Goal: Task Accomplishment & Management: Manage account settings

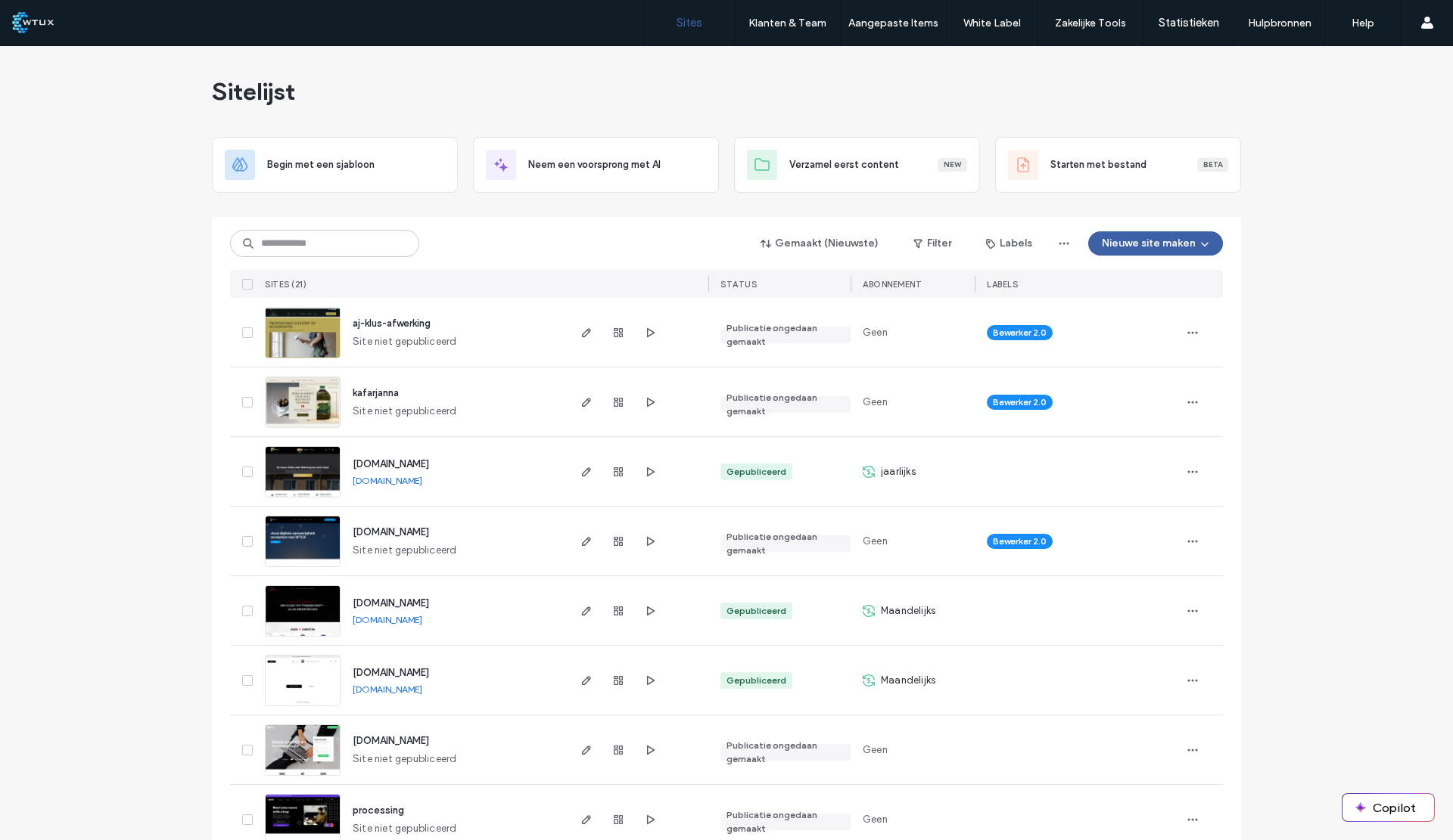
click at [469, 345] on div "aj-klus-afwerking Site niet gepubliceerd" at bounding box center [453, 333] width 225 height 69
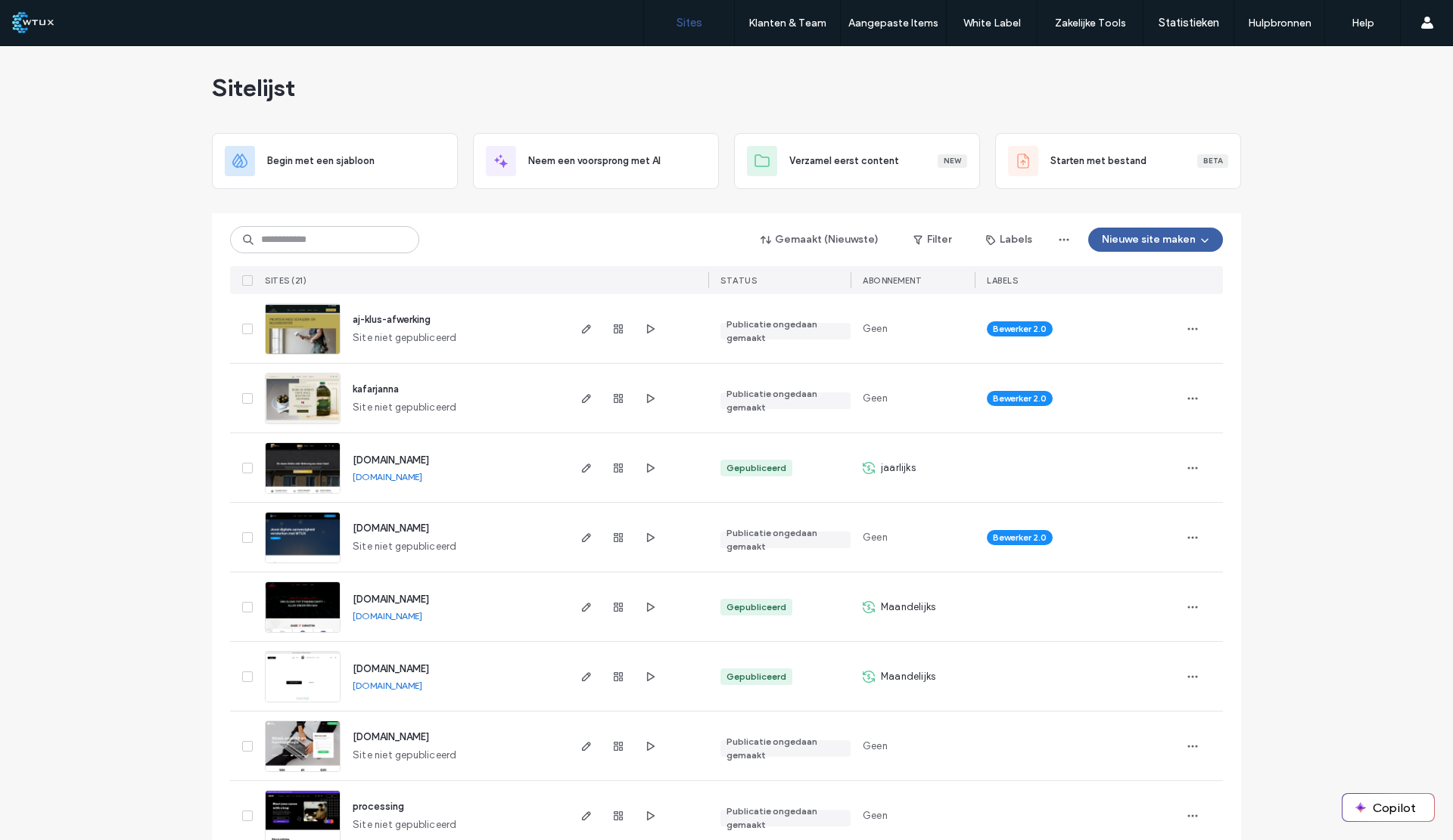
scroll to position [15, 0]
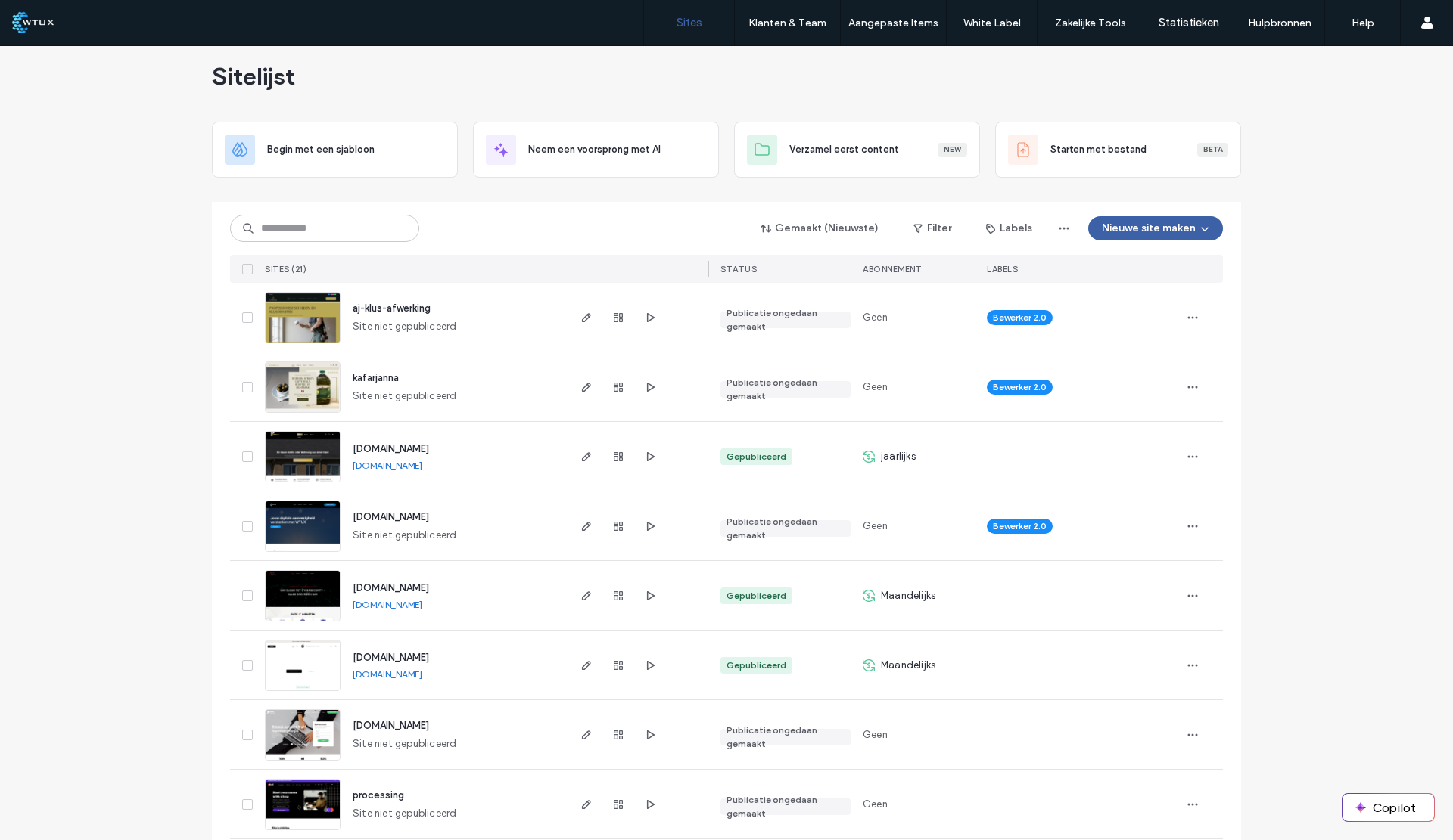
click at [689, 336] on div at bounding box center [637, 317] width 143 height 69
click at [447, 315] on div "aj-klus-afwerking Site niet gepubliceerd" at bounding box center [453, 317] width 225 height 69
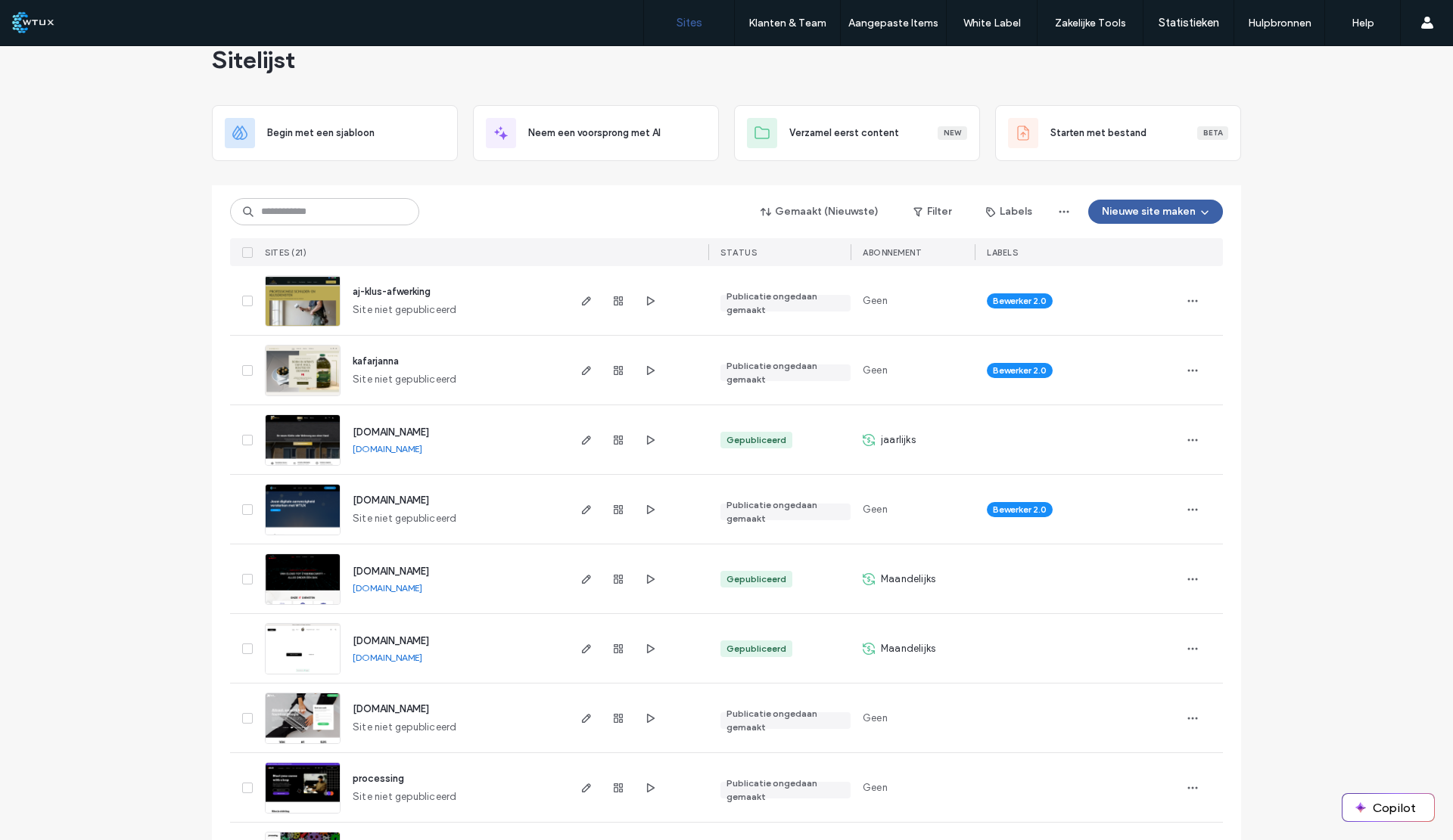
scroll to position [34, 0]
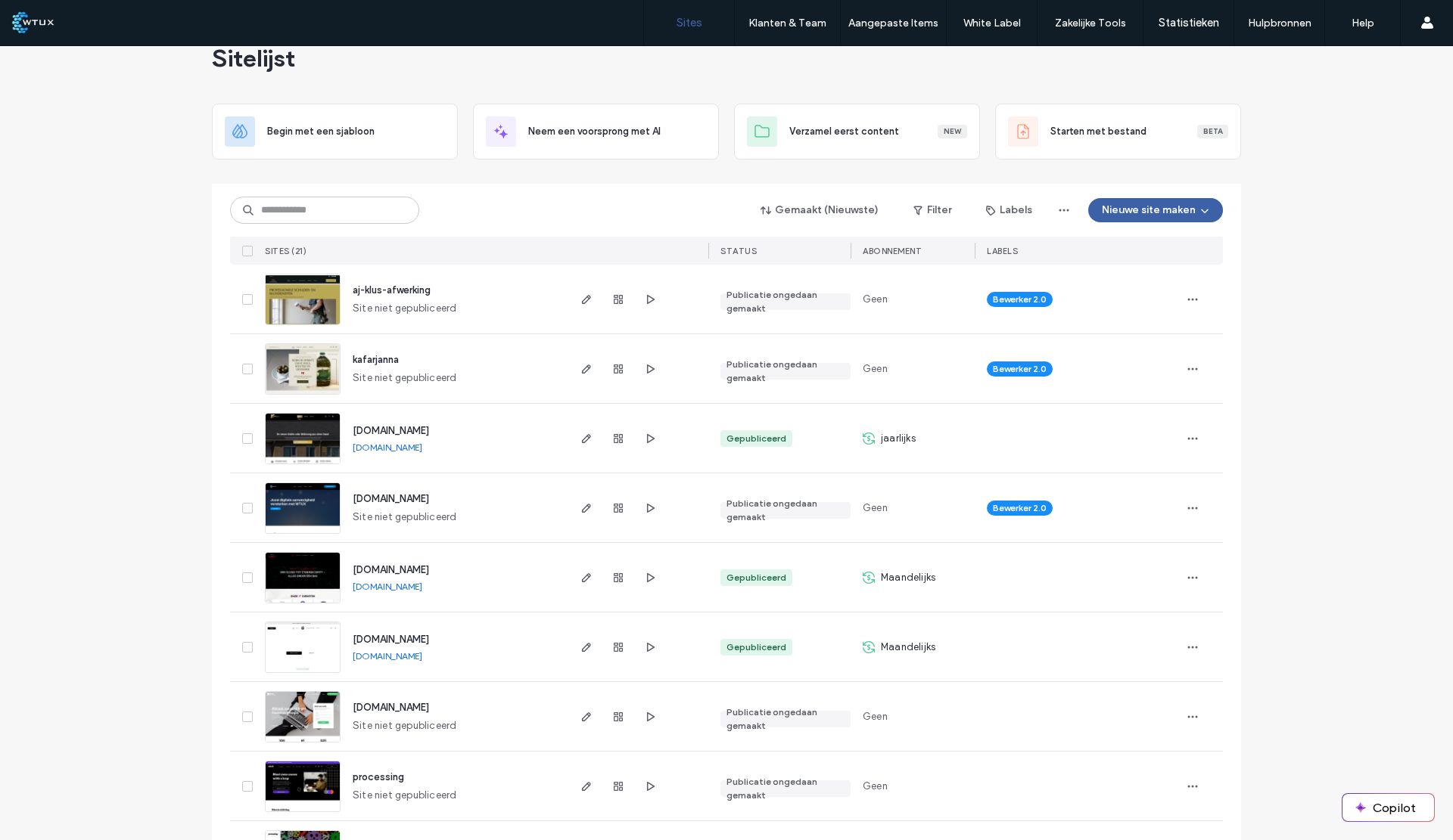
click at [404, 285] on span "aj-klus-afwerking" at bounding box center [391, 290] width 78 height 11
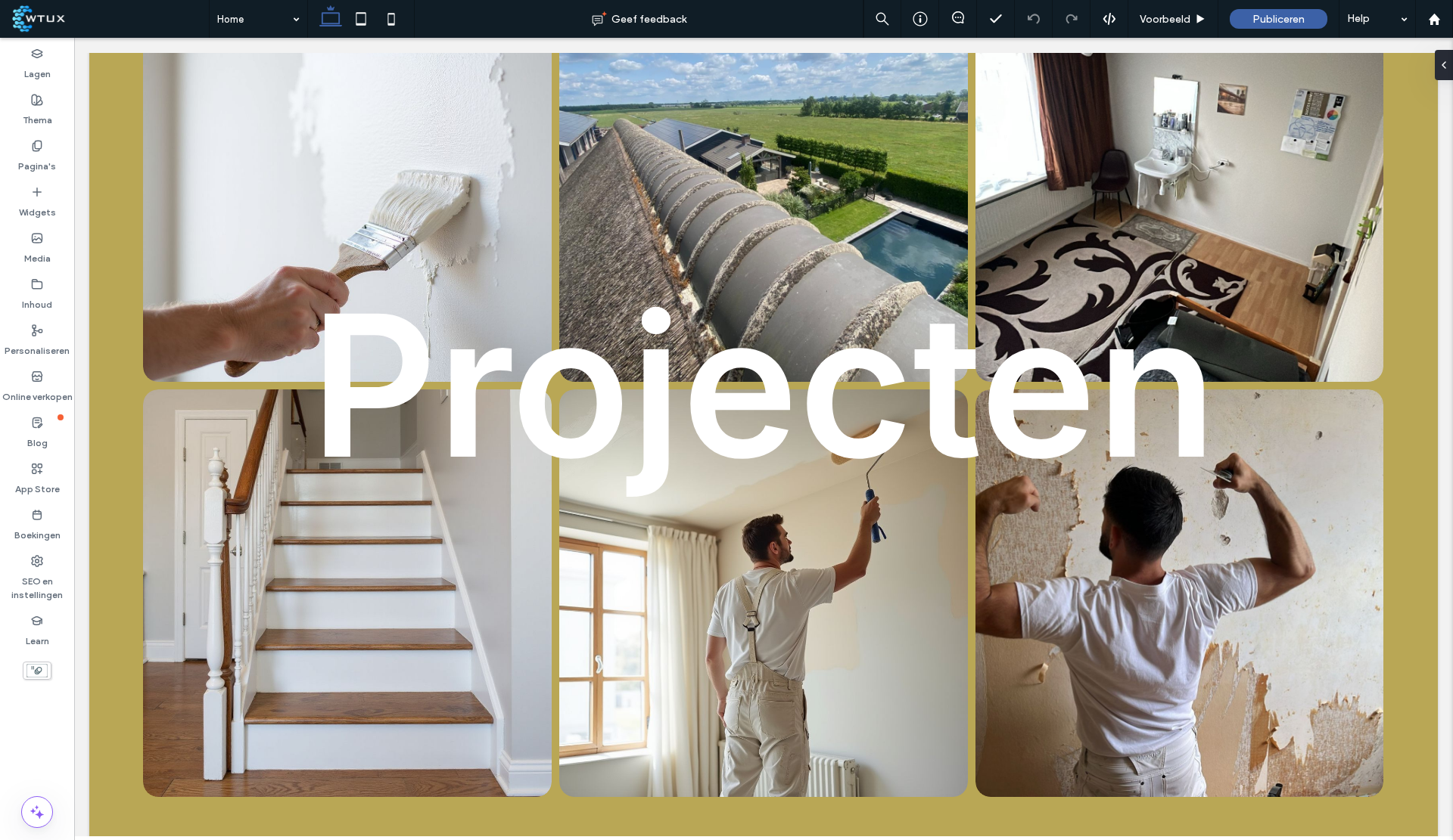
scroll to position [2717, 0]
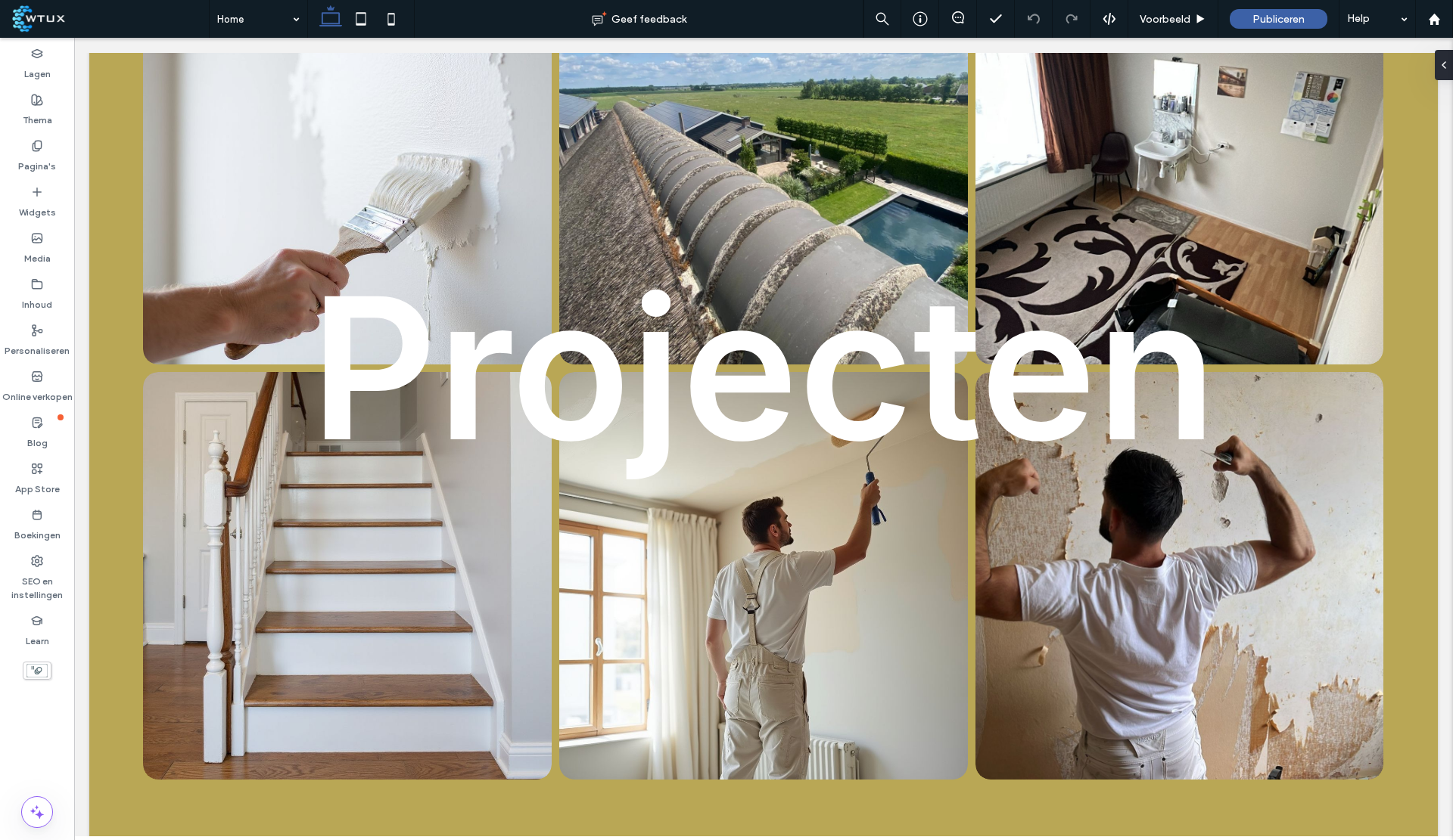
click at [1123, 620] on link at bounding box center [1180, 576] width 409 height 409
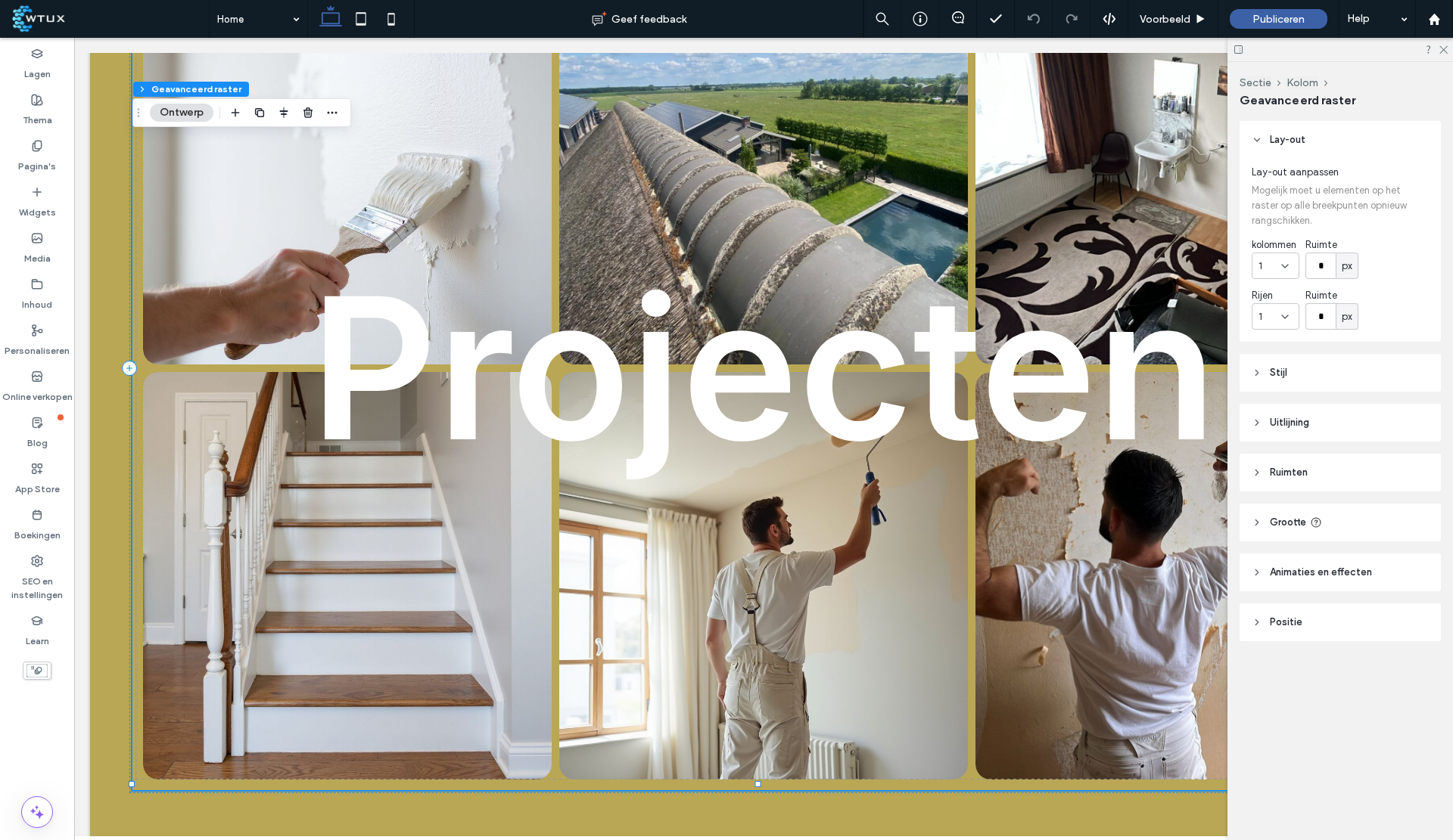
click at [1122, 733] on link at bounding box center [1180, 576] width 409 height 409
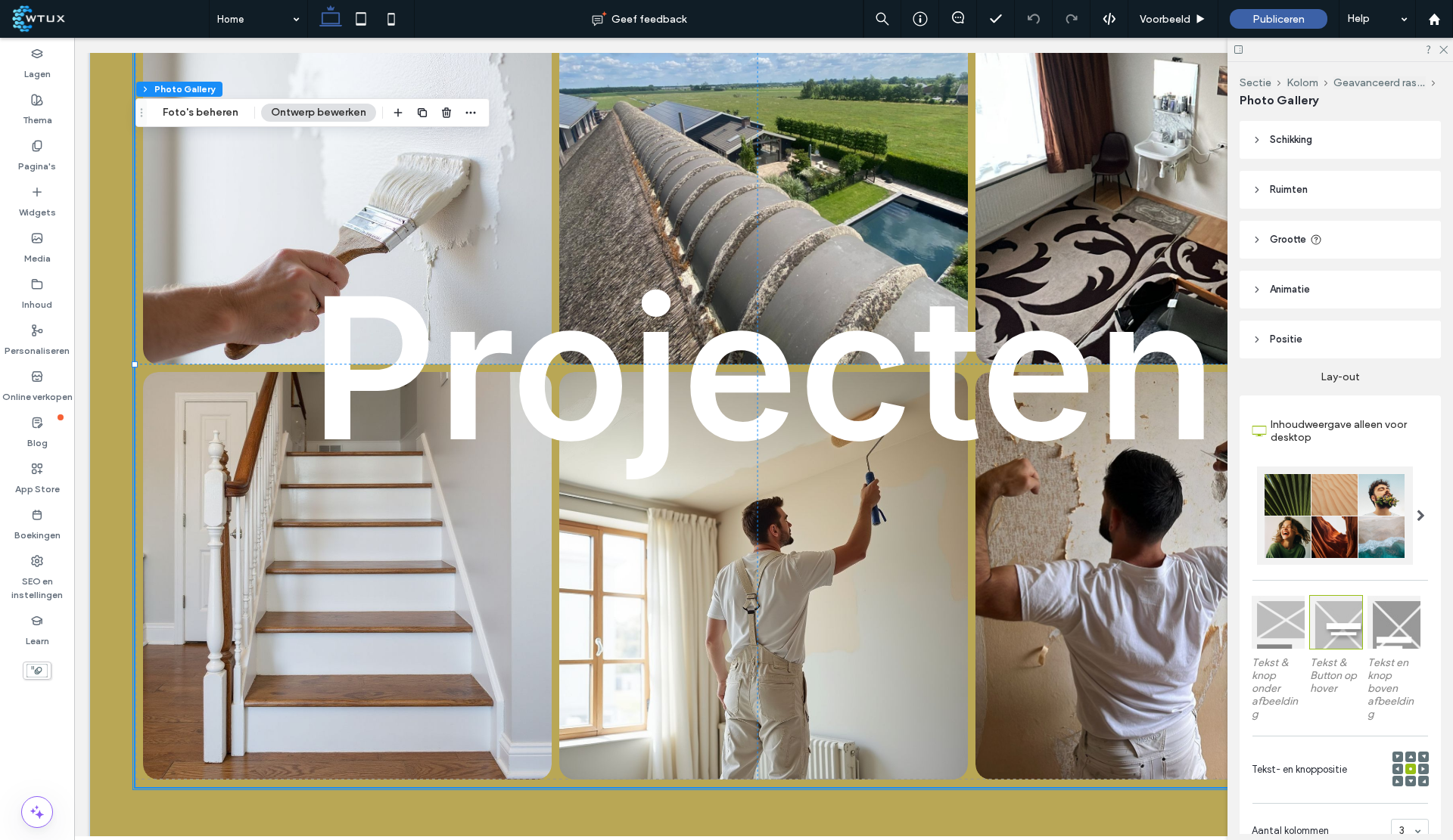
click at [1450, 55] on div at bounding box center [1340, 49] width 225 height 23
click at [1446, 66] on div "Sectie Kolom Geavanceerd raster Photo Gallery Schikking Uitlijning Volgorde Rui…" at bounding box center [1340, 450] width 225 height 778
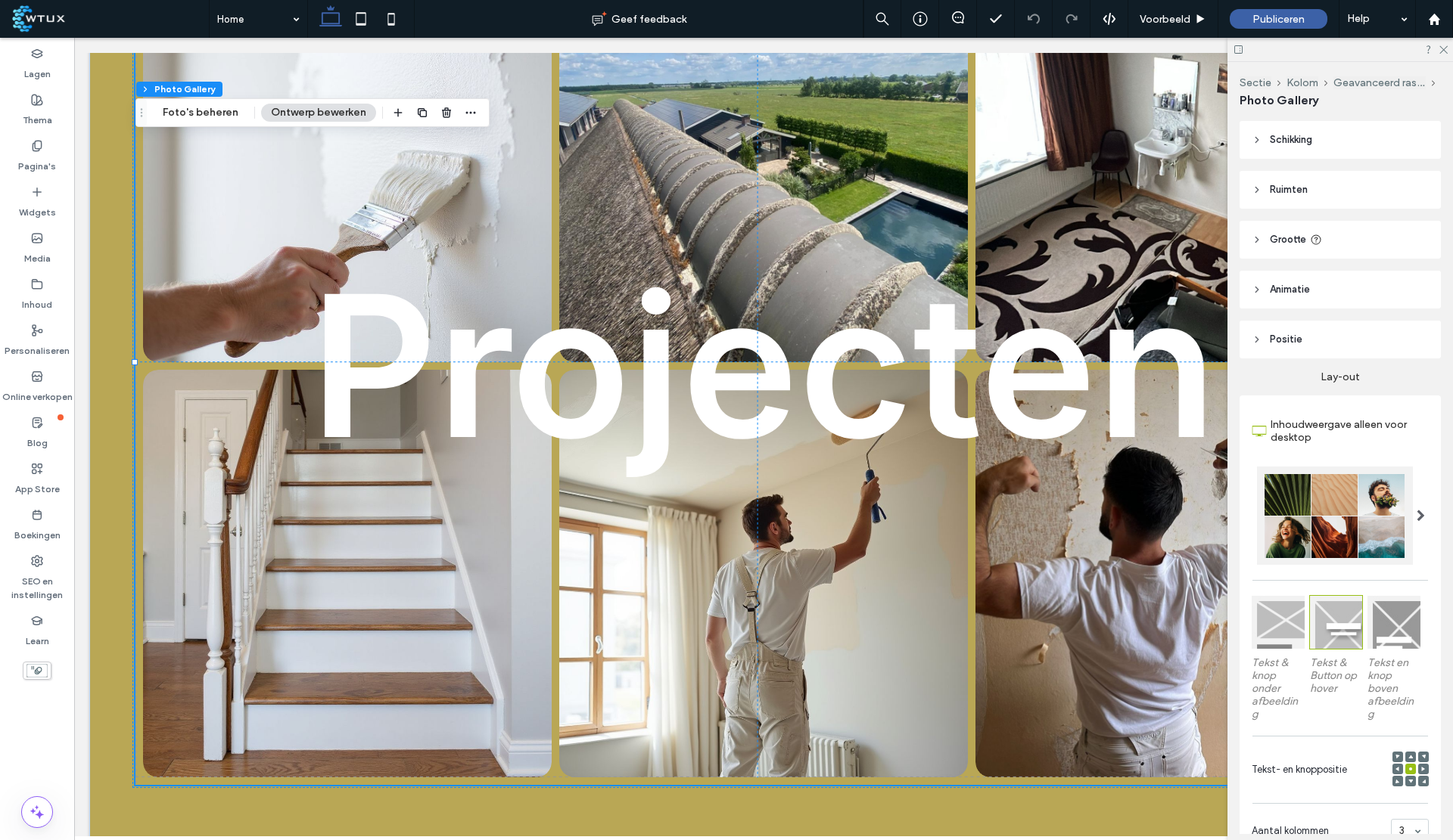
click at [1438, 47] on icon at bounding box center [1443, 49] width 10 height 10
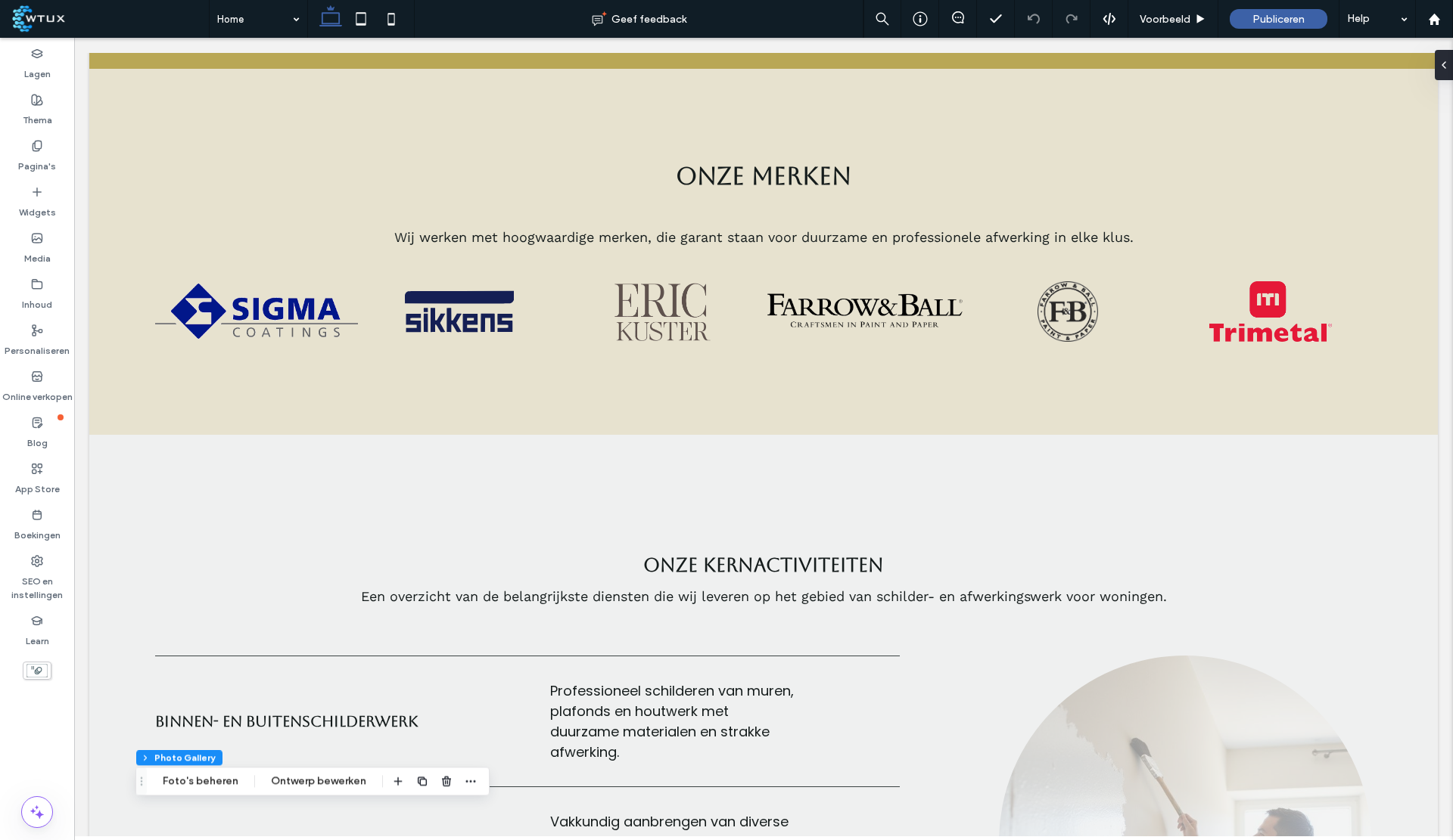
scroll to position [1222, 0]
click at [836, 300] on link at bounding box center [864, 312] width 203 height 60
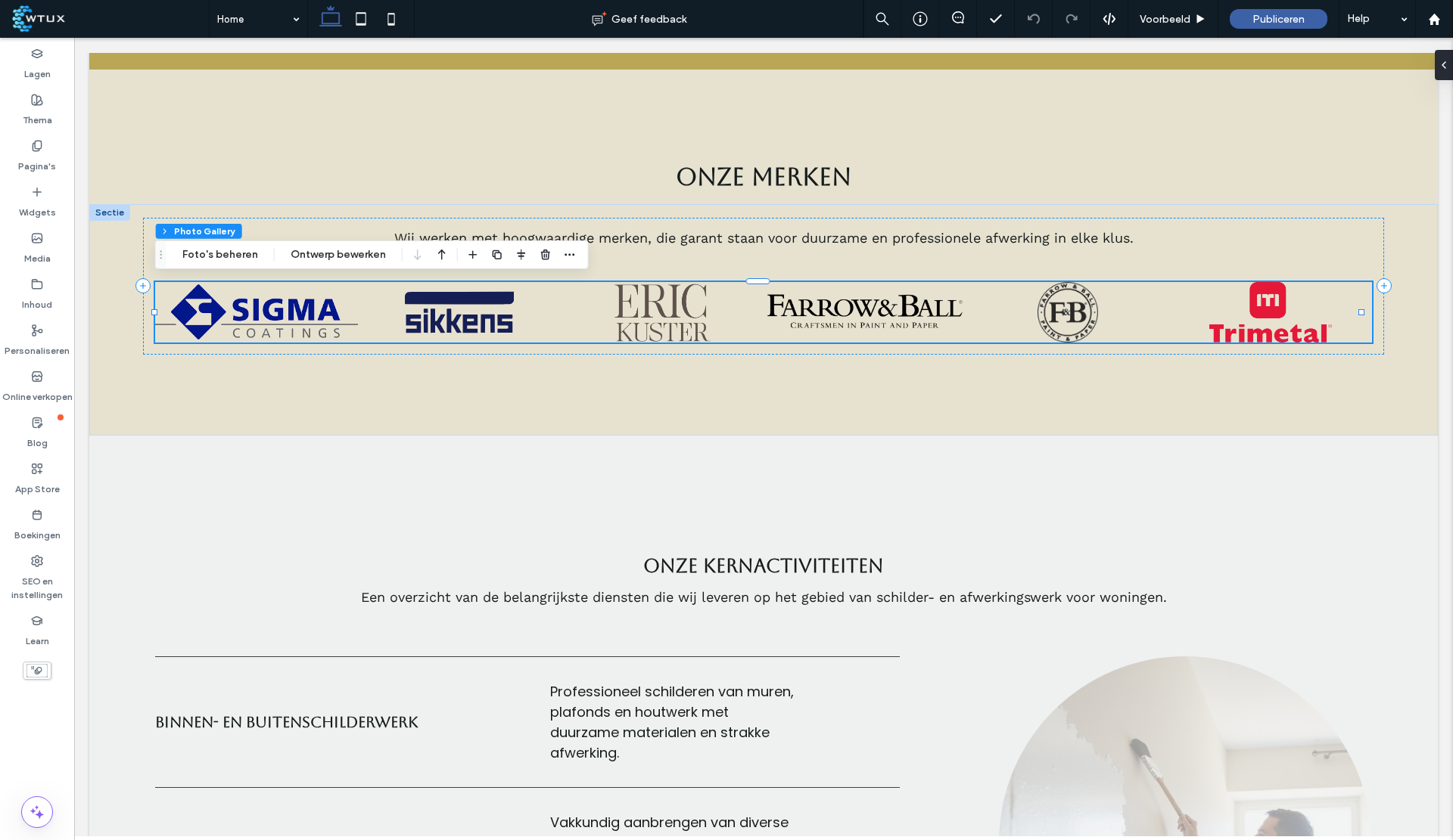
click at [236, 253] on button "Foto's beheren" at bounding box center [220, 255] width 95 height 18
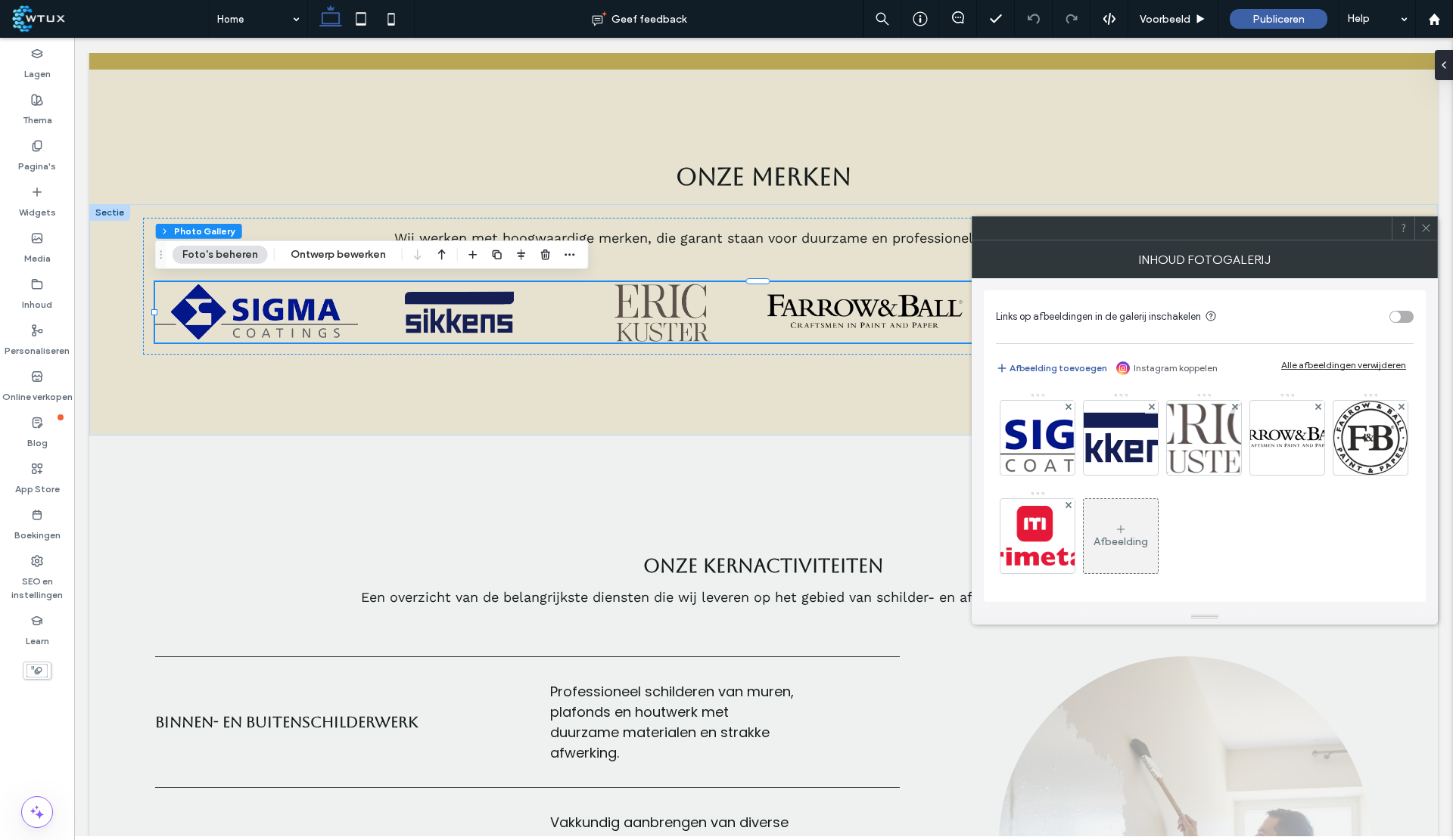
click at [1311, 406] on div at bounding box center [1317, 407] width 13 height 13
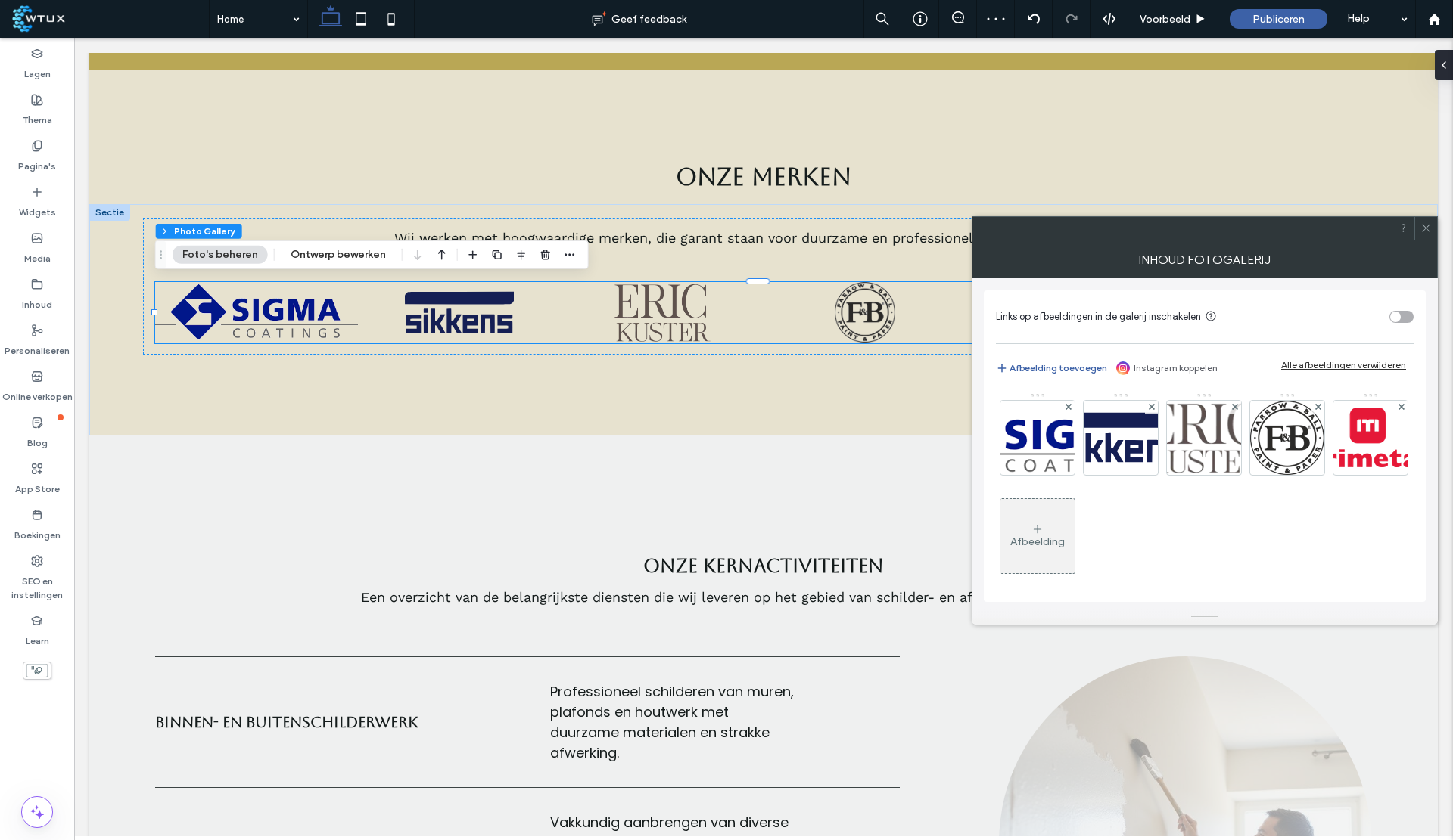
click at [1075, 519] on div "Afbeelding" at bounding box center [1038, 536] width 74 height 71
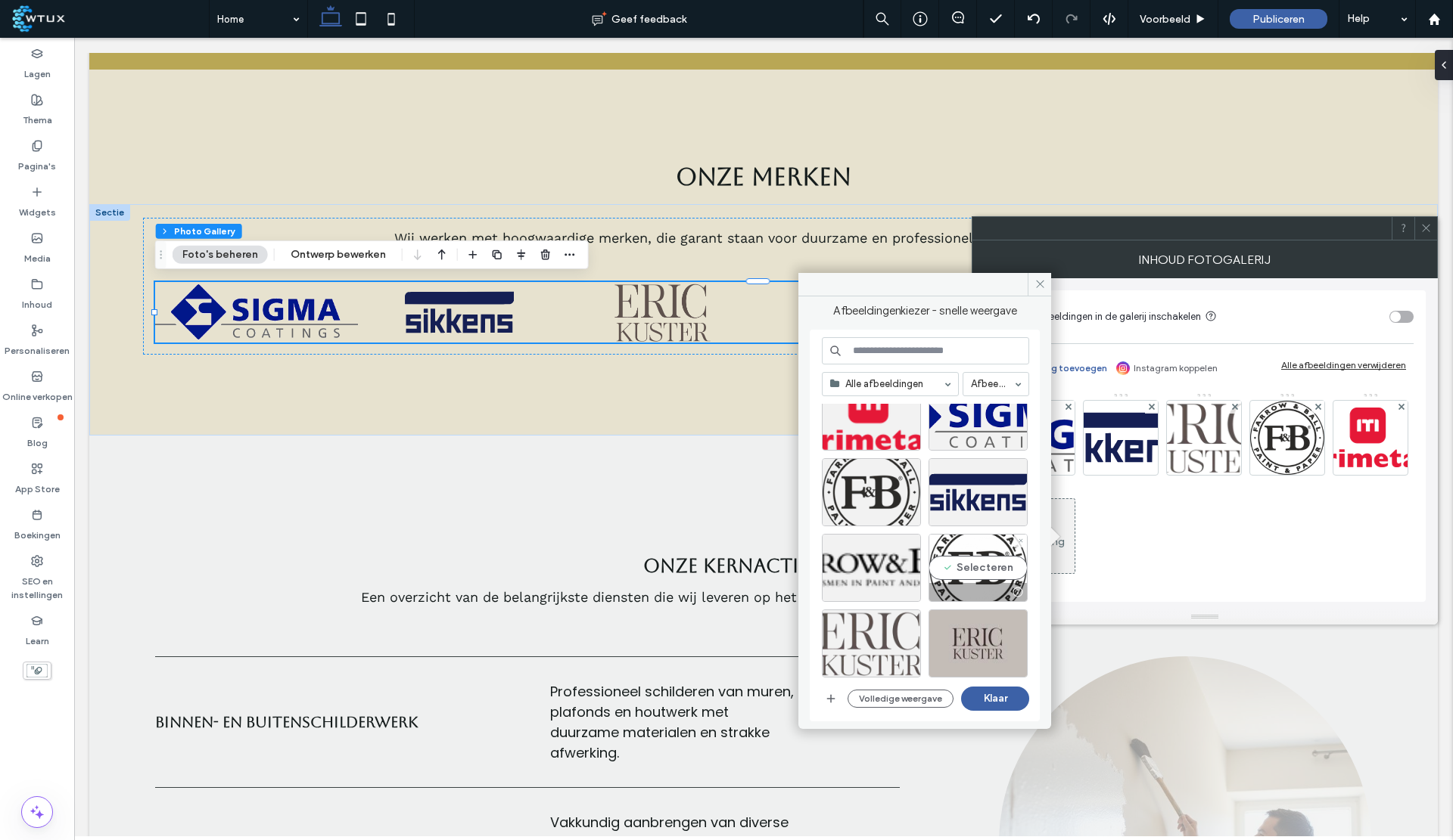
scroll to position [39, 0]
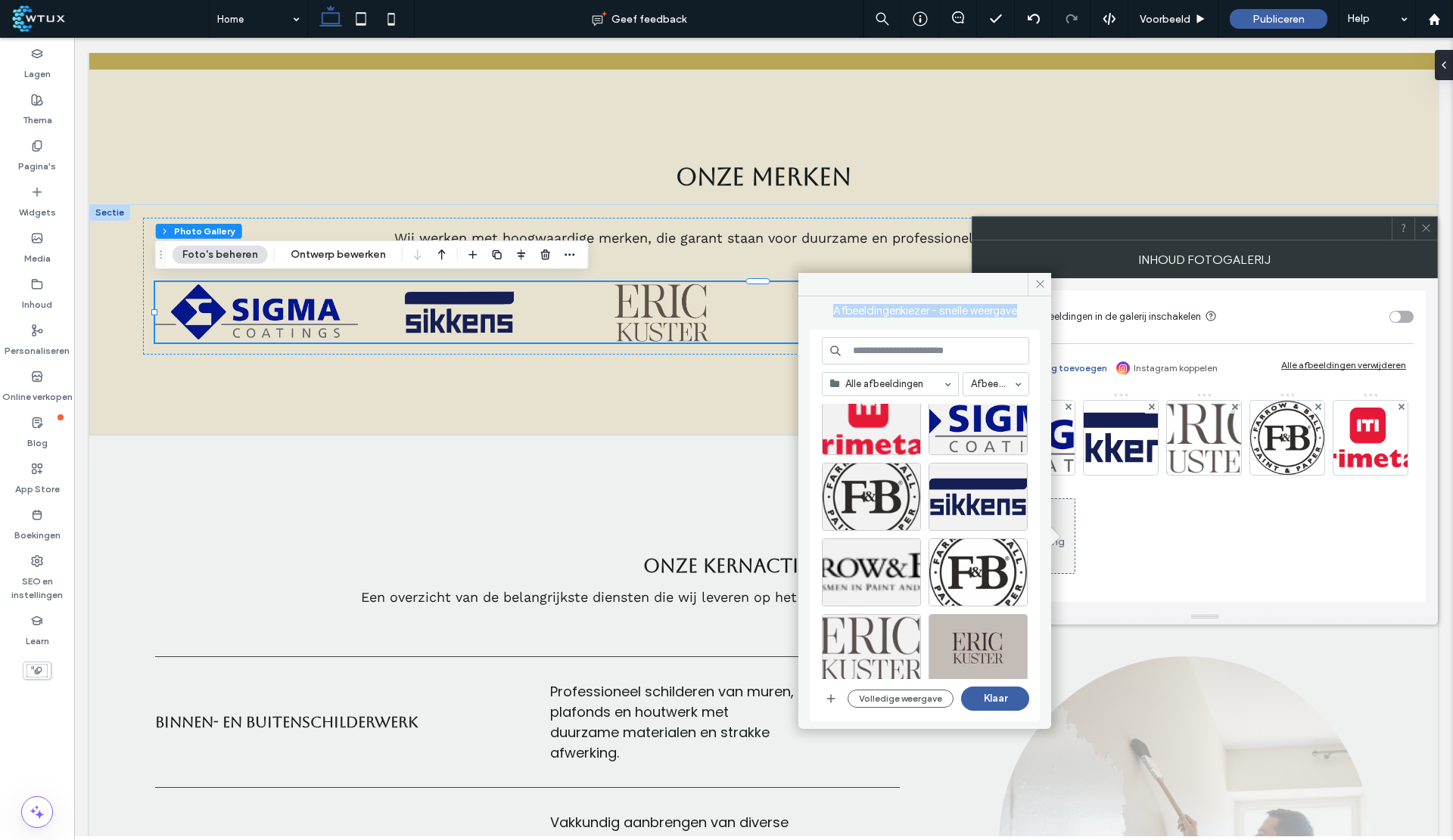
drag, startPoint x: 903, startPoint y: 283, endPoint x: 880, endPoint y: 337, distance: 58.7
click at [880, 337] on div "Afbeeldingenkiezer - snelle weergave Alle afbeeldingen Afbeeldingen Site-afbeel…" at bounding box center [925, 501] width 253 height 456
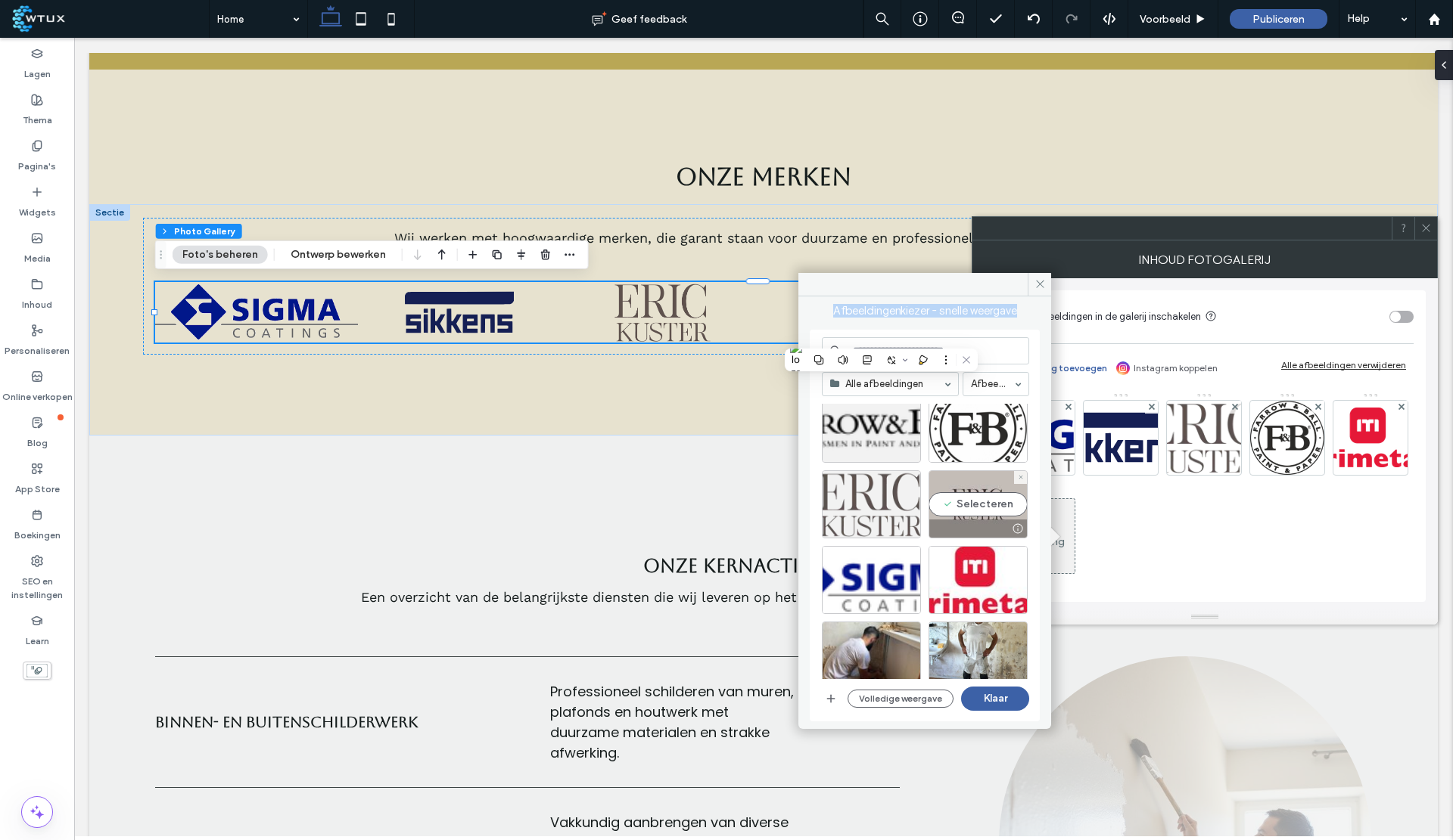
scroll to position [184, 0]
click at [1038, 276] on span at bounding box center [1038, 285] width 23 height 22
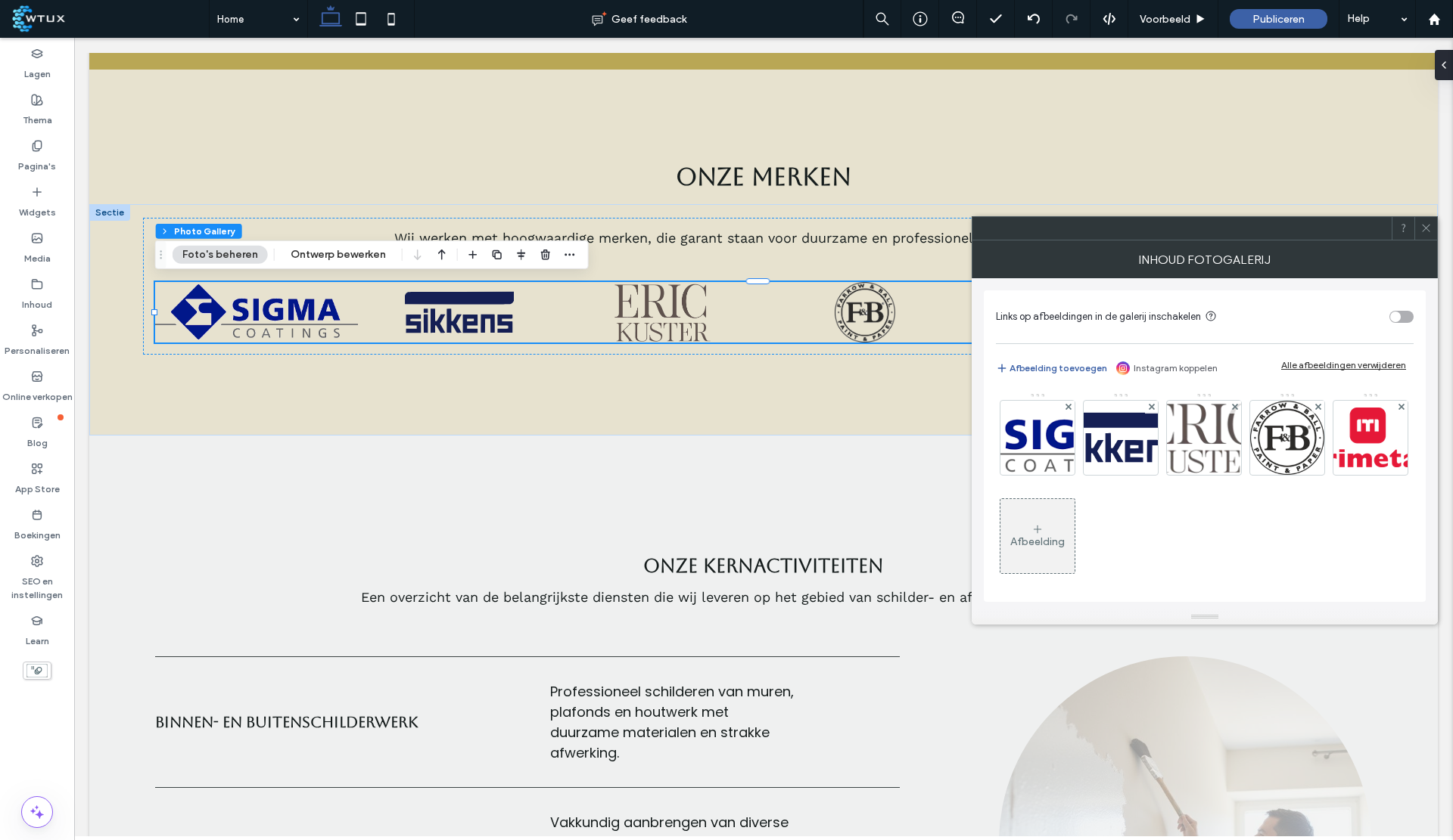
click at [1419, 224] on div at bounding box center [1426, 228] width 22 height 22
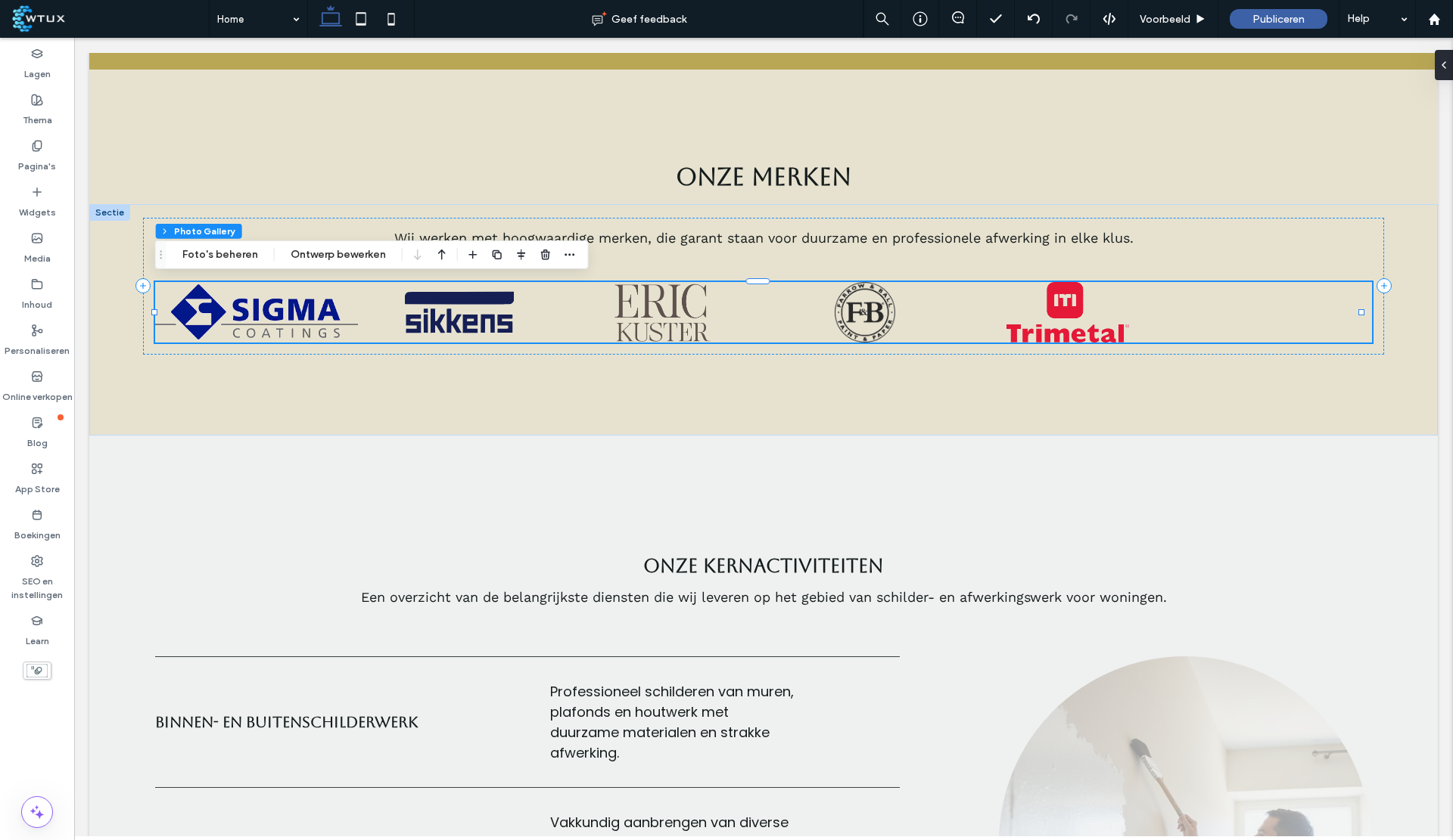
click at [1244, 311] on div at bounding box center [1270, 312] width 203 height 60
click at [366, 258] on button "Ontwerp bewerken" at bounding box center [338, 255] width 115 height 18
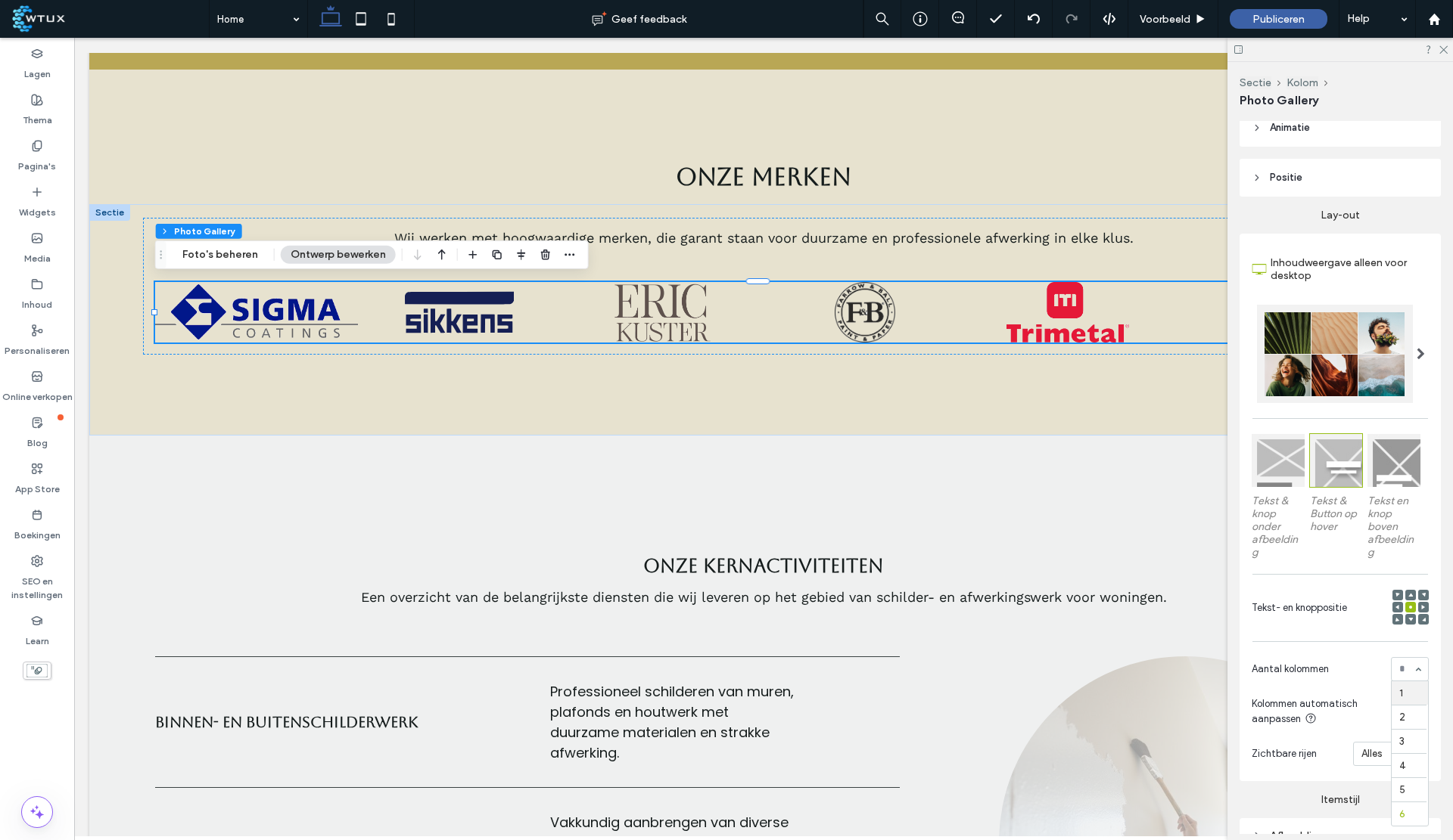
scroll to position [163, 0]
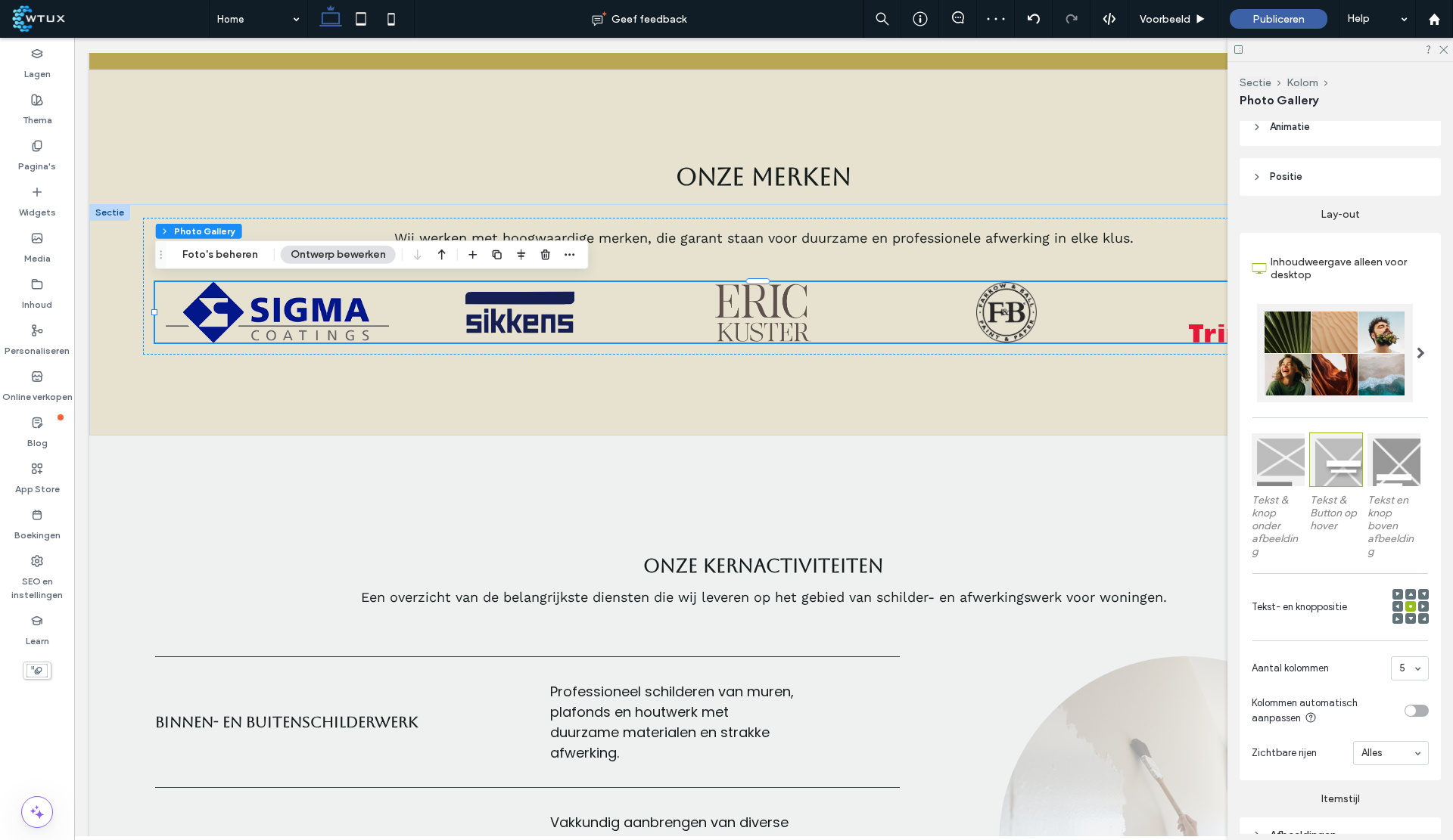
click at [1444, 47] on icon at bounding box center [1443, 49] width 10 height 10
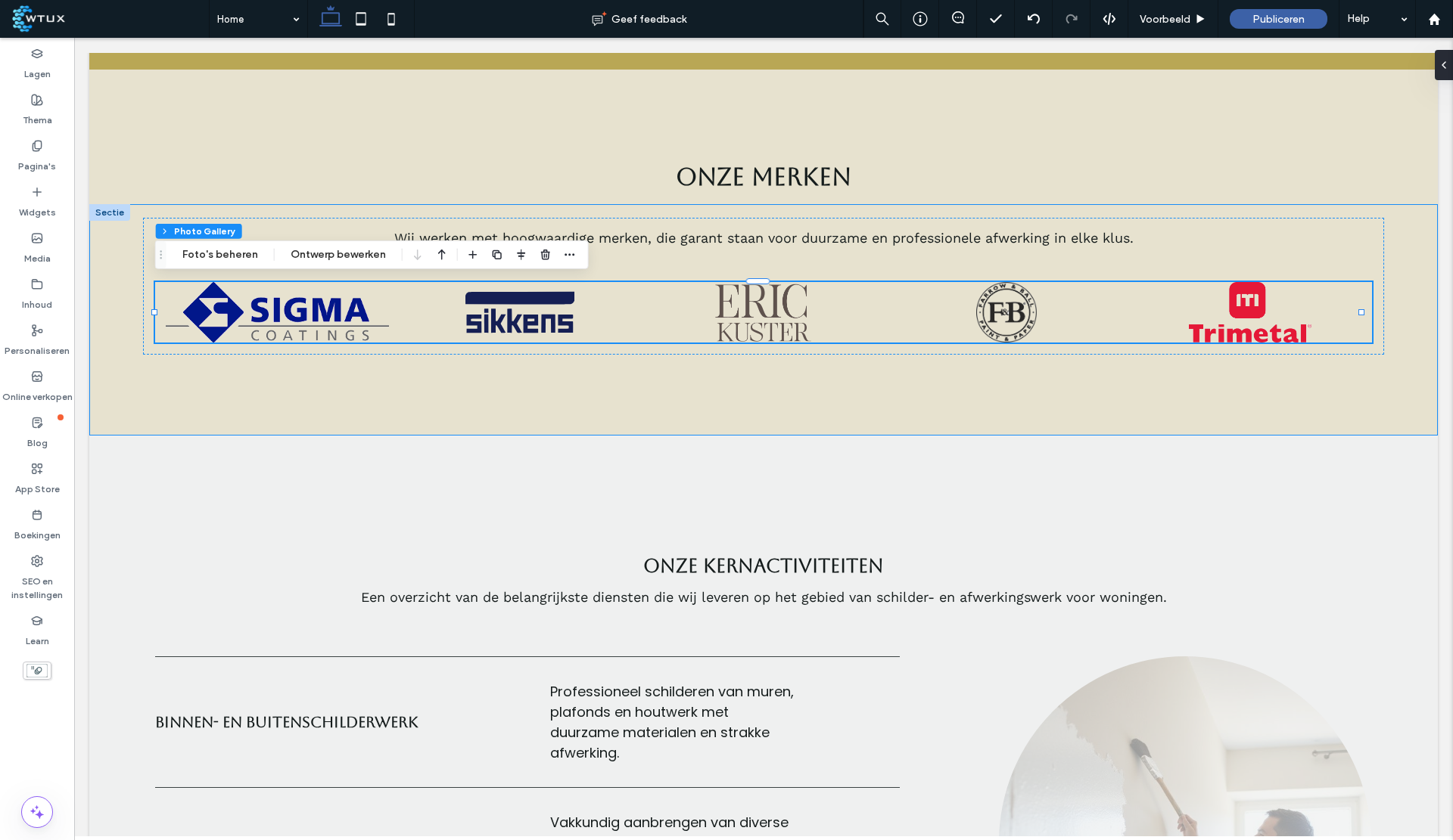
click at [1247, 391] on div "Wij werken met hoogwaardige merken, die garant staan voor duurzame en professio…" at bounding box center [763, 320] width 1349 height 232
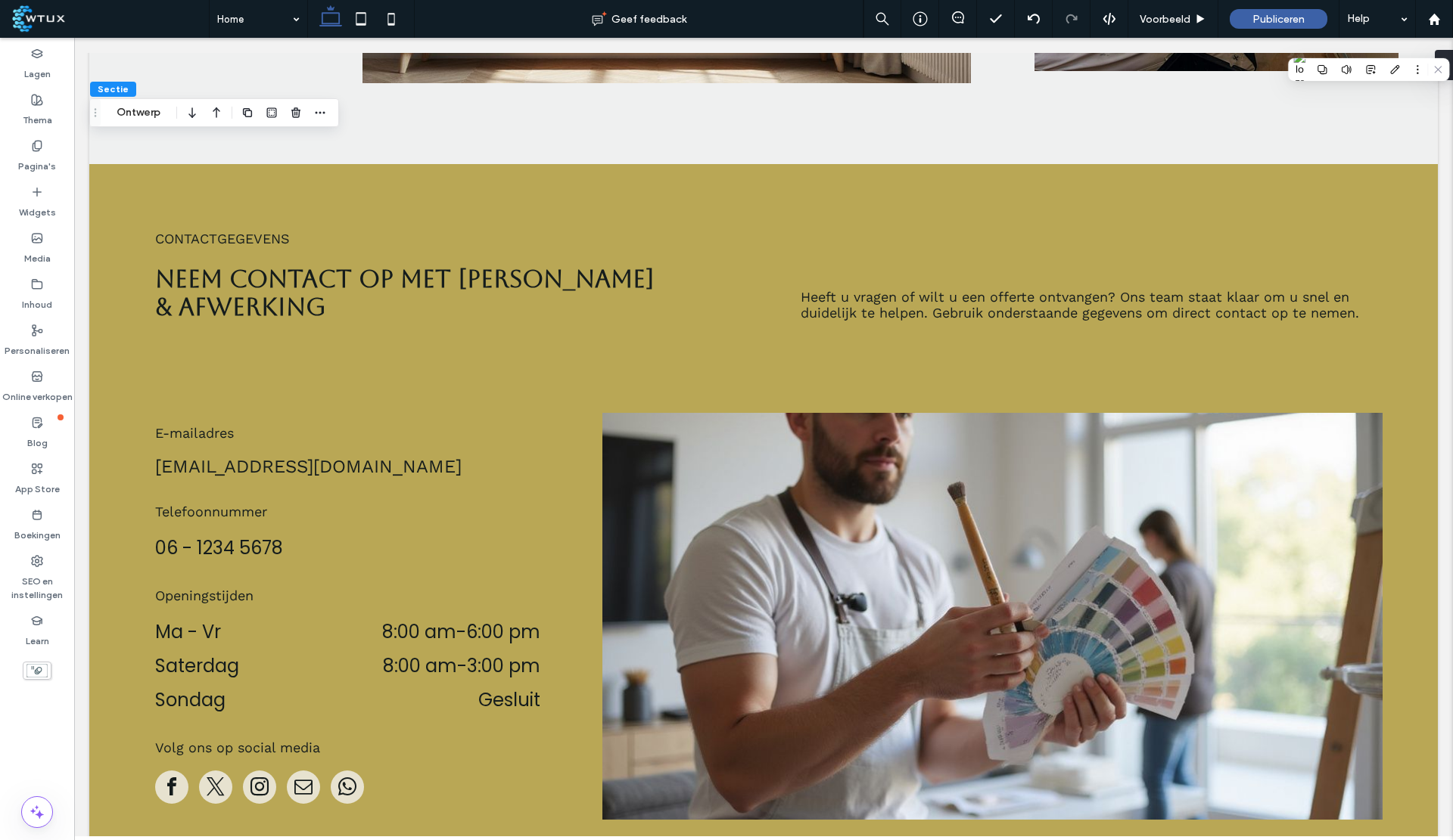
scroll to position [4905, 0]
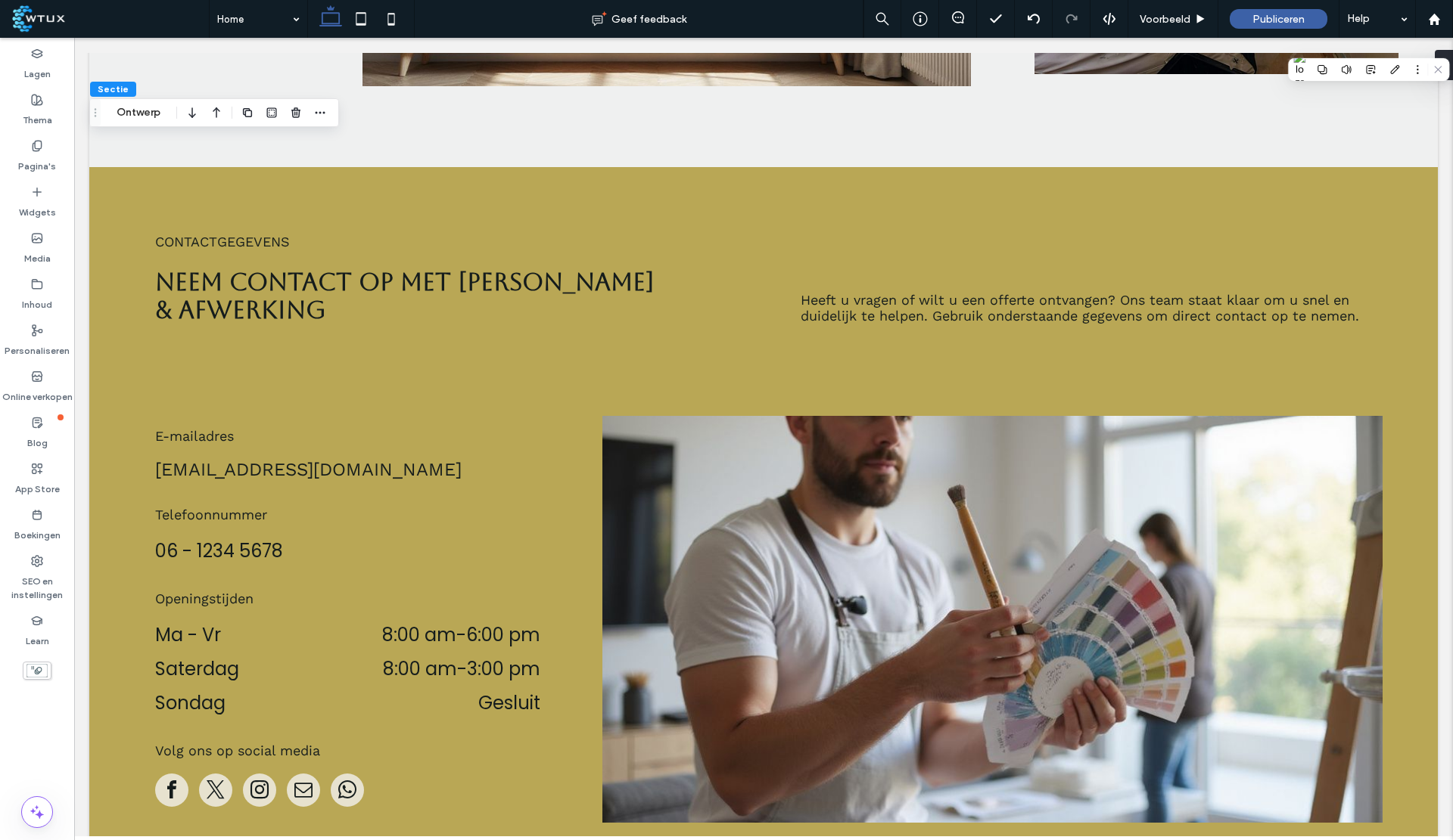
click at [221, 459] on span "info@ajklusafwerking.nl" at bounding box center [308, 470] width 306 height 21
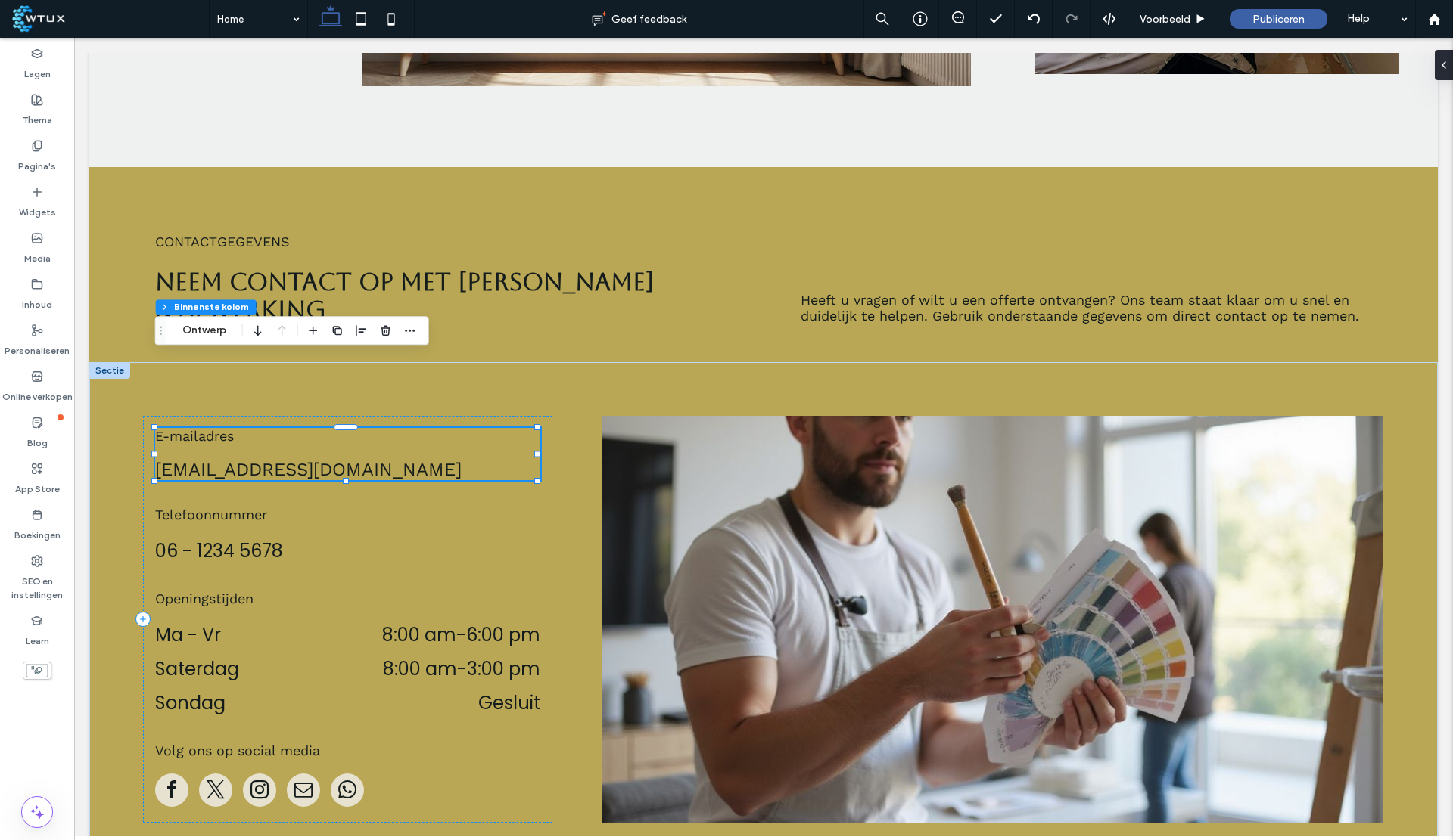
click at [223, 480] on div at bounding box center [346, 480] width 382 height 1
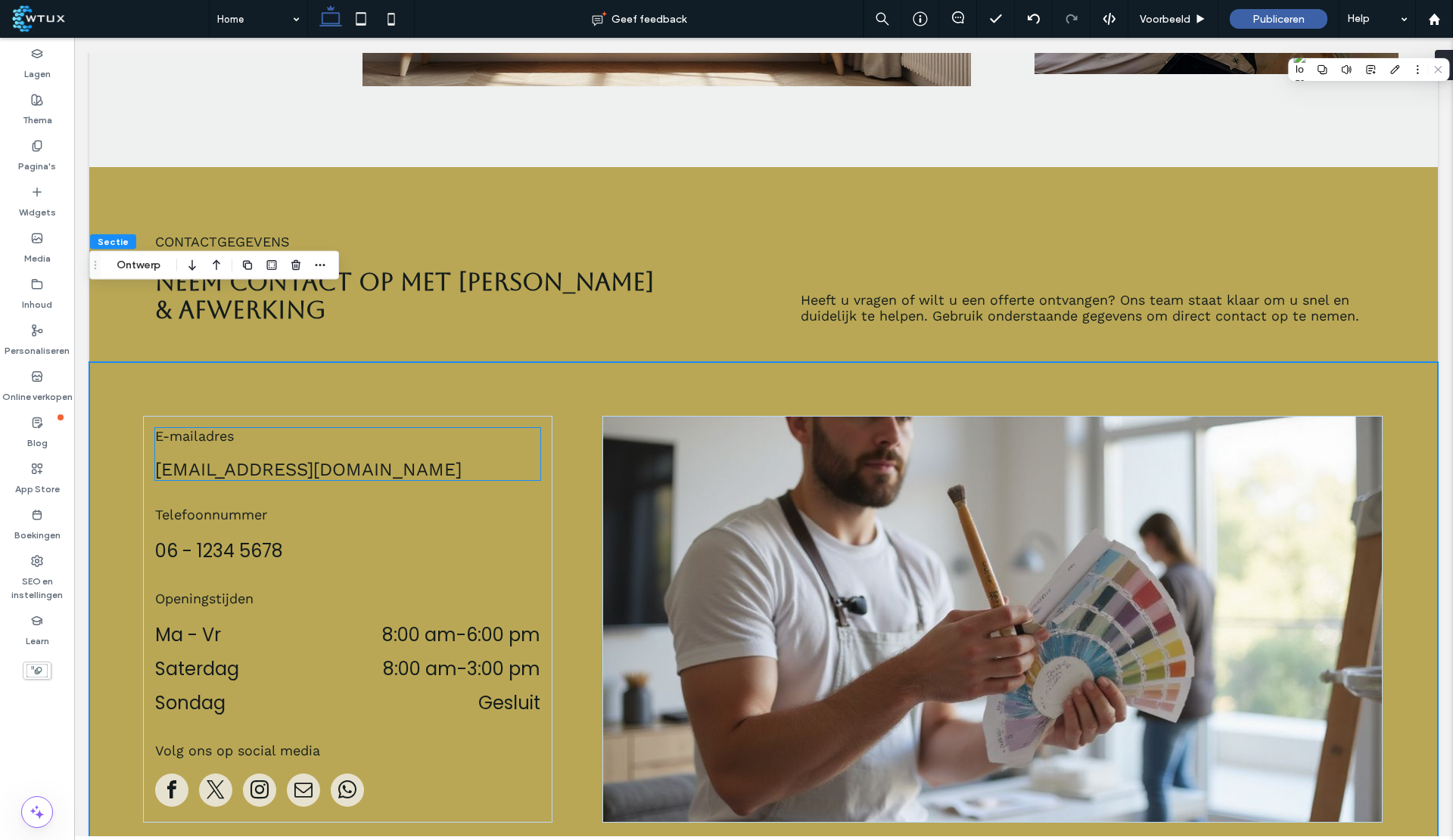
click at [221, 459] on span "info@ajklusafwerking.nl" at bounding box center [308, 470] width 306 height 21
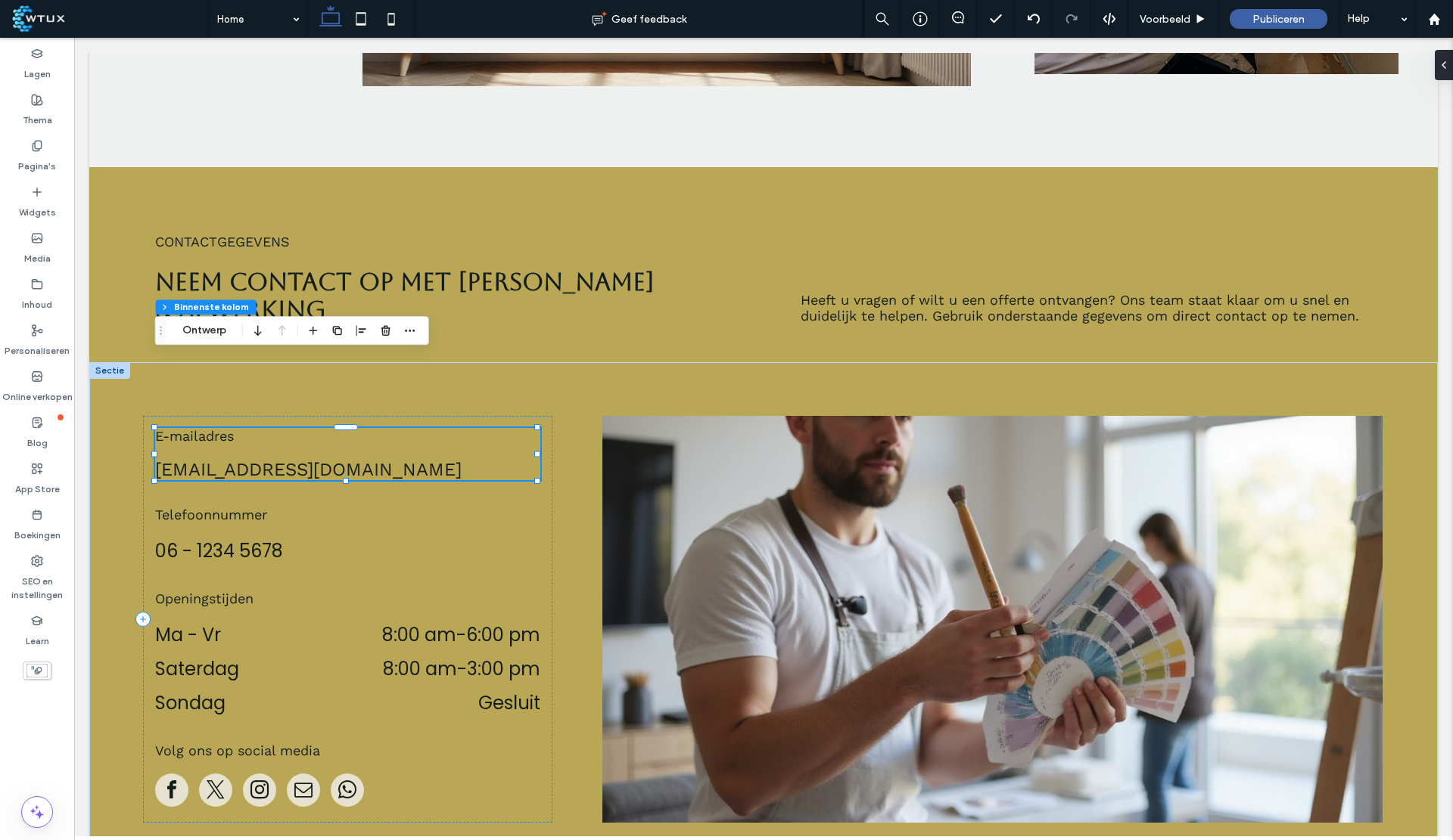
click at [227, 480] on div at bounding box center [346, 480] width 382 height 1
click at [225, 459] on span "info@ajklusafwerking.nl" at bounding box center [308, 470] width 306 height 21
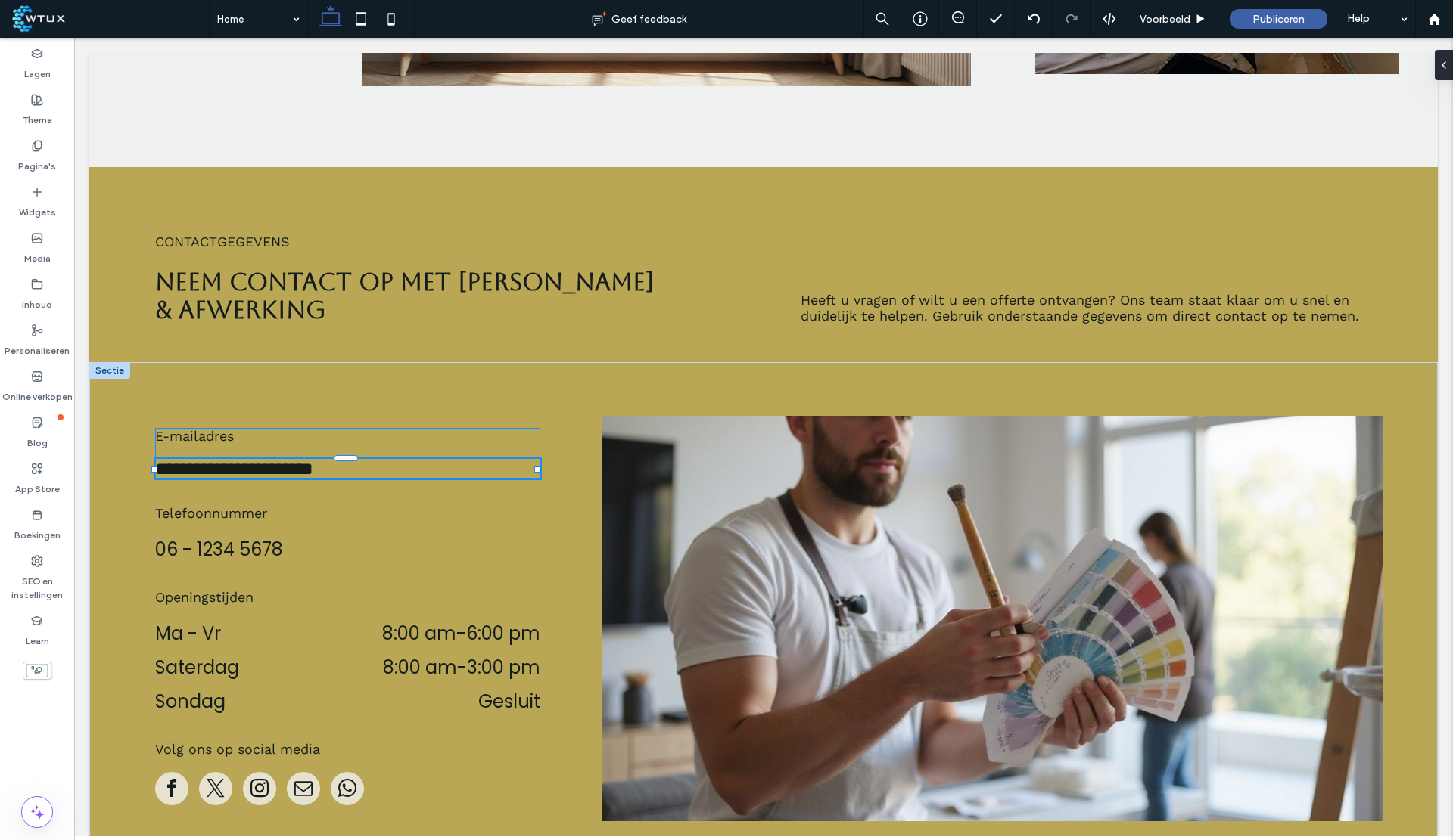
type input "*********"
type input "**"
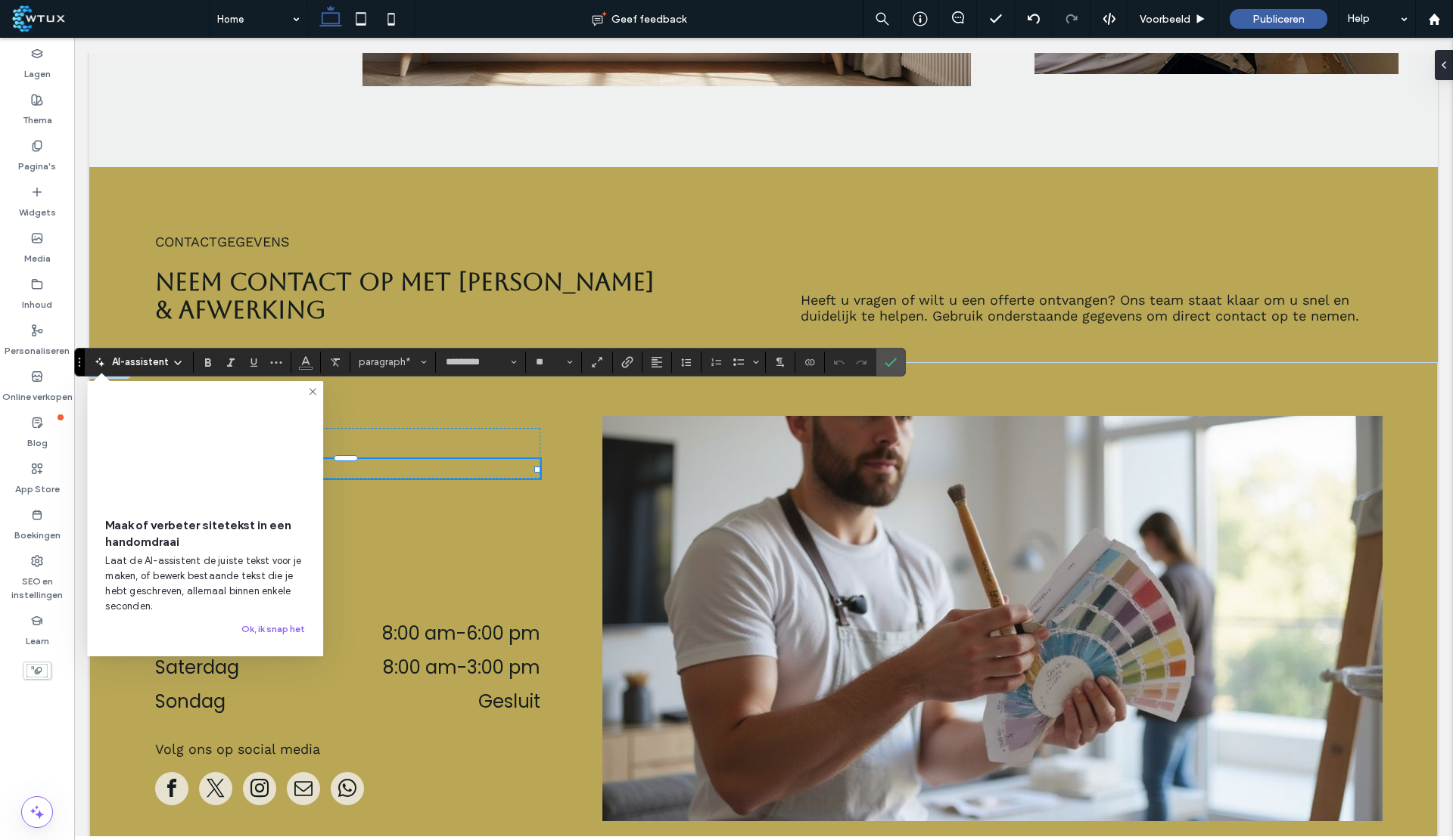
click at [314, 460] on span "**********" at bounding box center [233, 469] width 158 height 18
click at [316, 390] on icon at bounding box center [312, 391] width 12 height 12
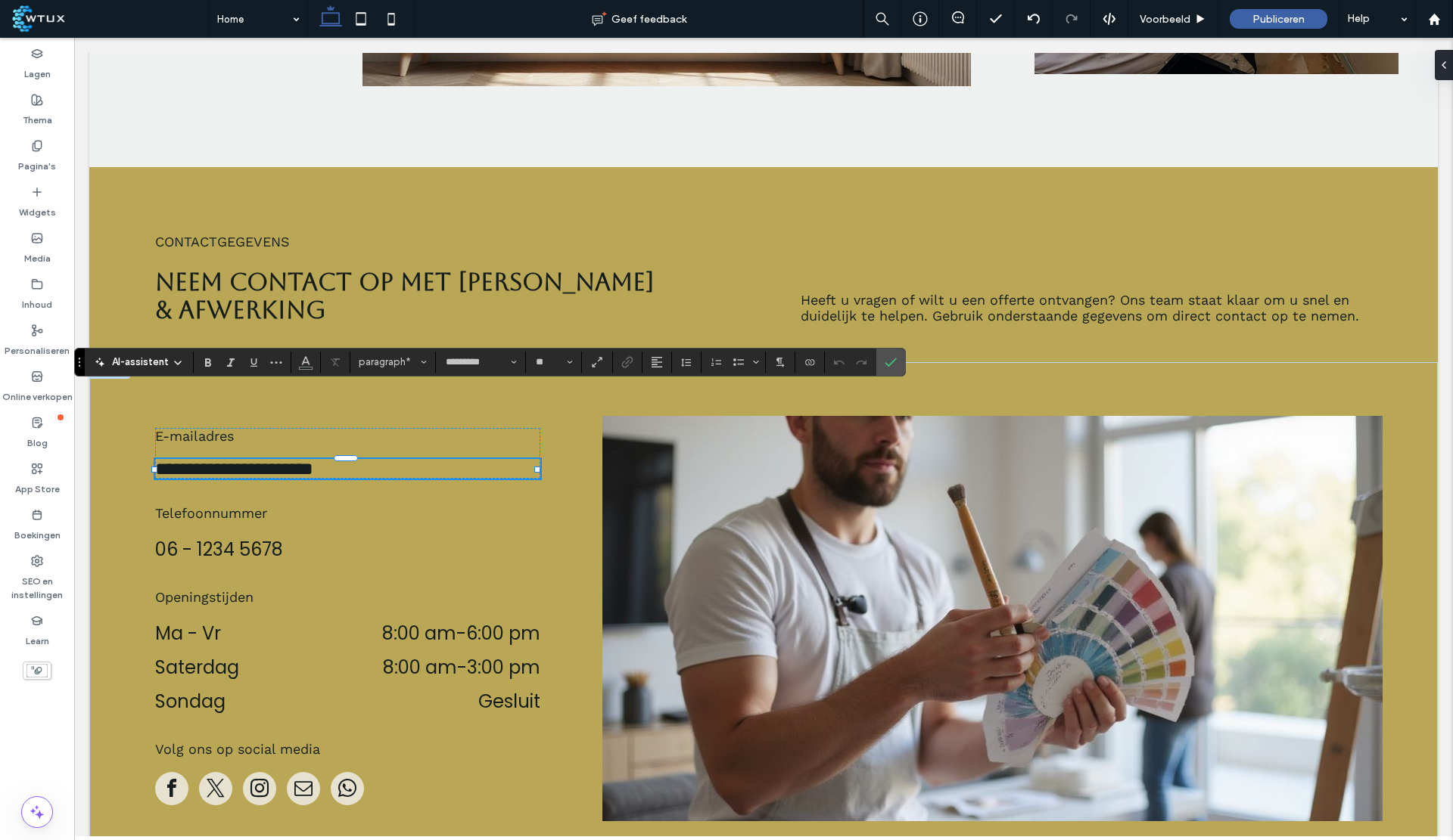
click at [220, 460] on span "**********" at bounding box center [233, 469] width 158 height 18
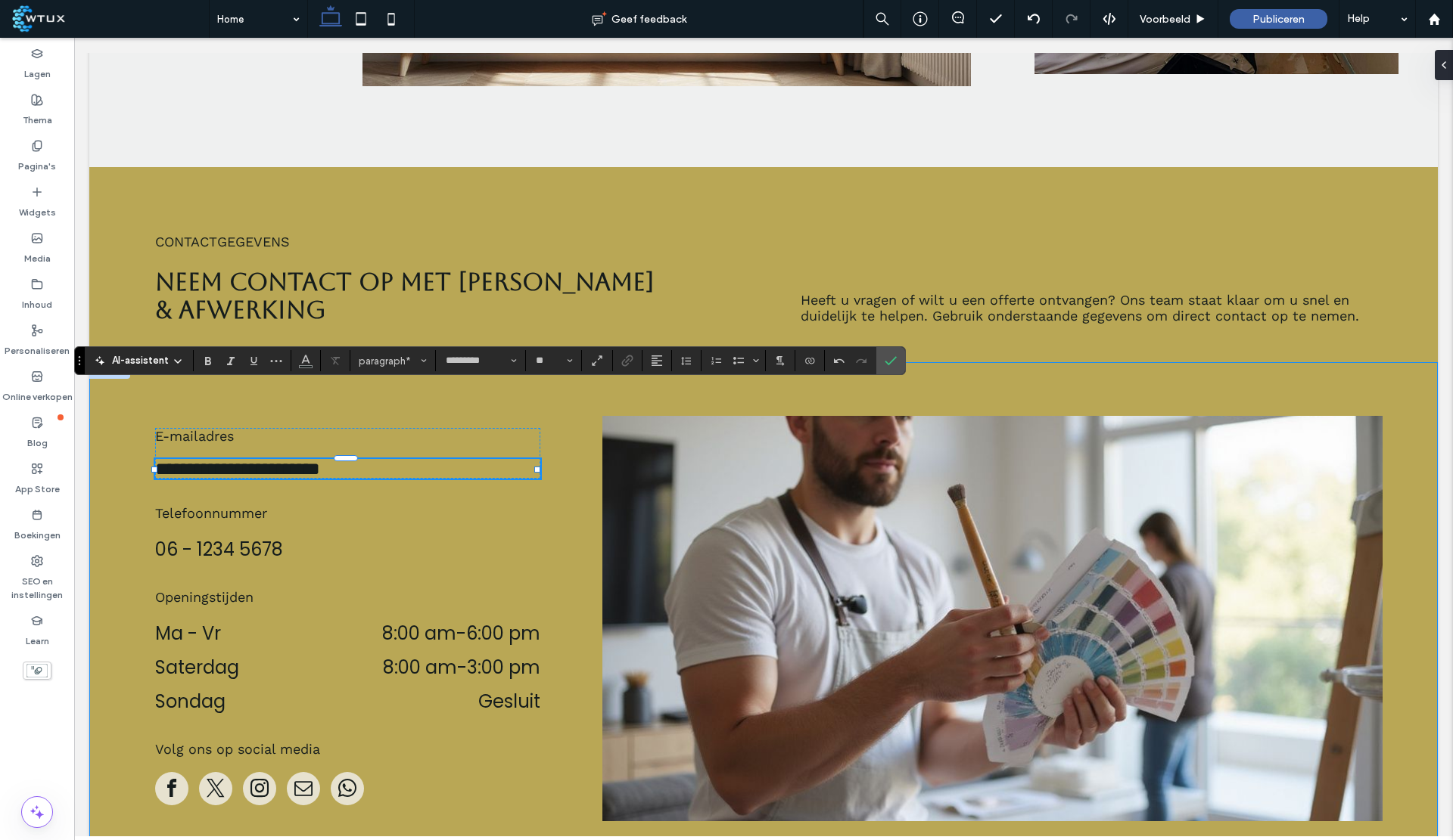
scroll to position [4906, 0]
click at [225, 653] on dt "Saterdag" at bounding box center [232, 666] width 155 height 26
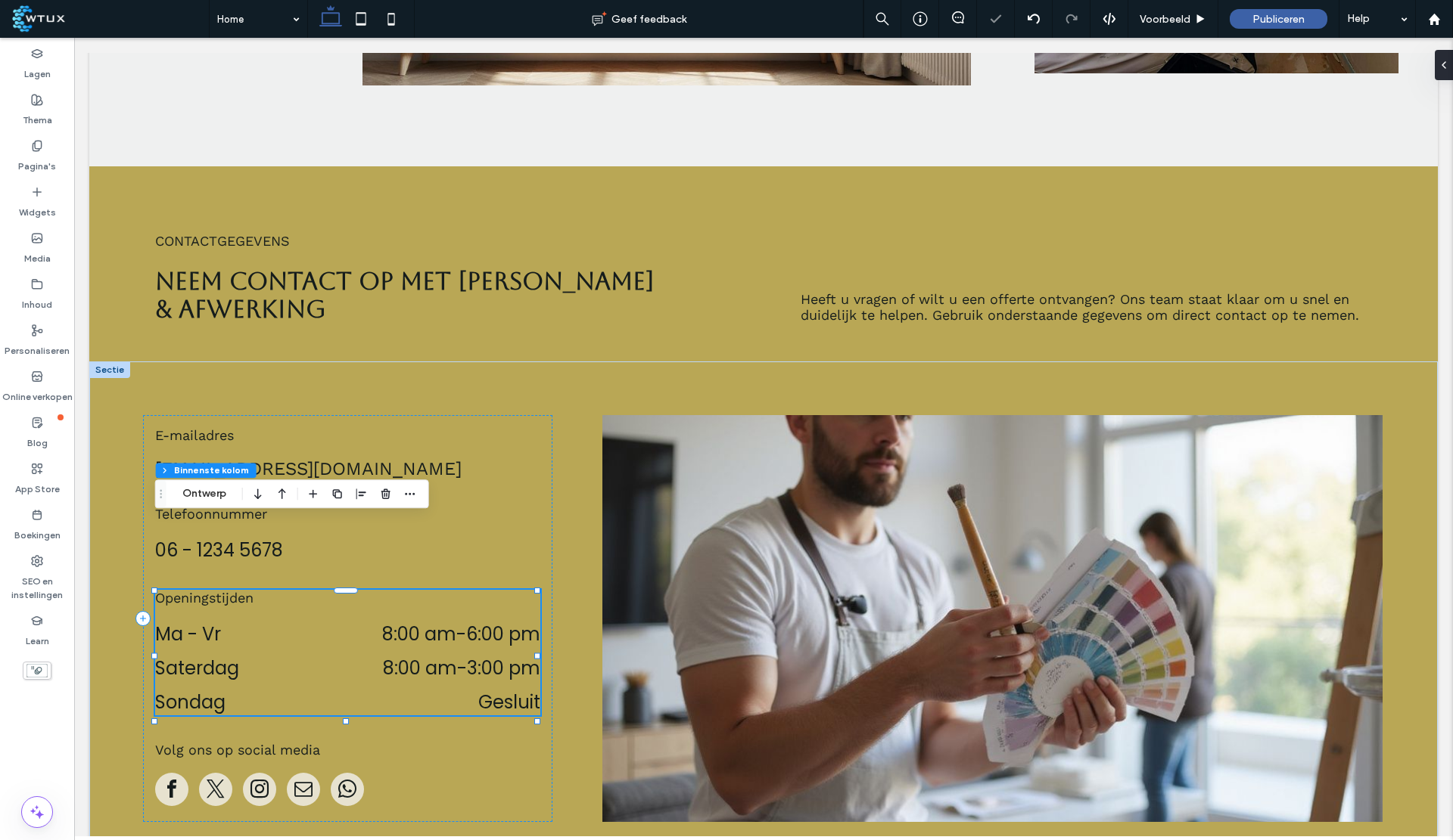
click at [225, 655] on dt "Saterdag" at bounding box center [232, 668] width 155 height 26
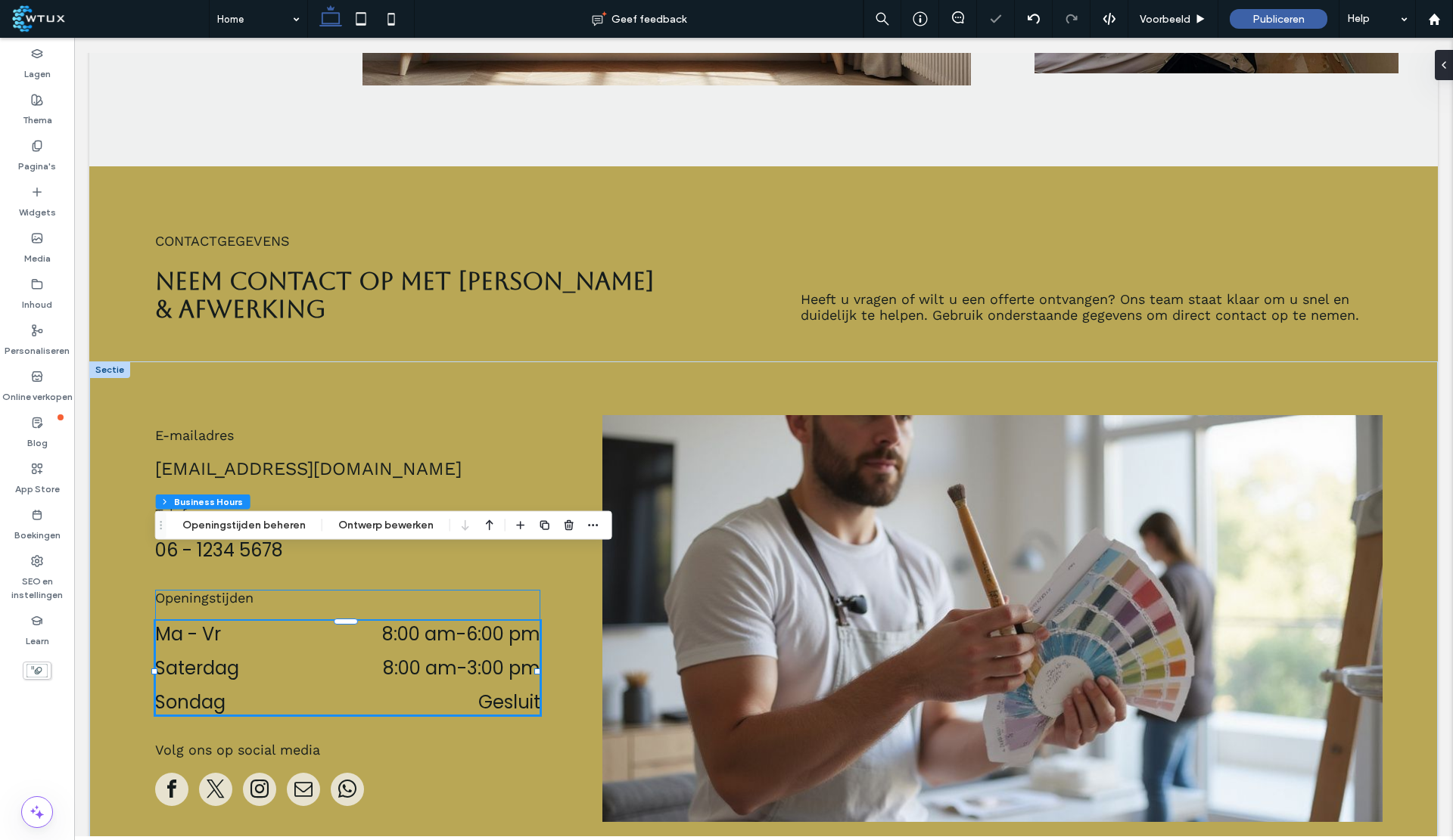
click at [226, 655] on dt "Saterdag" at bounding box center [232, 668] width 155 height 26
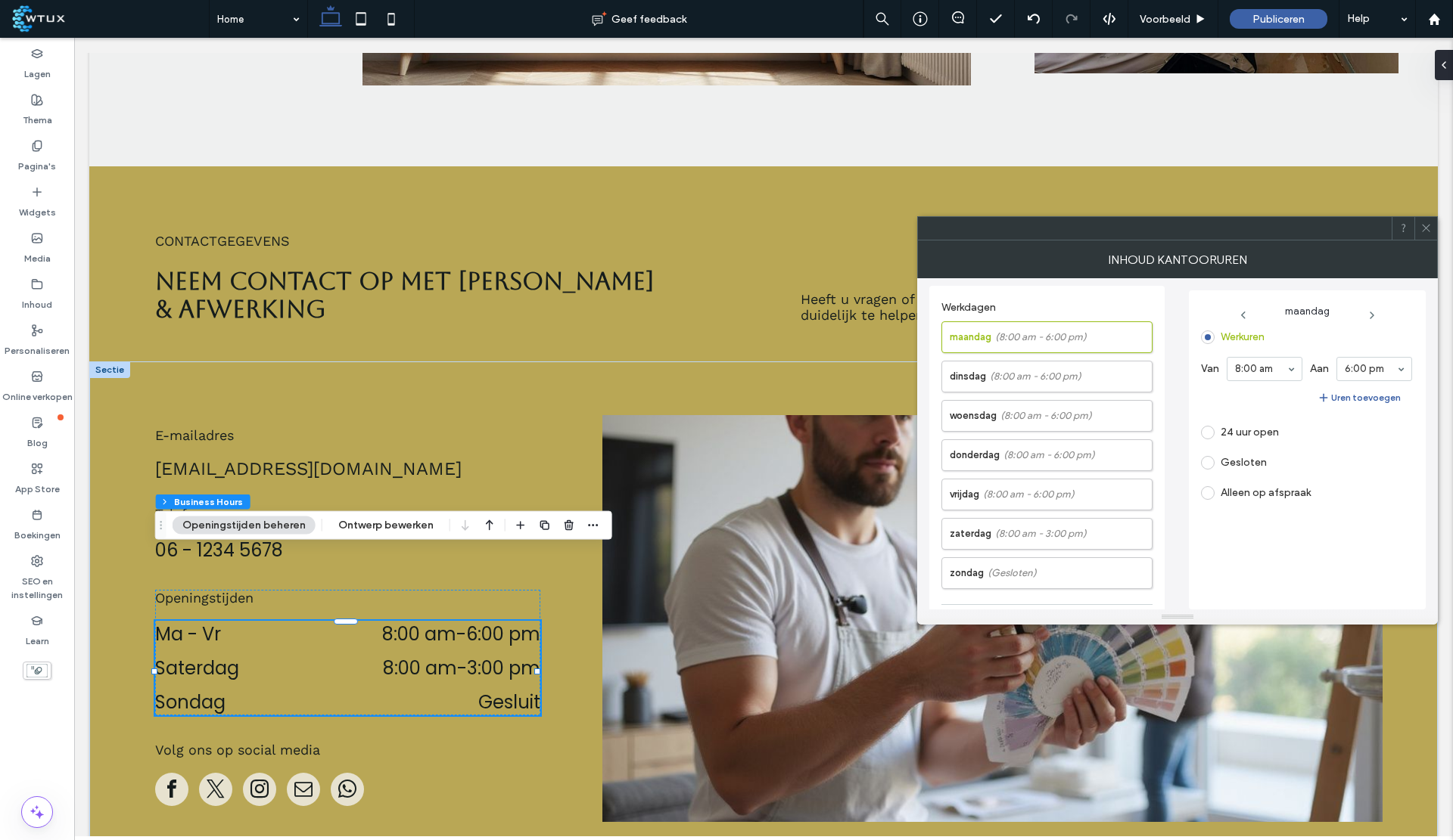
click at [981, 528] on label "zaterdag (8:00 am - 3:00 pm)" at bounding box center [1050, 534] width 202 height 30
click at [1029, 531] on span "(8:00 am - 3:00 pm)" at bounding box center [1041, 534] width 91 height 15
click at [1018, 531] on span "(8:00 am - 3:00 pm)" at bounding box center [1041, 534] width 91 height 15
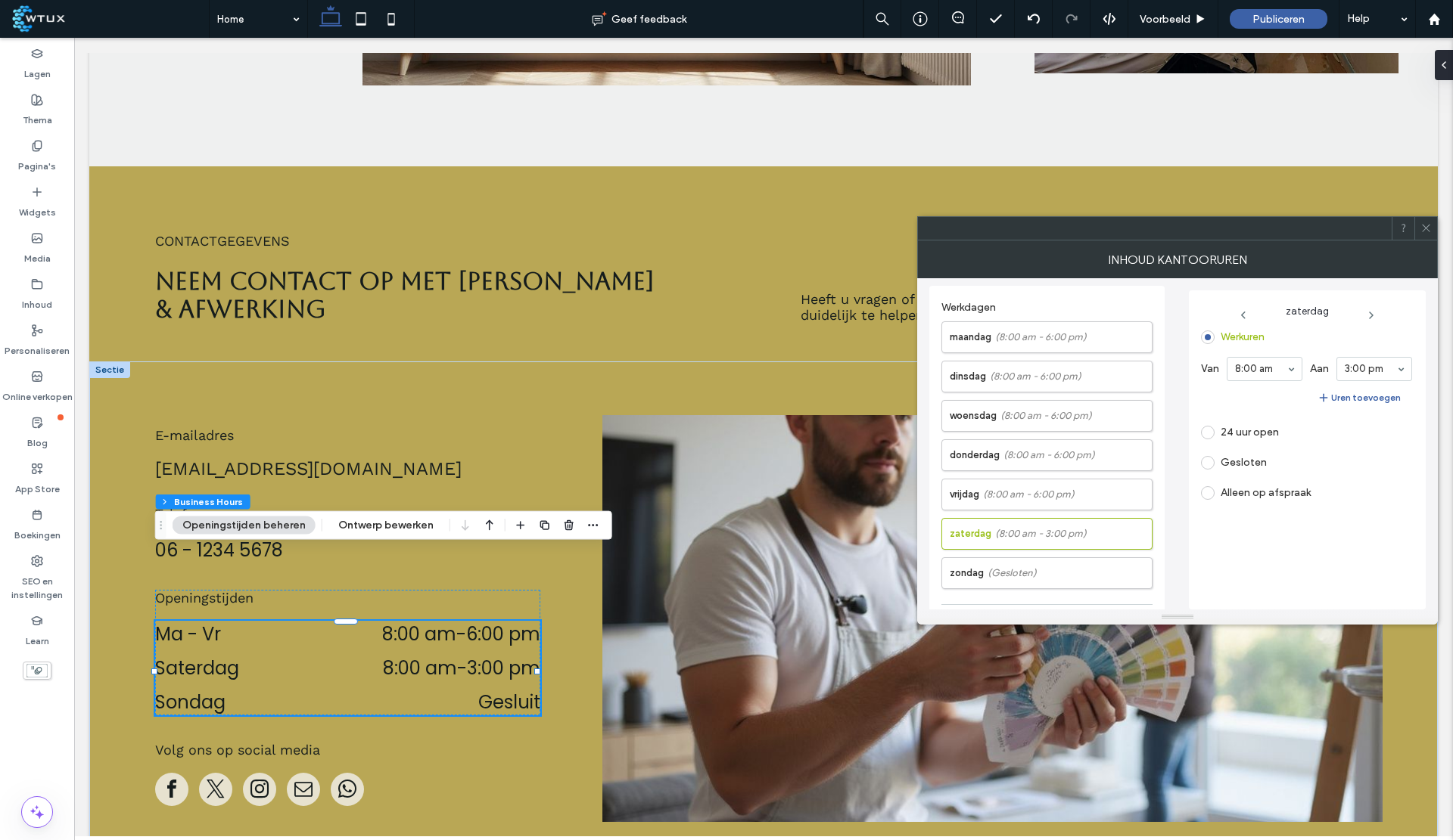
click at [1018, 531] on span "(8:00 am - 3:00 pm)" at bounding box center [1041, 534] width 91 height 15
click at [1202, 461] on span at bounding box center [1208, 462] width 14 height 14
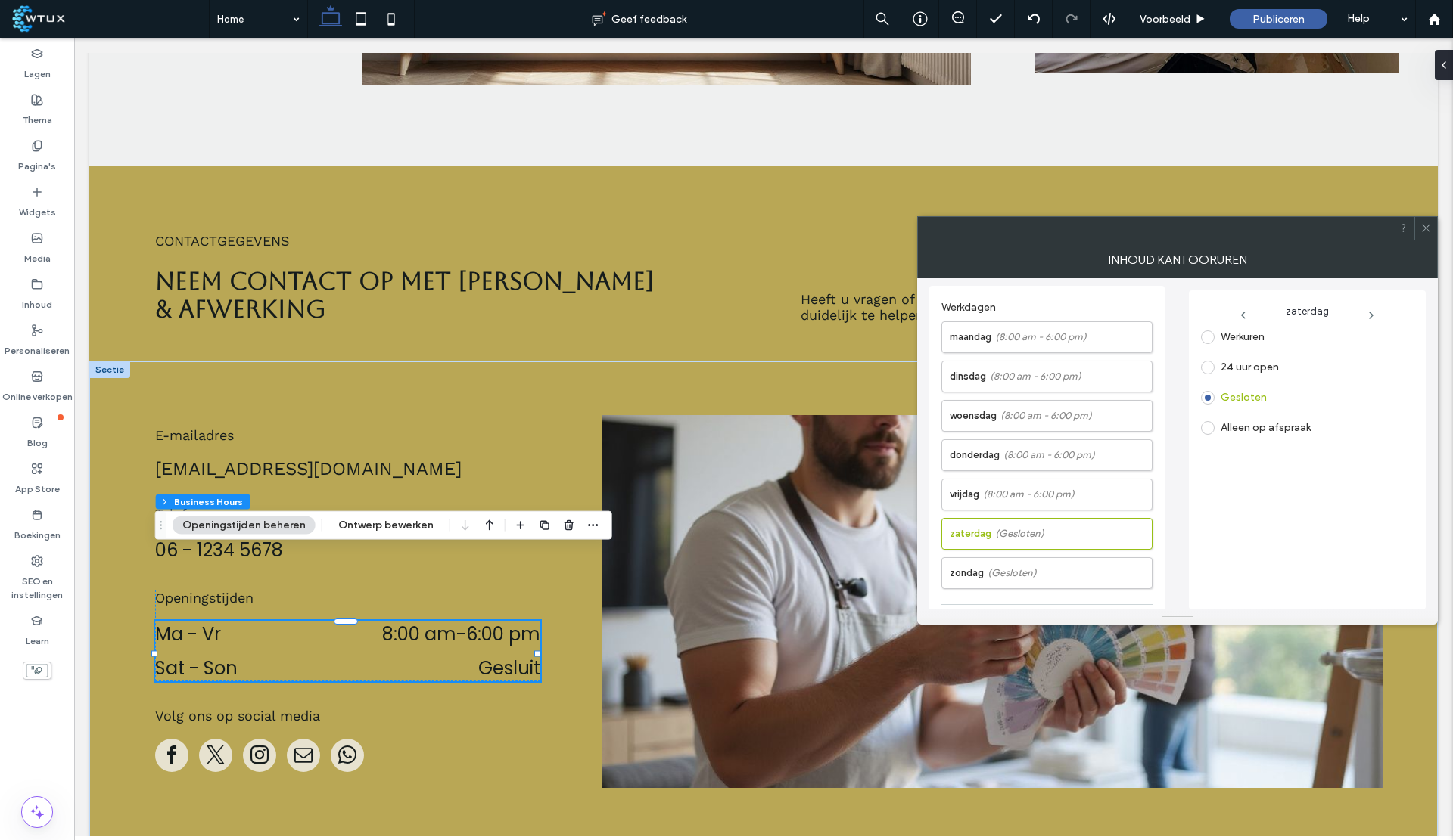
click at [1429, 220] on span at bounding box center [1426, 228] width 11 height 22
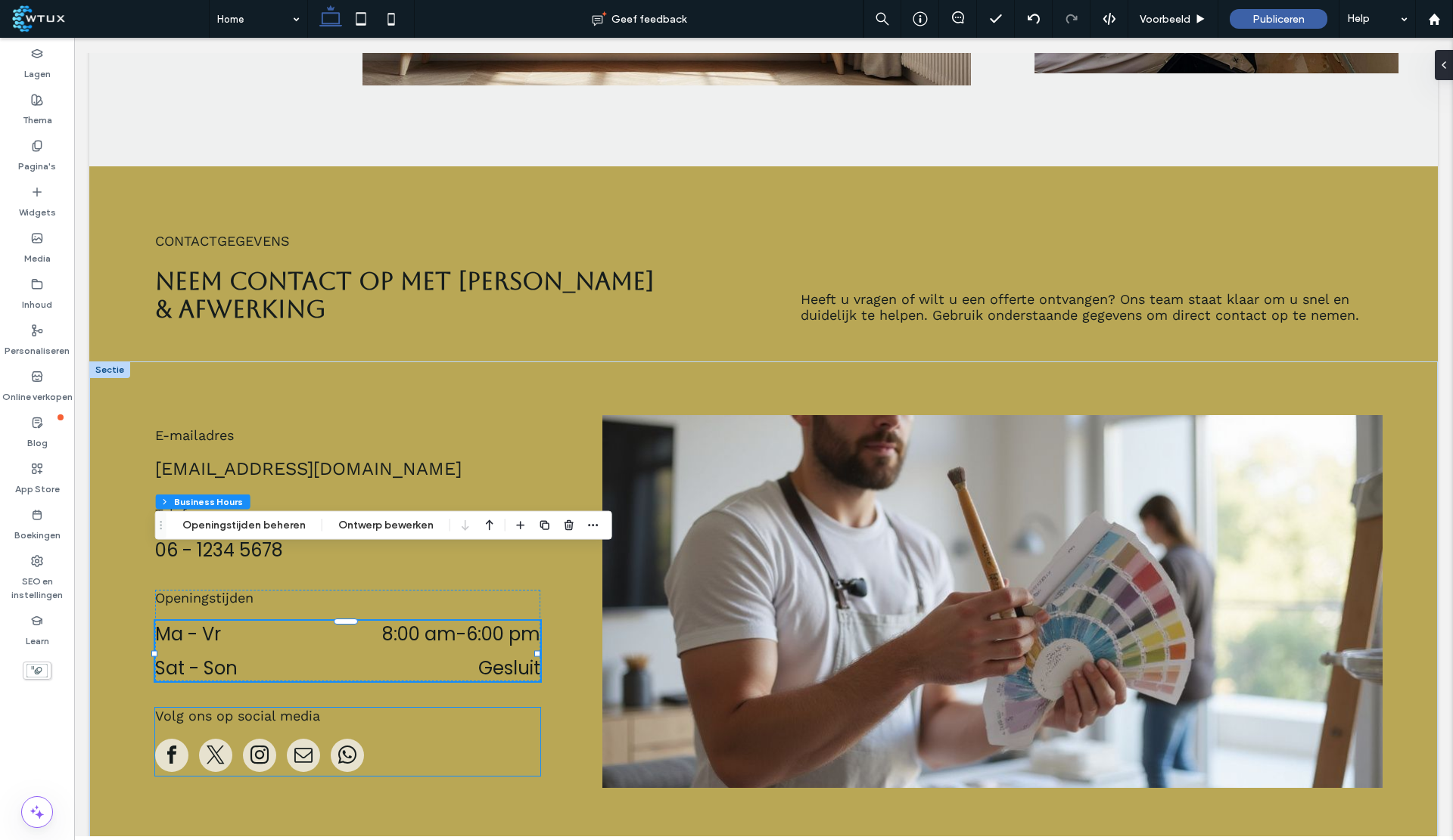
click at [225, 739] on span "twitter" at bounding box center [216, 756] width 34 height 34
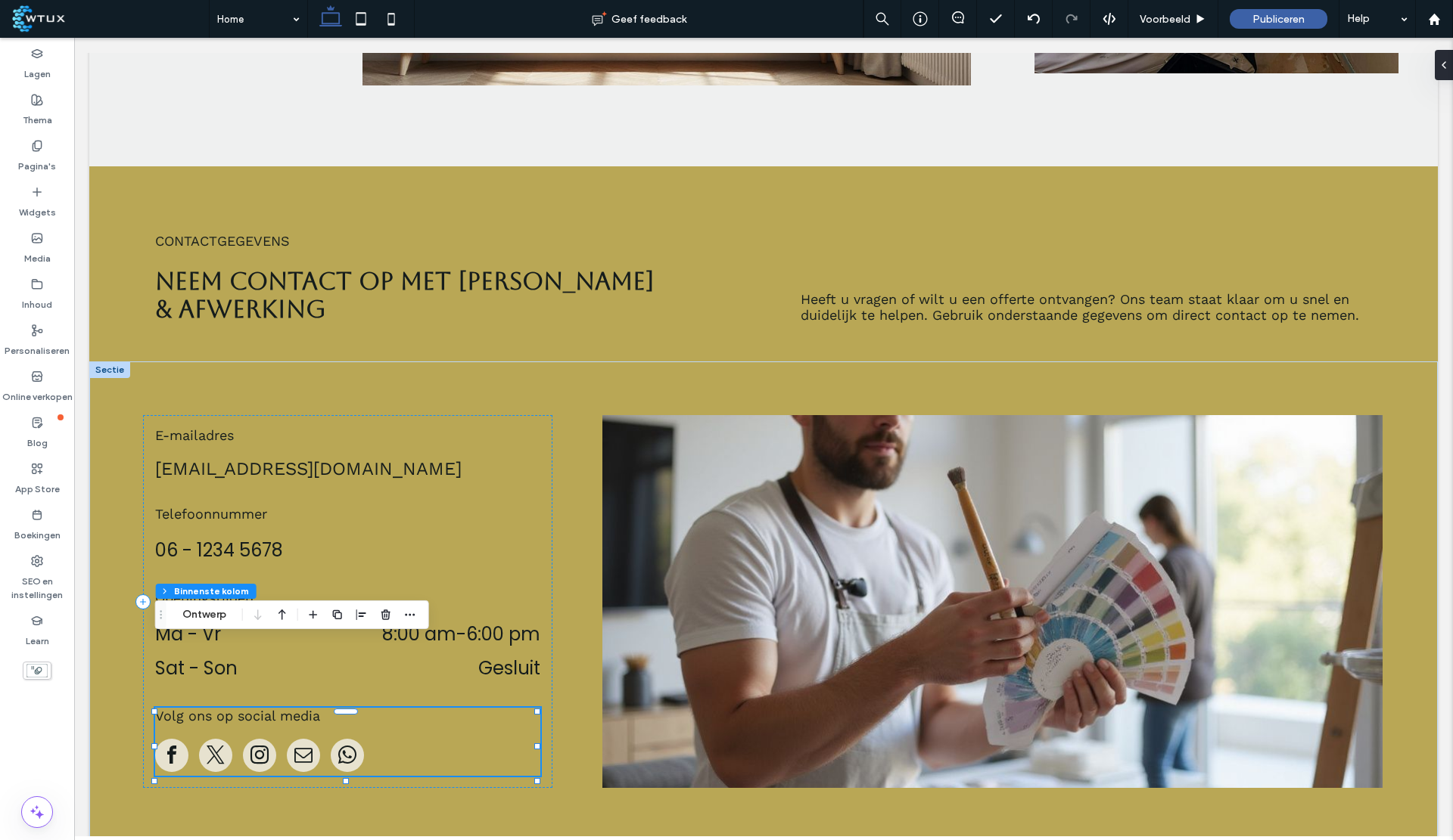
click at [225, 739] on span "twitter" at bounding box center [216, 756] width 34 height 34
click at [225, 739] on div at bounding box center [259, 757] width 208 height 37
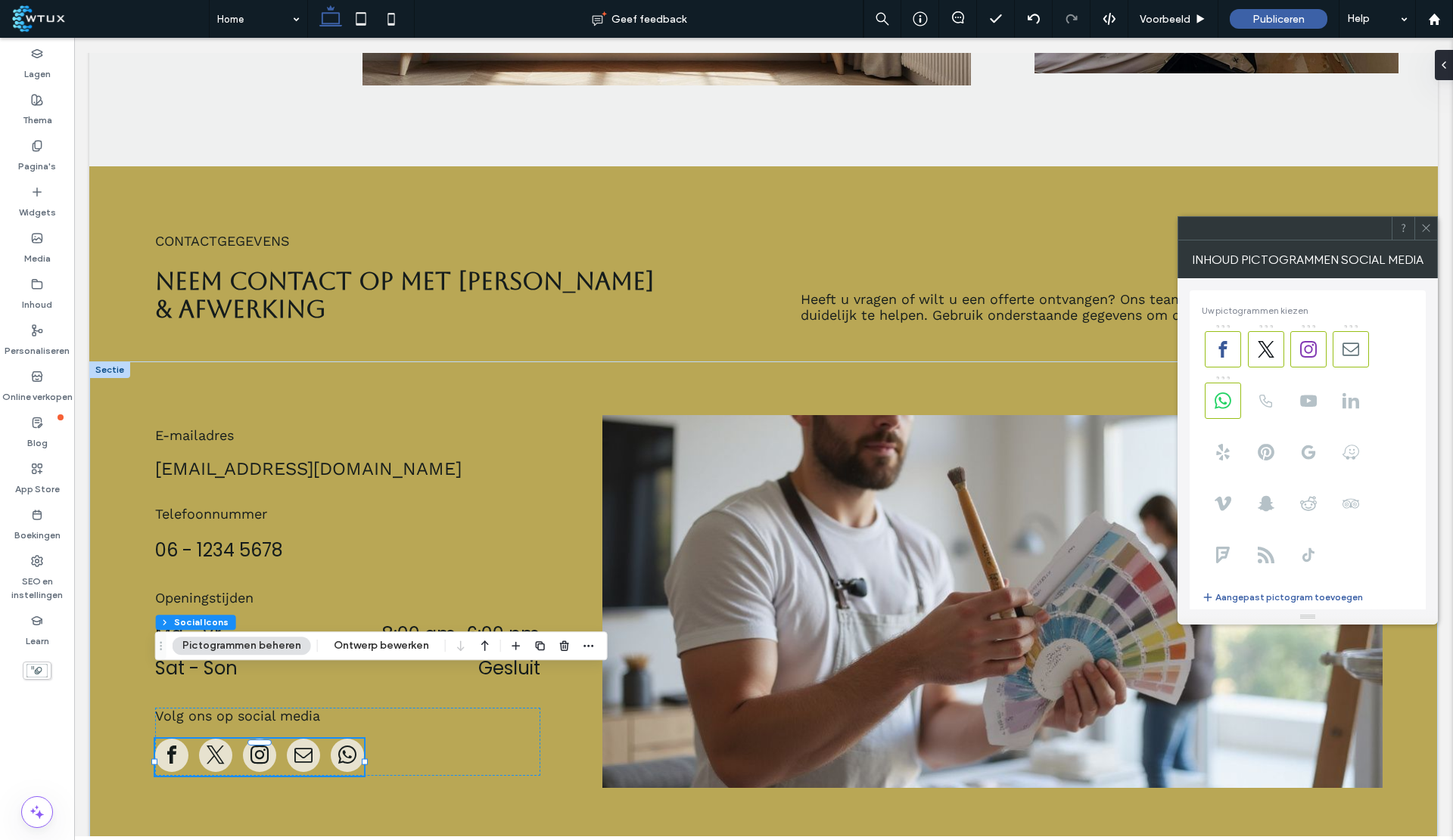
click at [1256, 350] on span at bounding box center [1265, 349] width 36 height 36
click at [1218, 350] on icon at bounding box center [1223, 349] width 17 height 17
click at [1345, 399] on use at bounding box center [1350, 400] width 17 height 15
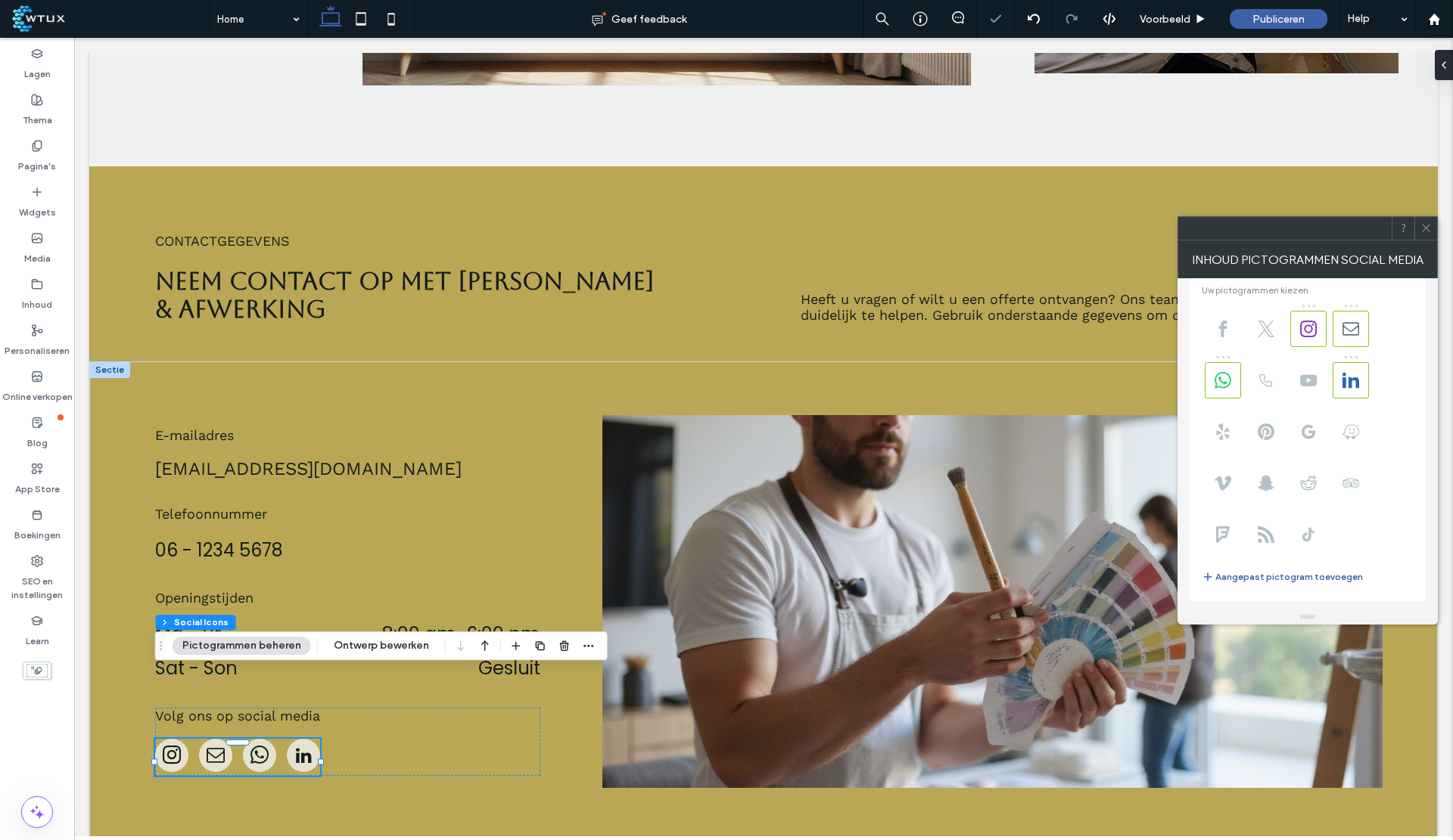
scroll to position [22, 0]
click at [1221, 328] on use at bounding box center [1223, 326] width 8 height 17
click at [481, 655] on dd "Gesluit" at bounding box center [427, 668] width 227 height 26
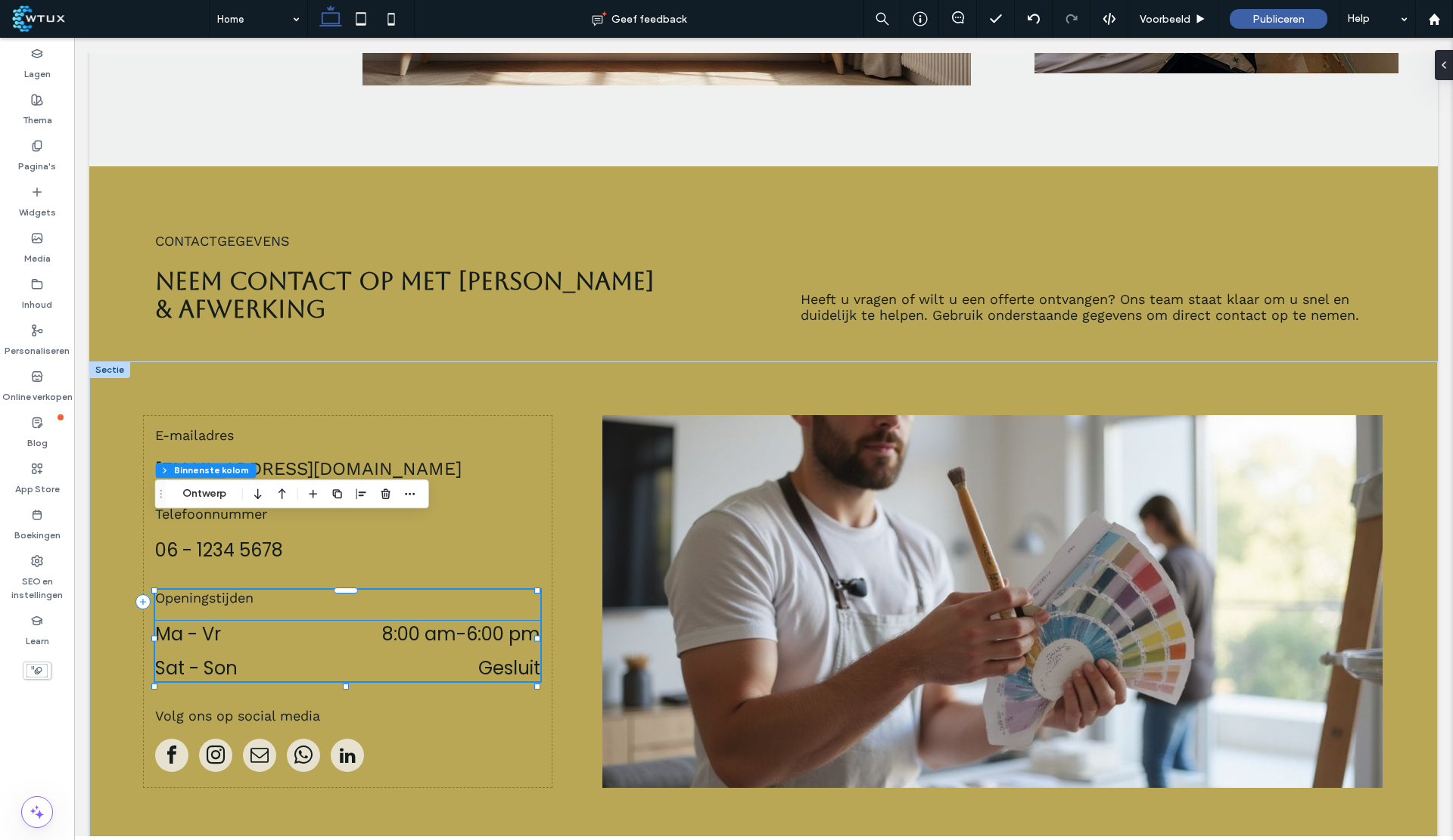
click at [200, 621] on dt "Ma - Vr" at bounding box center [232, 634] width 155 height 26
click at [200, 621] on div "Ma - Vr 8:00 am - 6:00 pm Sat - Son Gesluit" at bounding box center [347, 651] width 385 height 60
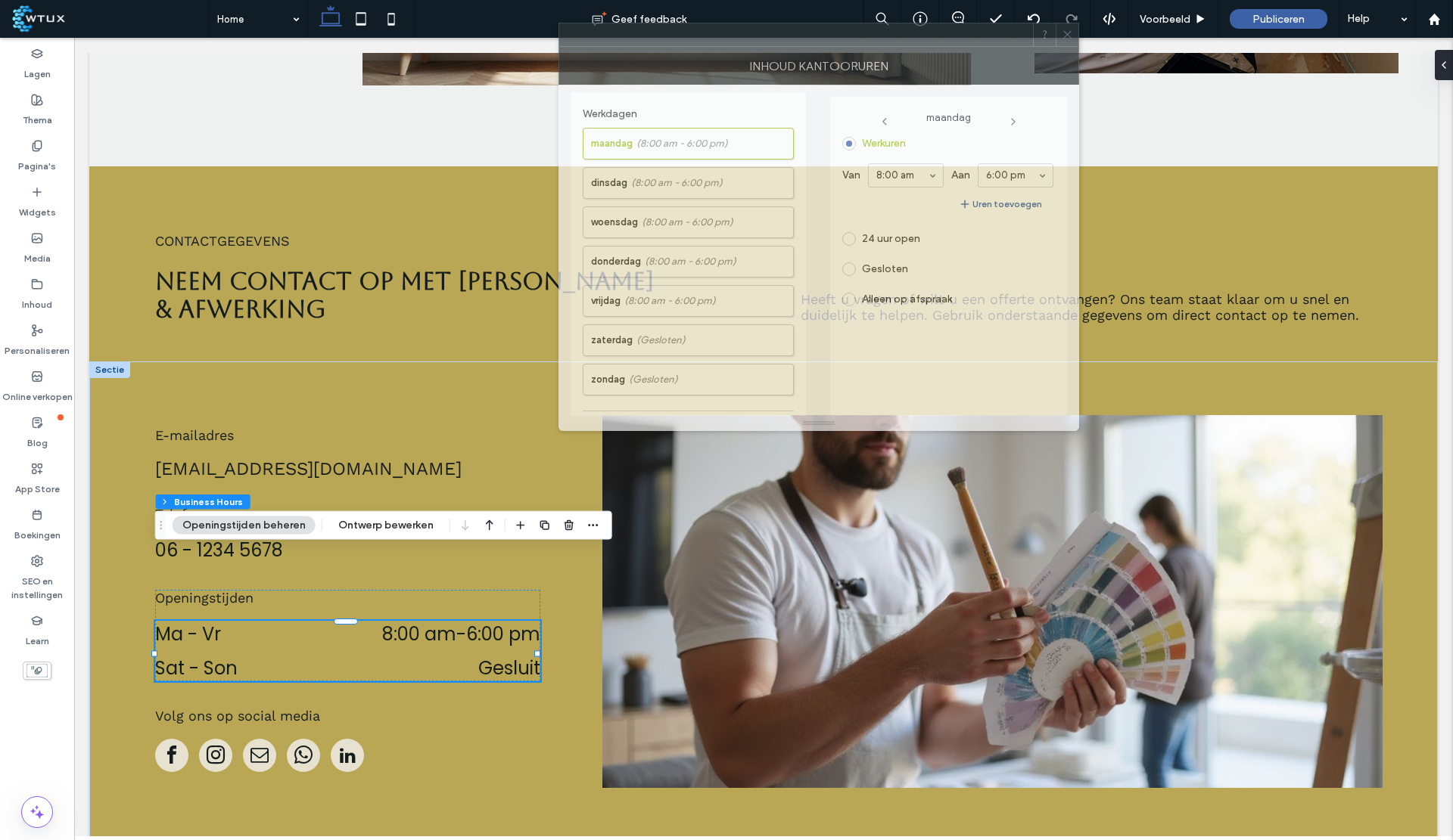
drag, startPoint x: 1326, startPoint y: 257, endPoint x: 970, endPoint y: 59, distance: 407.4
click at [970, 59] on div "INHOUD KANTOORUREN" at bounding box center [818, 66] width 520 height 38
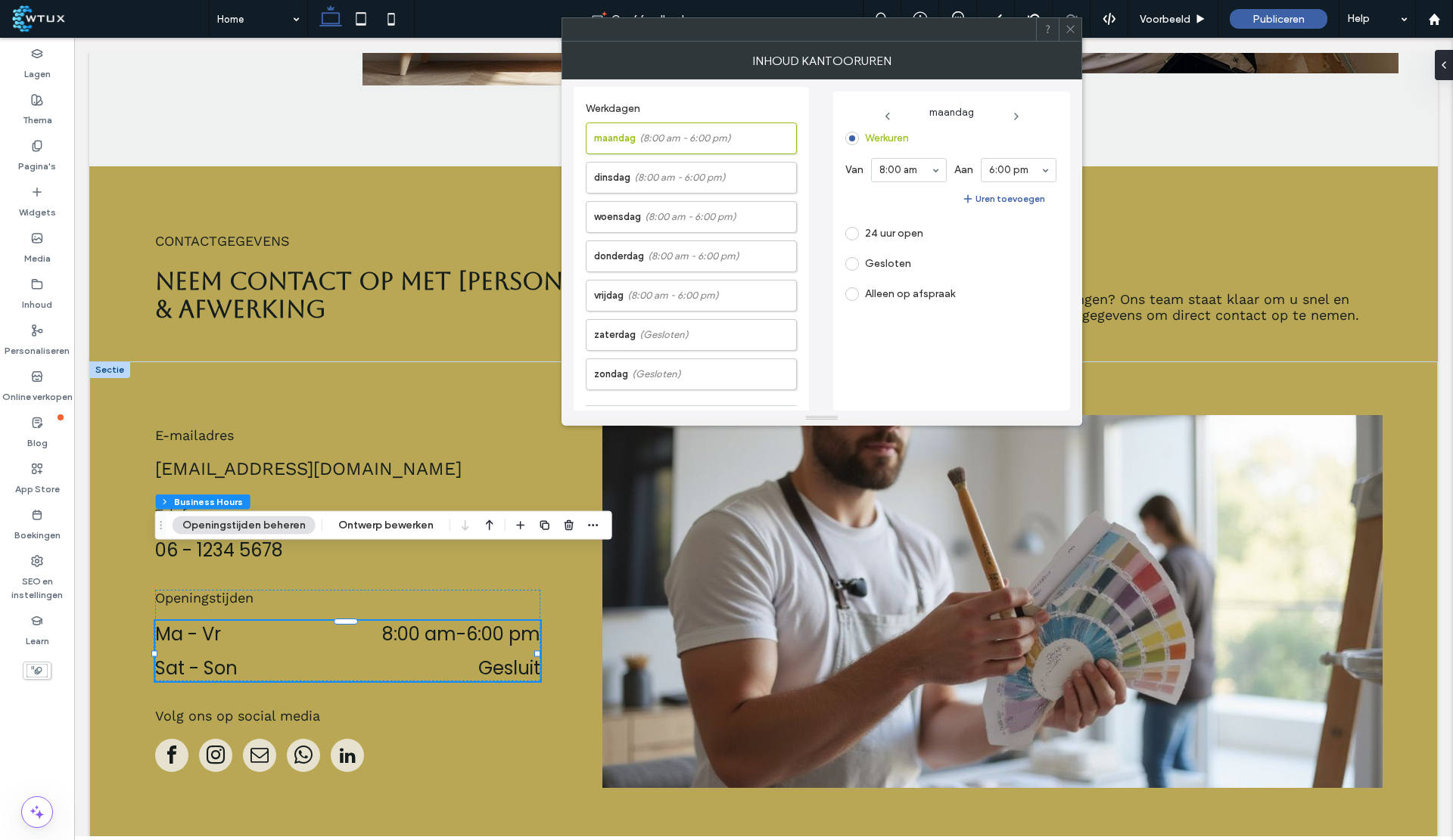
click at [651, 342] on label "zaterdag (Gesloten)" at bounding box center [695, 335] width 202 height 30
click at [386, 527] on button "Ontwerp bewerken" at bounding box center [386, 526] width 115 height 18
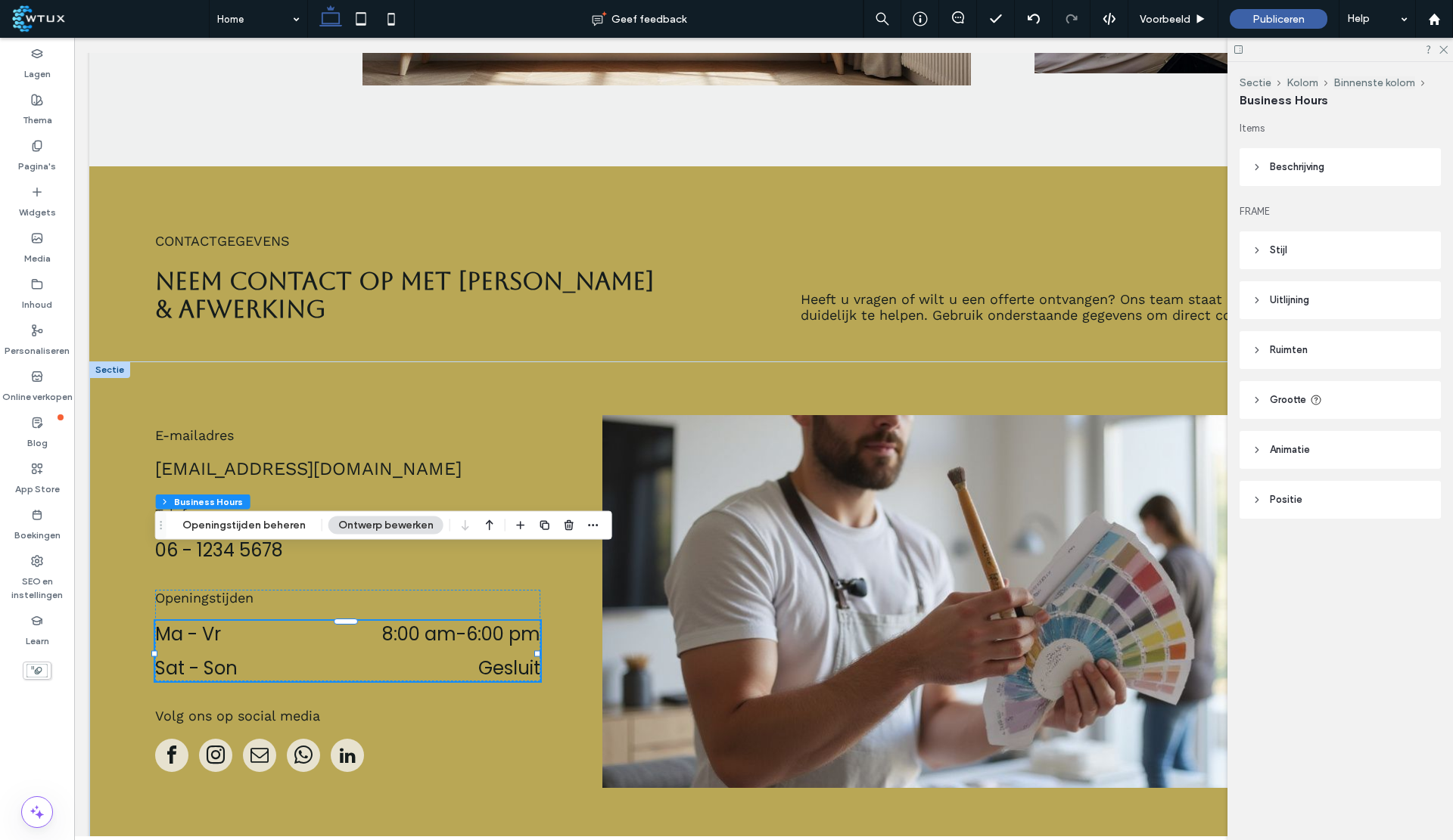
click at [1315, 169] on span "Beschrijving" at bounding box center [1297, 167] width 55 height 15
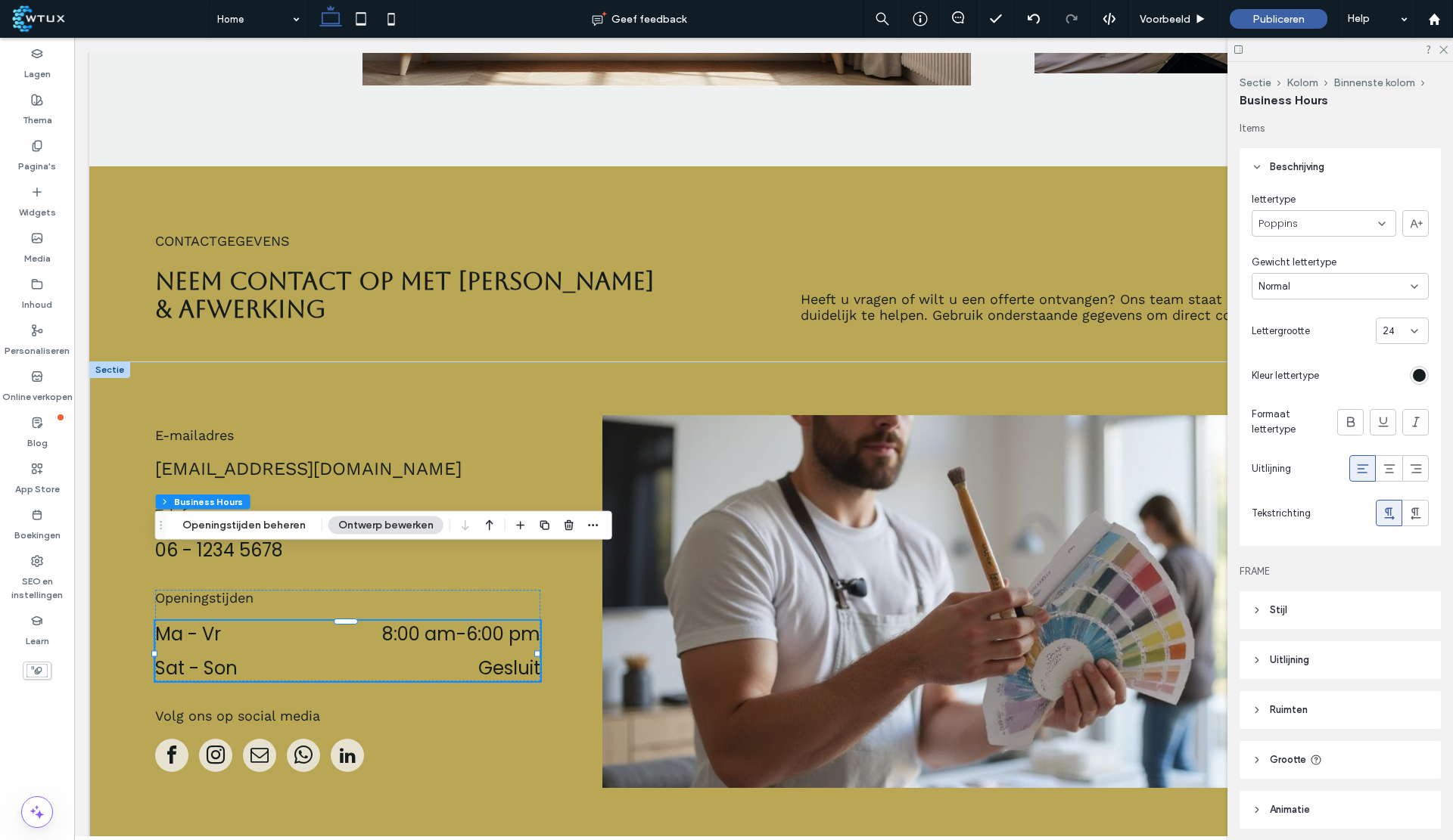
click at [1301, 171] on span "Beschrijving" at bounding box center [1297, 167] width 55 height 15
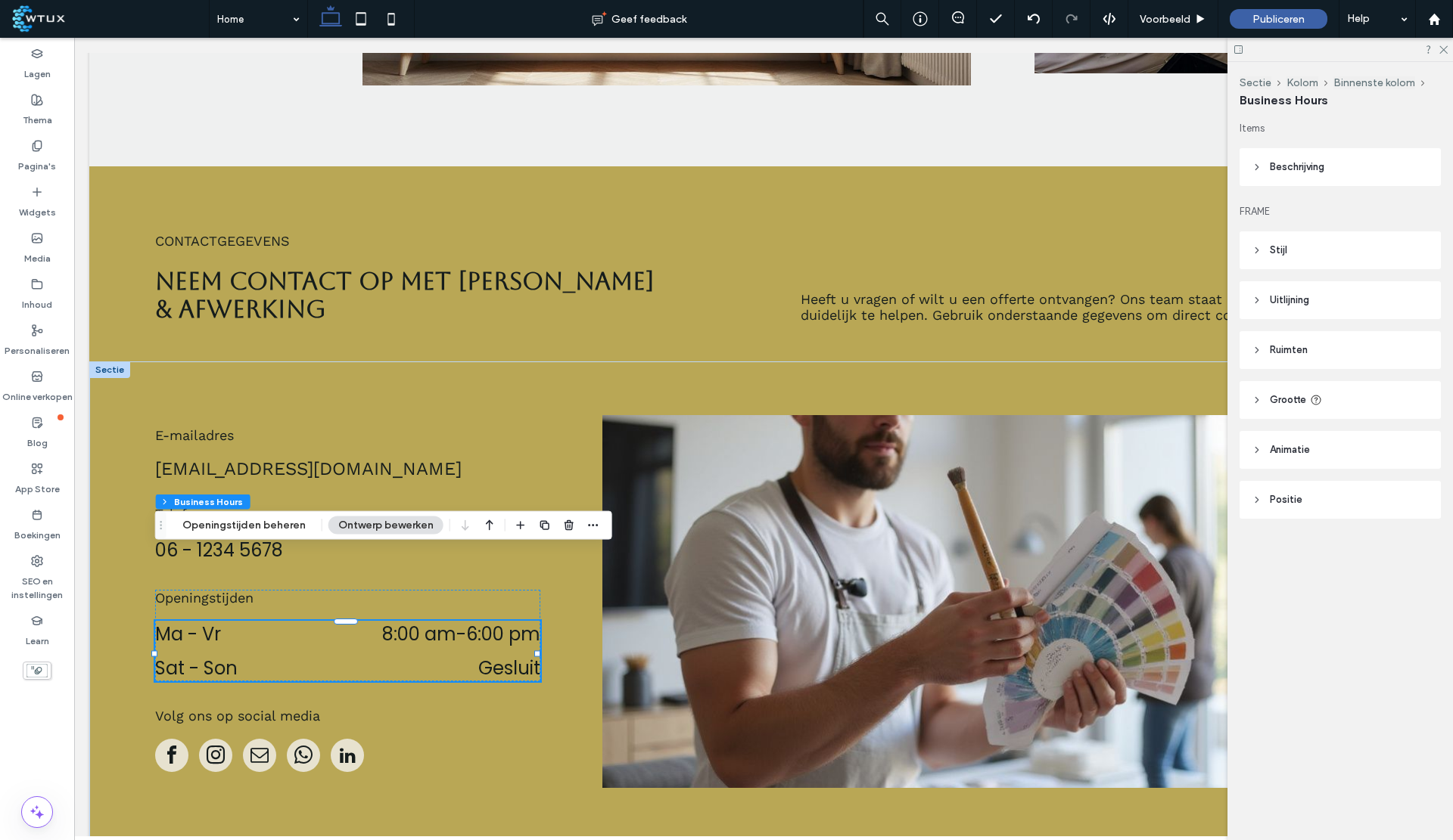
click at [1290, 245] on header "Stijl" at bounding box center [1340, 250] width 201 height 38
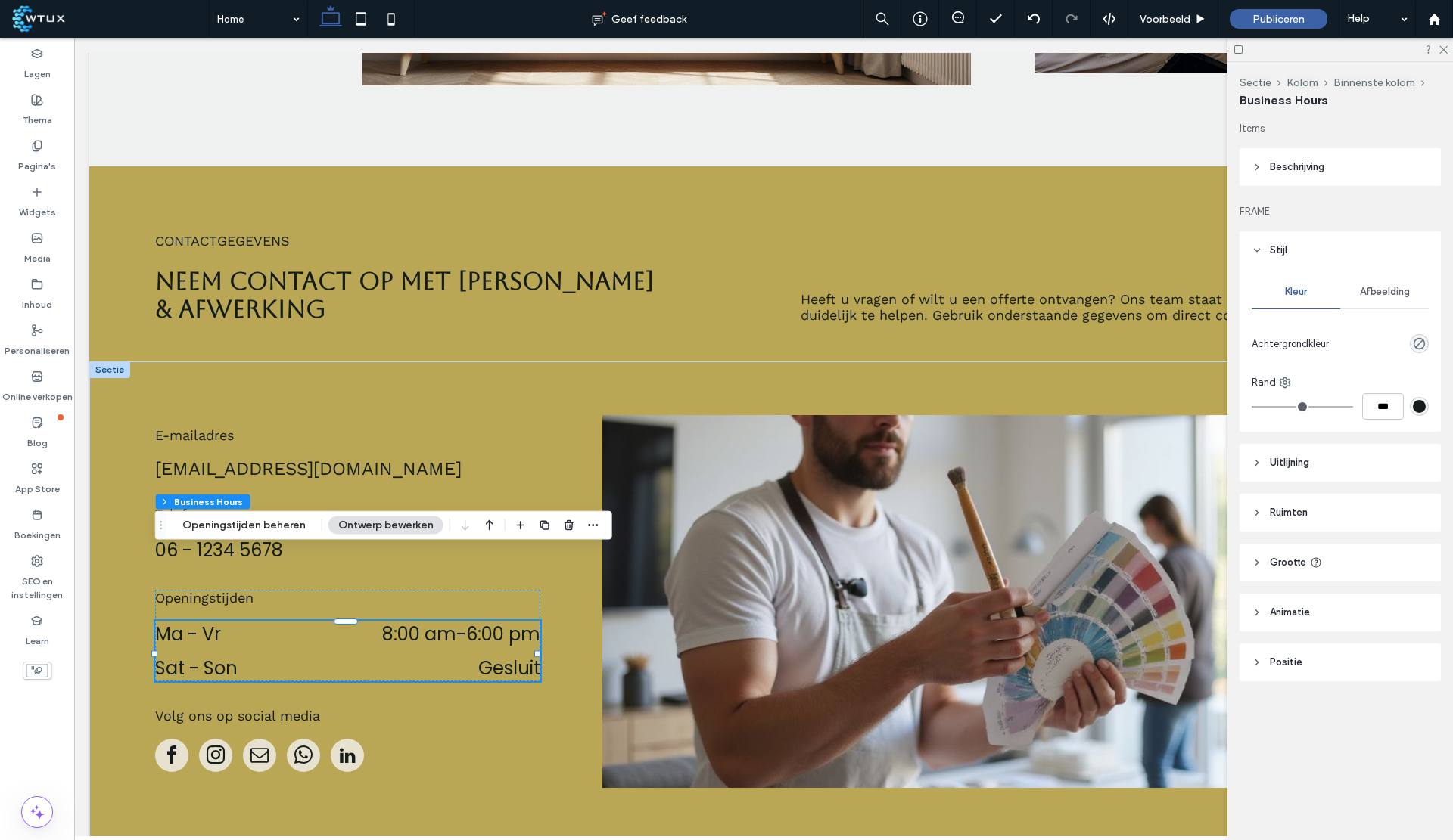
click at [1290, 245] on header "Stijl" at bounding box center [1340, 250] width 201 height 38
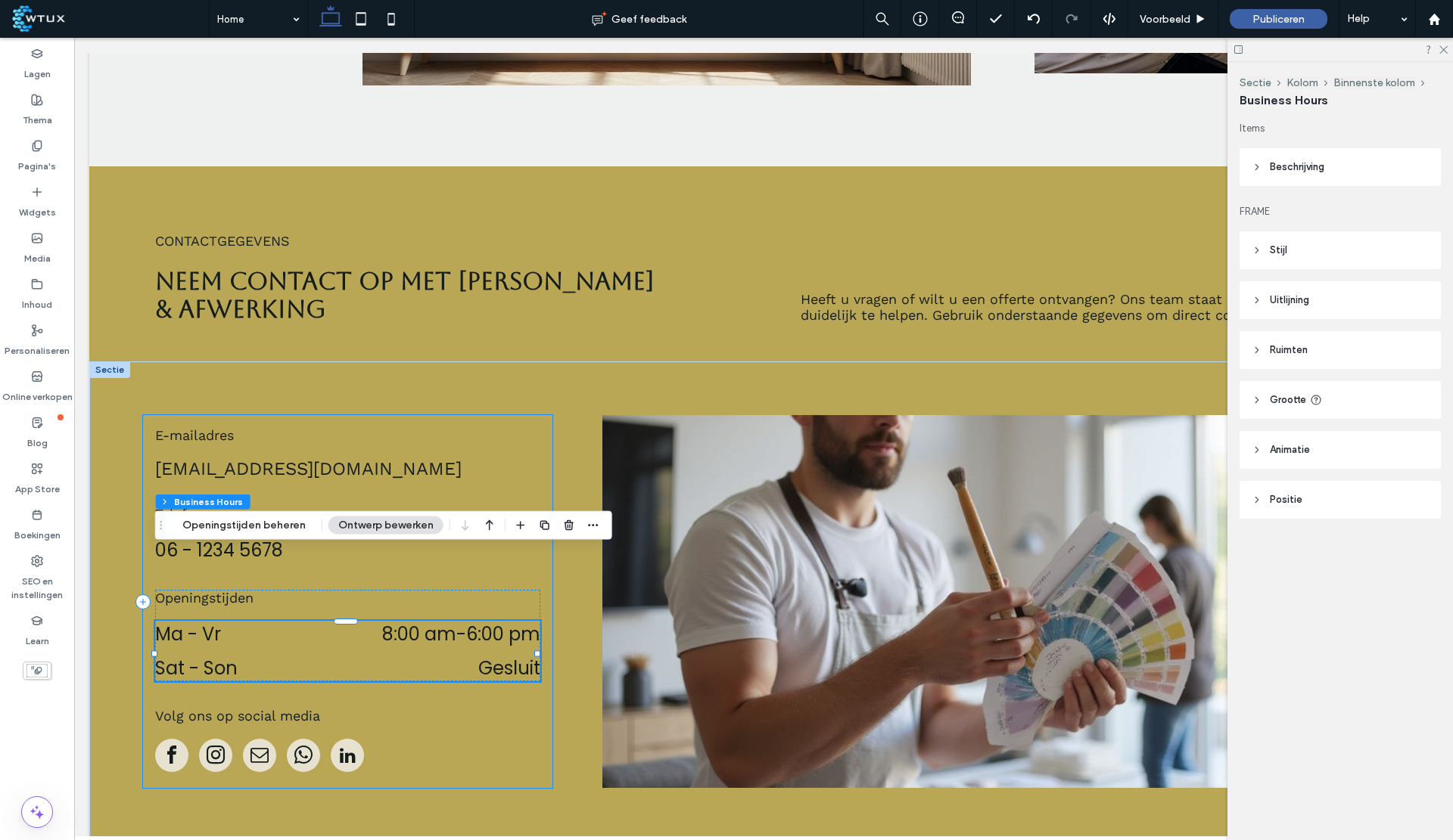
click at [1303, 81] on button "Kolom" at bounding box center [1302, 83] width 32 height 13
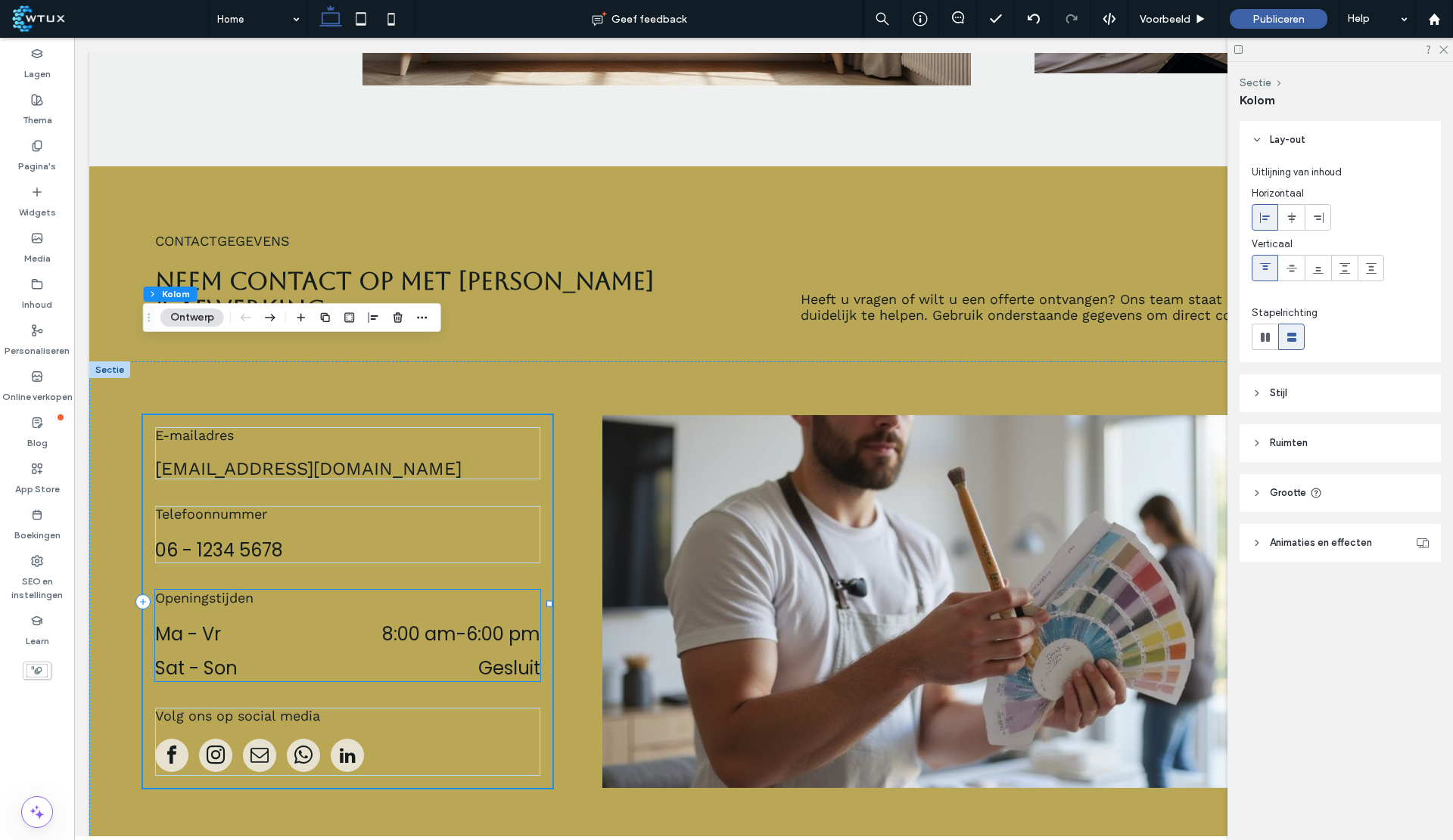
click at [330, 590] on div "Openingstijden Ma - Vr 8:00 am - 6:00 pm Sat - Son Gesluit" at bounding box center [347, 636] width 385 height 91
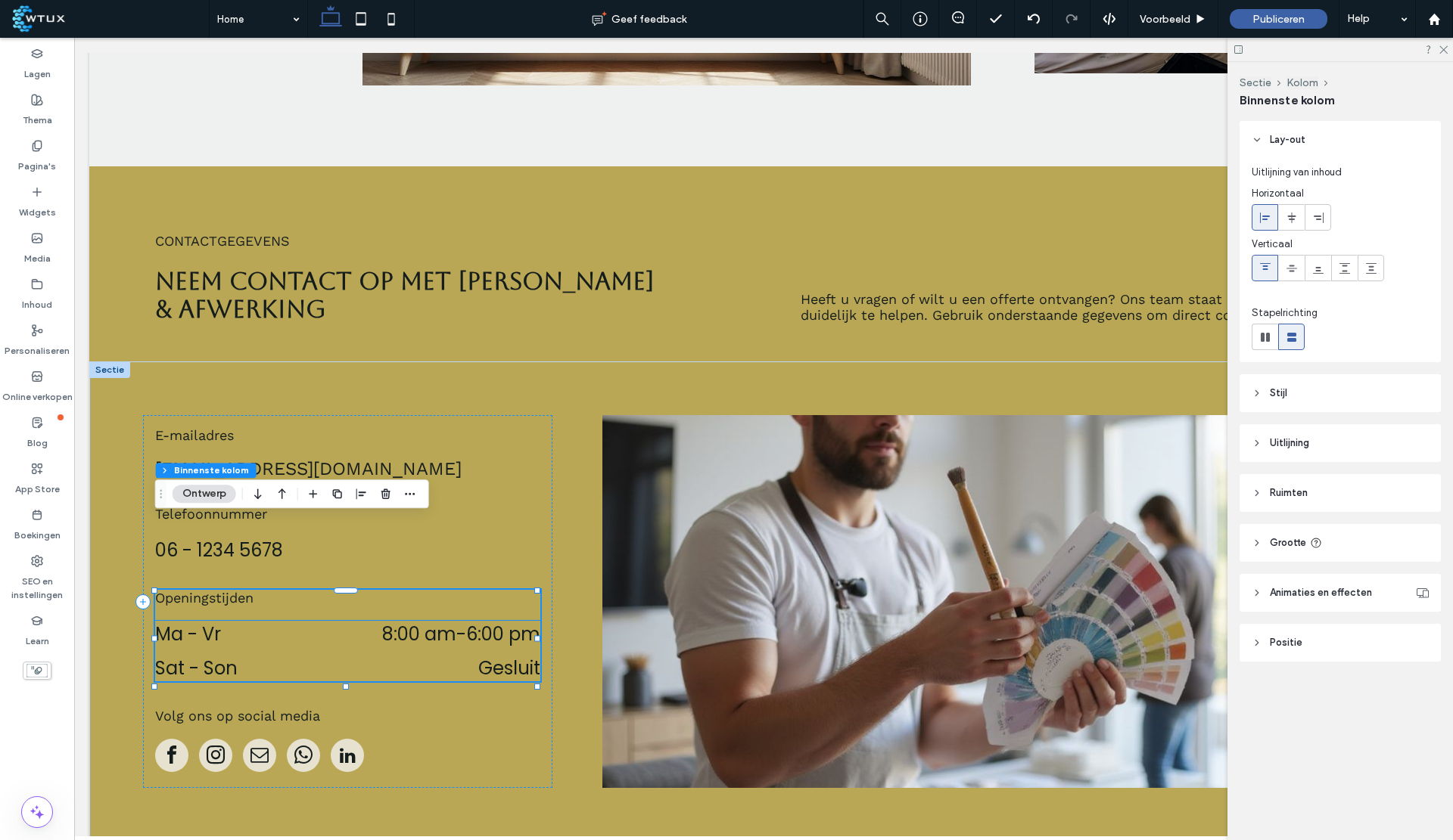
click at [205, 621] on dt "Ma - Vr" at bounding box center [232, 634] width 155 height 26
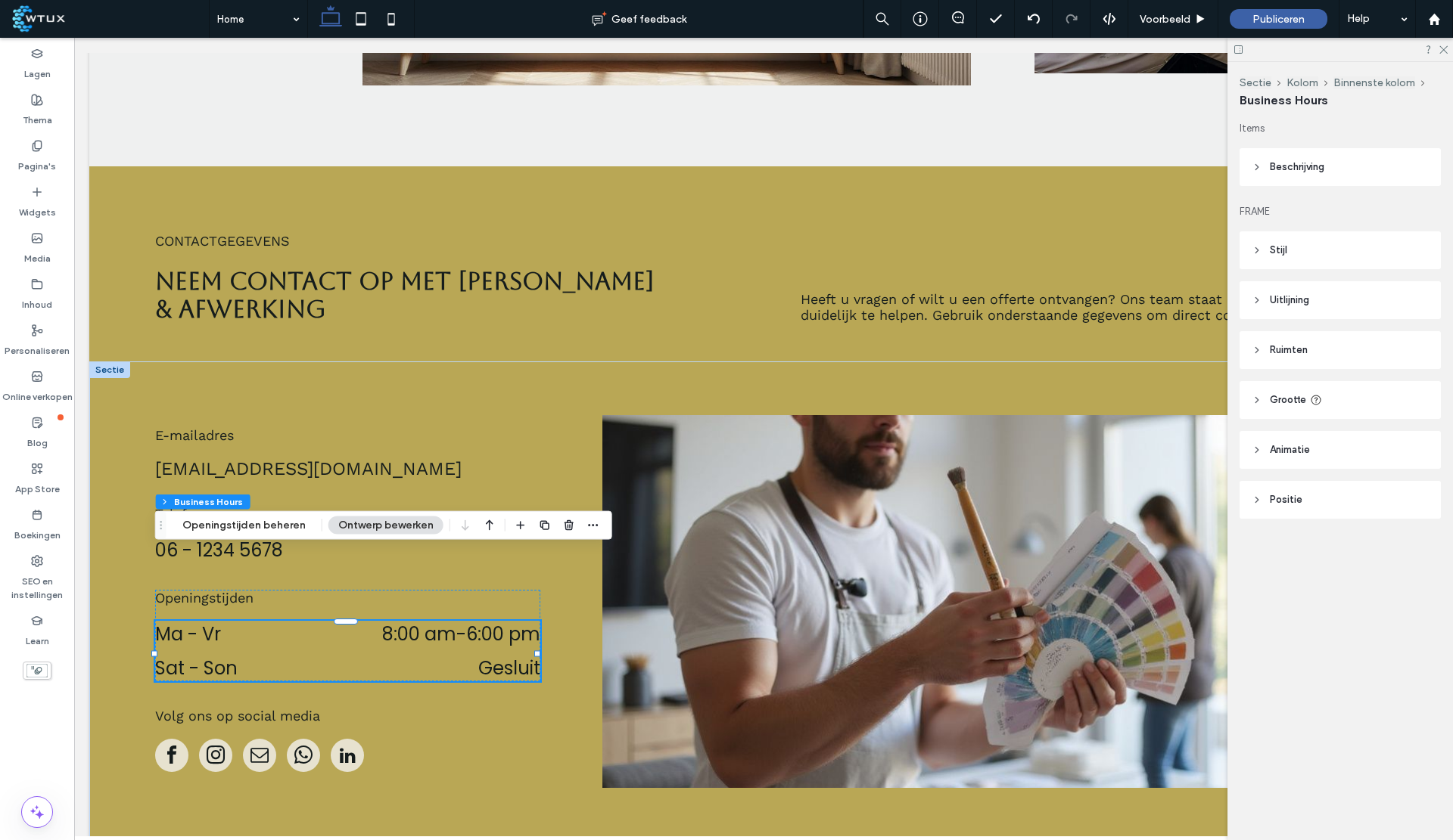
click at [243, 523] on button "Openingstijden beheren" at bounding box center [244, 526] width 143 height 18
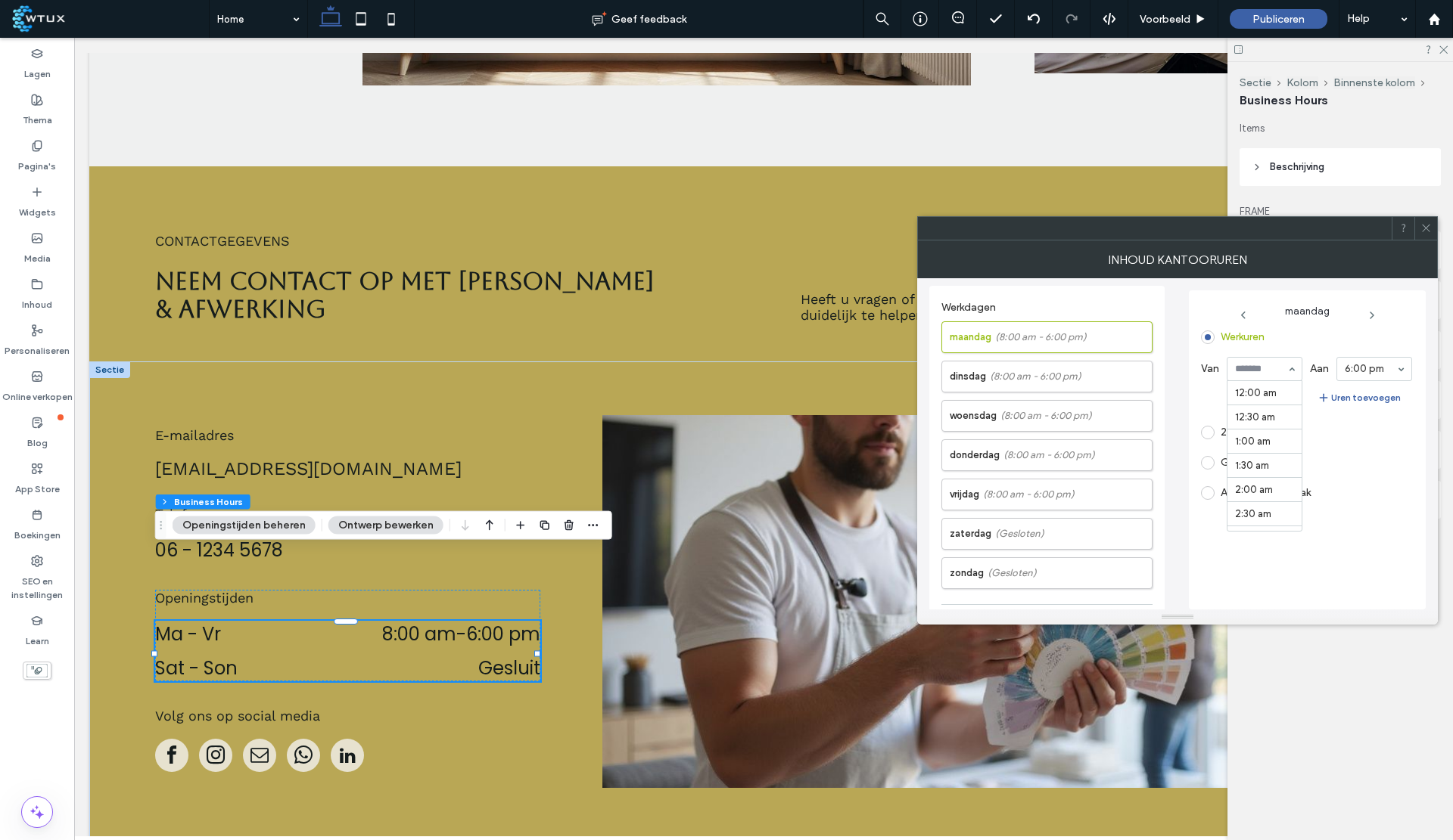
scroll to position [396, 0]
click at [1288, 371] on div "8:00 am" at bounding box center [1265, 369] width 75 height 24
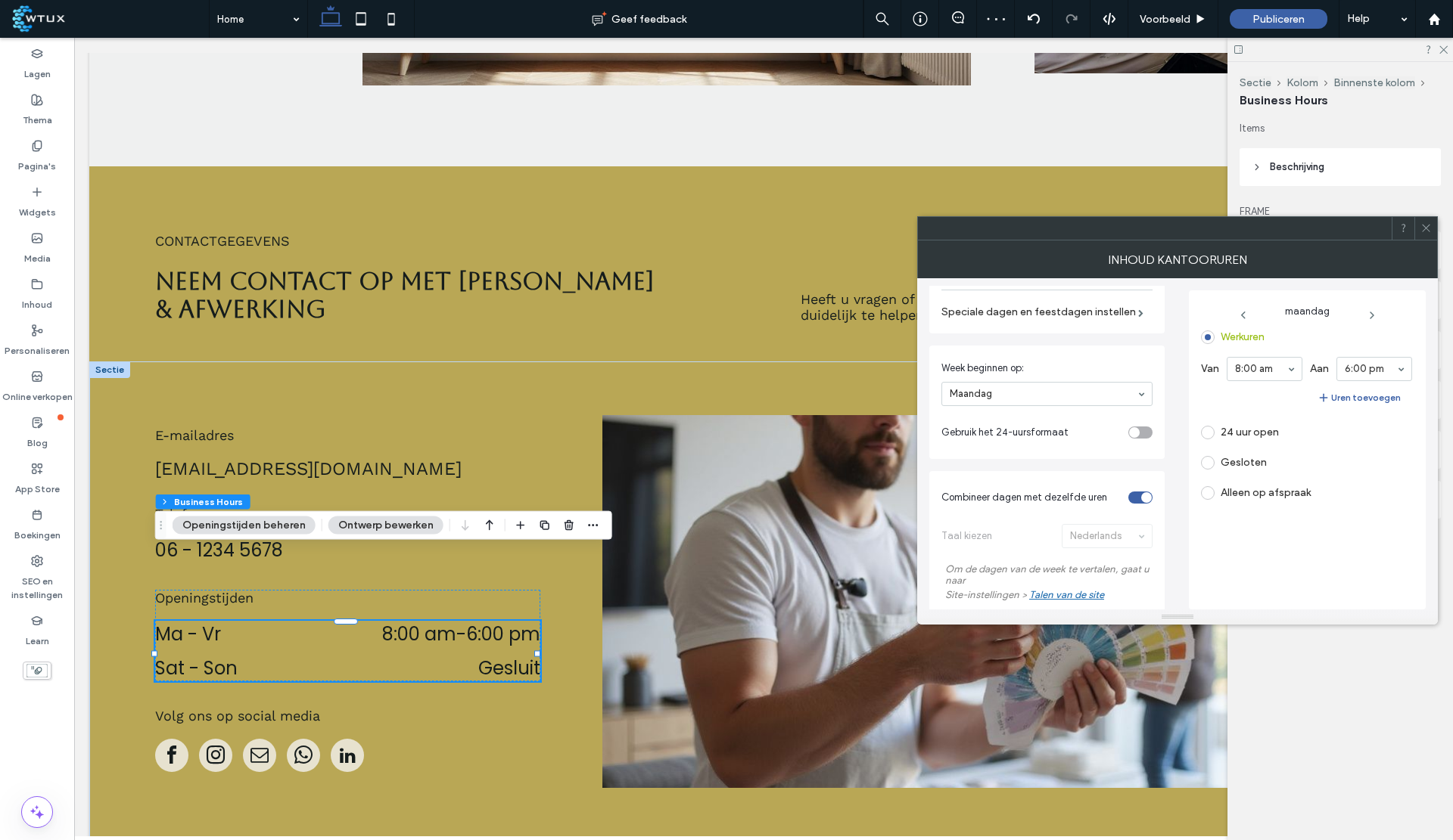
scroll to position [316, 0]
click at [1133, 438] on div "toggle" at bounding box center [1140, 431] width 24 height 12
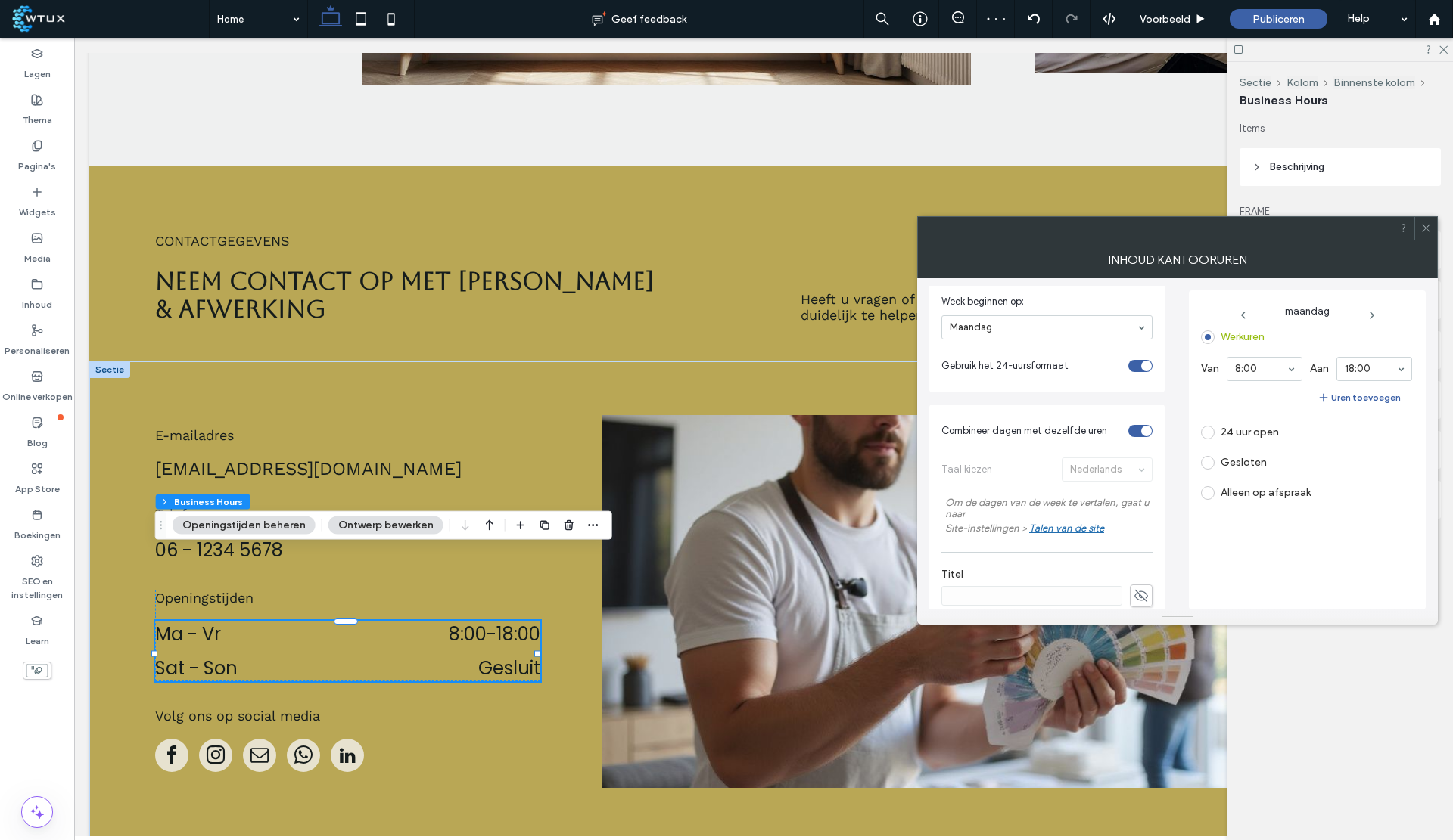
scroll to position [403, 0]
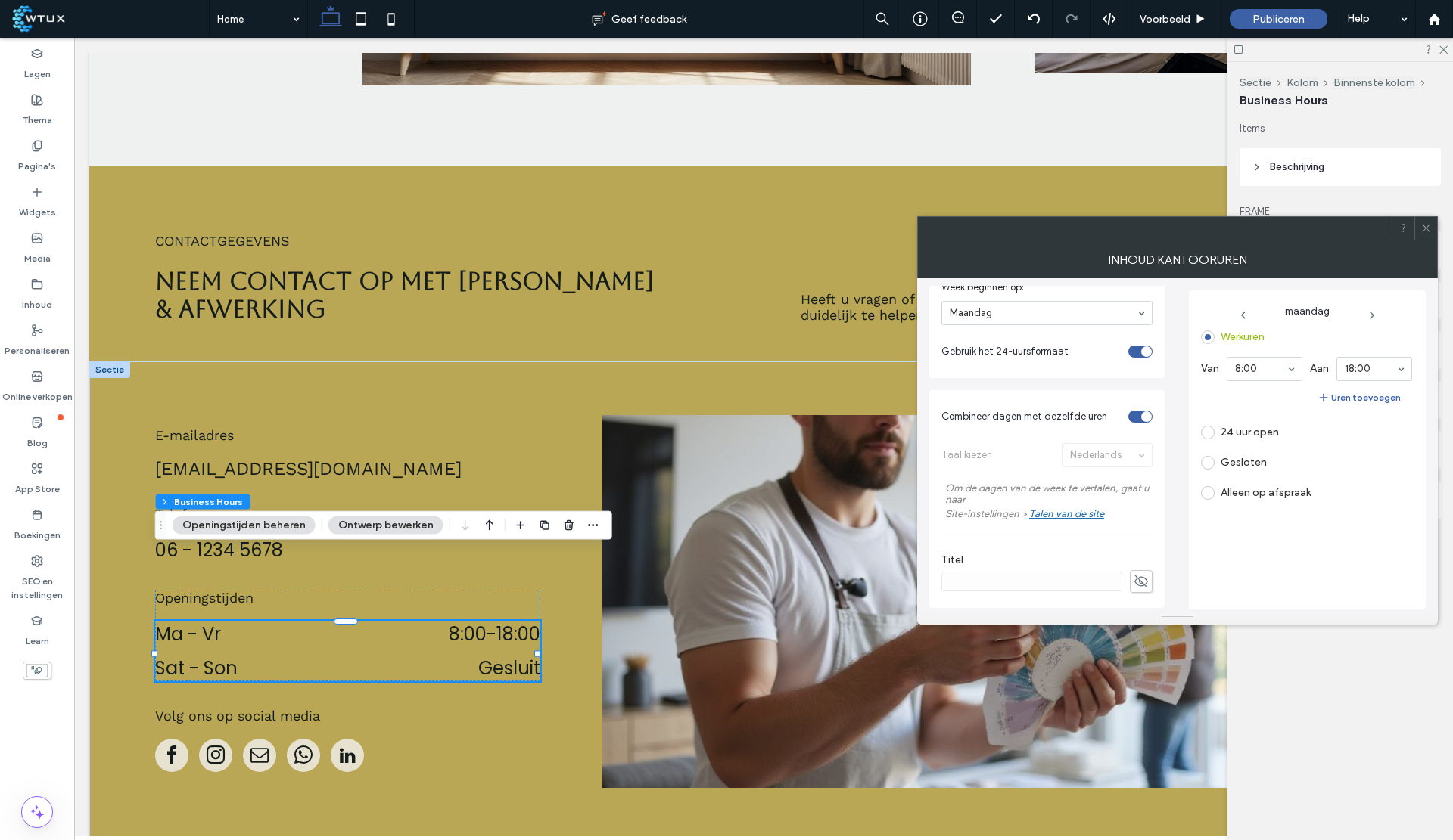
click at [1072, 514] on div "Talen van de site" at bounding box center [1066, 514] width 75 height 11
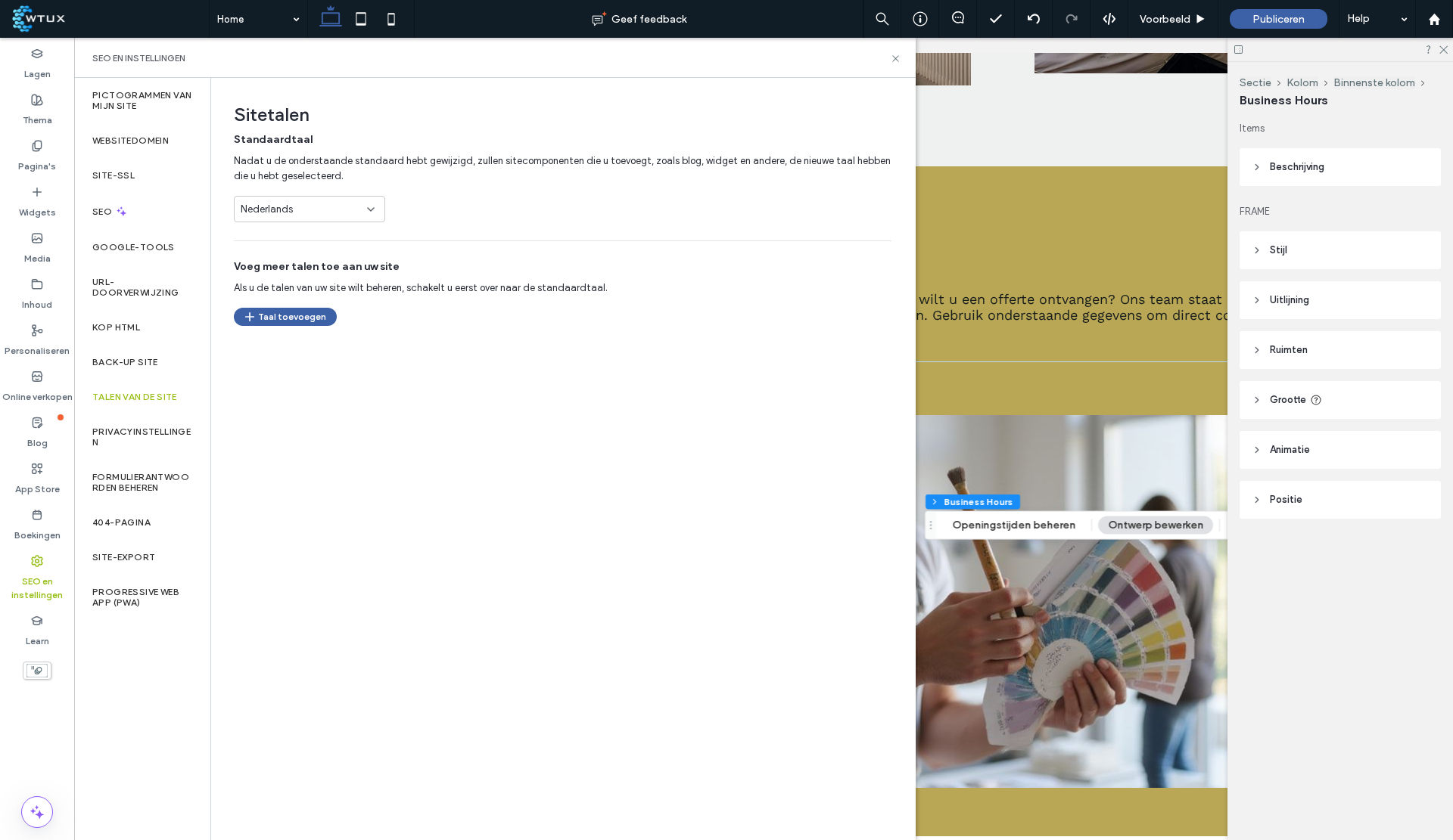
click at [896, 58] on icon at bounding box center [896, 59] width 11 height 11
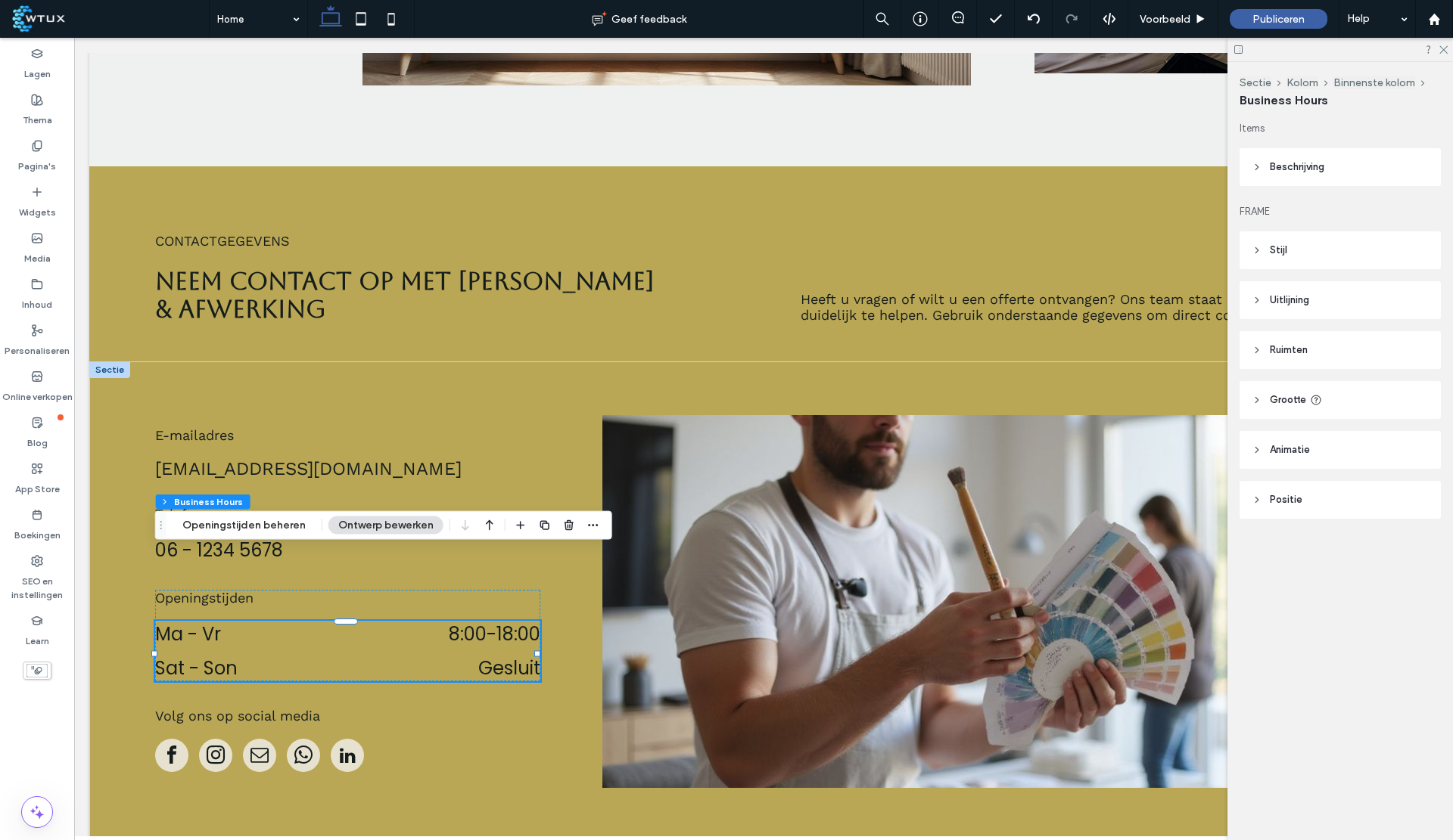
click at [397, 621] on div "Ma - Vr 8:00 - 18:00" at bounding box center [347, 638] width 385 height 34
click at [237, 527] on button "Openingstijden beheren" at bounding box center [244, 526] width 143 height 18
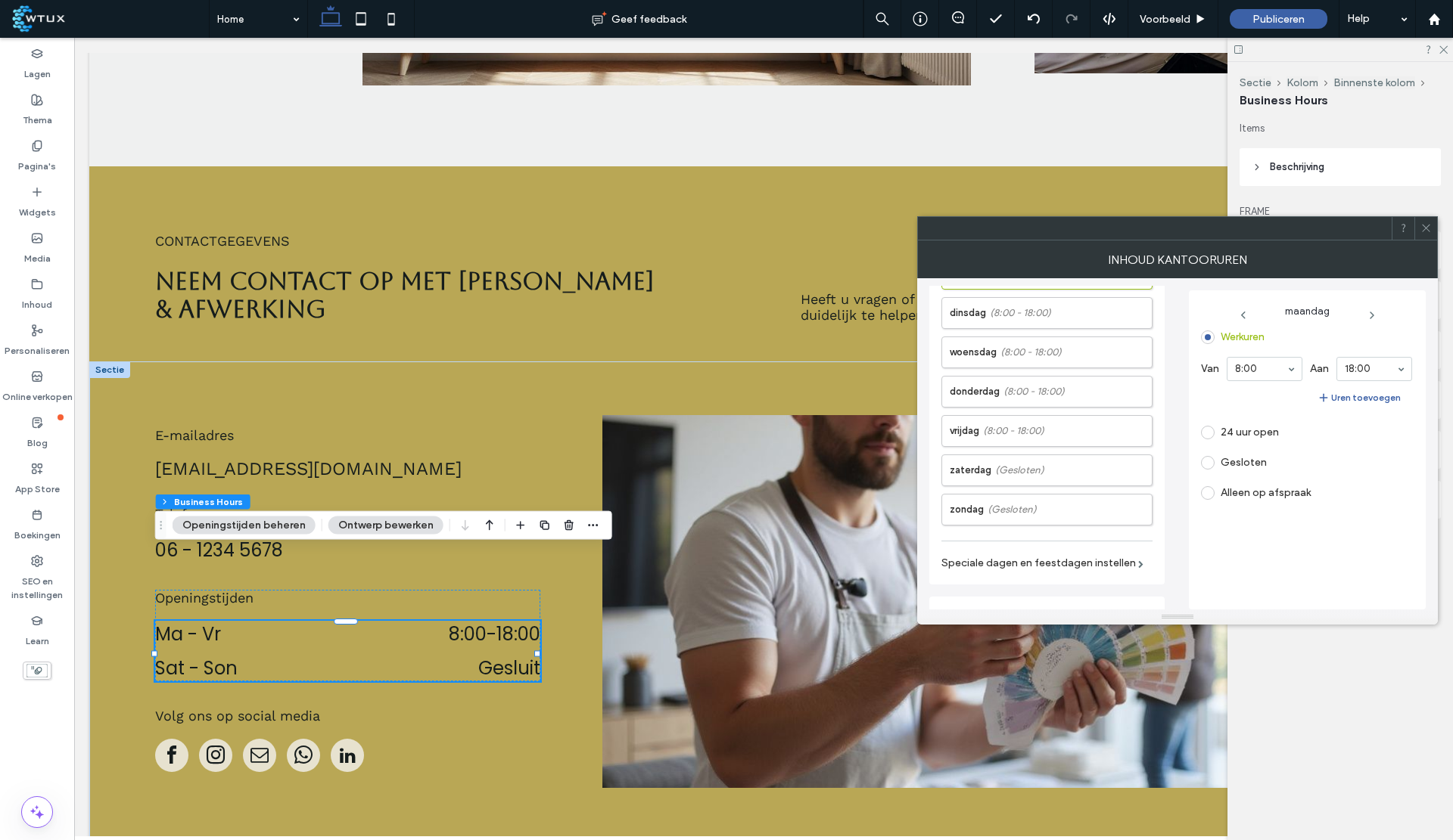
scroll to position [28, 0]
click at [1428, 235] on span at bounding box center [1426, 228] width 11 height 22
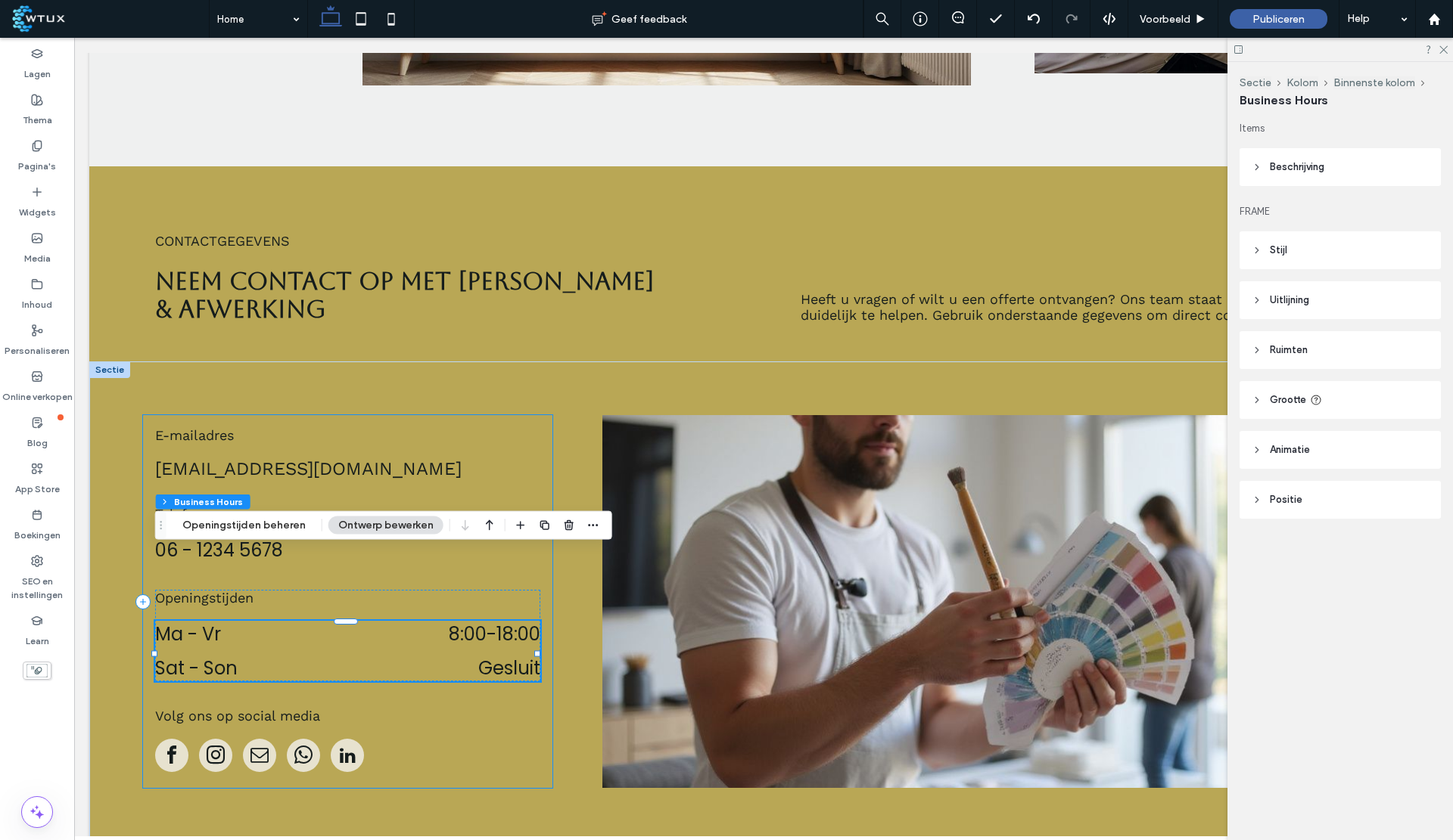
click at [542, 612] on div "E-mailadres info@aj-klusafwerking.nl Telefoonnummer 06 - 1234 5678 Openingstijd…" at bounding box center [347, 601] width 410 height 373
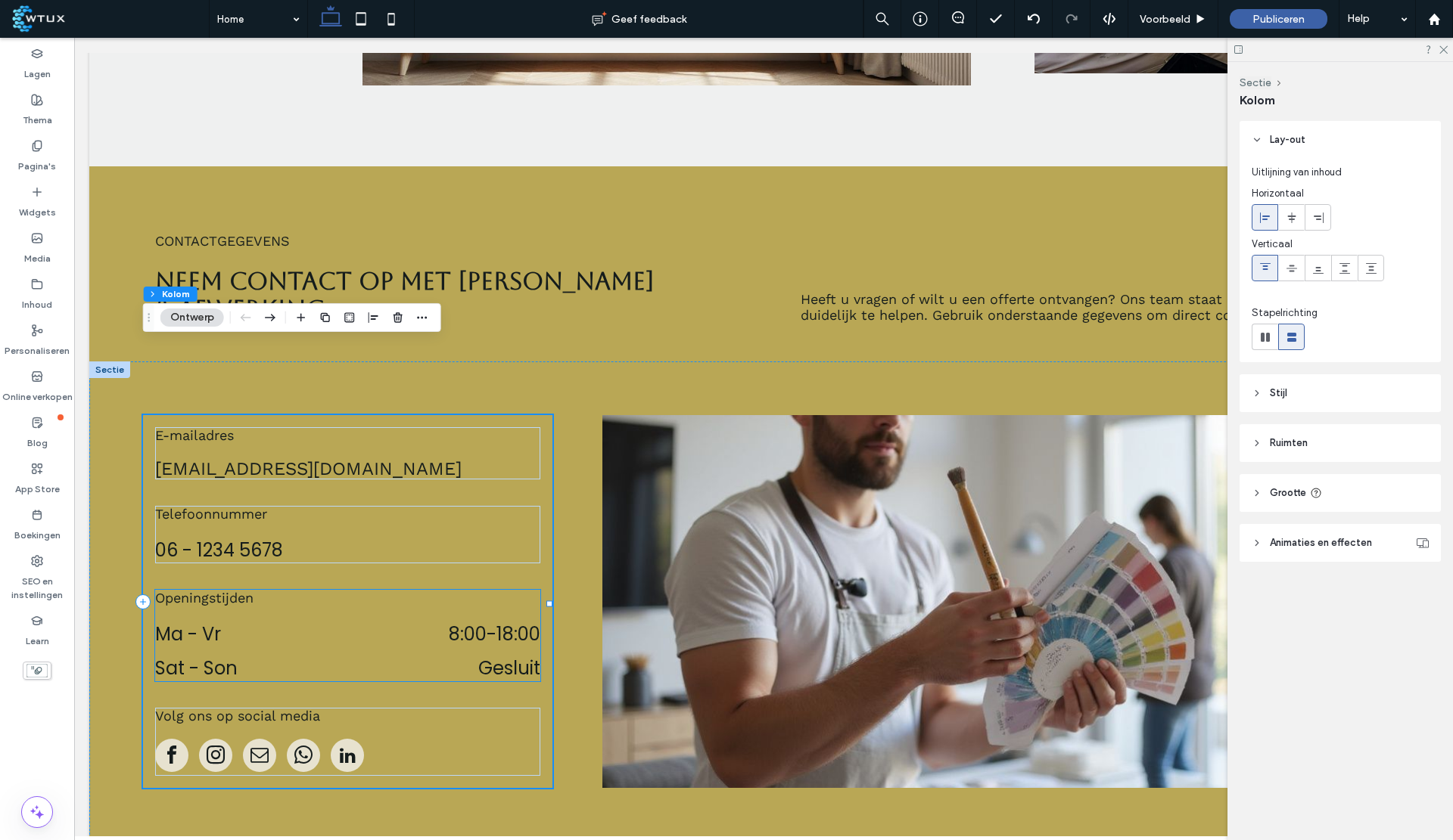
click at [512, 622] on time "18:00" at bounding box center [518, 634] width 44 height 25
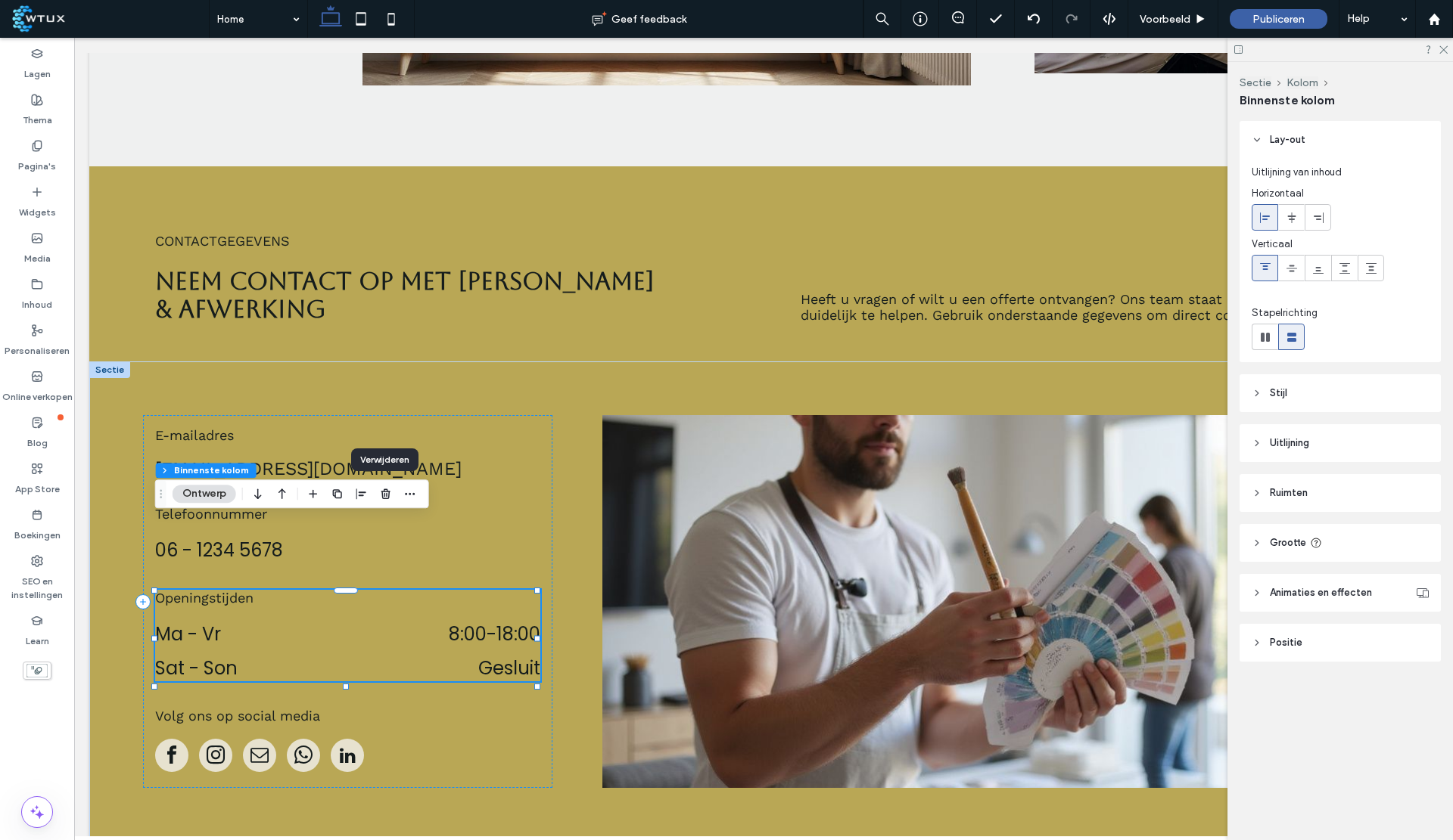
click at [382, 493] on icon "button" at bounding box center [386, 494] width 12 height 12
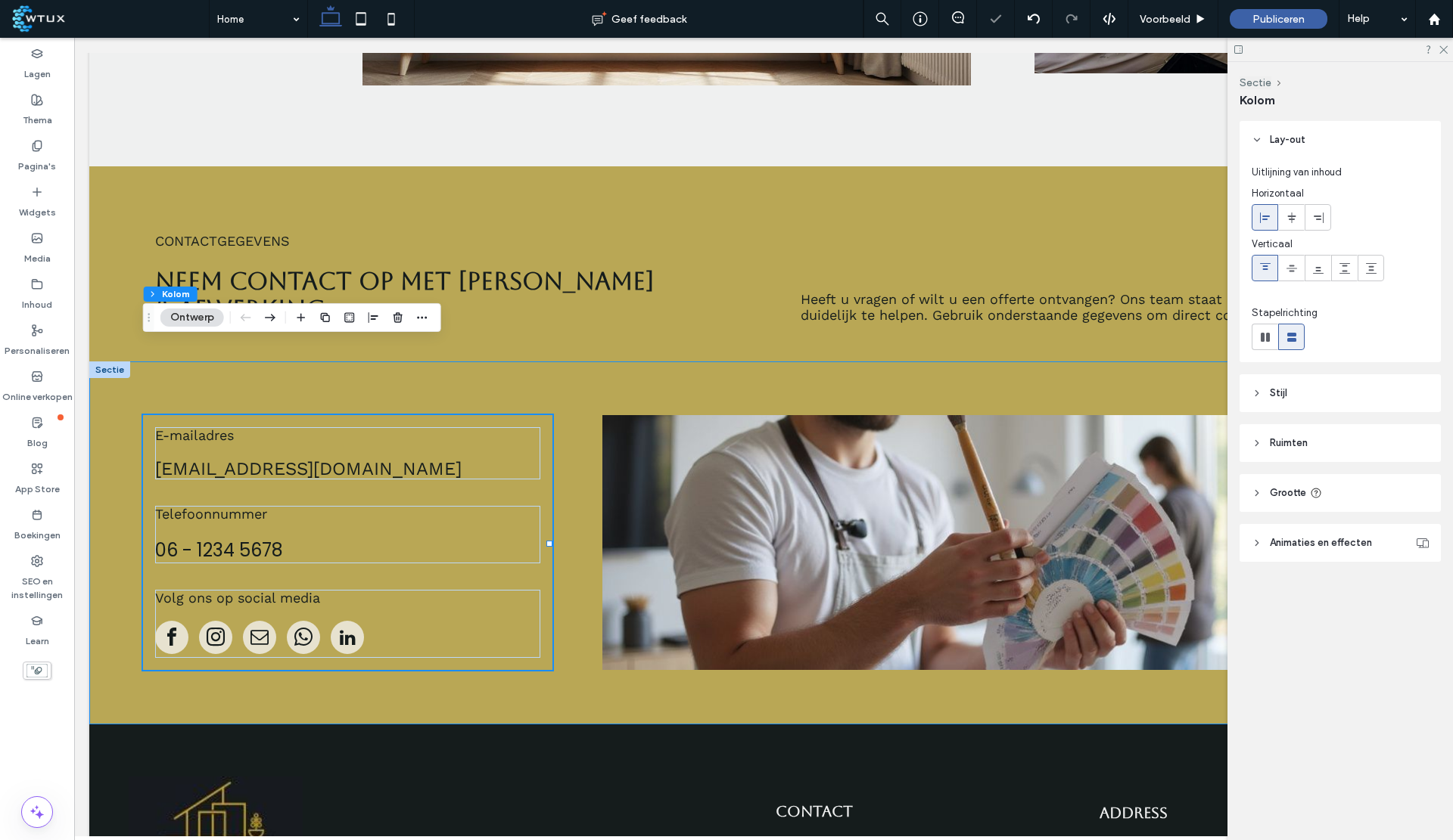
click at [565, 628] on div "E-mailadres info@aj-klusafwerking.nl Telefoonnummer 06 - 1234 5678 Volg ons op …" at bounding box center [763, 543] width 1349 height 363
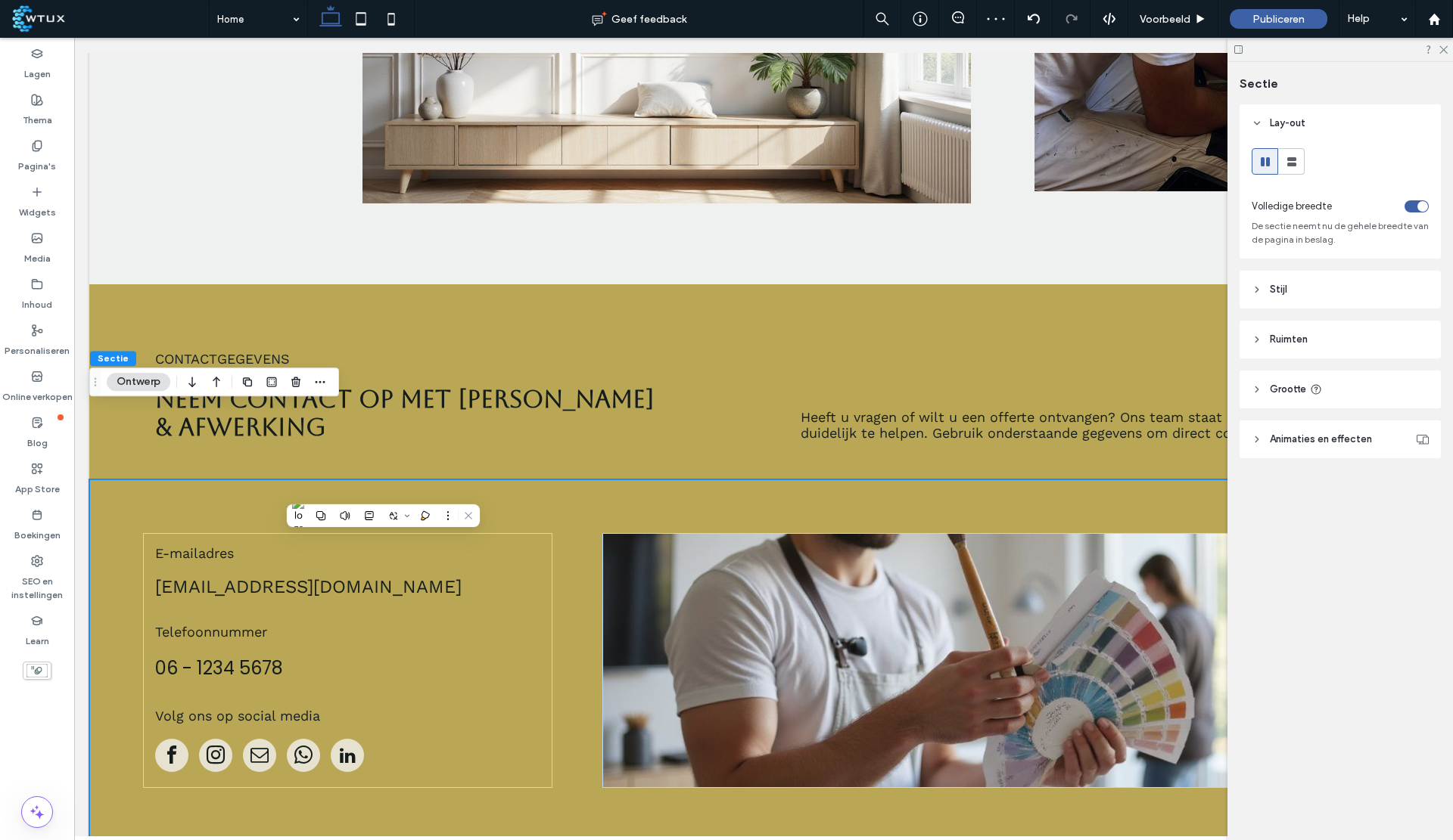
scroll to position [4784, 0]
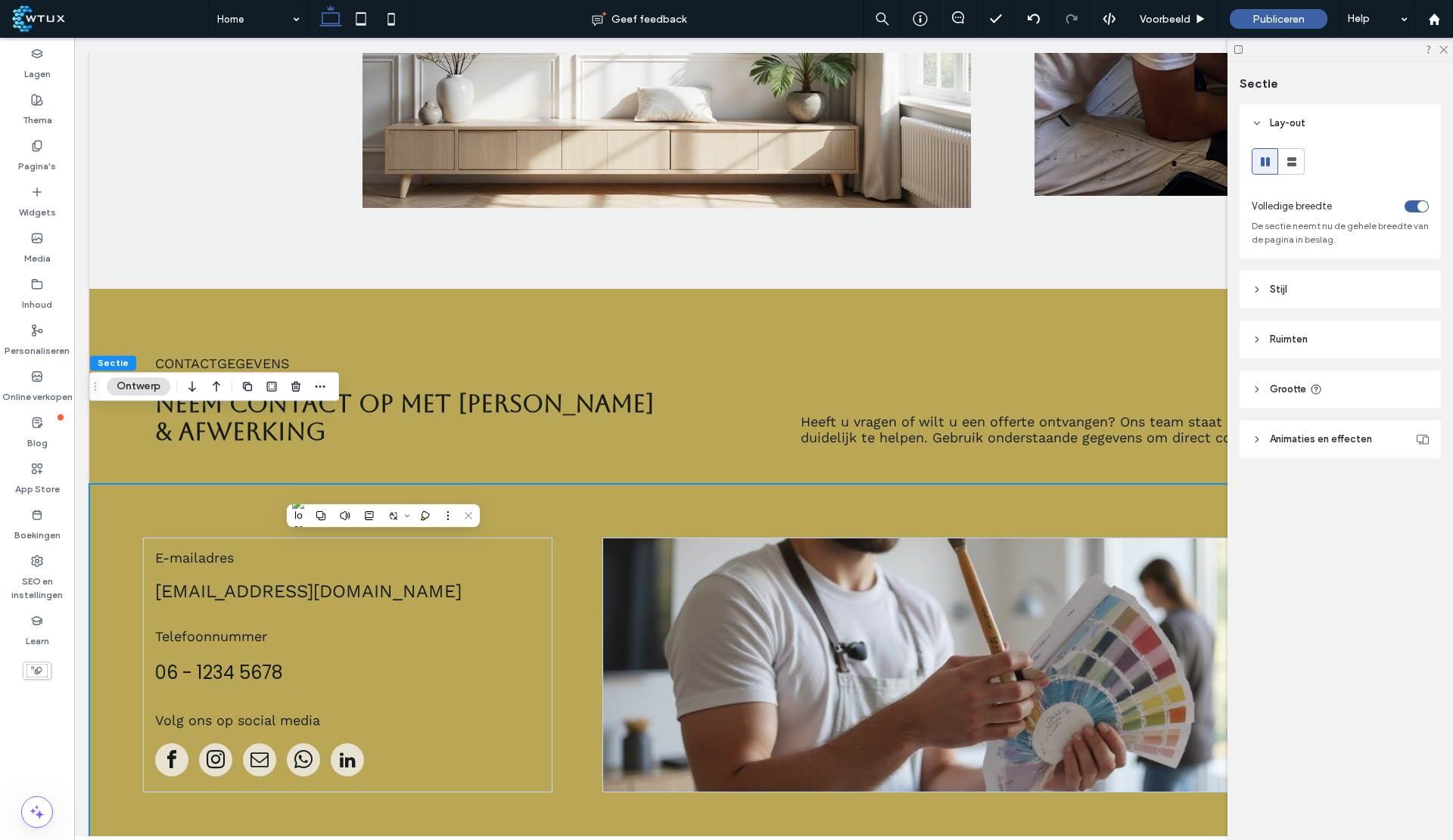
click at [1440, 46] on icon at bounding box center [1443, 49] width 10 height 10
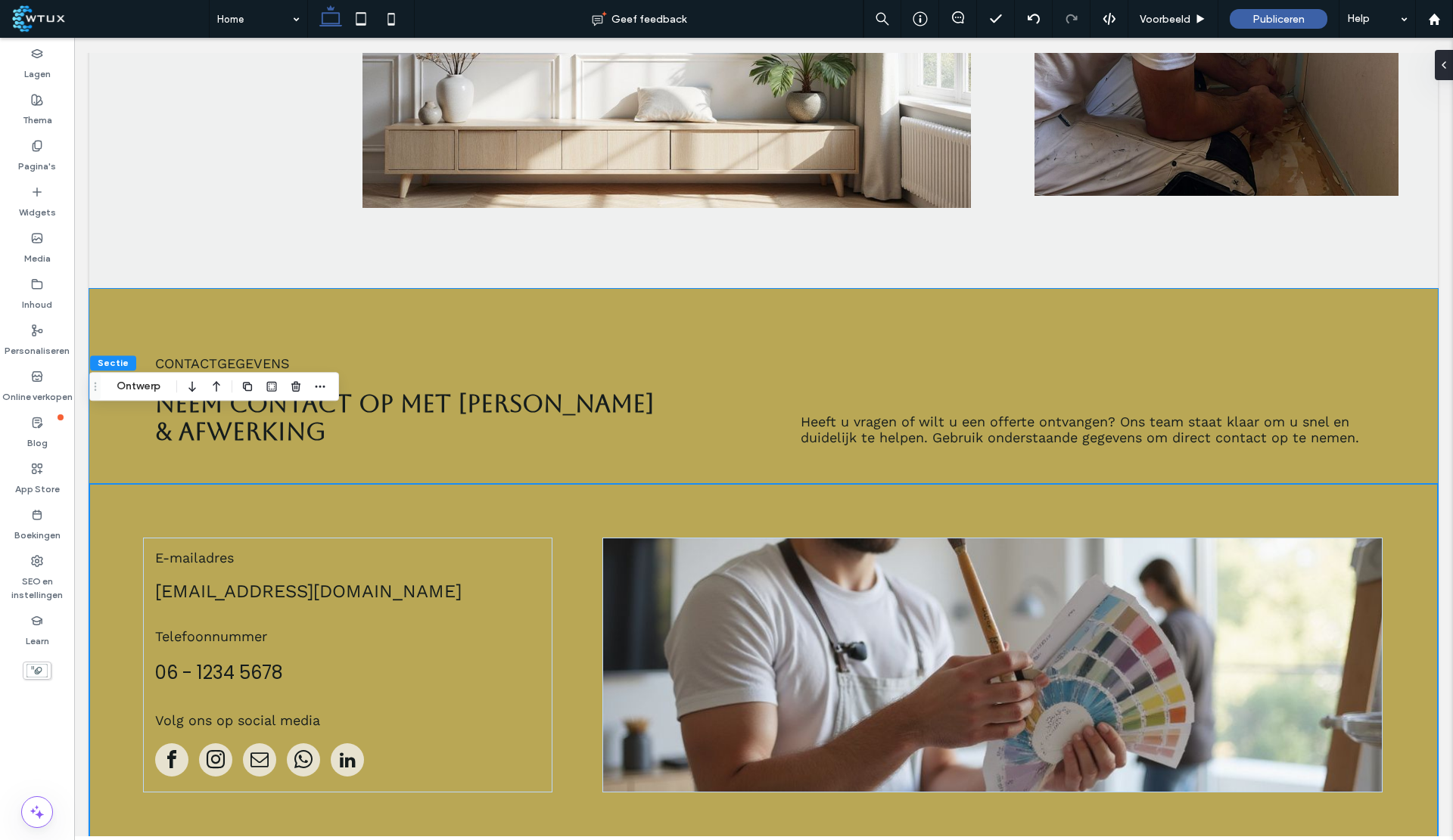
click at [922, 289] on div "Contactgegevens Neem contact op met A.J. Klus & Afwerking Heeft u vragen of wil…" at bounding box center [763, 386] width 1349 height 195
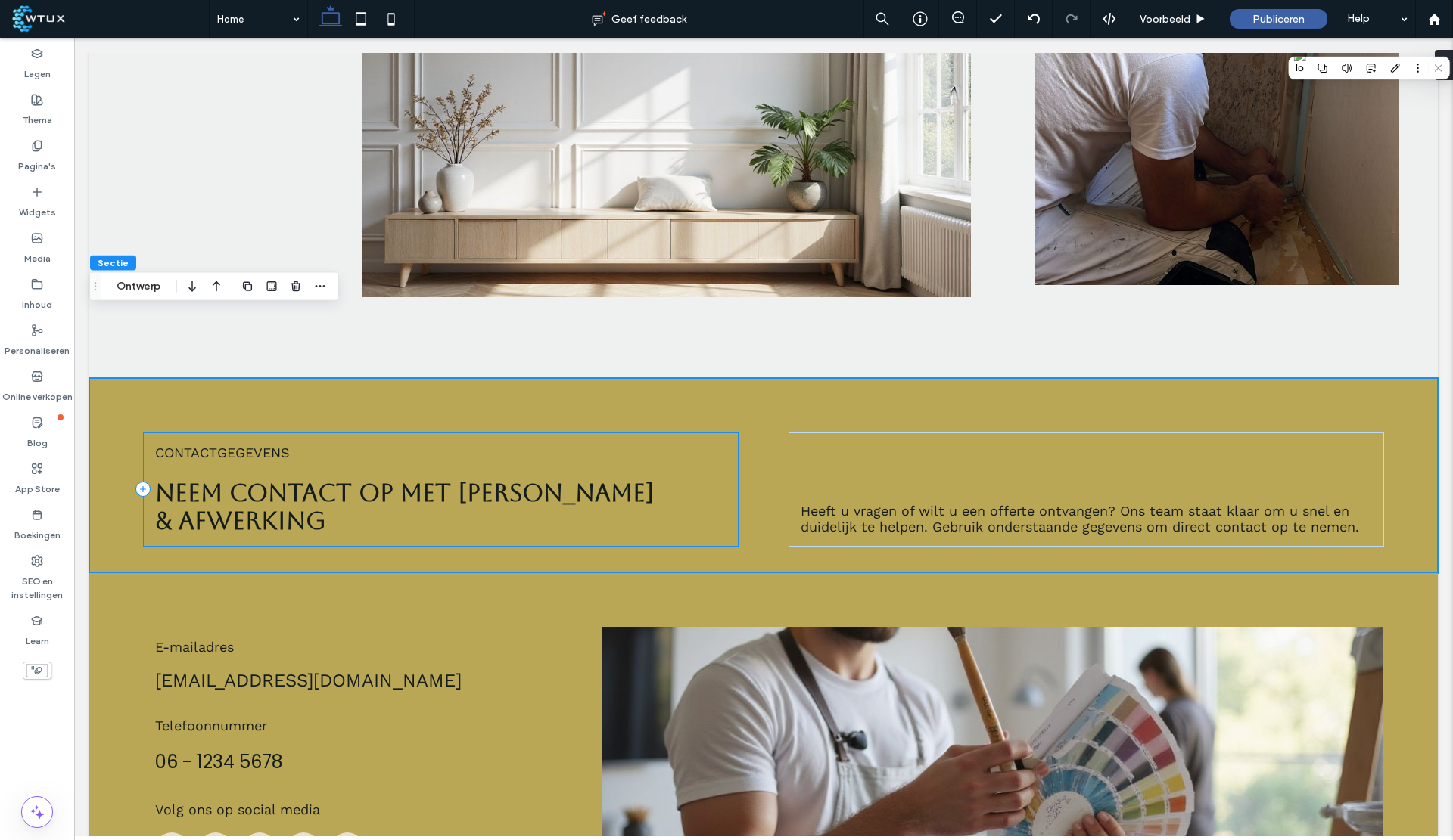
scroll to position [4695, 0]
click at [872, 260] on div at bounding box center [763, 108] width 1349 height 539
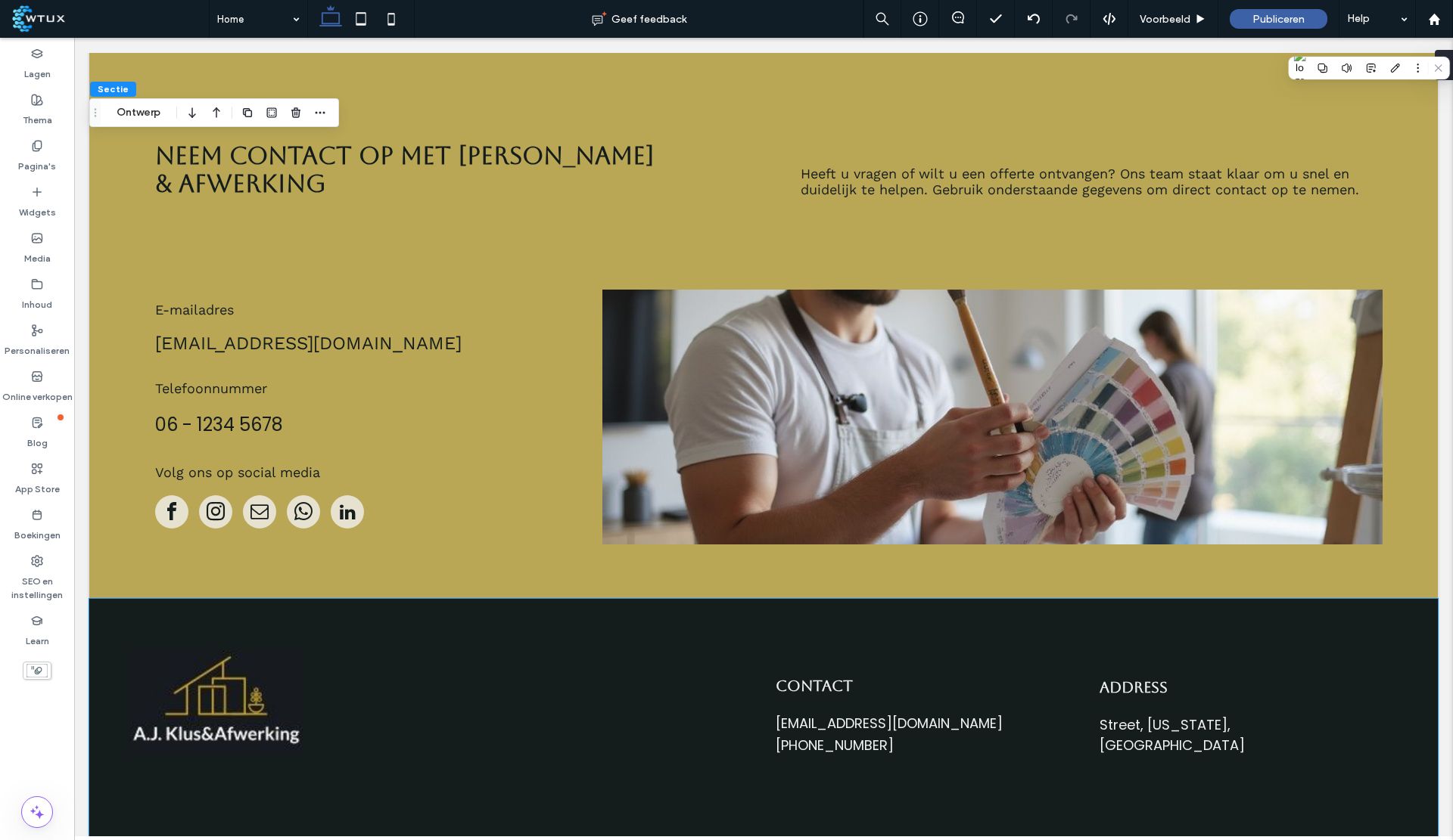
scroll to position [4977, 0]
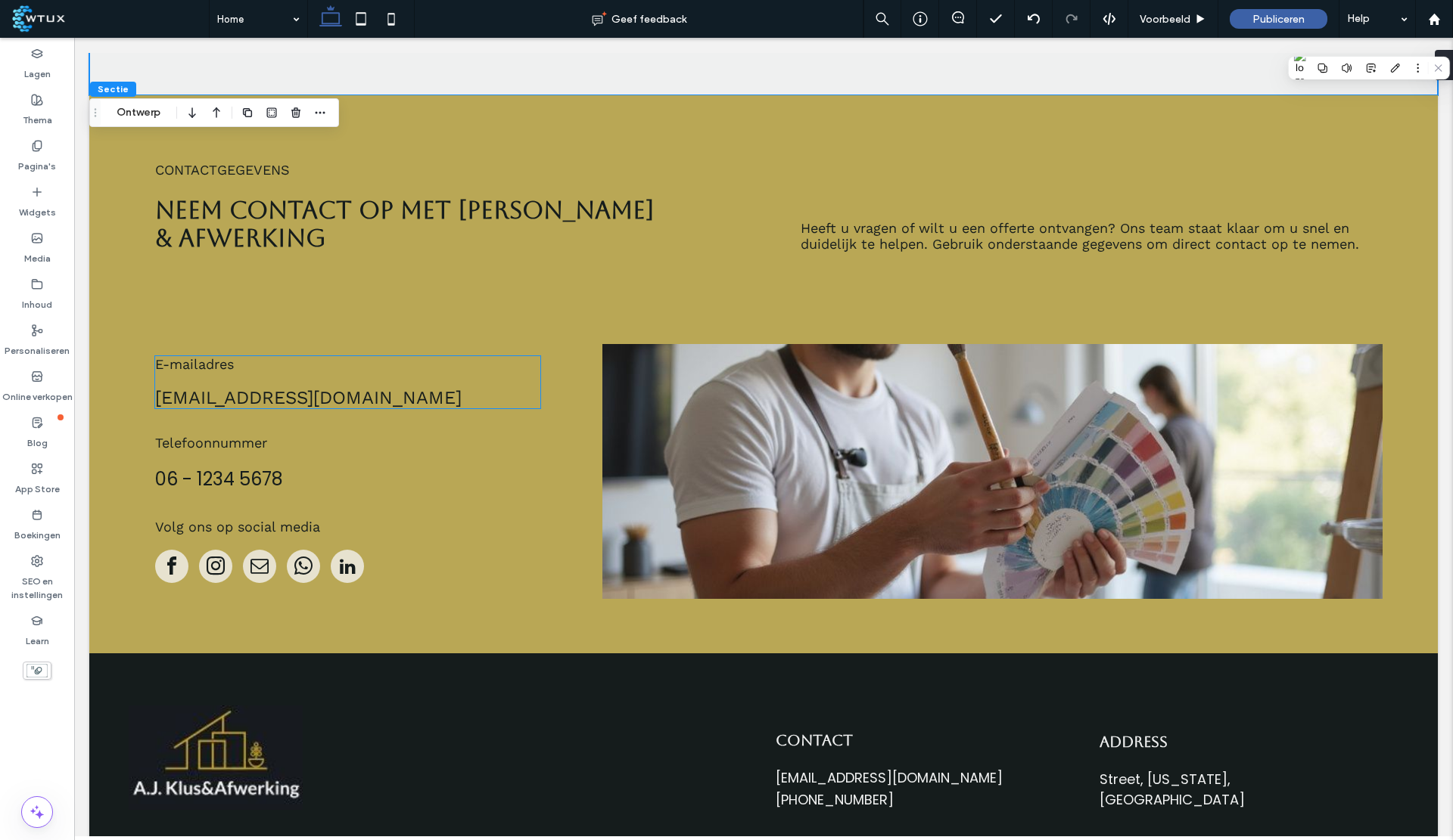
click at [280, 387] on span "info@aj-klusafwerking.nl" at bounding box center [308, 398] width 306 height 21
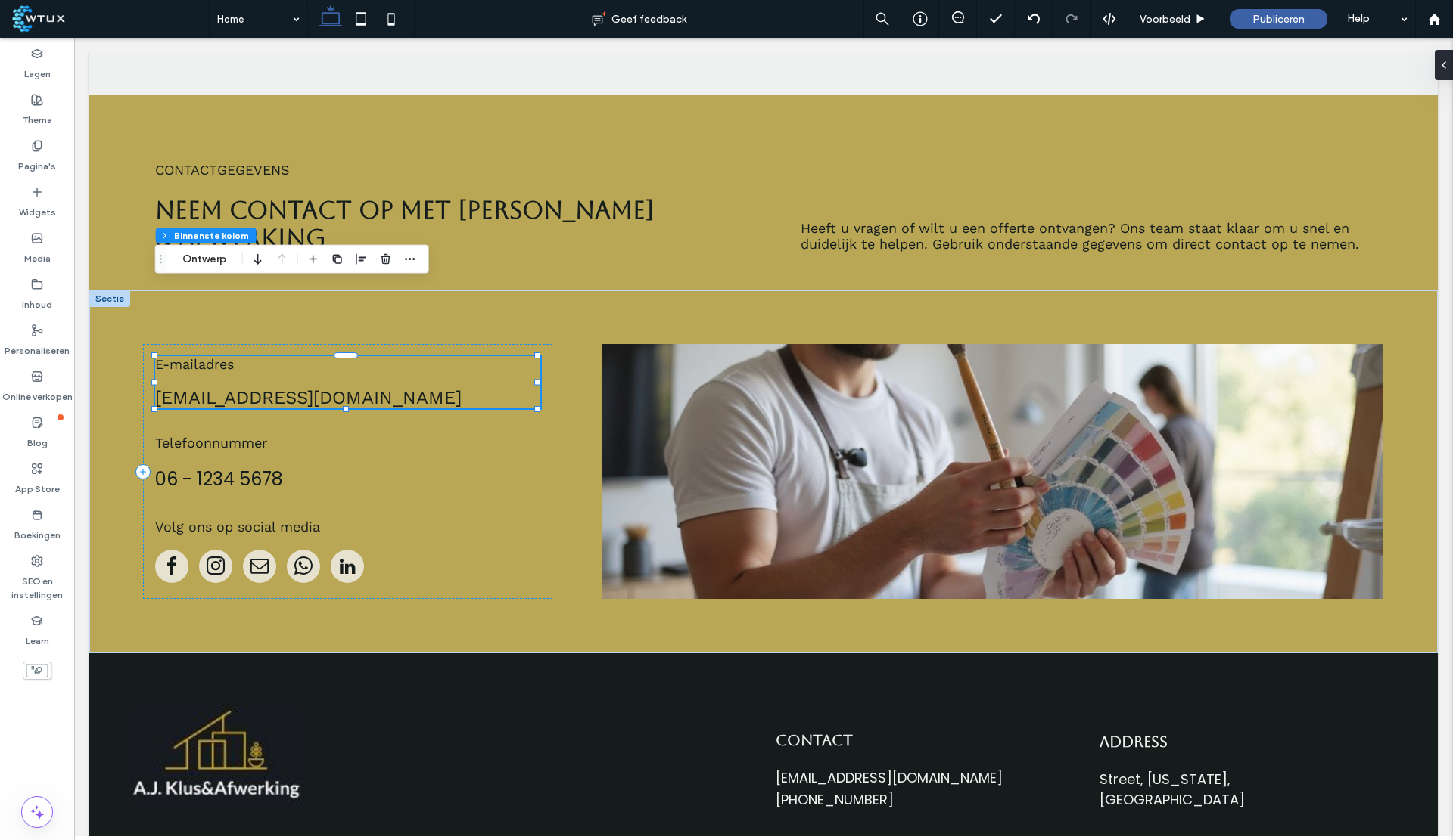
click at [255, 387] on span "info@aj-klusafwerking.nl" at bounding box center [308, 398] width 306 height 21
click at [255, 387] on div "info@aj-klusafwerking.nl" at bounding box center [347, 398] width 385 height 21
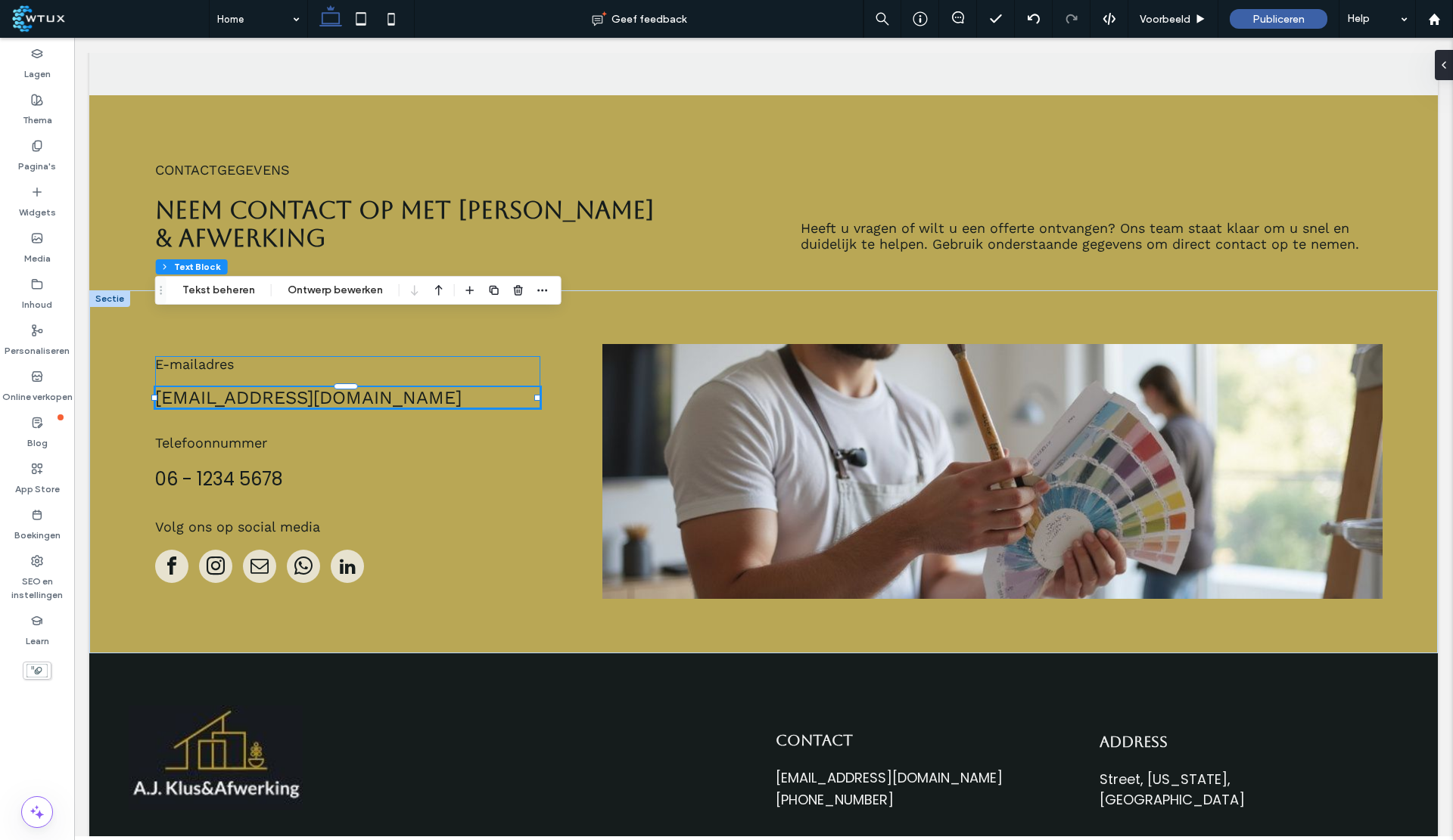
click at [266, 387] on span "info@aj-klusafwerking.nl" at bounding box center [308, 398] width 306 height 21
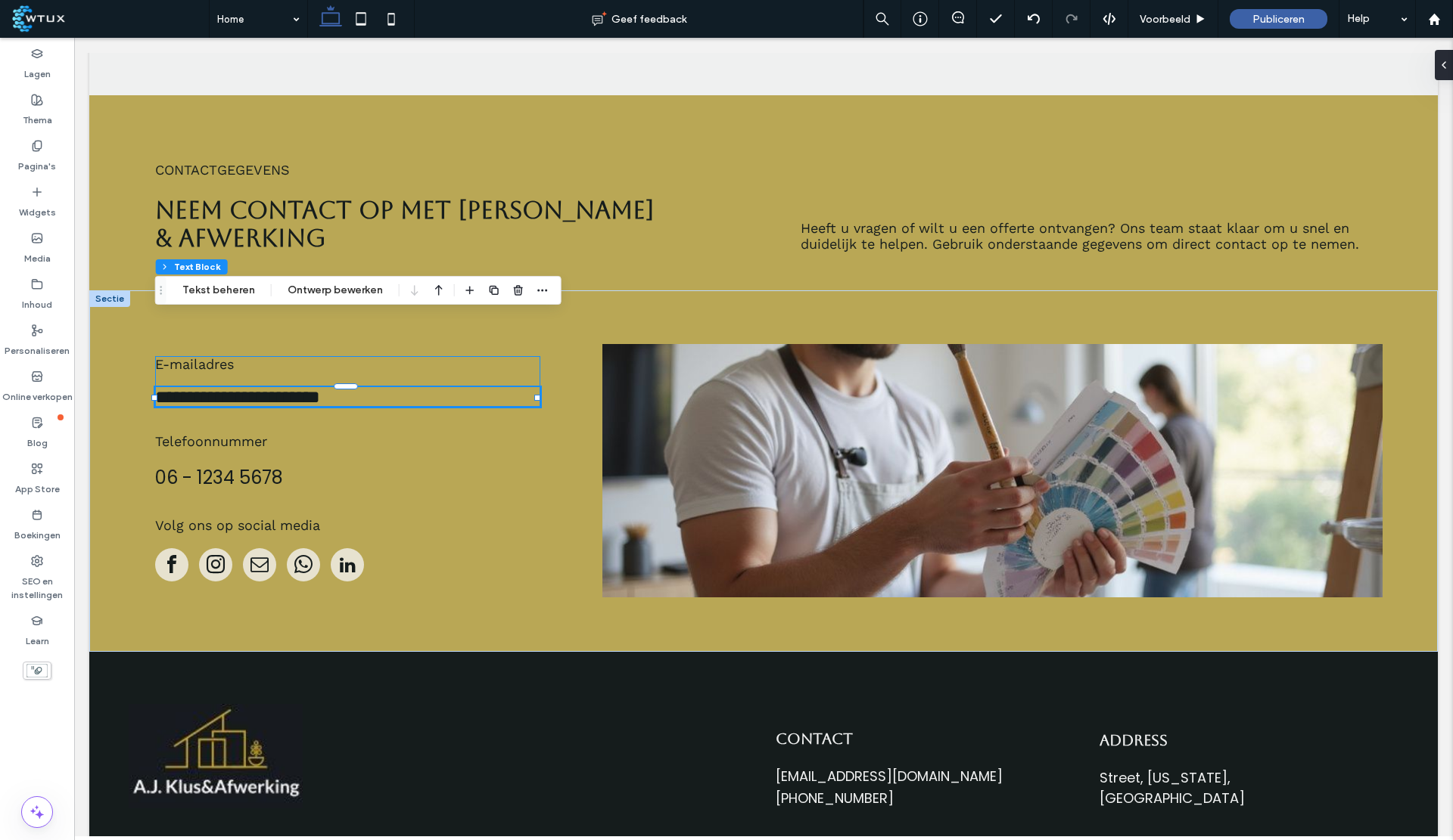
click at [266, 388] on span "**********" at bounding box center [237, 397] width 165 height 18
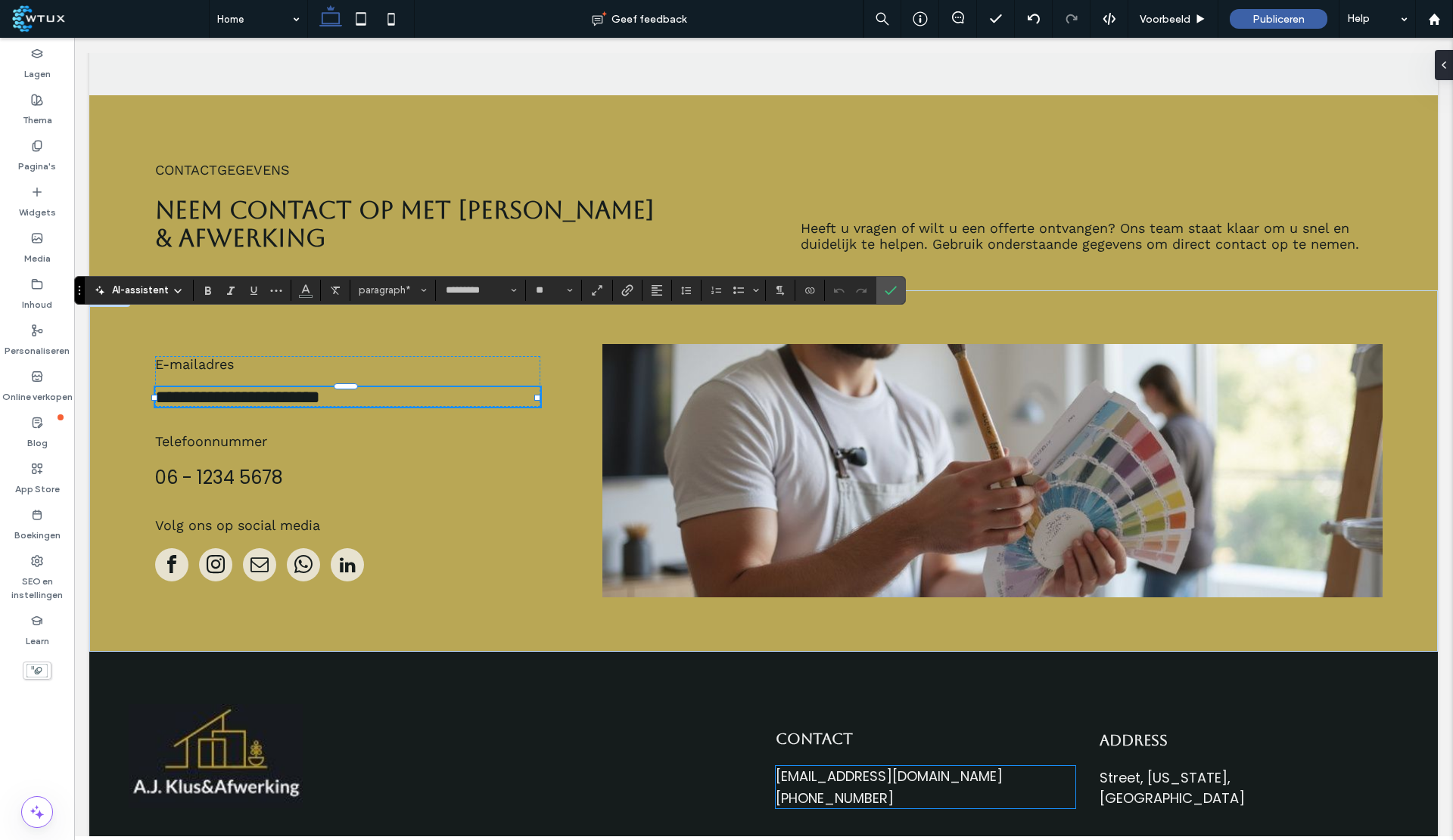
click at [867, 766] on div "mymail@mailservice.com" at bounding box center [925, 776] width 300 height 20
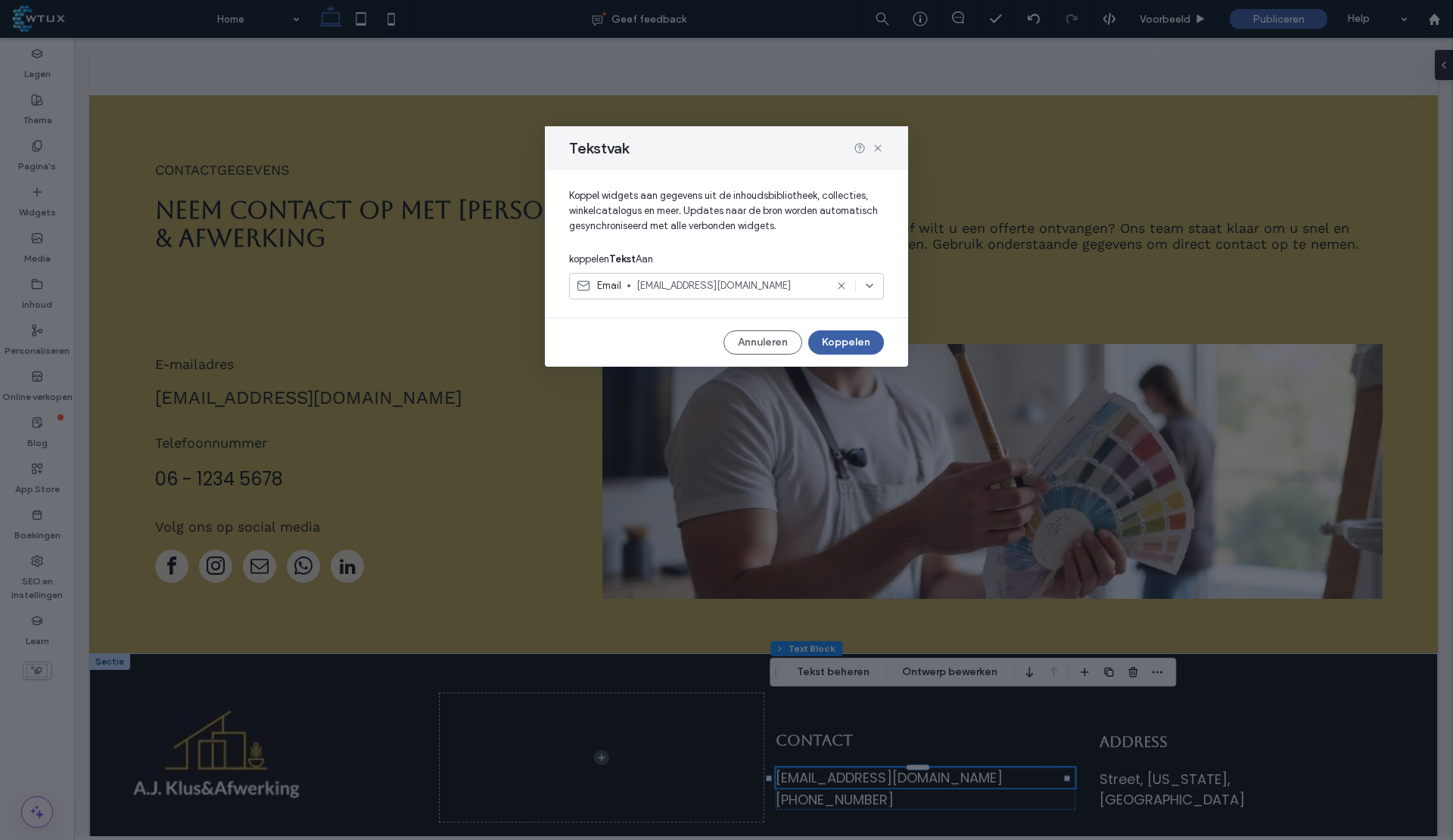
click at [849, 710] on div "Tekstvak Koppel widgets aan gegevens uit de inhoudsbibliotheek, collecties, win…" at bounding box center [726, 420] width 1453 height 840
click at [692, 284] on span "mymail@mailservice.com" at bounding box center [731, 285] width 188 height 15
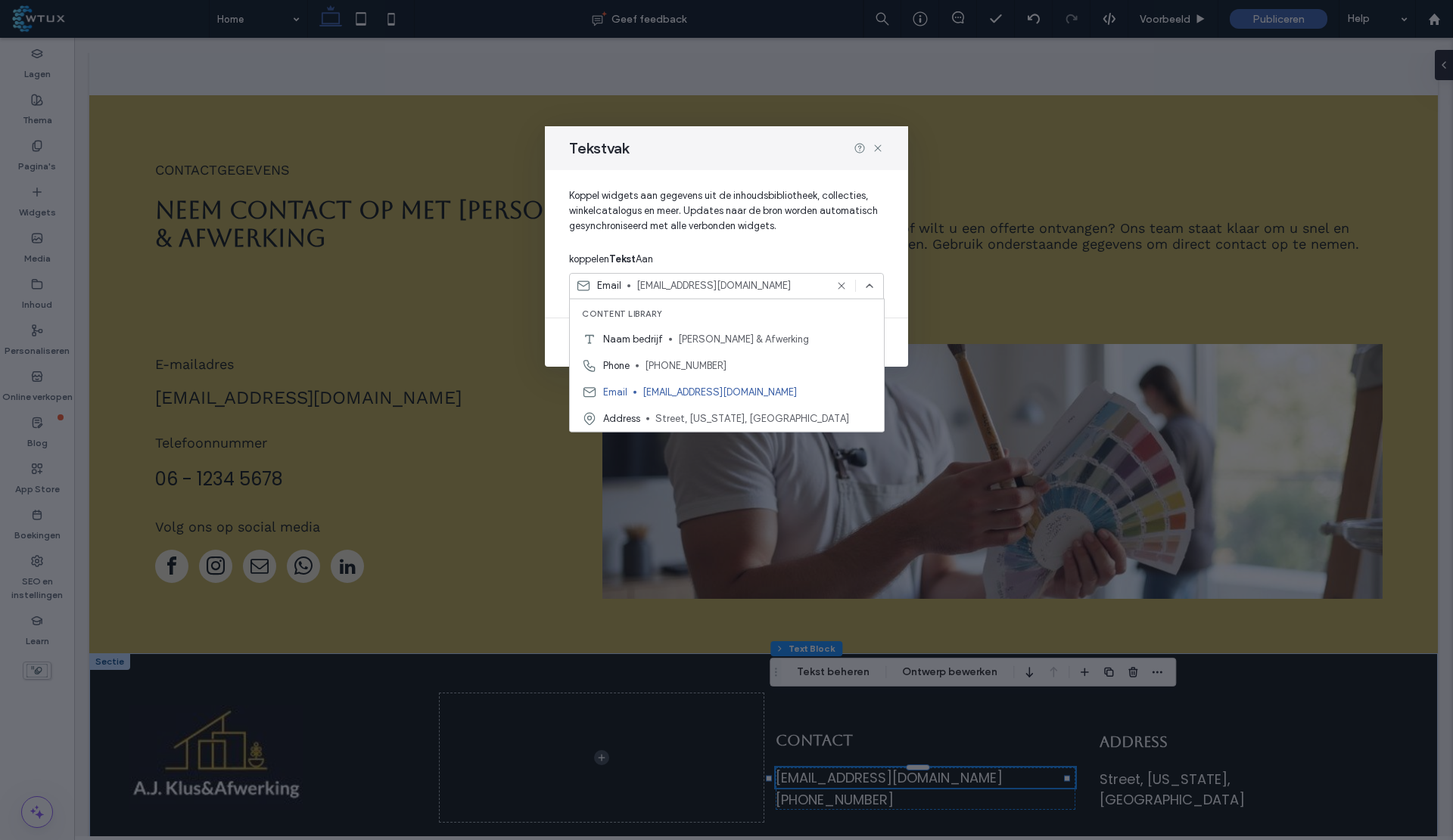
paste input "**********"
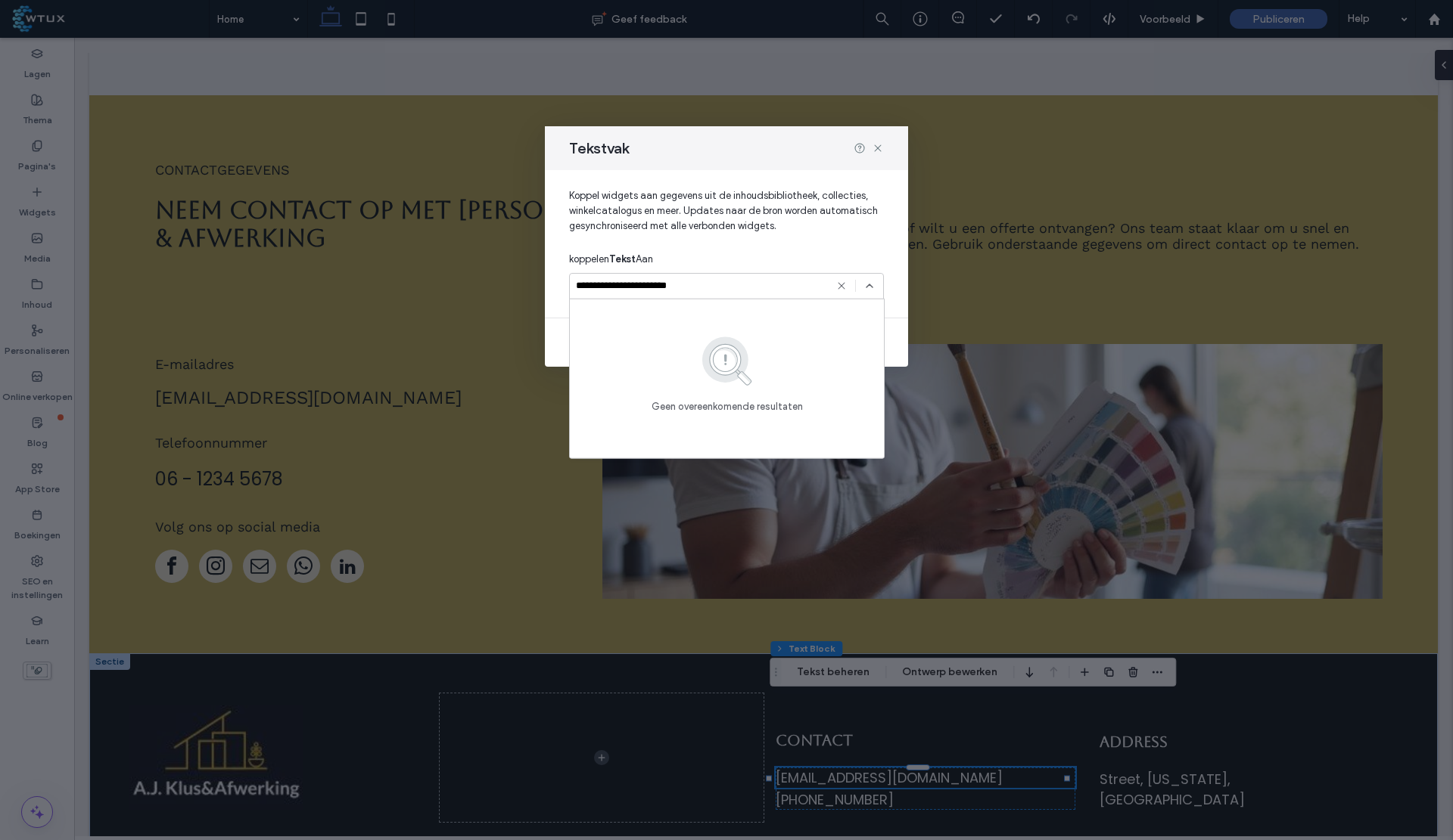
type input "**********"
click at [830, 206] on span "Koppel widgets aan gegevens uit de inhoudsbibliotheek, collecties, winkelcatalo…" at bounding box center [726, 217] width 315 height 58
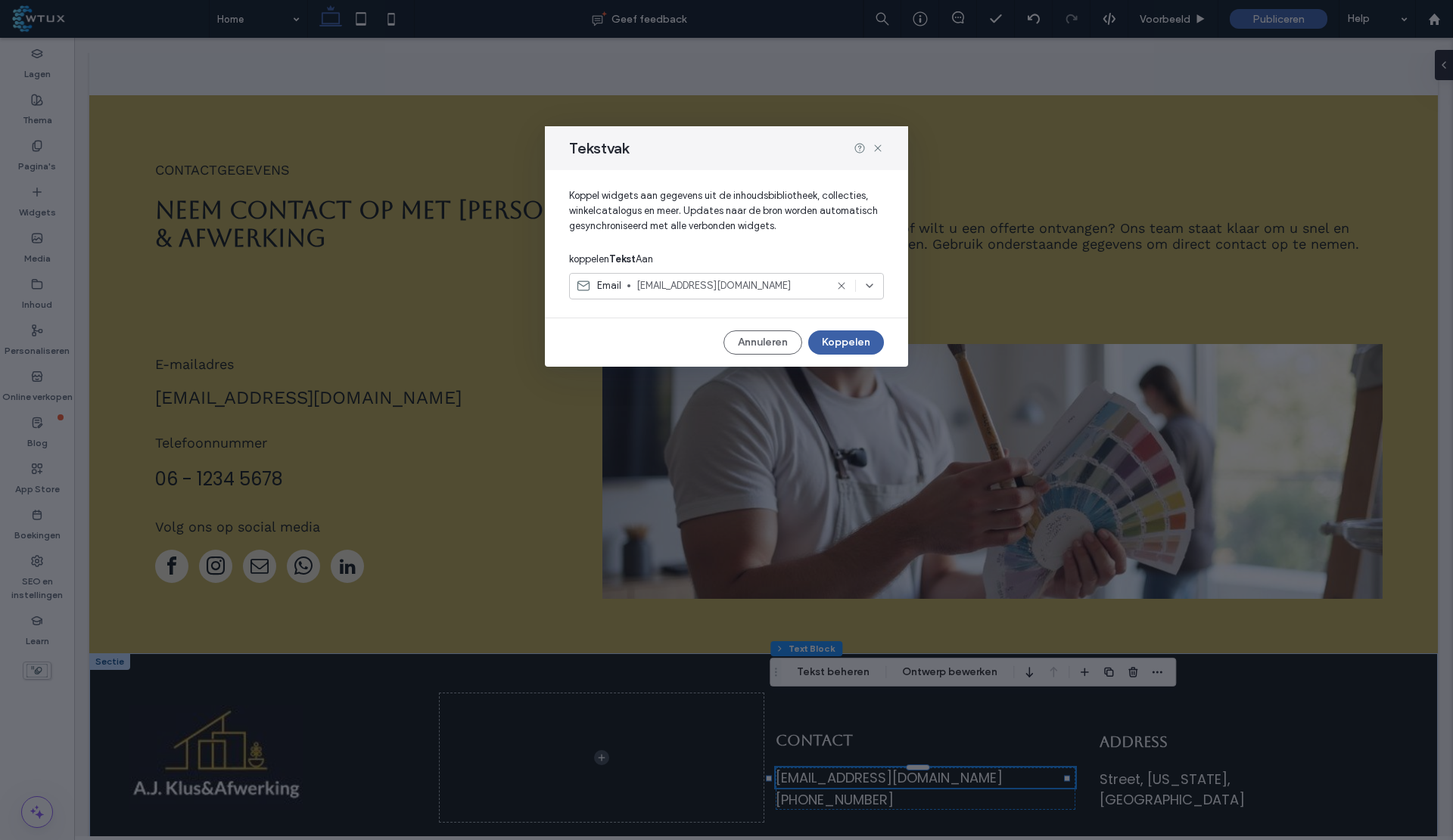
click at [843, 285] on use at bounding box center [841, 286] width 6 height 6
click at [754, 289] on div "Selecteer een optie" at bounding box center [717, 285] width 283 height 15
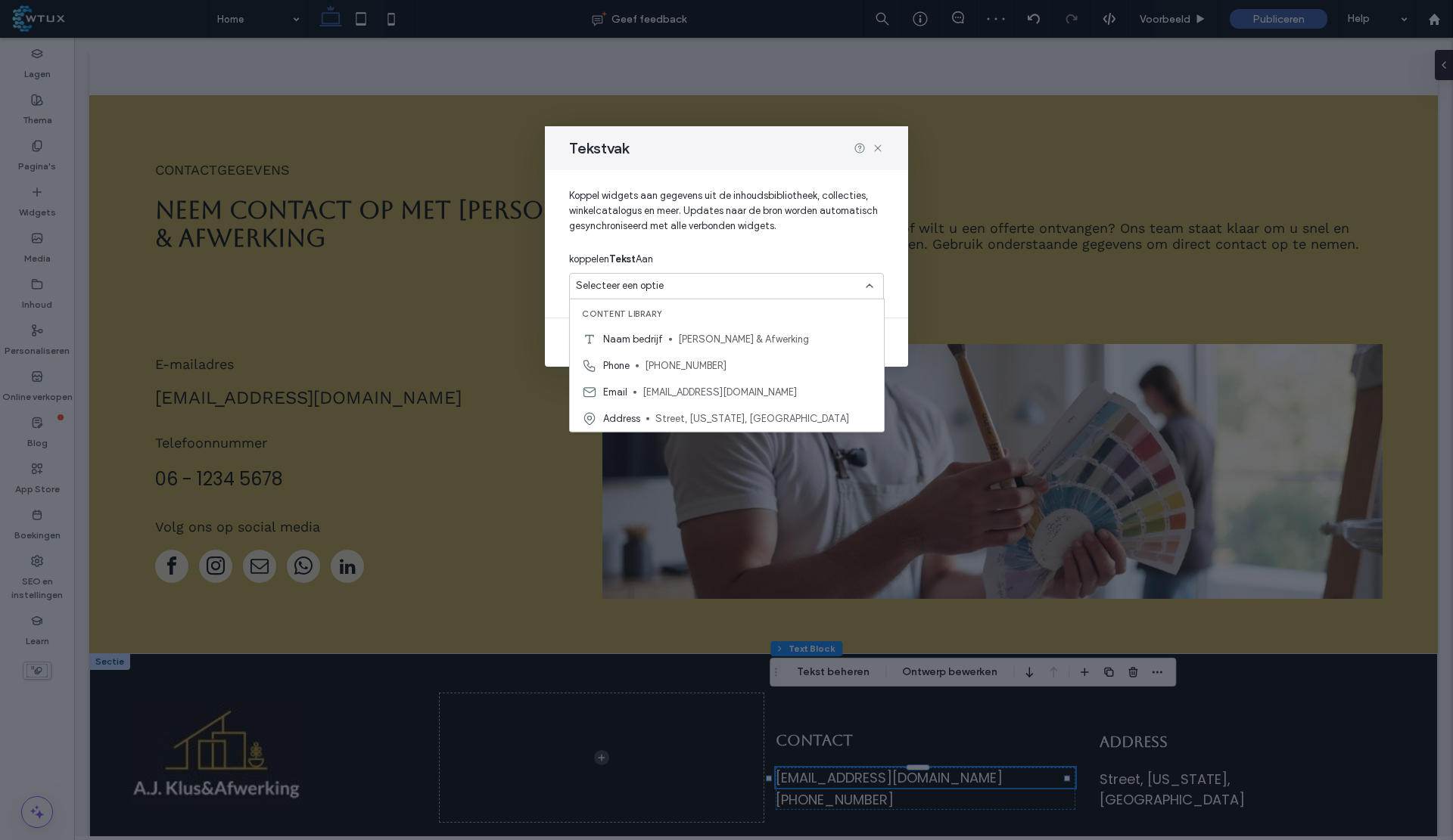
click at [633, 394] on div "Email mymail@mailservice.com" at bounding box center [727, 392] width 314 height 26
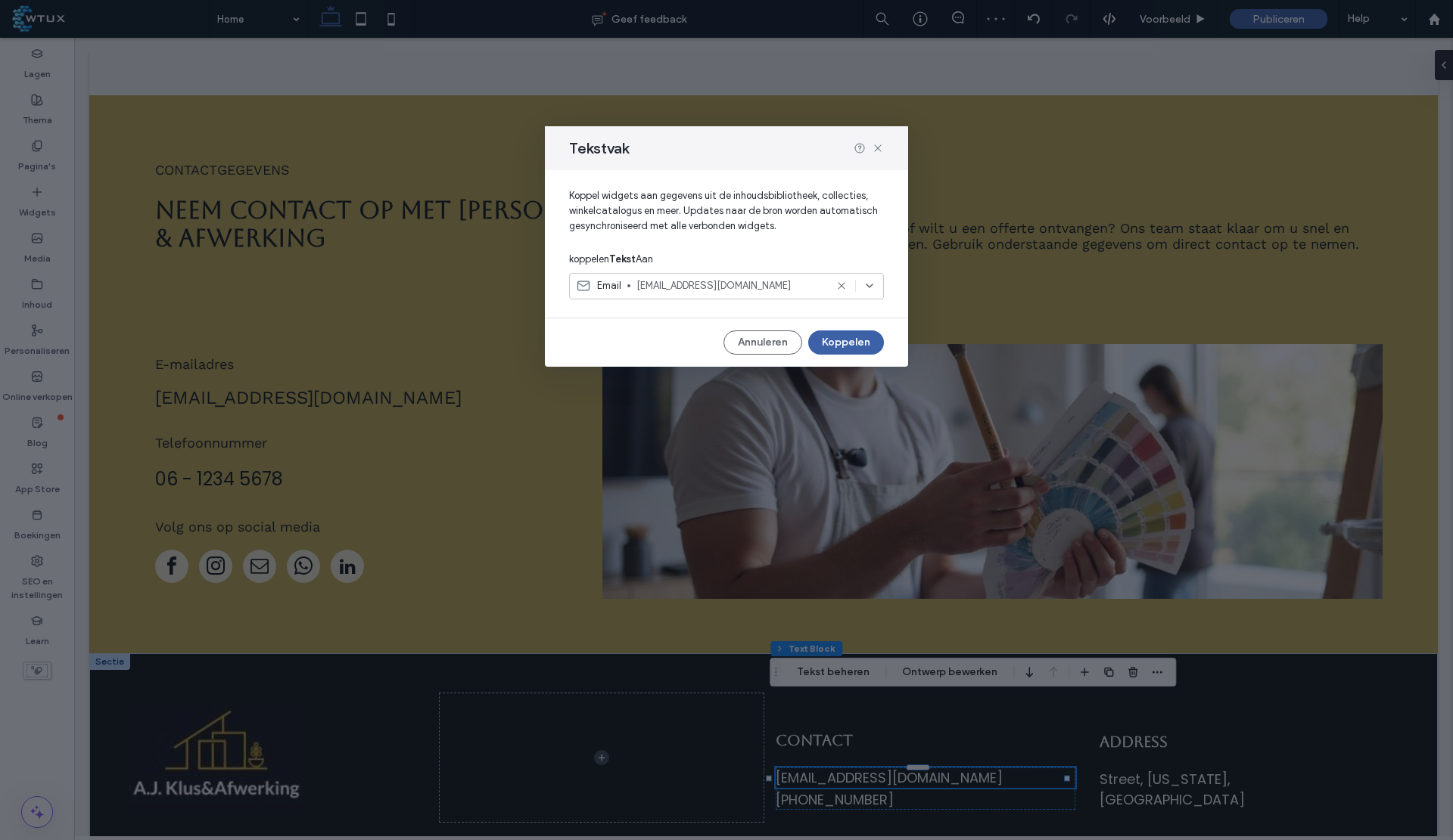
click at [698, 292] on span "mymail@mailservice.com" at bounding box center [731, 285] width 188 height 15
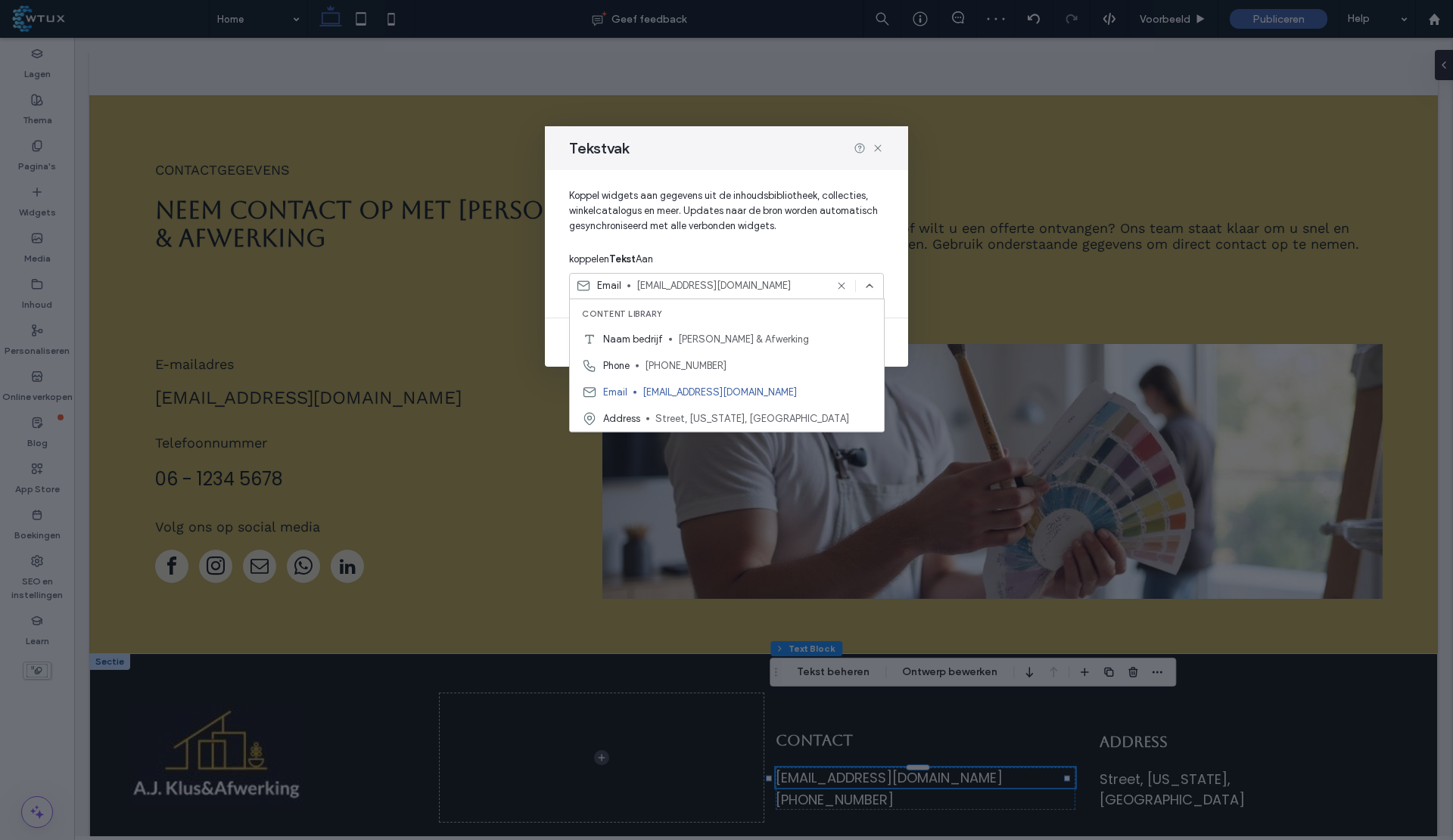
paste input "**********"
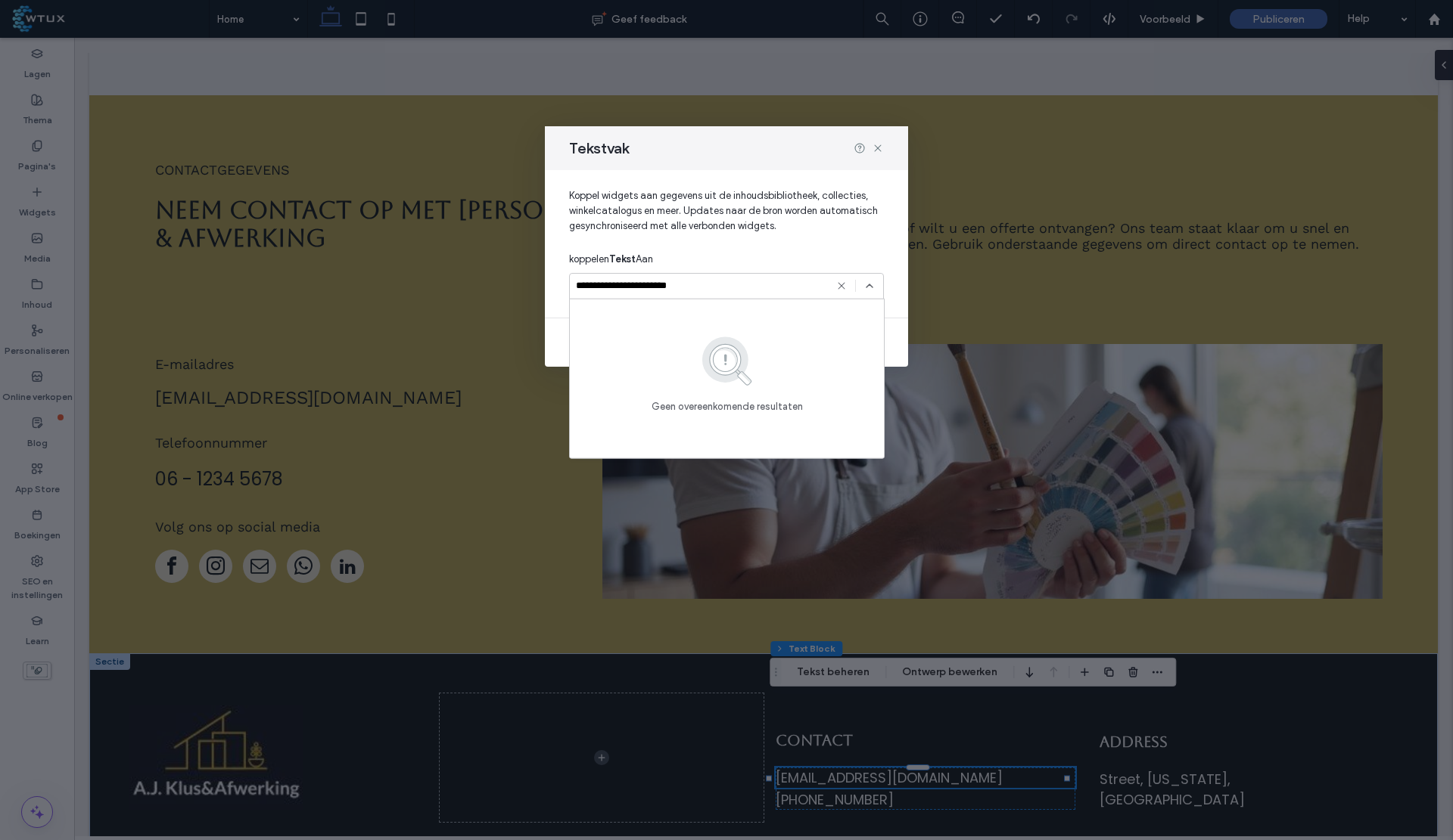
type input "**********"
click at [772, 228] on span "Koppel widgets aan gegevens uit de inhoudsbibliotheek, collecties, winkelcatalo…" at bounding box center [726, 217] width 315 height 58
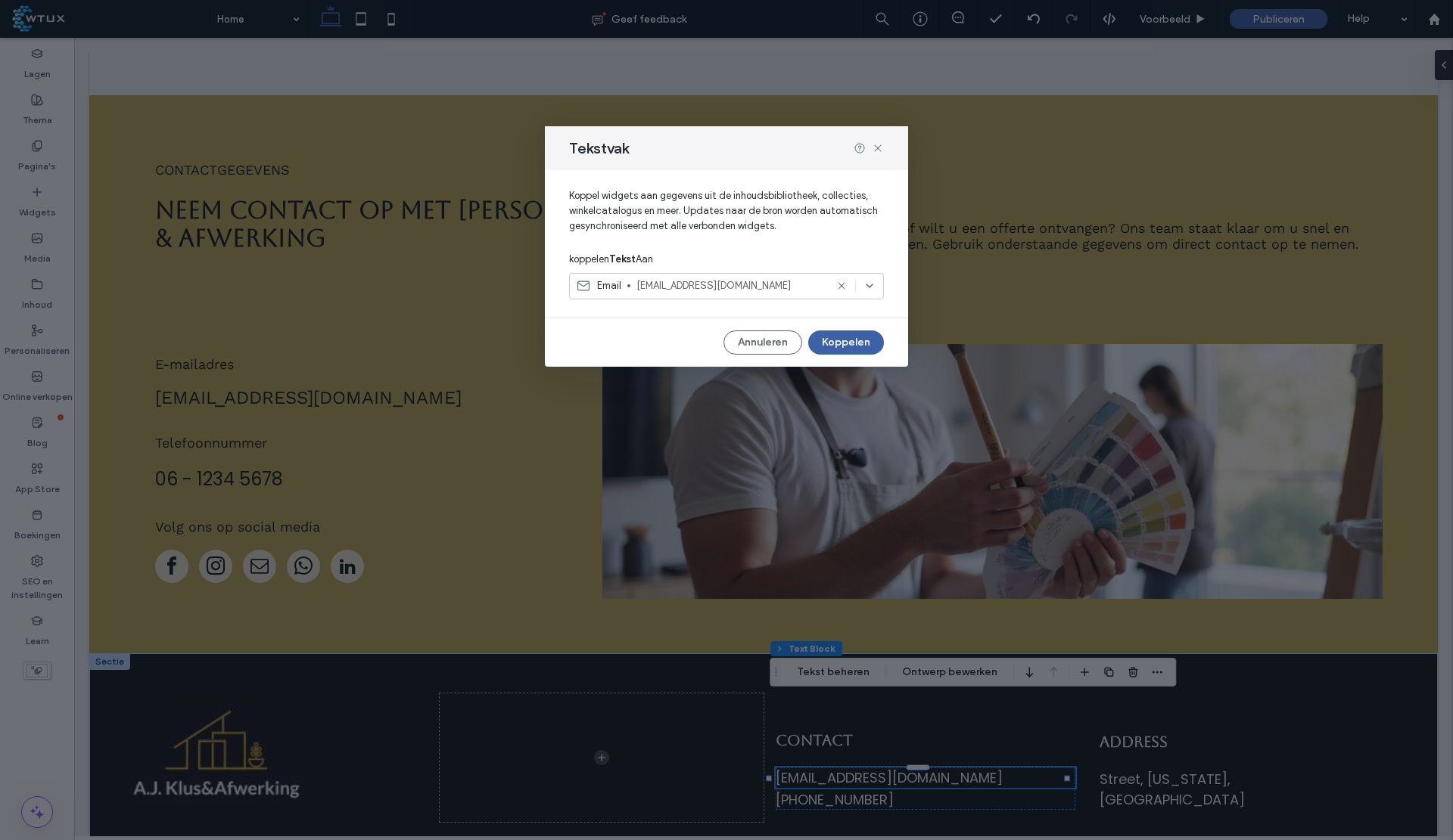
click at [853, 337] on button "Koppelen" at bounding box center [846, 342] width 75 height 24
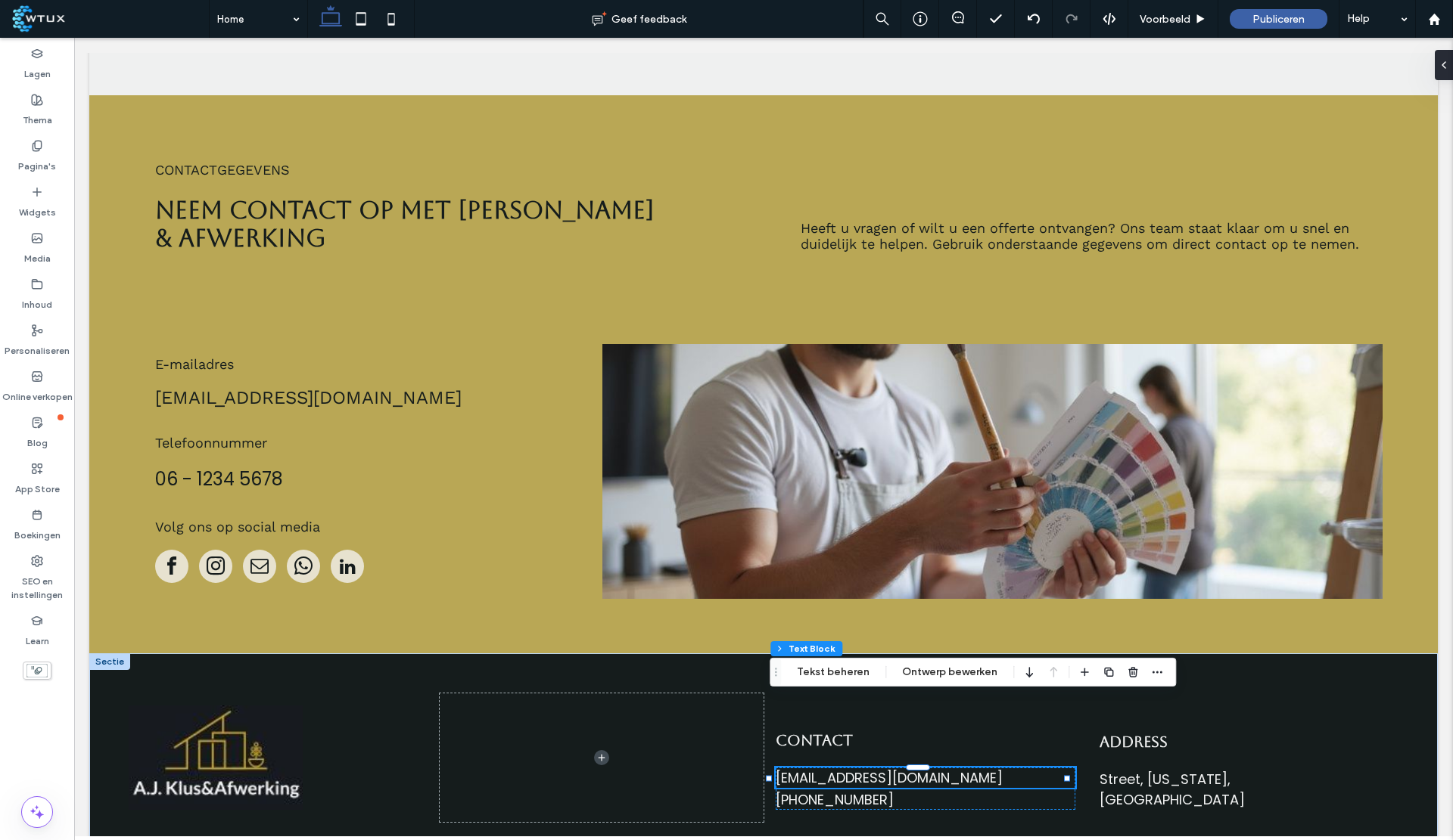
click at [916, 670] on button "Ontwerp bewerken" at bounding box center [949, 672] width 115 height 18
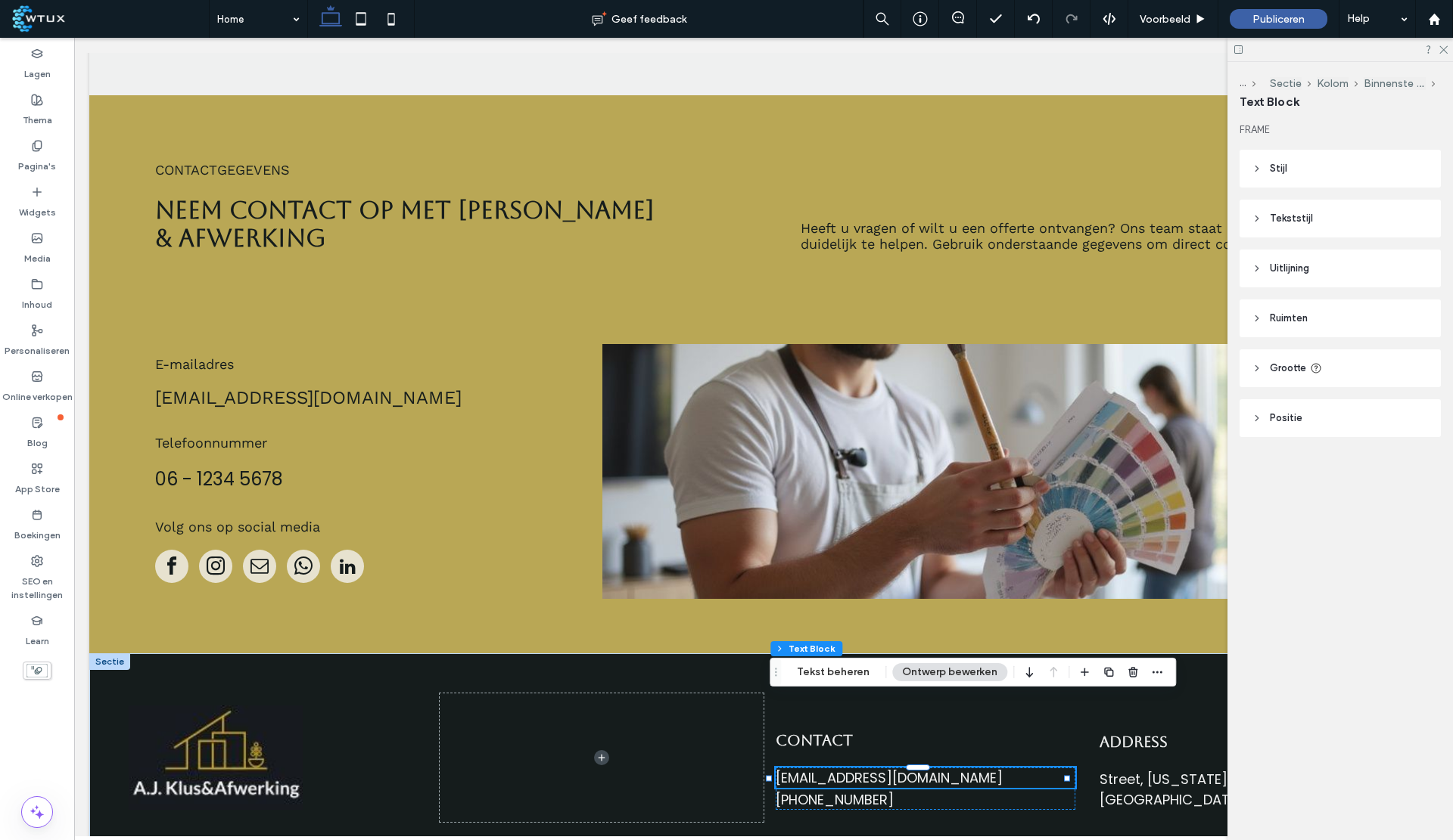
click at [817, 669] on button "Tekst beheren" at bounding box center [832, 672] width 92 height 18
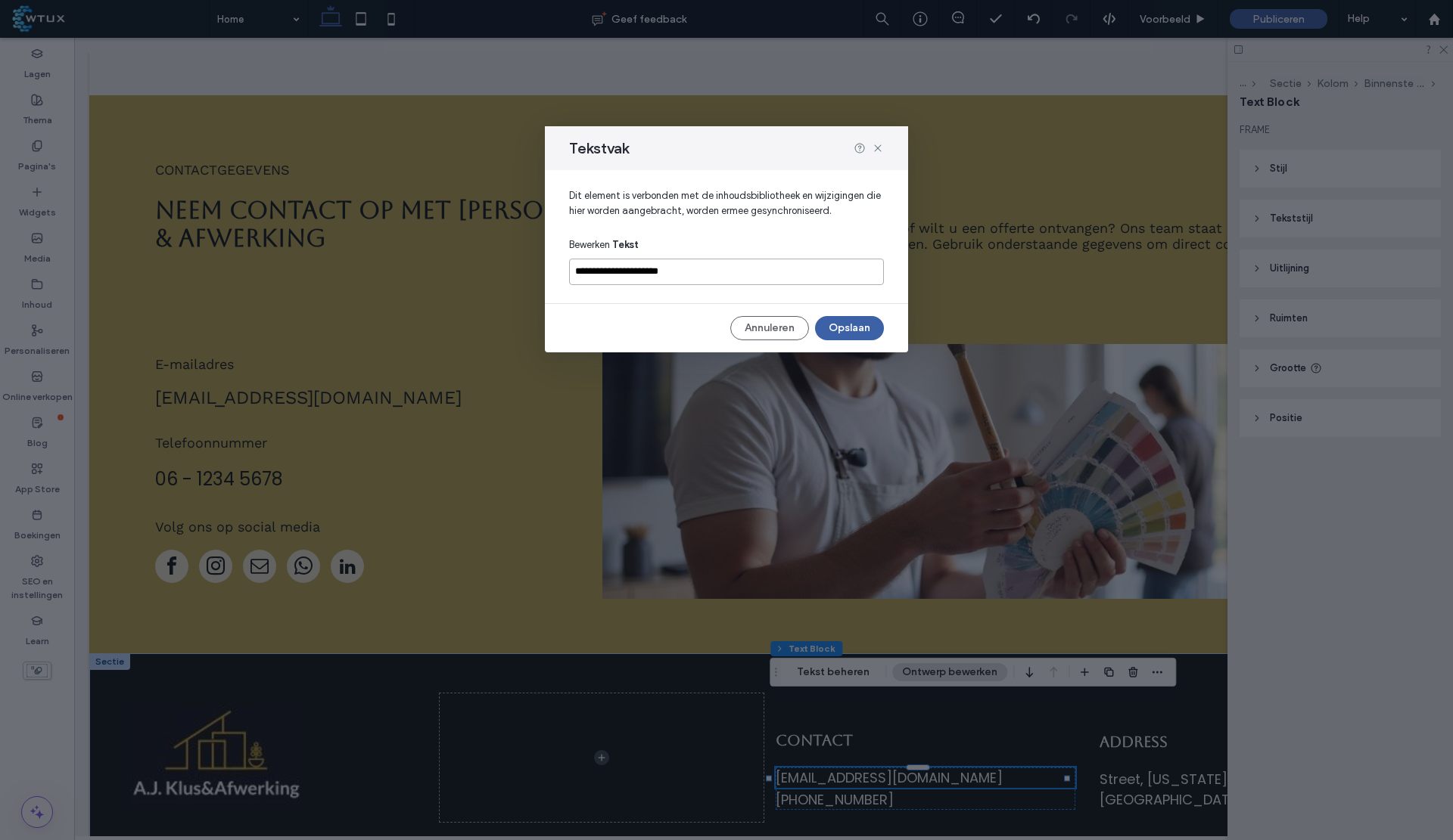
drag, startPoint x: 702, startPoint y: 265, endPoint x: 537, endPoint y: 275, distance: 165.3
click at [537, 275] on div "**********" at bounding box center [726, 420] width 1453 height 840
paste input "**"
type input "**********"
click at [837, 329] on button "Opslaan" at bounding box center [849, 328] width 69 height 24
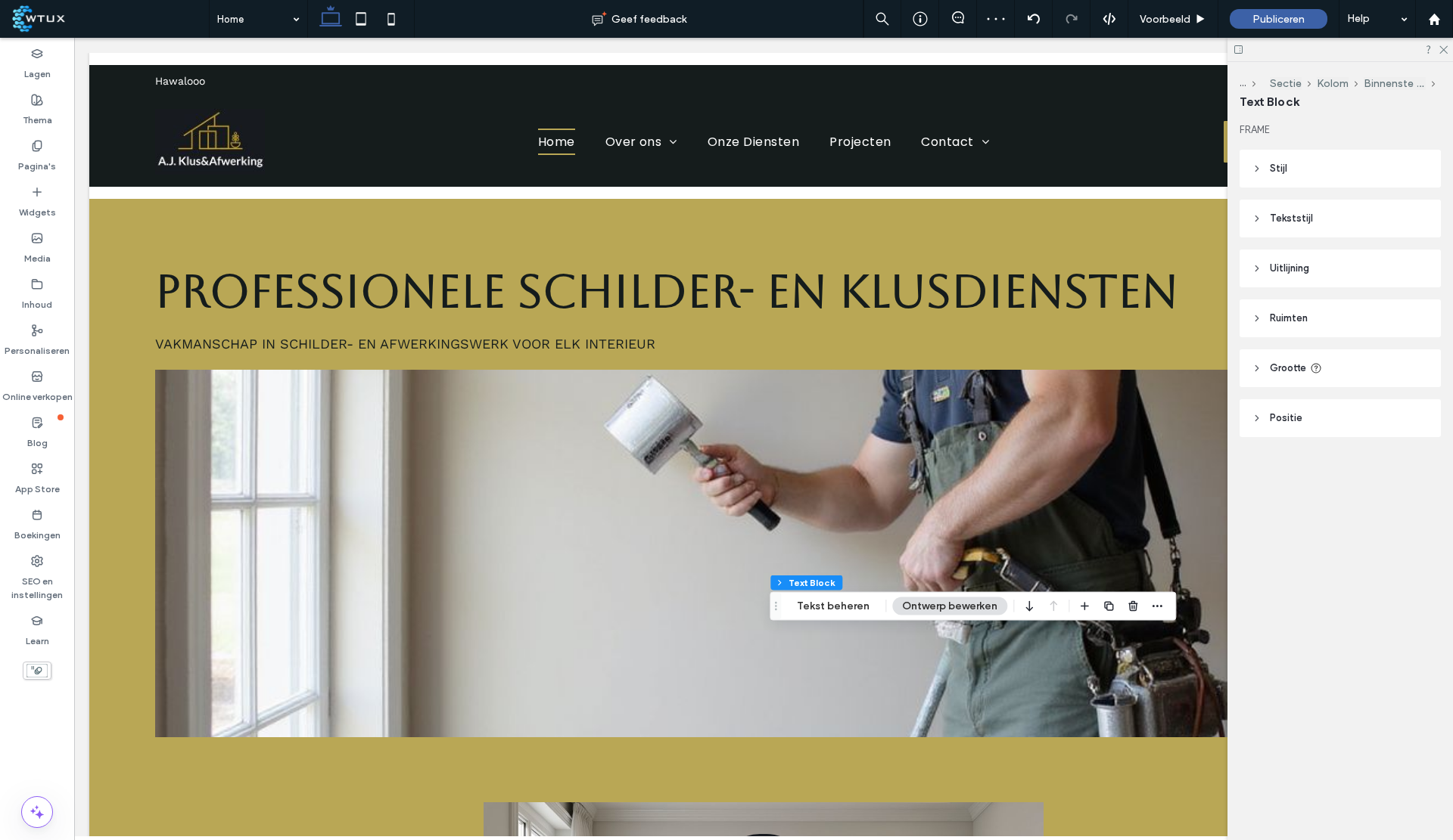
scroll to position [5042, 0]
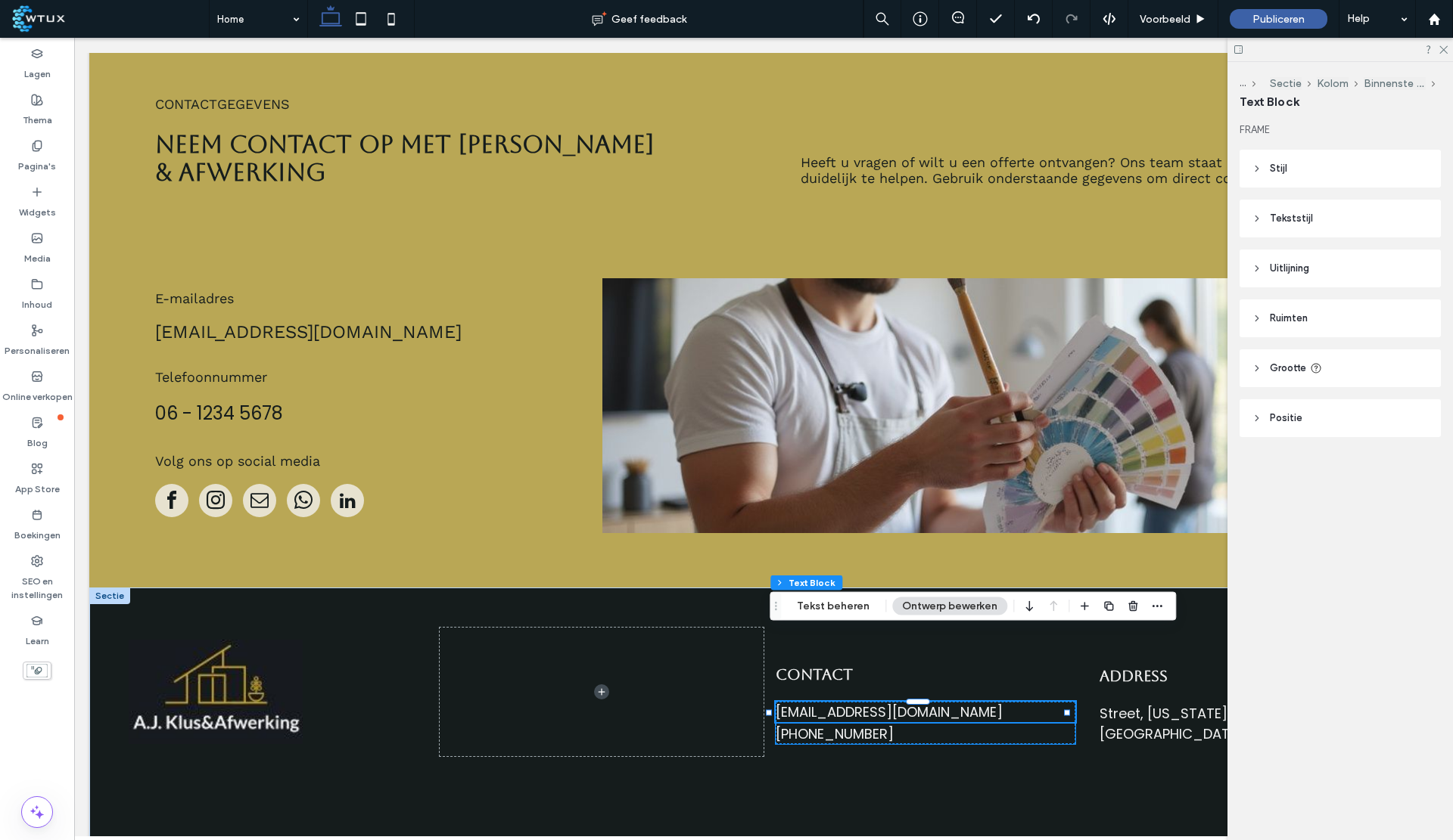
click at [849, 724] on div "+555 5555 5555" at bounding box center [925, 733] width 300 height 20
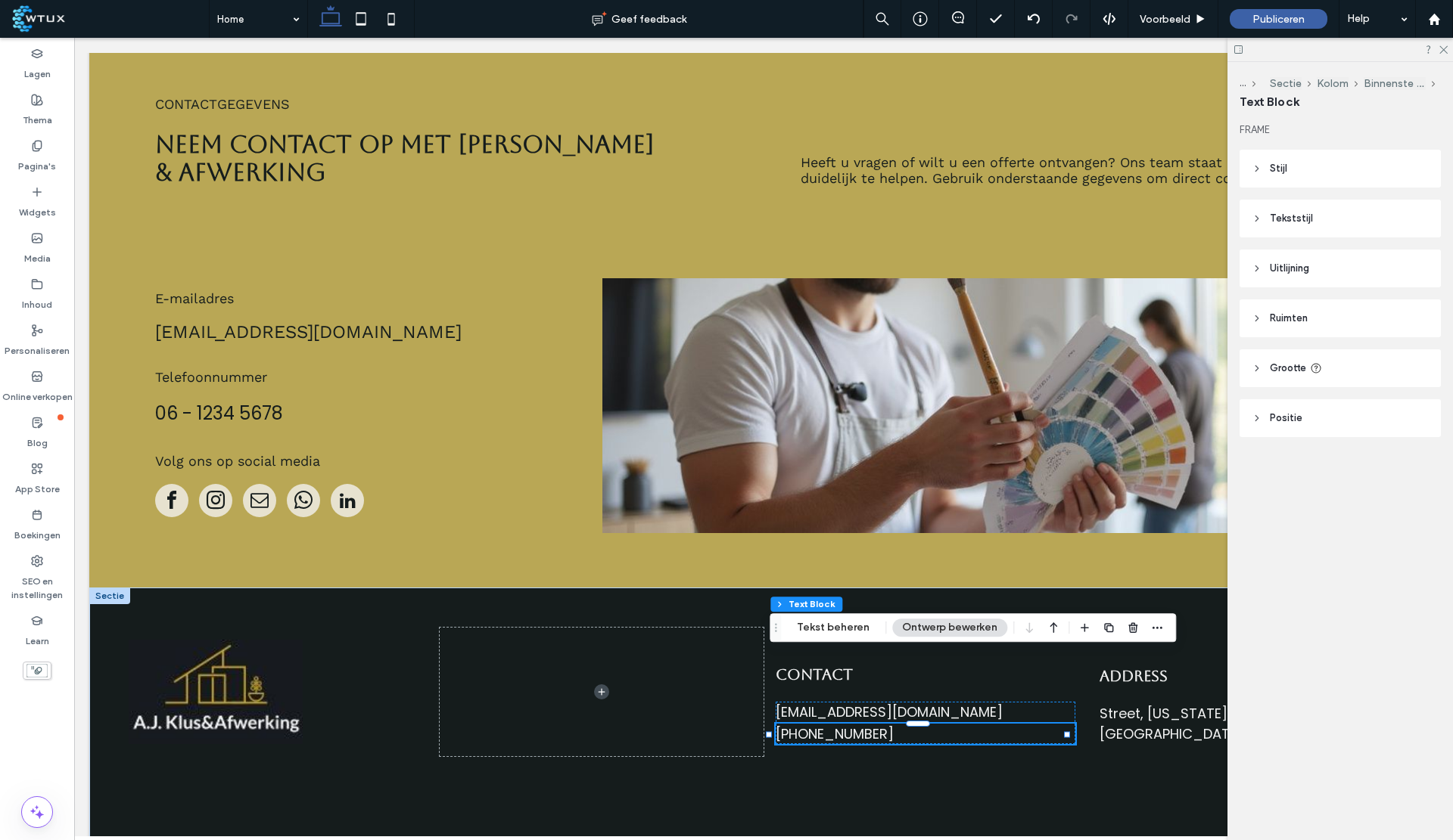
click at [840, 724] on div "+555 5555 5555" at bounding box center [925, 733] width 300 height 20
click at [832, 702] on div "info@aj-klusafwerking.nl" at bounding box center [925, 712] width 300 height 20
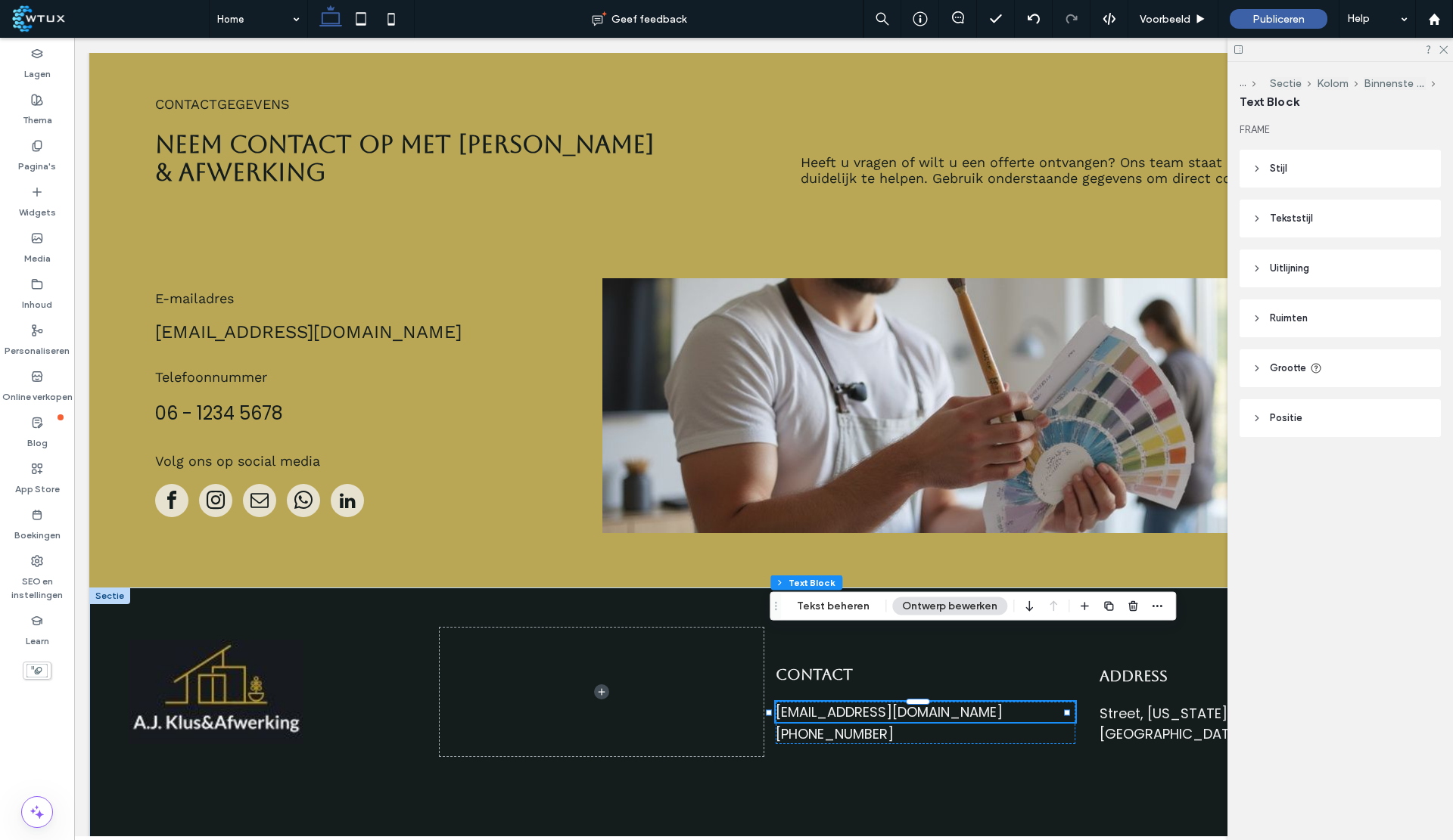
click at [840, 609] on button "Tekst beheren" at bounding box center [832, 606] width 92 height 18
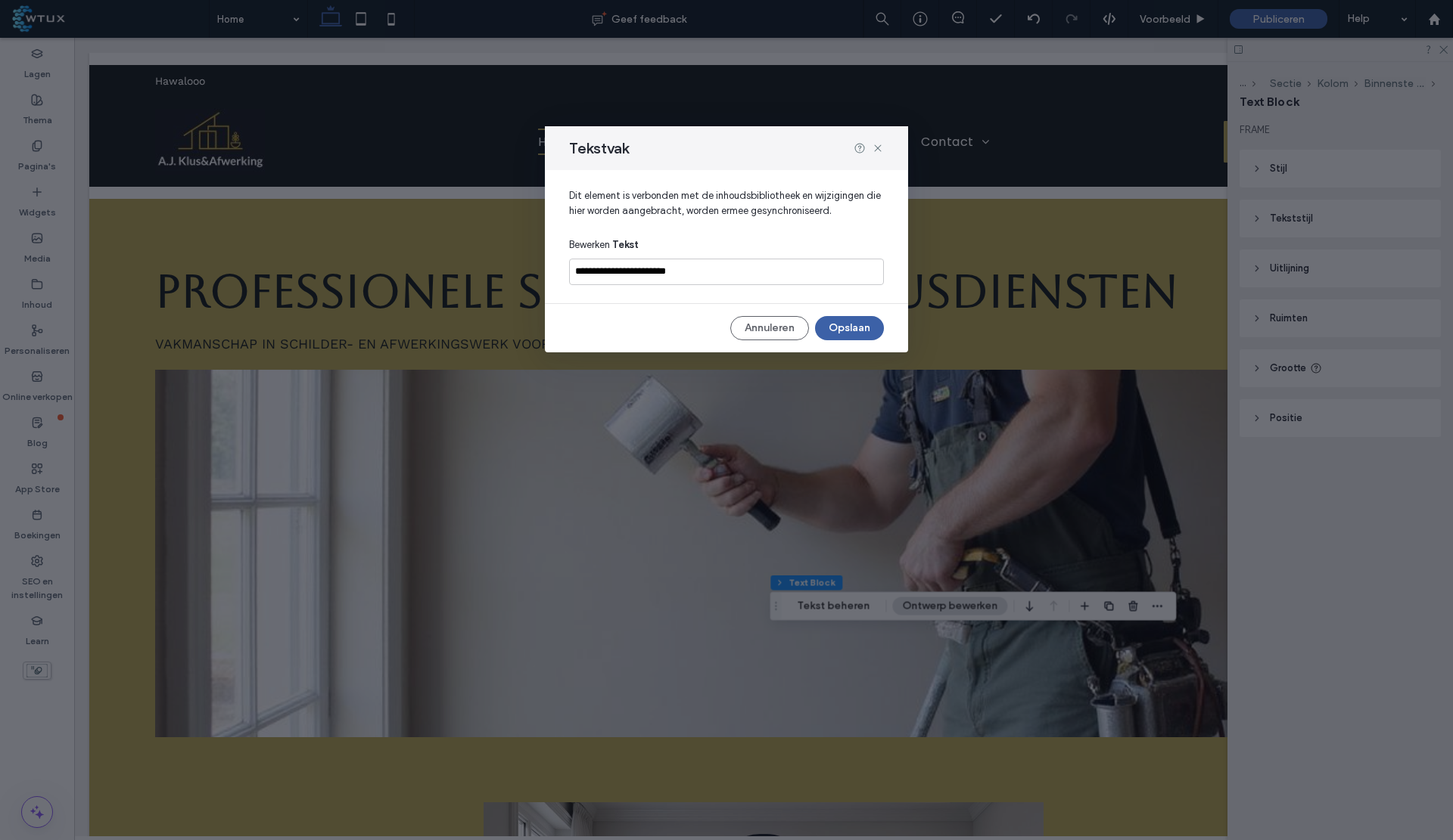
click at [755, 333] on button "Annuleren" at bounding box center [770, 328] width 79 height 24
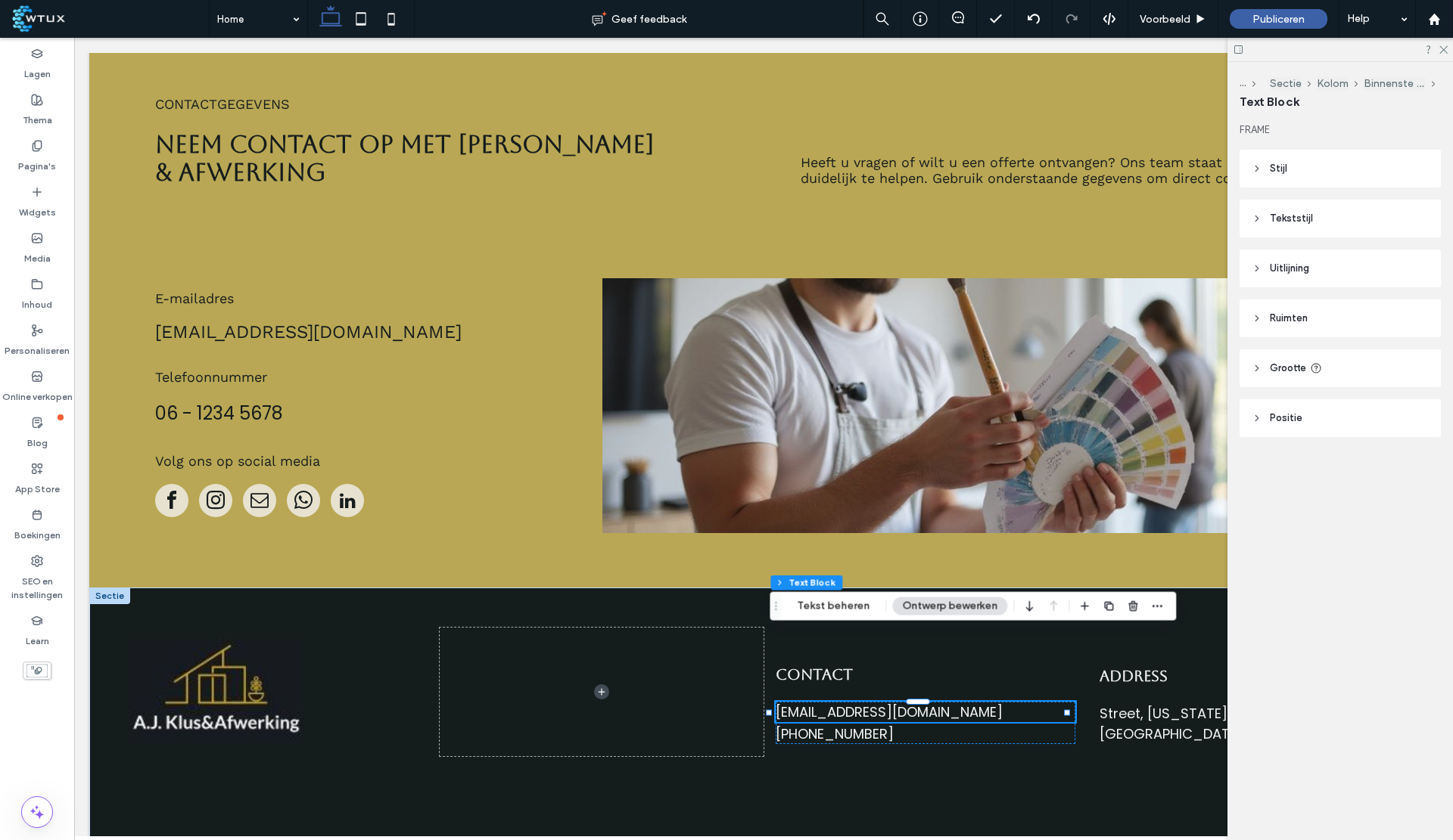
scroll to position [5042, 0]
click at [1037, 721] on div "Contact [EMAIL_ADDRESS][DOMAIN_NAME] [PHONE_NUMBER] Address Street, [US_STATE],…" at bounding box center [763, 713] width 1349 height 250
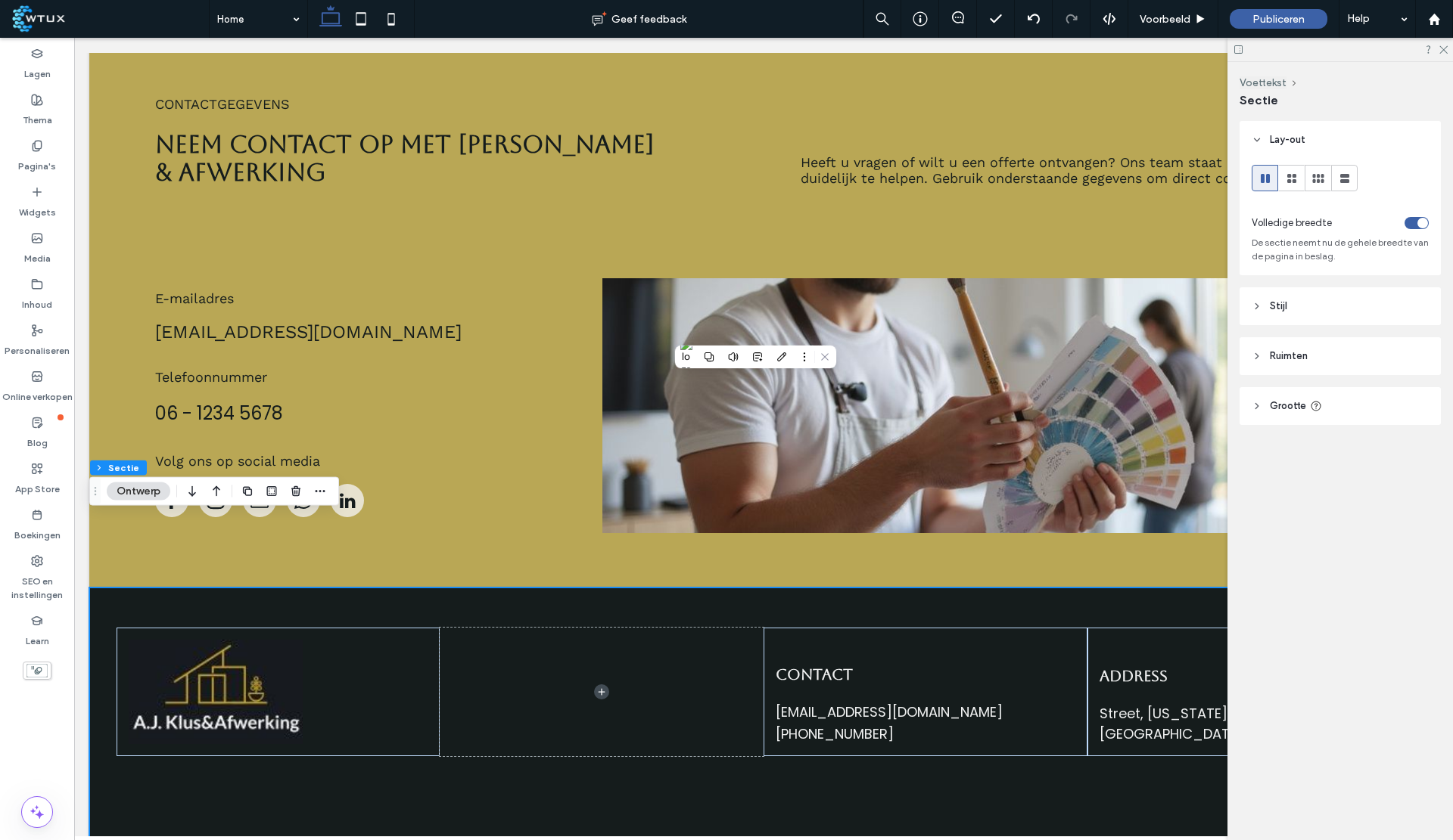
drag, startPoint x: 1447, startPoint y: 46, endPoint x: 1001, endPoint y: 330, distance: 528.7
click at [1447, 46] on icon at bounding box center [1443, 49] width 10 height 10
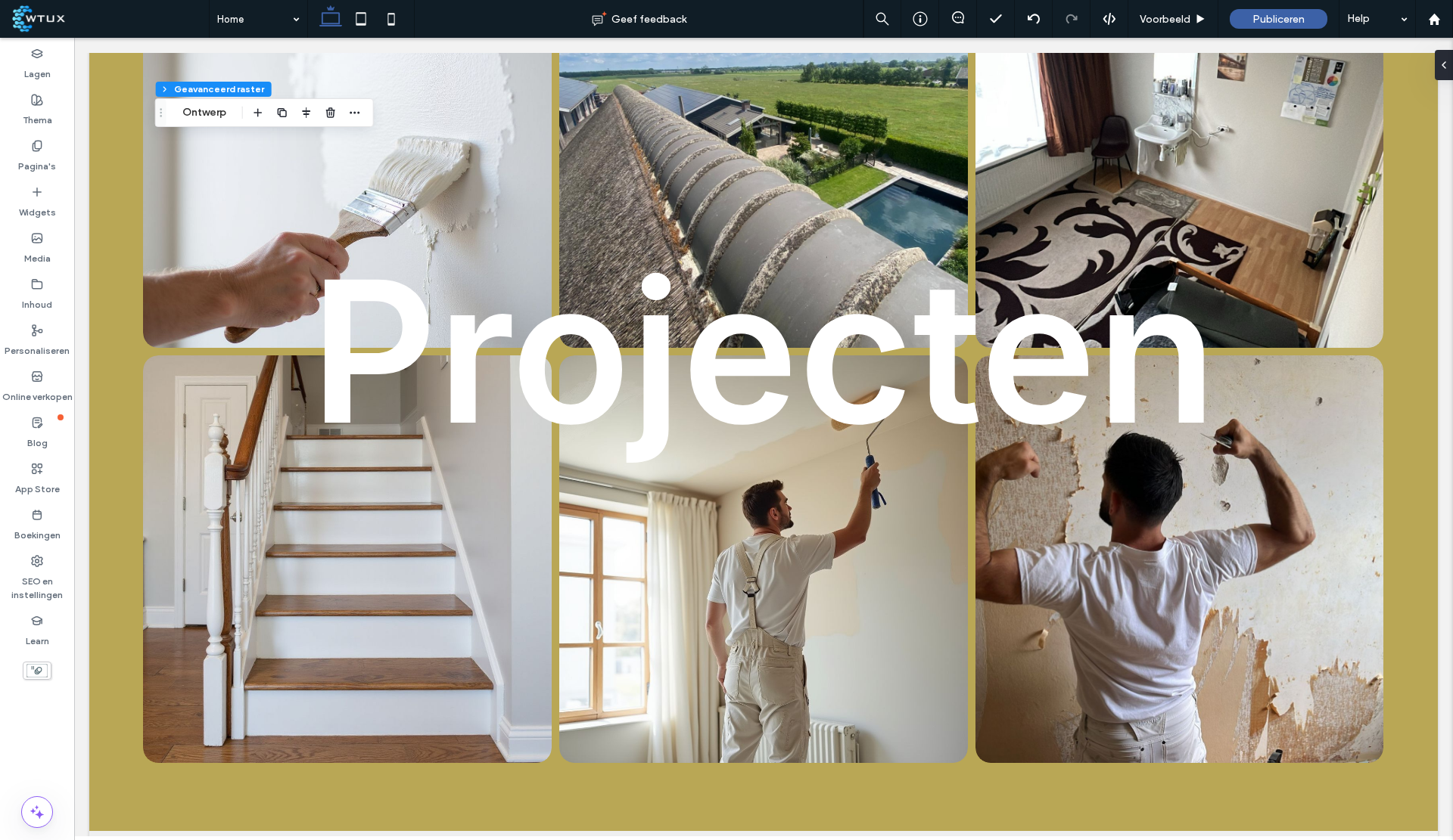
scroll to position [2742, 0]
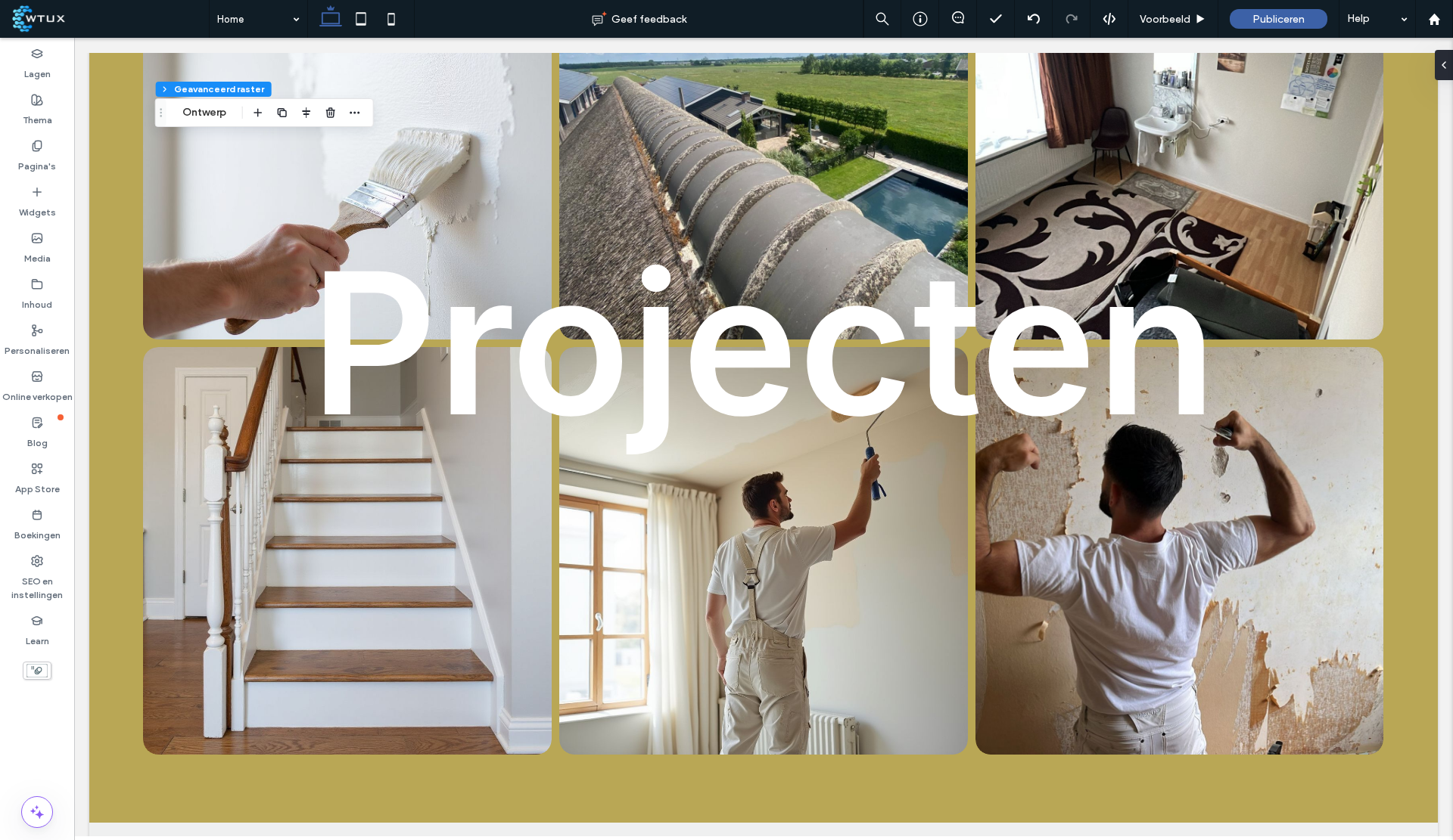
click at [1281, 621] on link at bounding box center [1180, 551] width 409 height 409
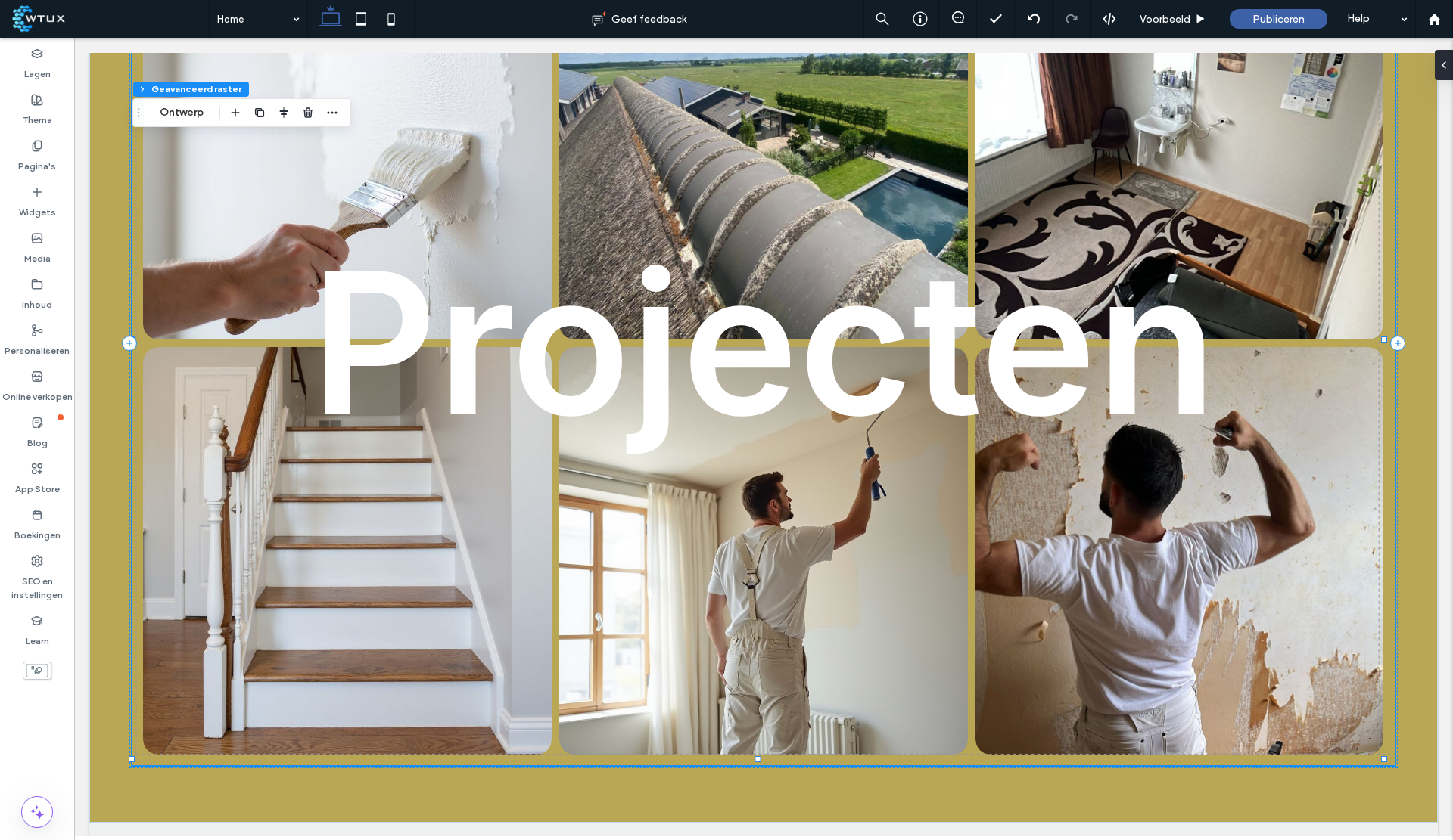
click at [1261, 624] on link at bounding box center [1180, 551] width 409 height 409
click at [1224, 638] on link at bounding box center [1180, 551] width 409 height 409
click at [1224, 643] on link at bounding box center [1180, 551] width 409 height 409
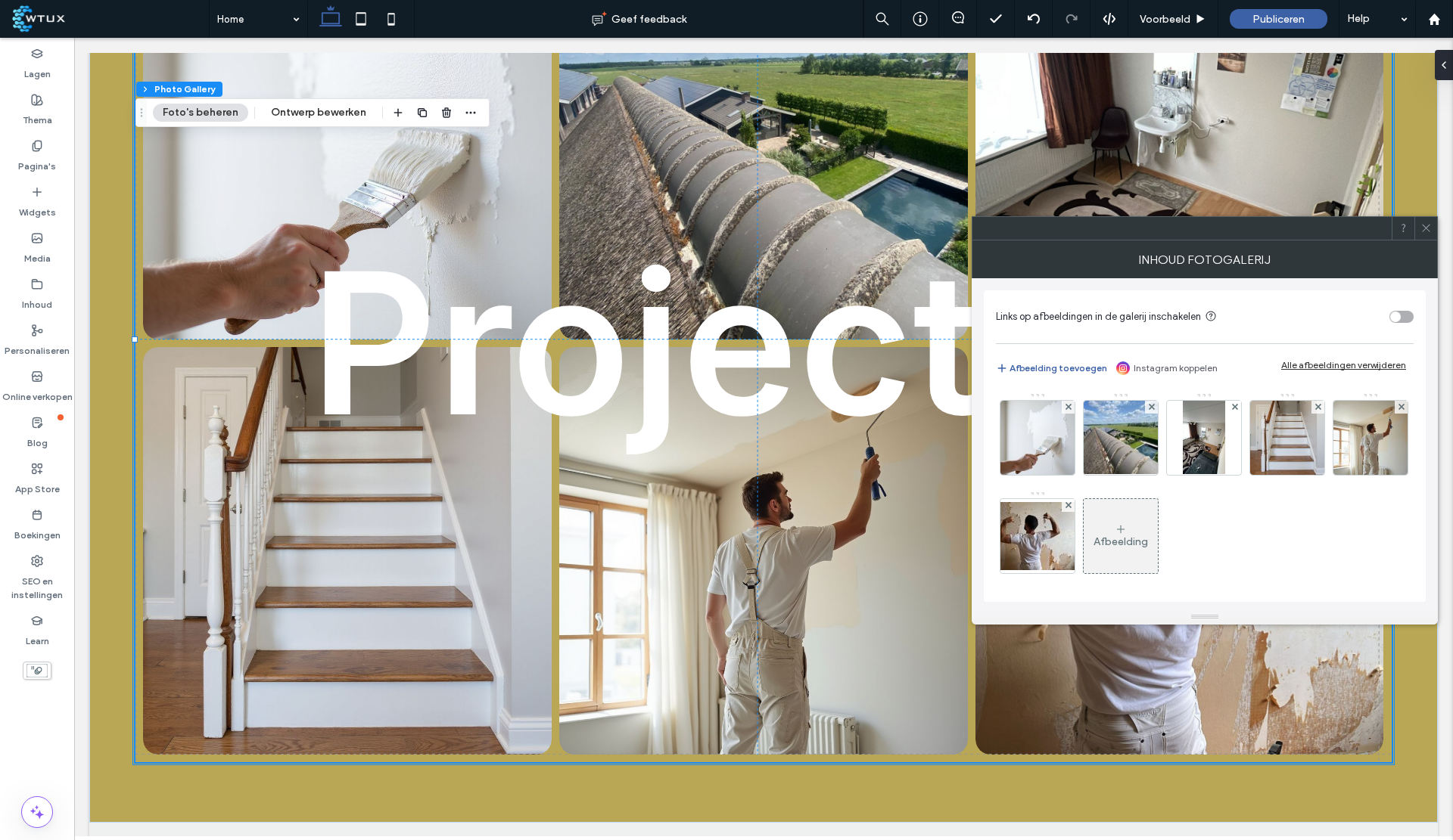
click at [1045, 374] on button "Afbeelding toevoegen" at bounding box center [1051, 368] width 111 height 18
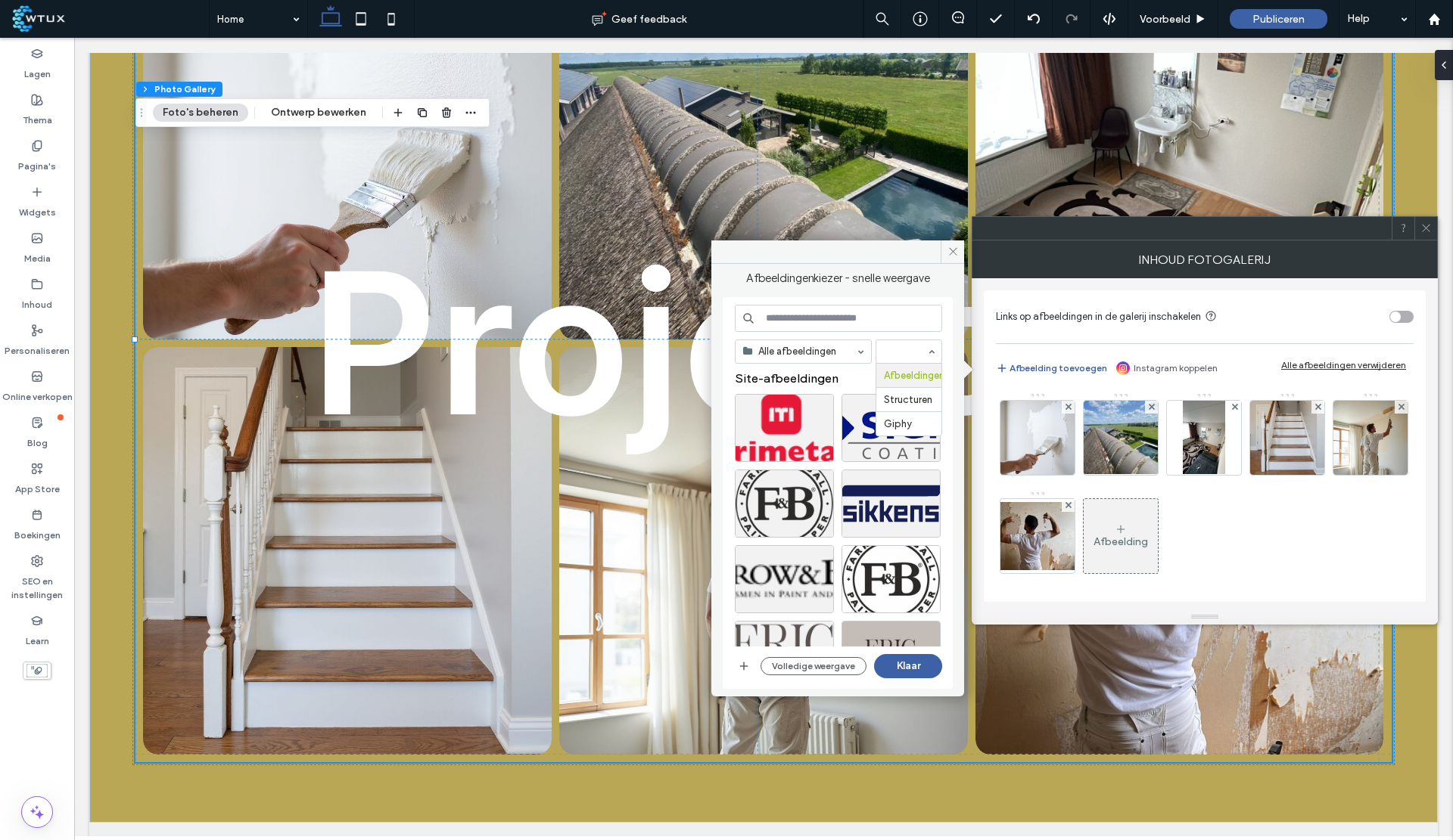
click at [949, 251] on icon at bounding box center [953, 252] width 11 height 11
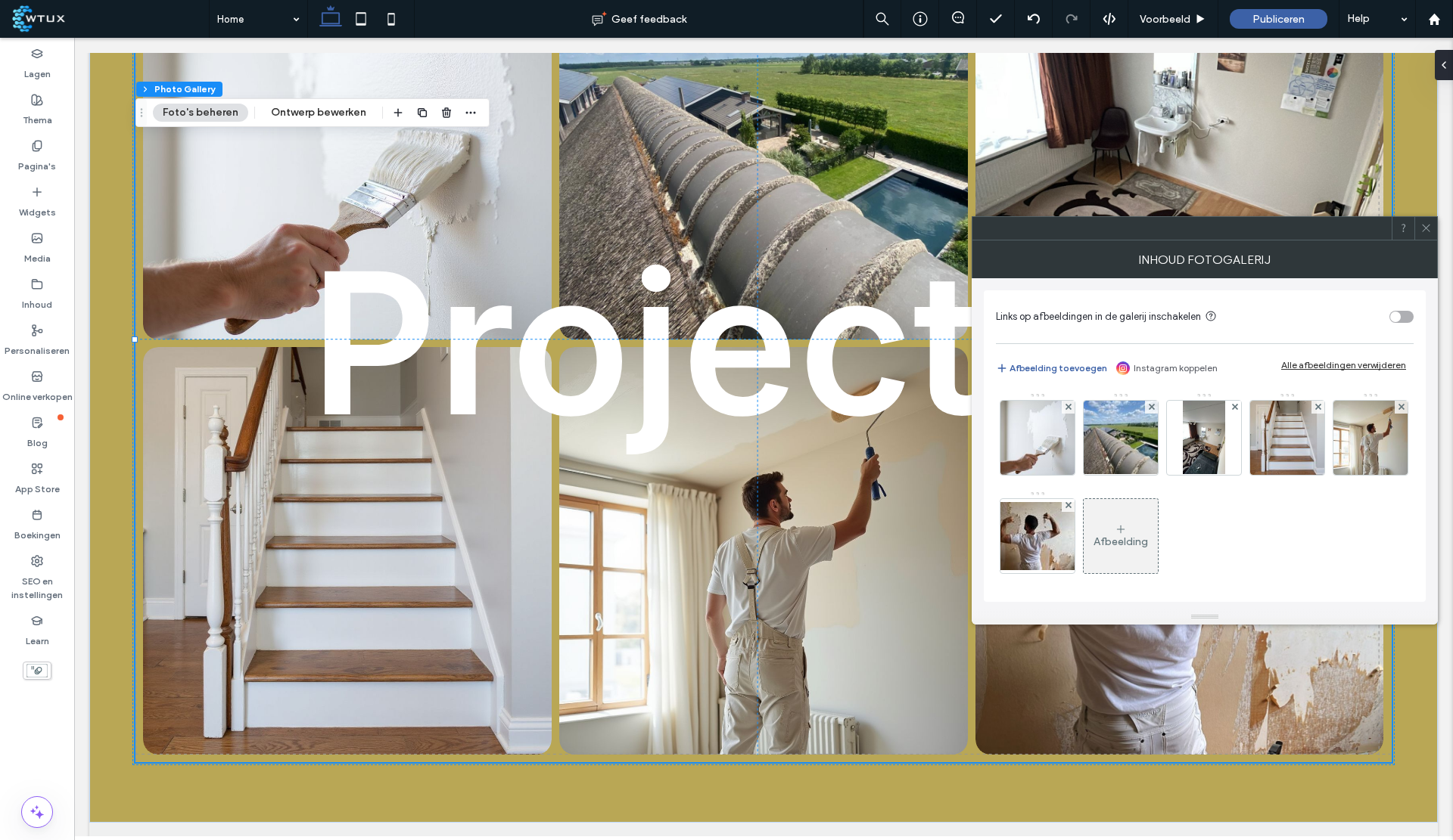
click at [1204, 273] on div "Inhoud fotogalerij" at bounding box center [1204, 259] width 466 height 38
click at [1158, 555] on div "Afbeelding" at bounding box center [1120, 536] width 74 height 71
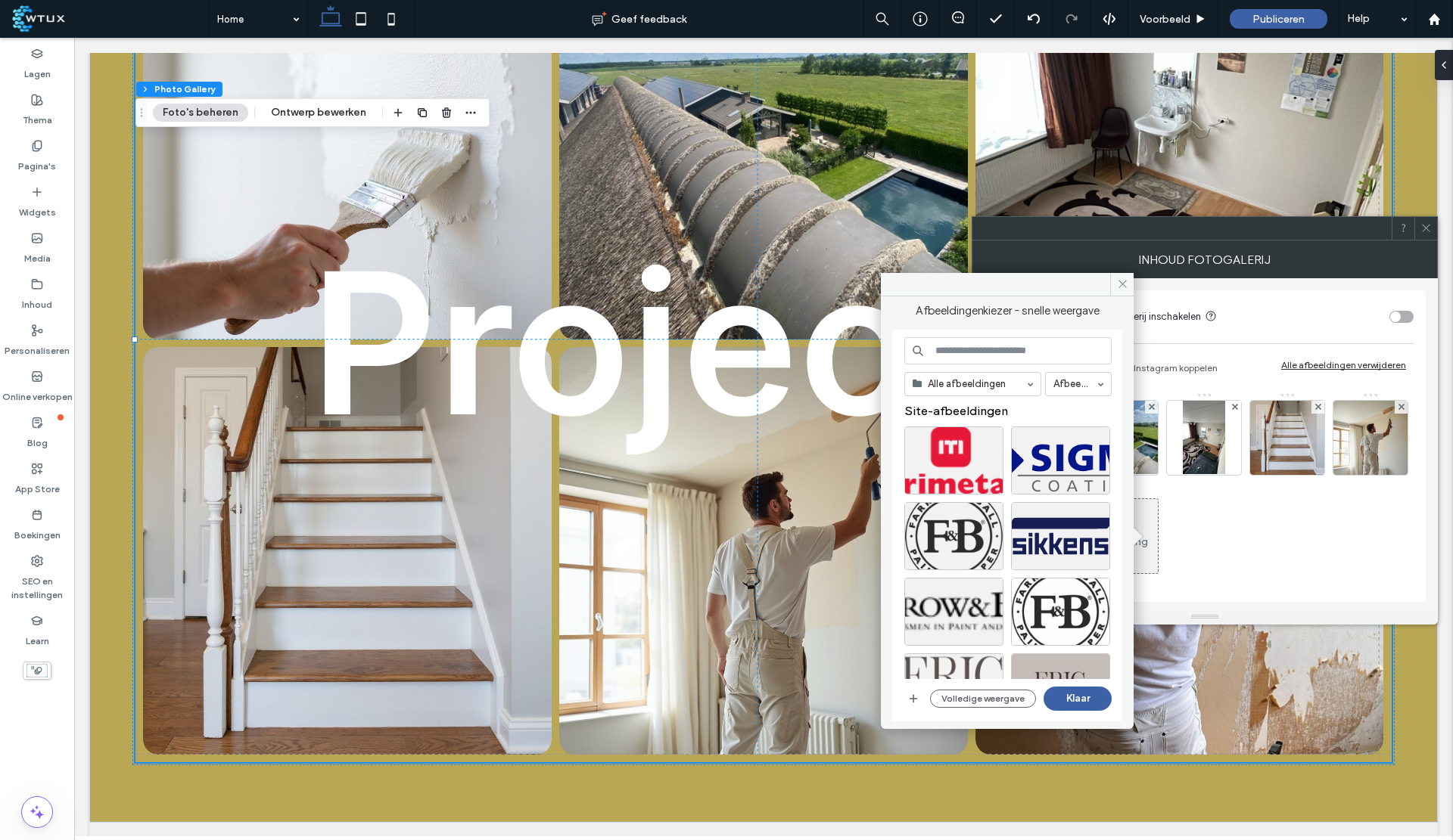
click at [986, 702] on button "Volledige weergave" at bounding box center [983, 699] width 106 height 18
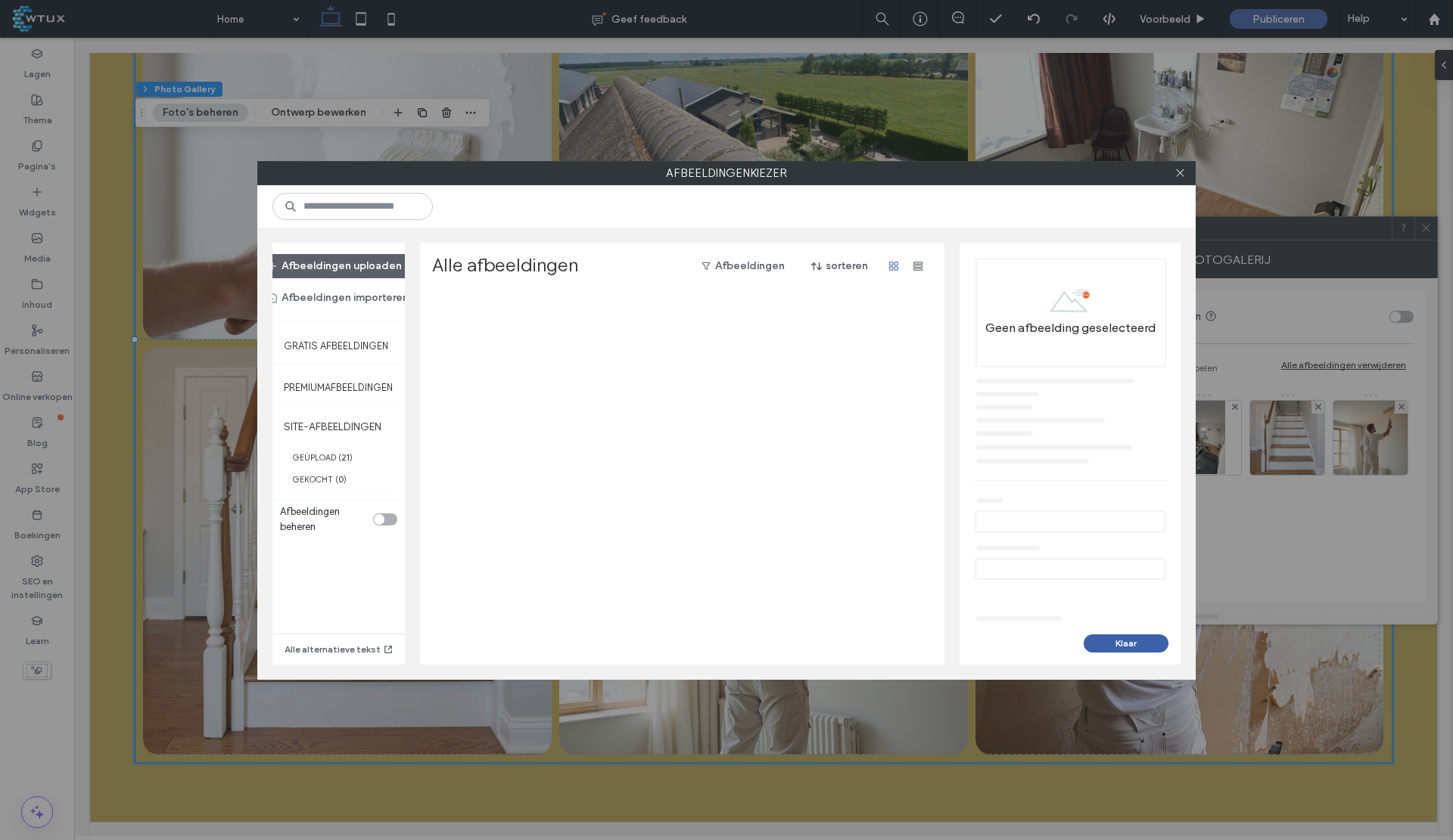
scroll to position [0, 0]
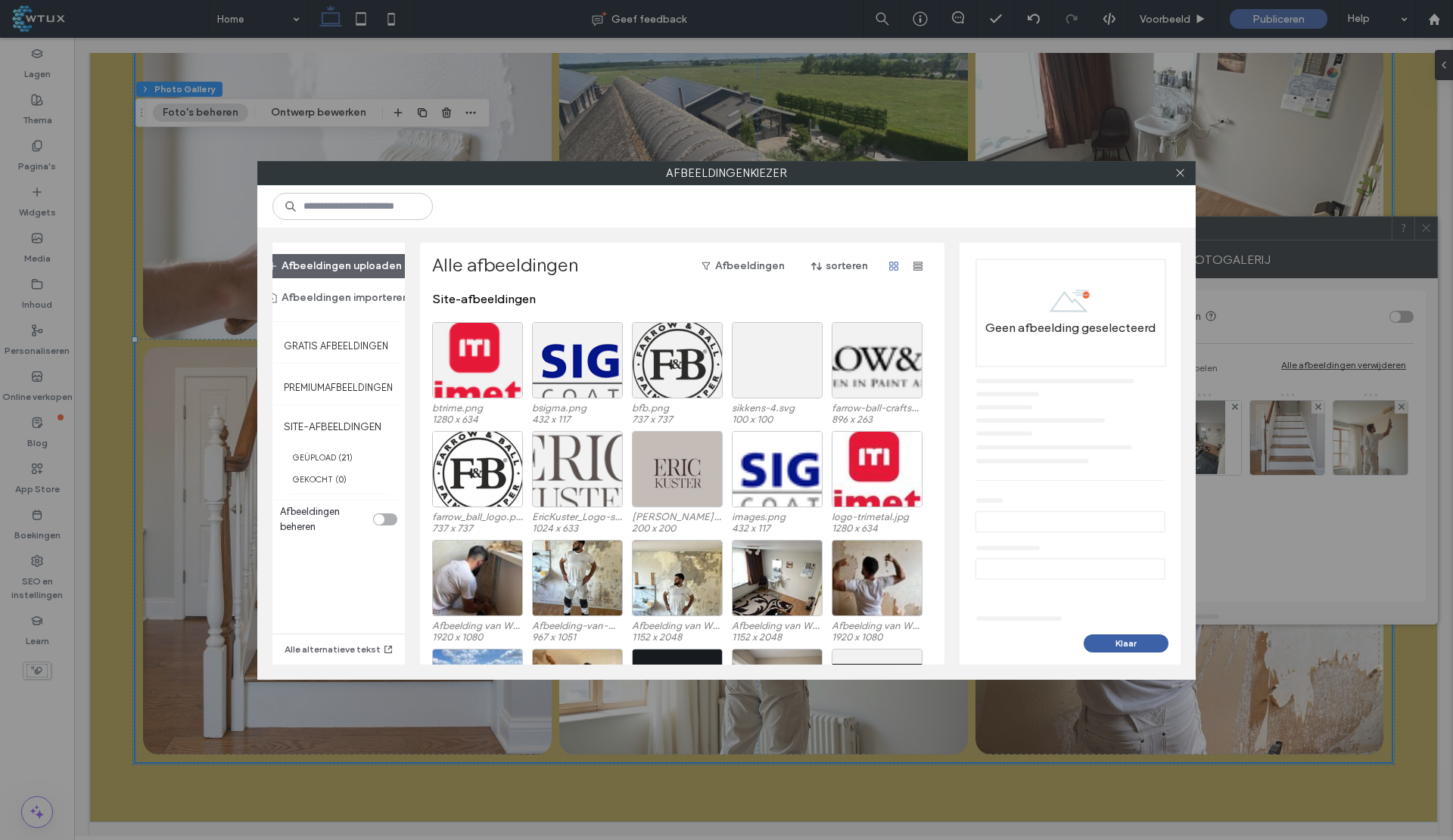
click at [316, 276] on button "Afbeeldingen uploaden" at bounding box center [334, 266] width 161 height 24
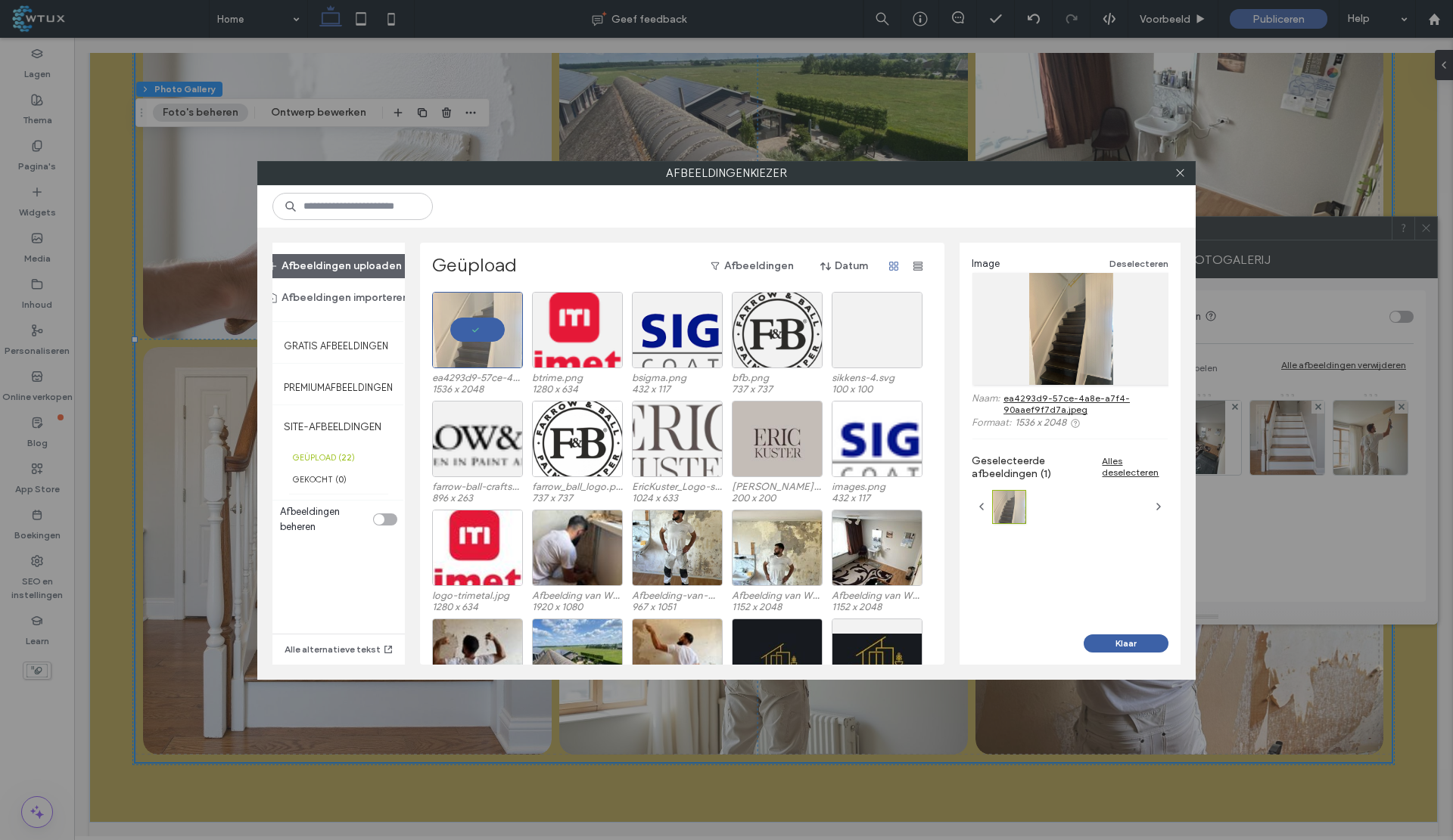
click at [1132, 647] on button "Klaar" at bounding box center [1126, 644] width 85 height 18
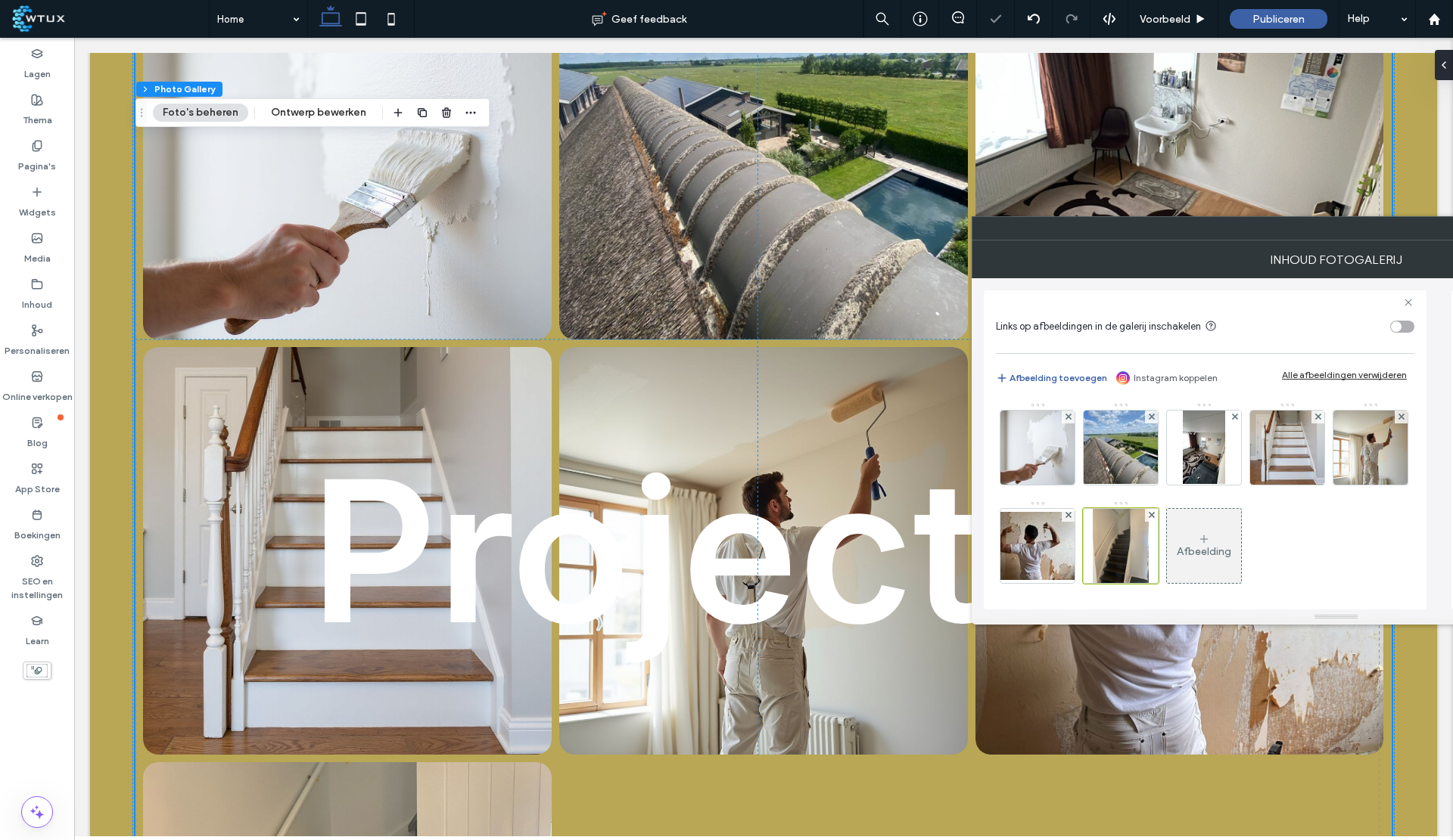
scroll to position [2948, 0]
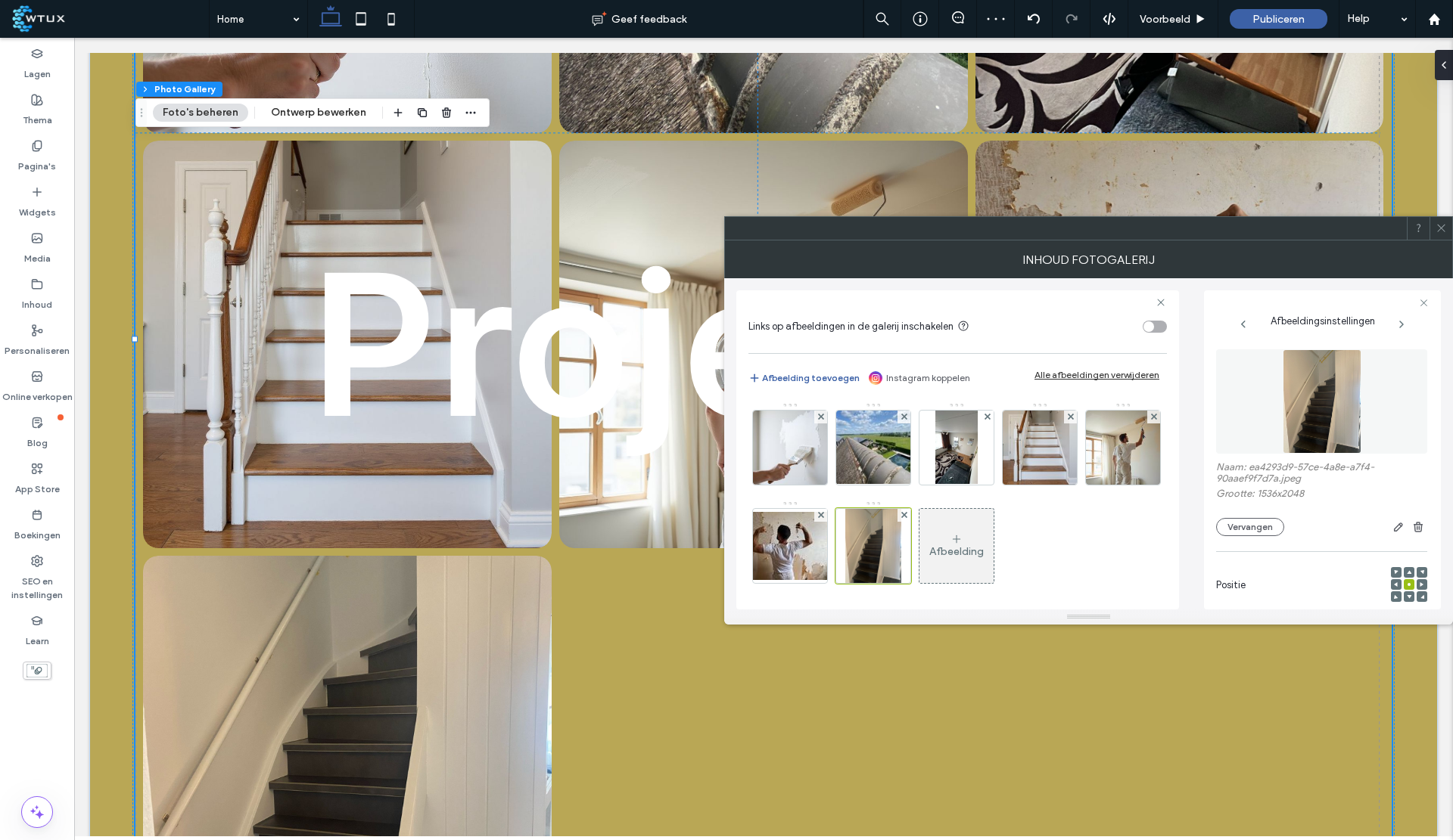
click at [851, 521] on img at bounding box center [790, 546] width 121 height 68
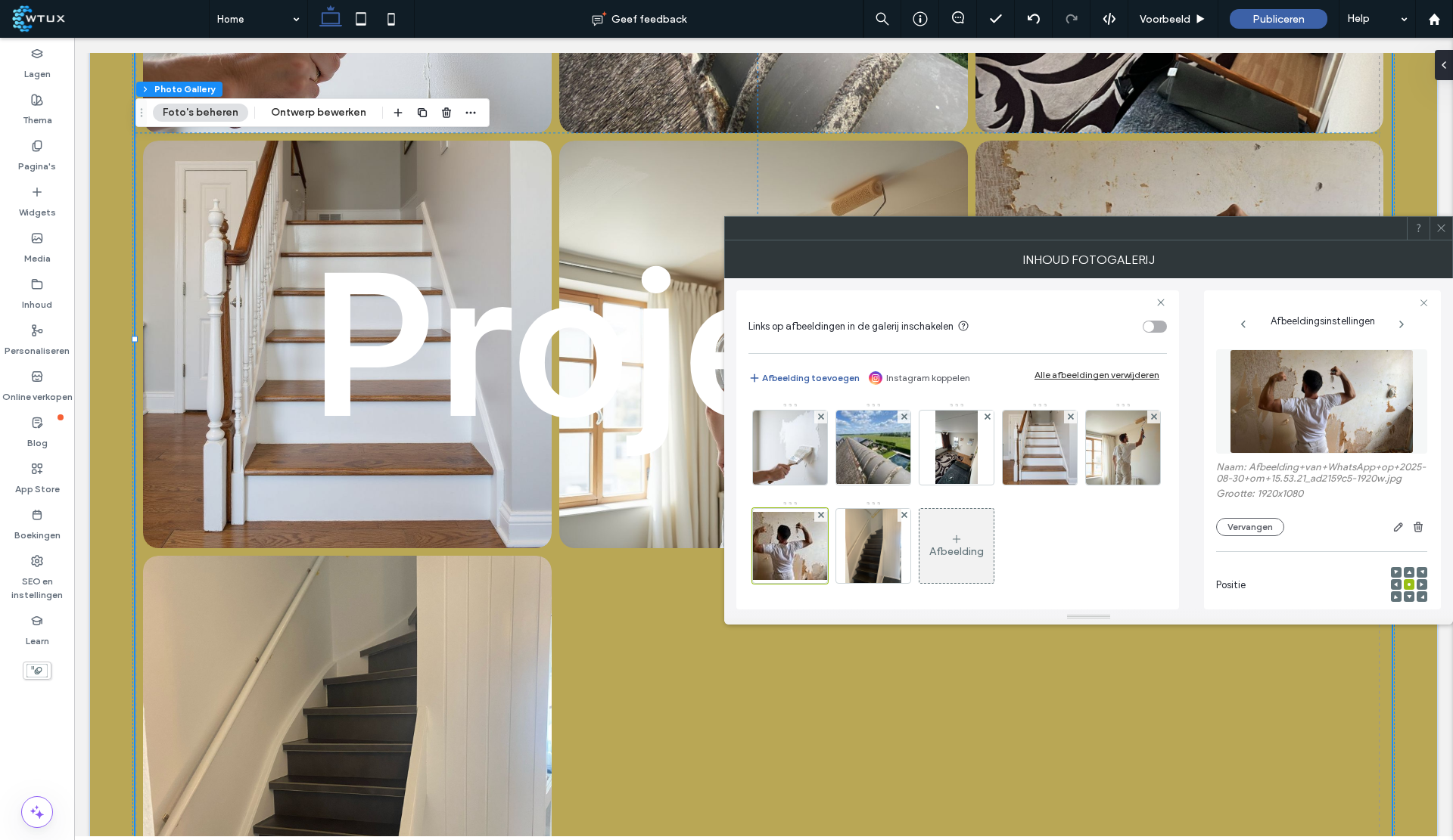
click at [1266, 536] on button "Vervangen" at bounding box center [1249, 527] width 68 height 18
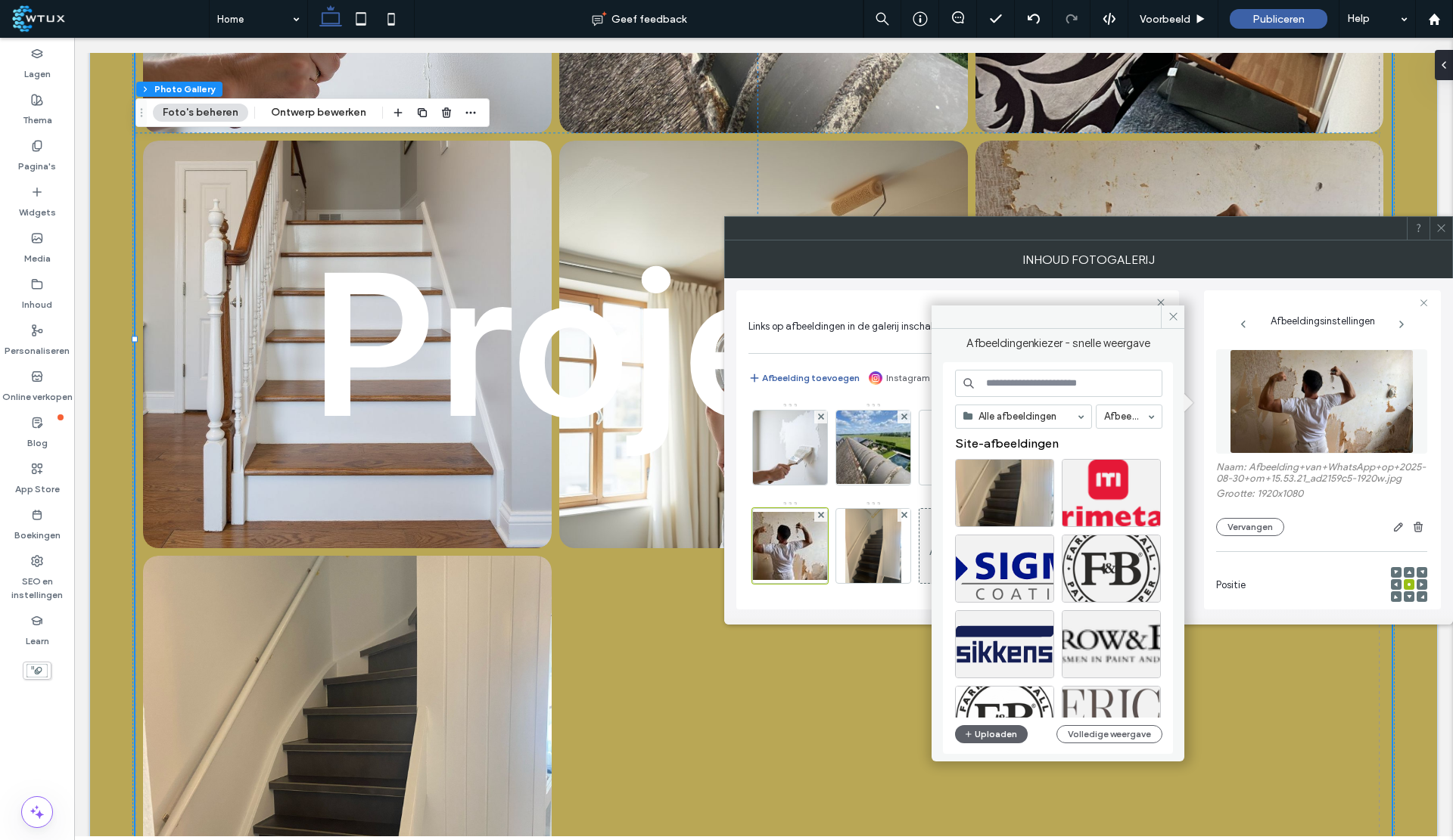
click at [994, 495] on div at bounding box center [1005, 493] width 99 height 68
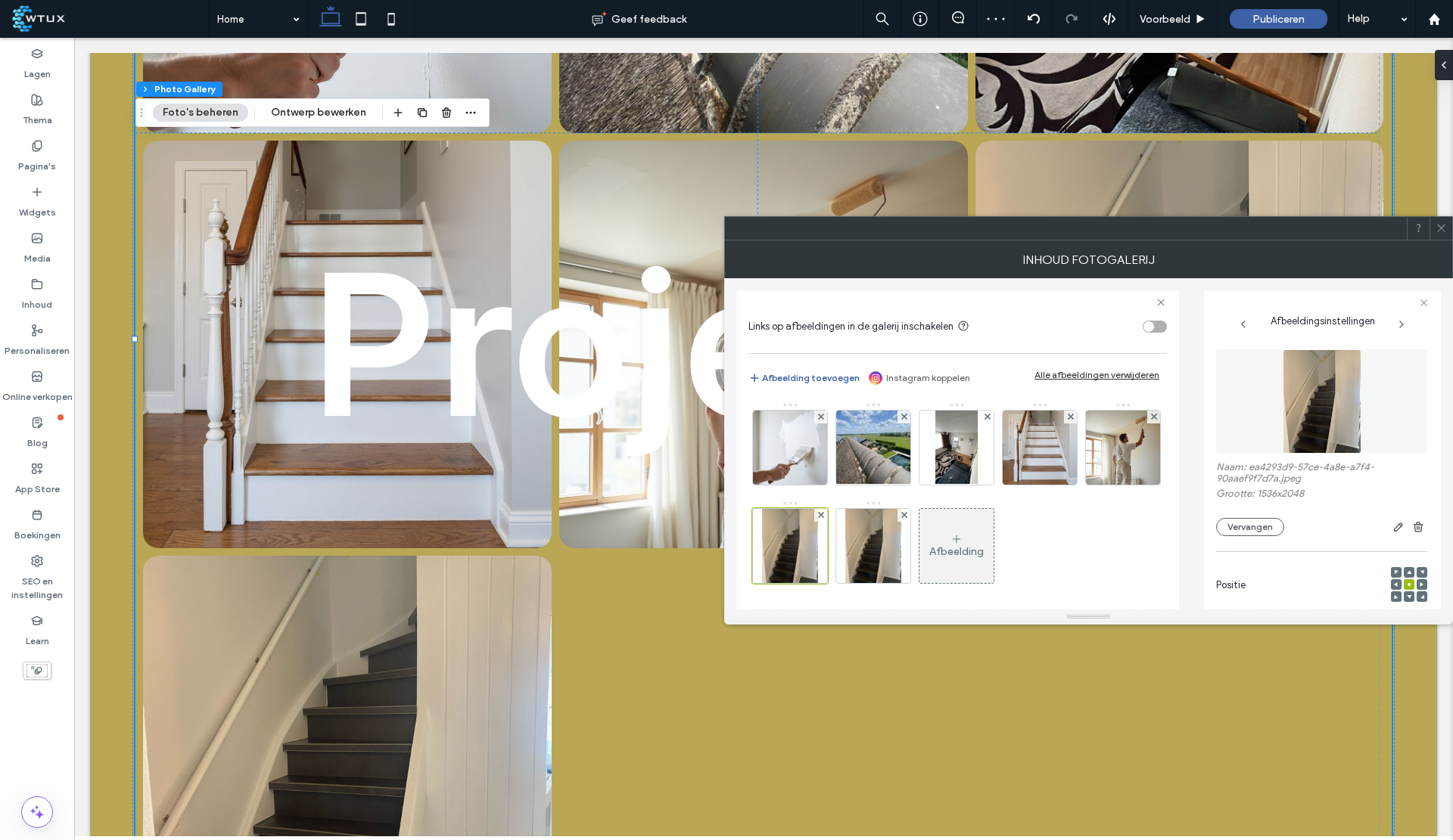
click at [907, 513] on use at bounding box center [904, 515] width 6 height 6
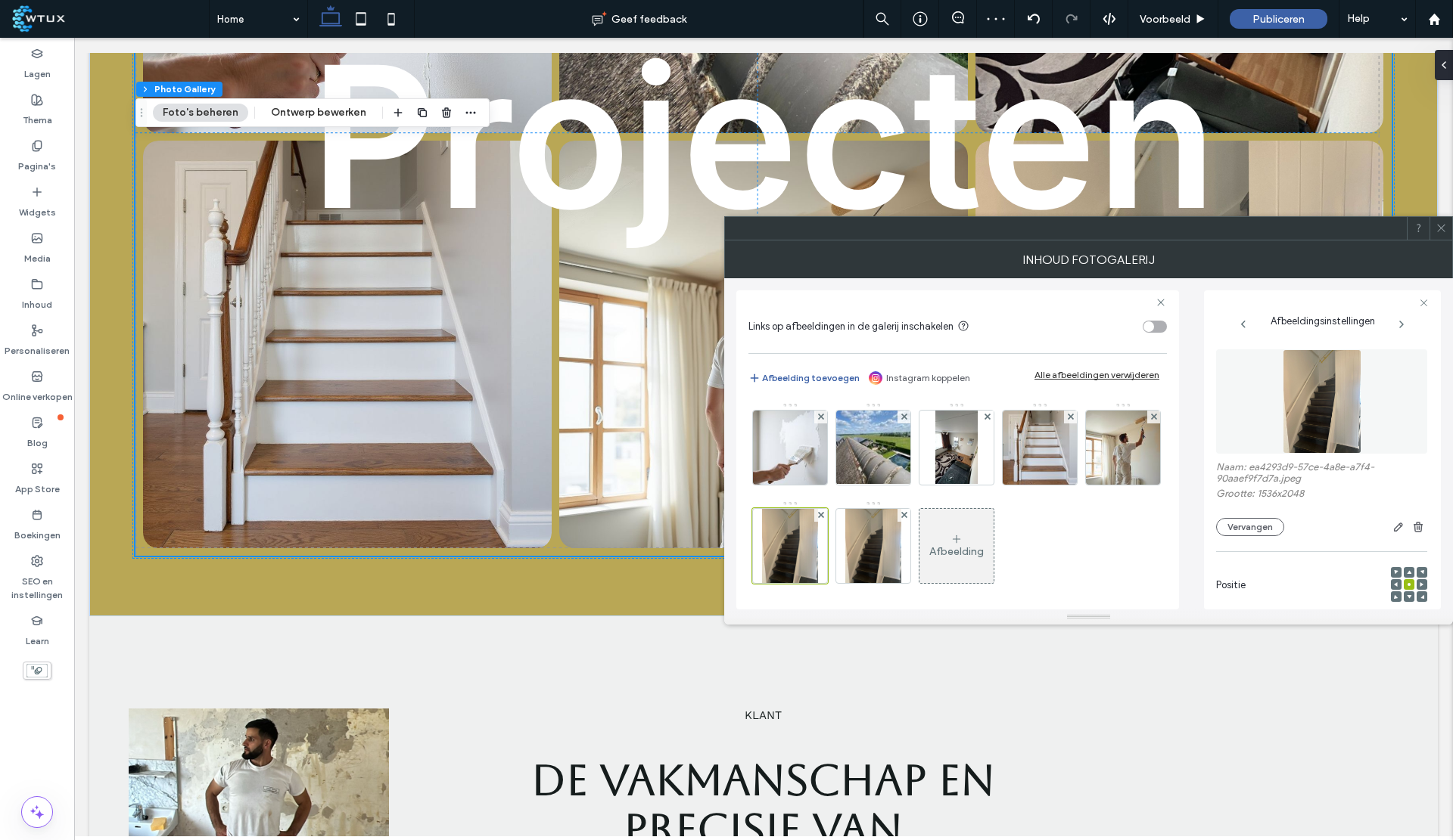
scroll to position [2742, 0]
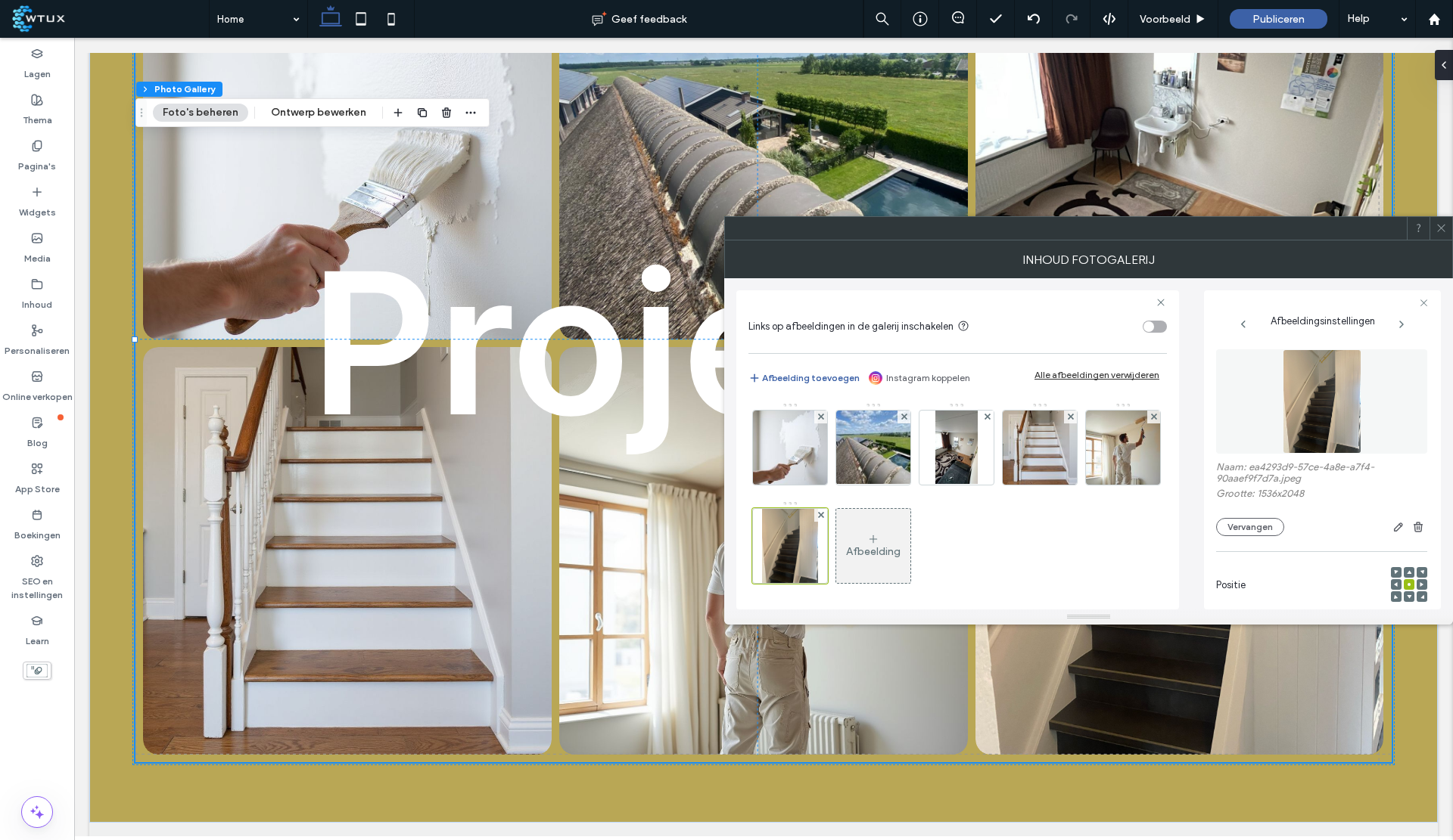
click at [1250, 523] on button "Vervangen" at bounding box center [1249, 527] width 68 height 18
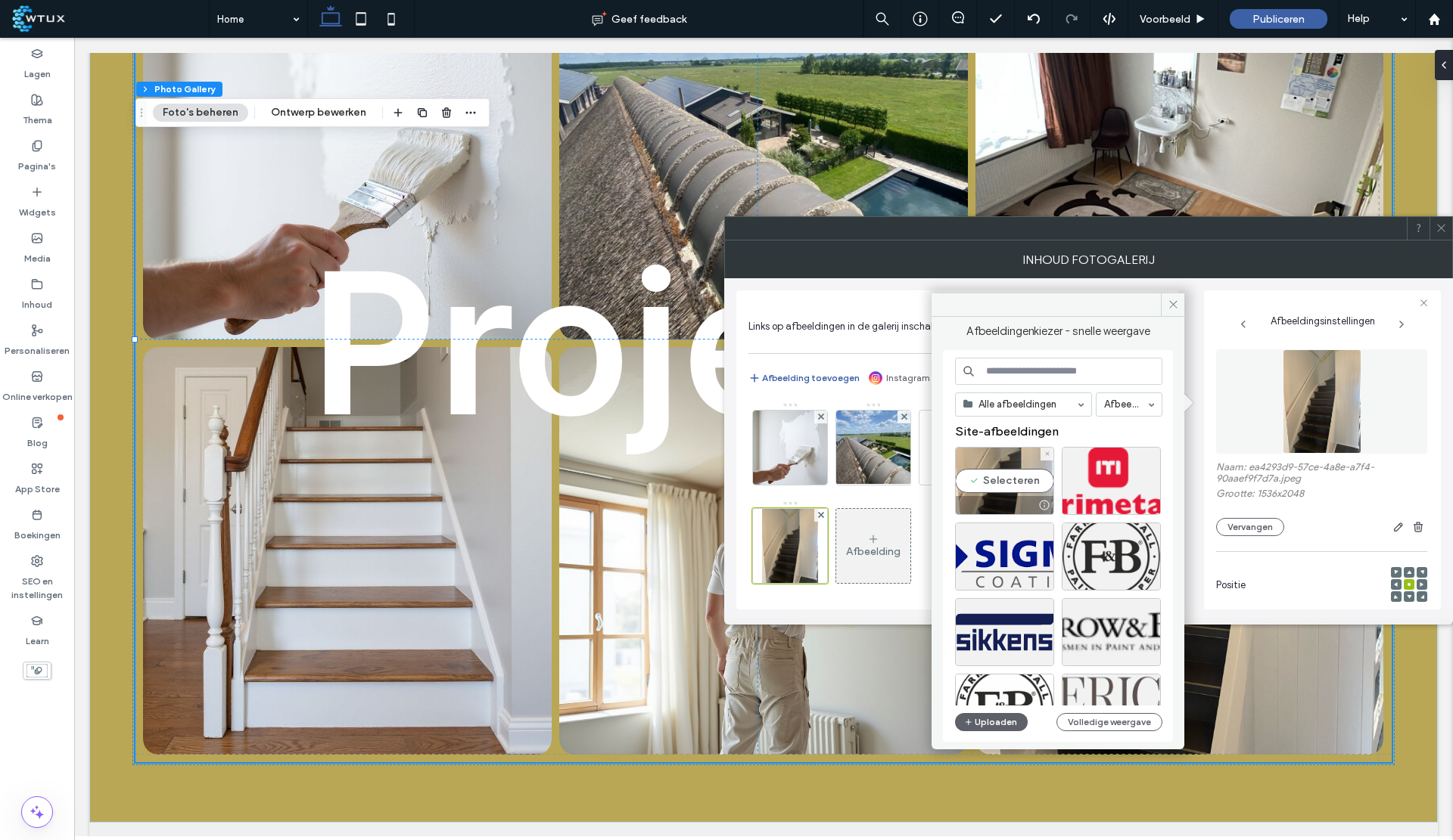
click at [1010, 480] on div "Selecteren" at bounding box center [1005, 481] width 99 height 68
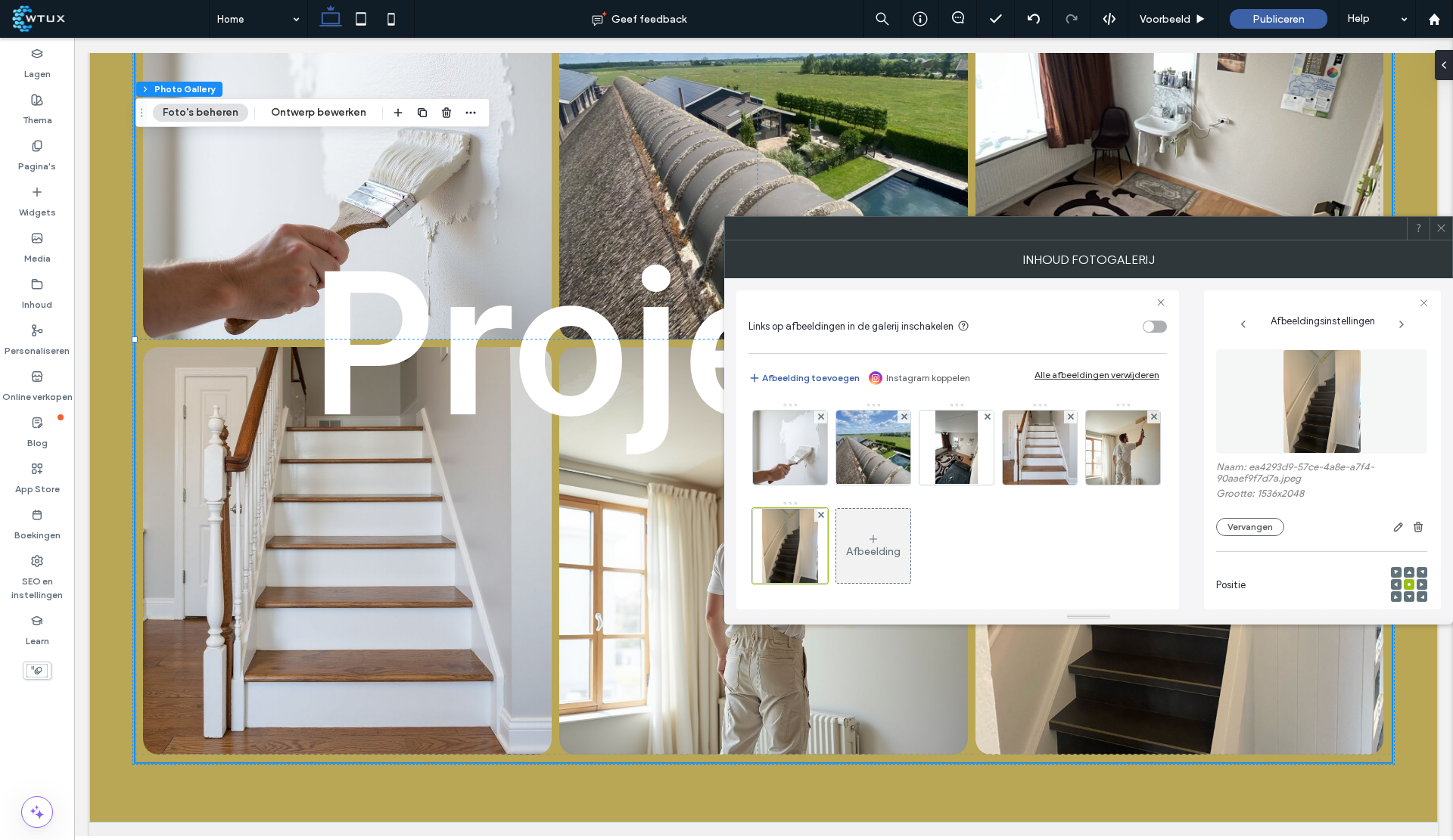
click at [1040, 452] on img at bounding box center [1039, 447] width 74 height 74
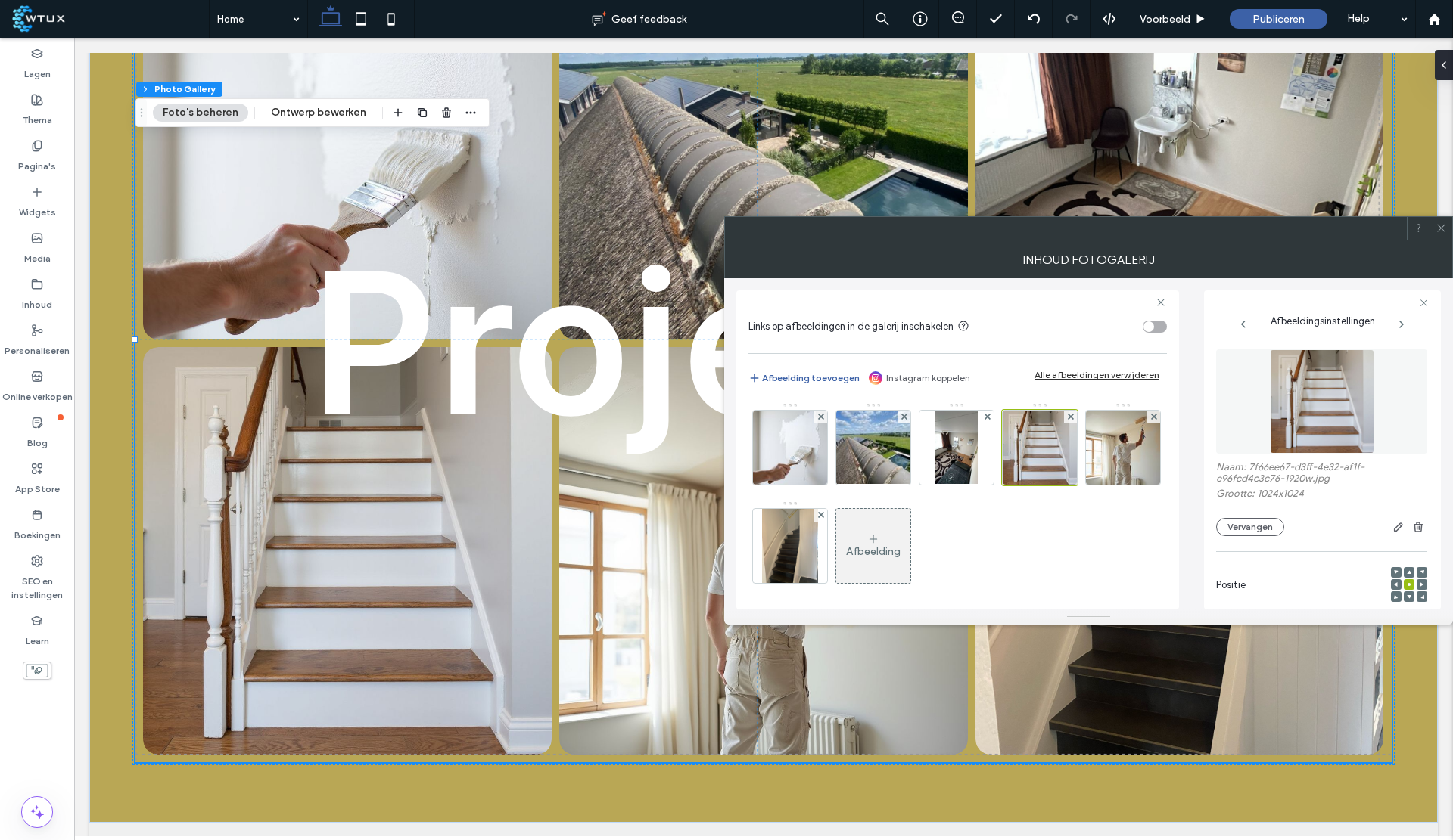
click at [1232, 521] on button "Vervangen" at bounding box center [1249, 527] width 68 height 18
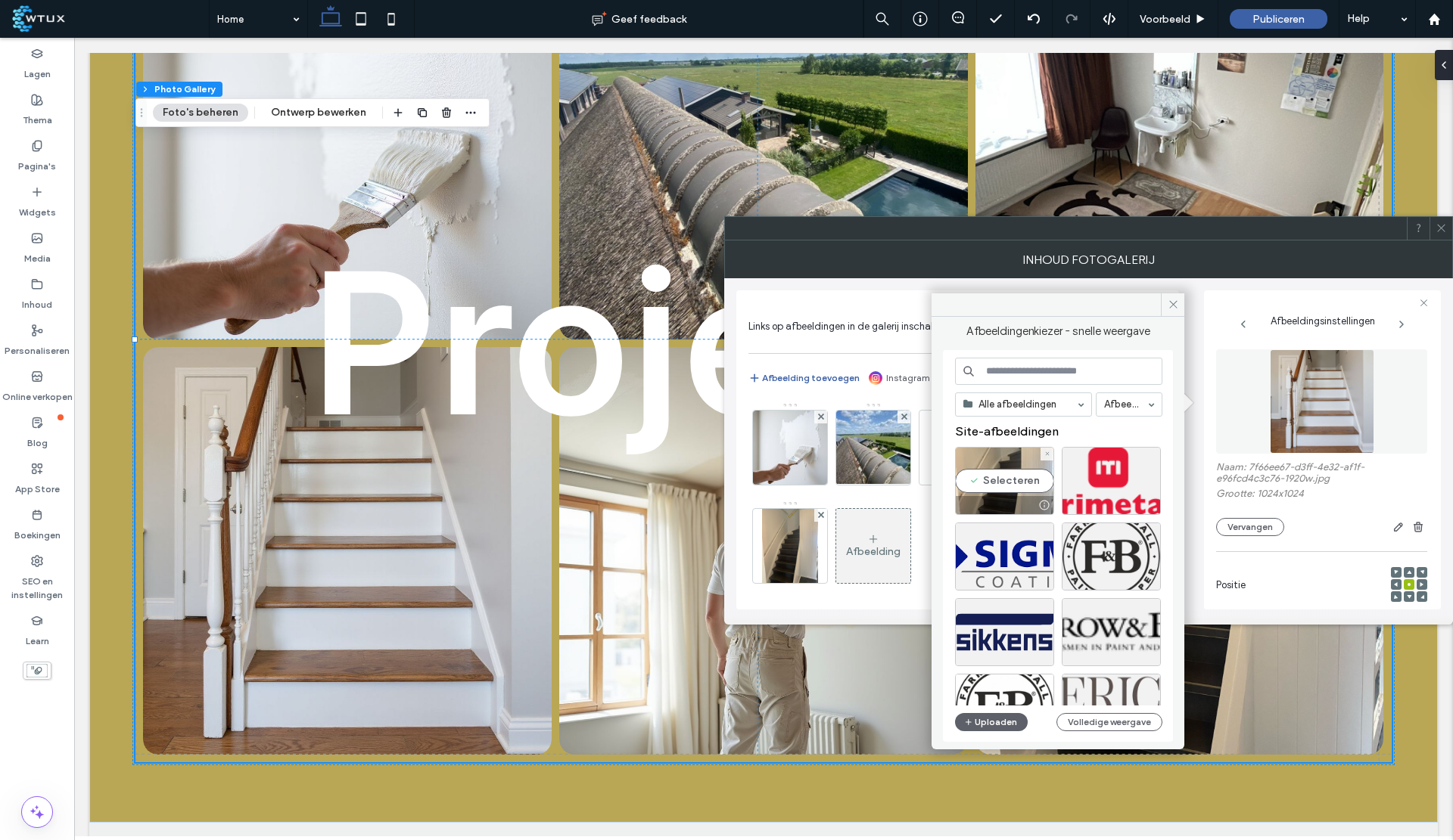
click at [1006, 474] on div "Selecteren" at bounding box center [1005, 481] width 99 height 68
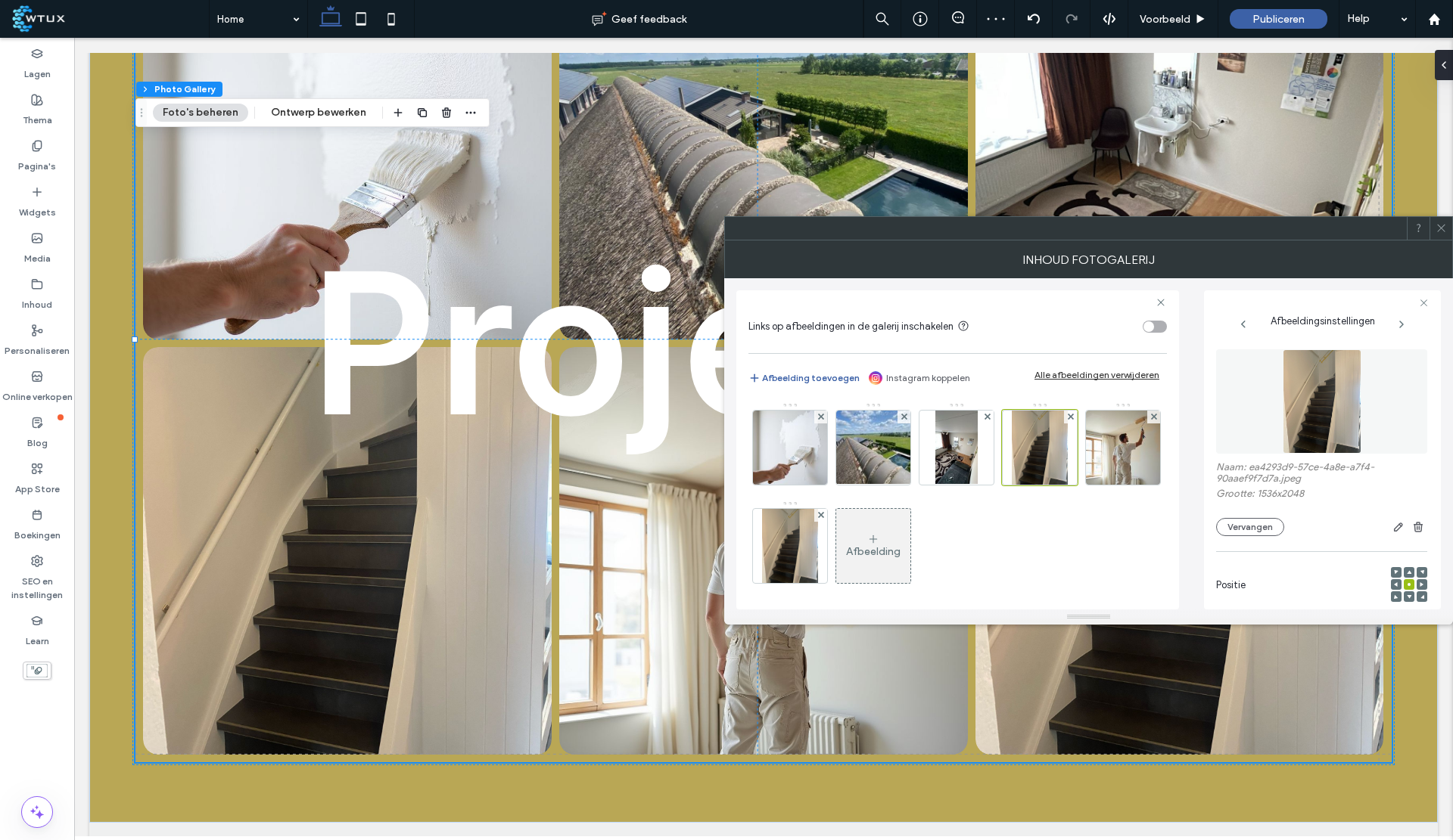
click at [818, 527] on img at bounding box center [790, 546] width 56 height 74
click at [828, 562] on div at bounding box center [790, 546] width 75 height 75
click at [1231, 525] on button "Vervangen" at bounding box center [1249, 527] width 68 height 18
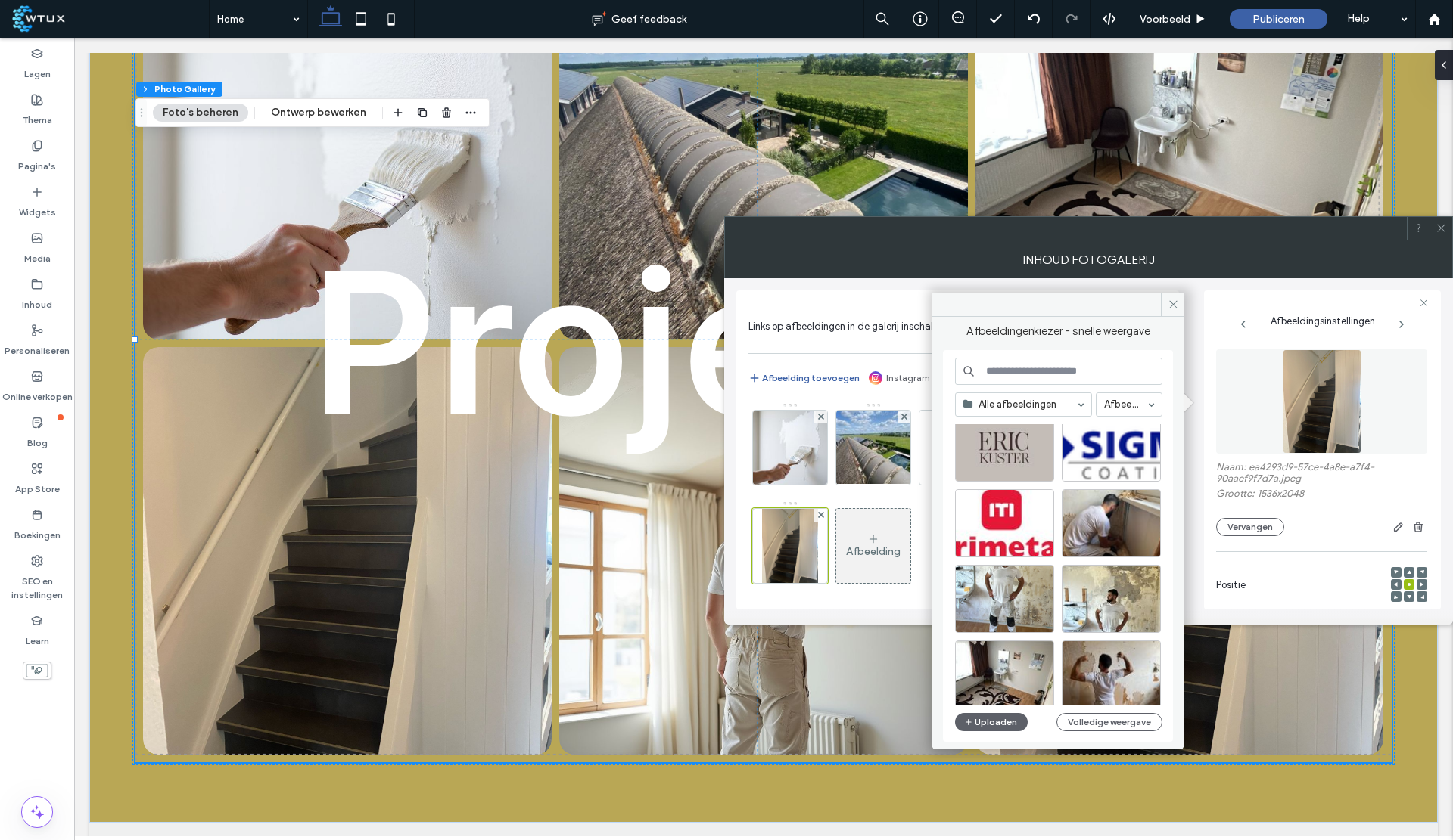
scroll to position [348, 0]
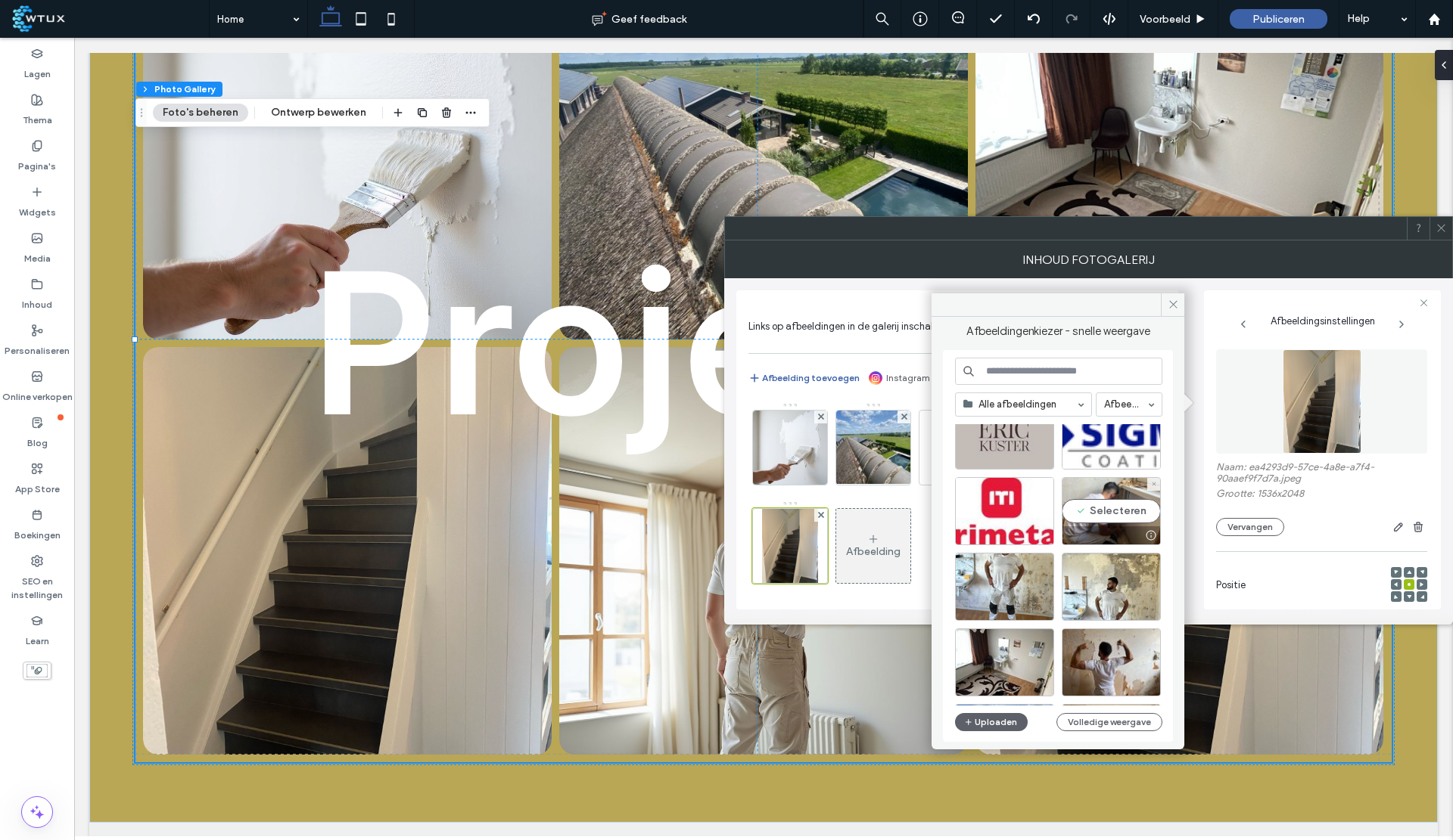
click at [1122, 515] on div "Selecteren" at bounding box center [1111, 511] width 99 height 68
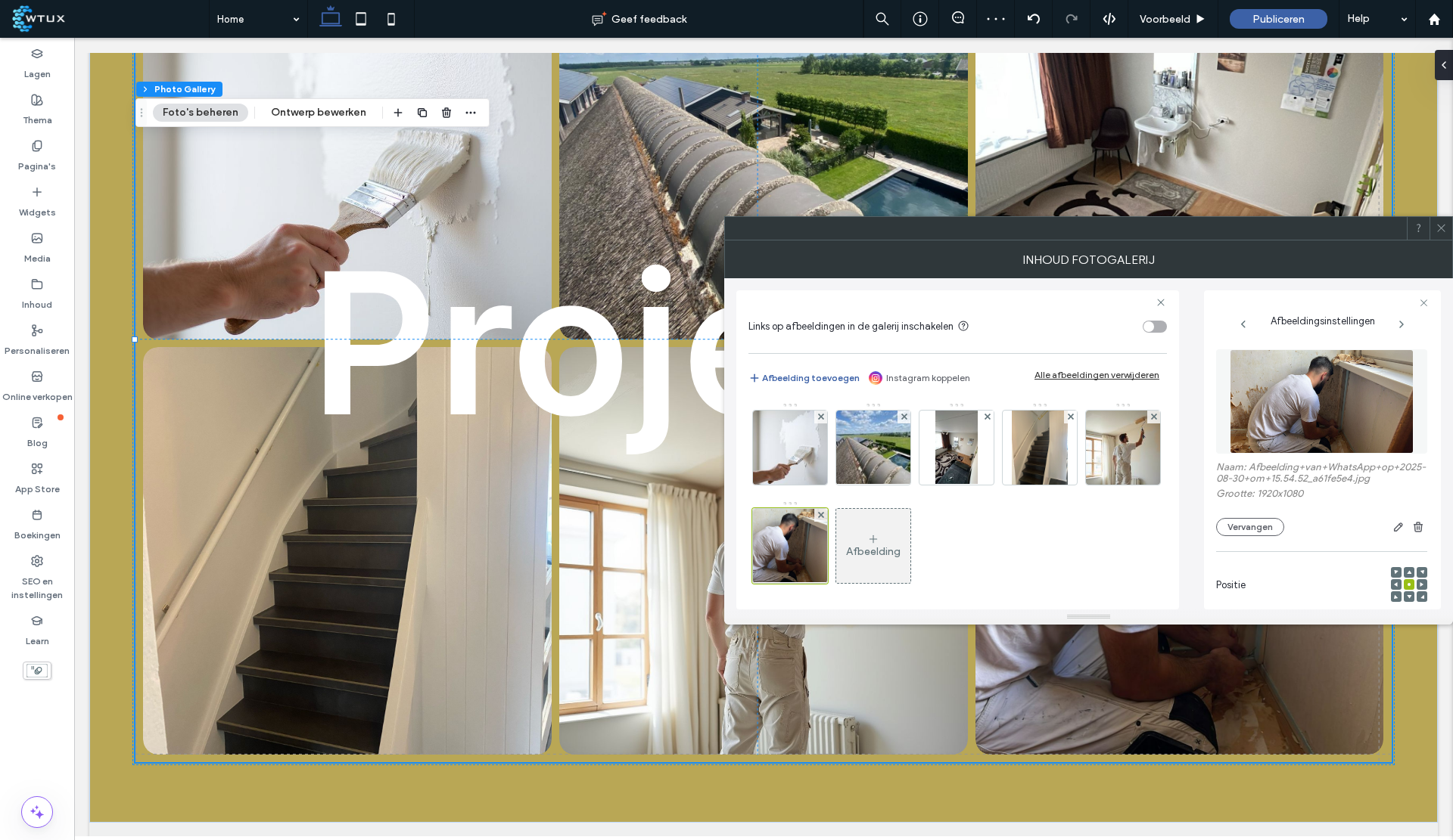
click at [1441, 238] on span at bounding box center [1441, 228] width 11 height 22
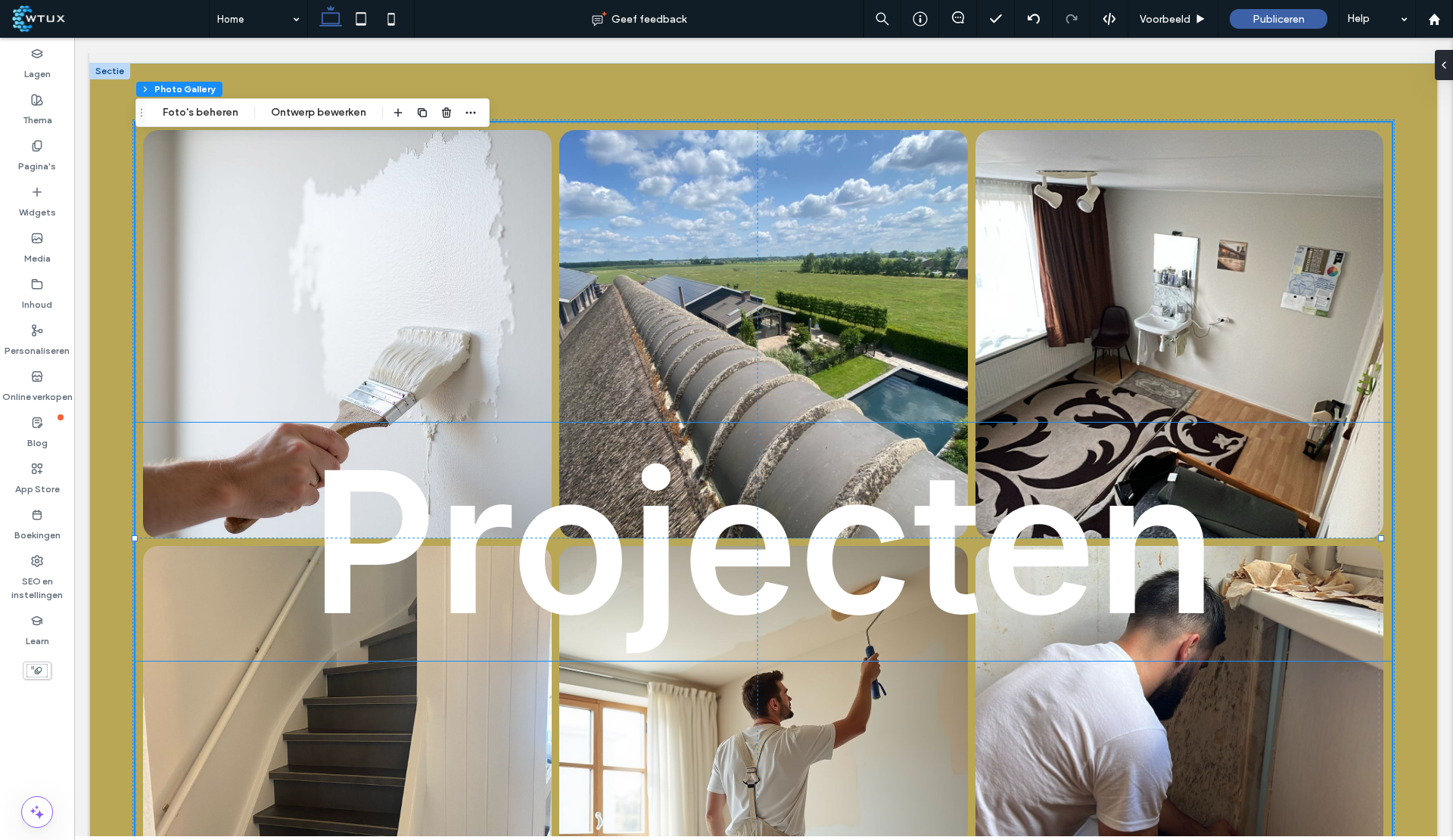
scroll to position [2542, 0]
click at [1431, 26] on div at bounding box center [1434, 18] width 38 height 38
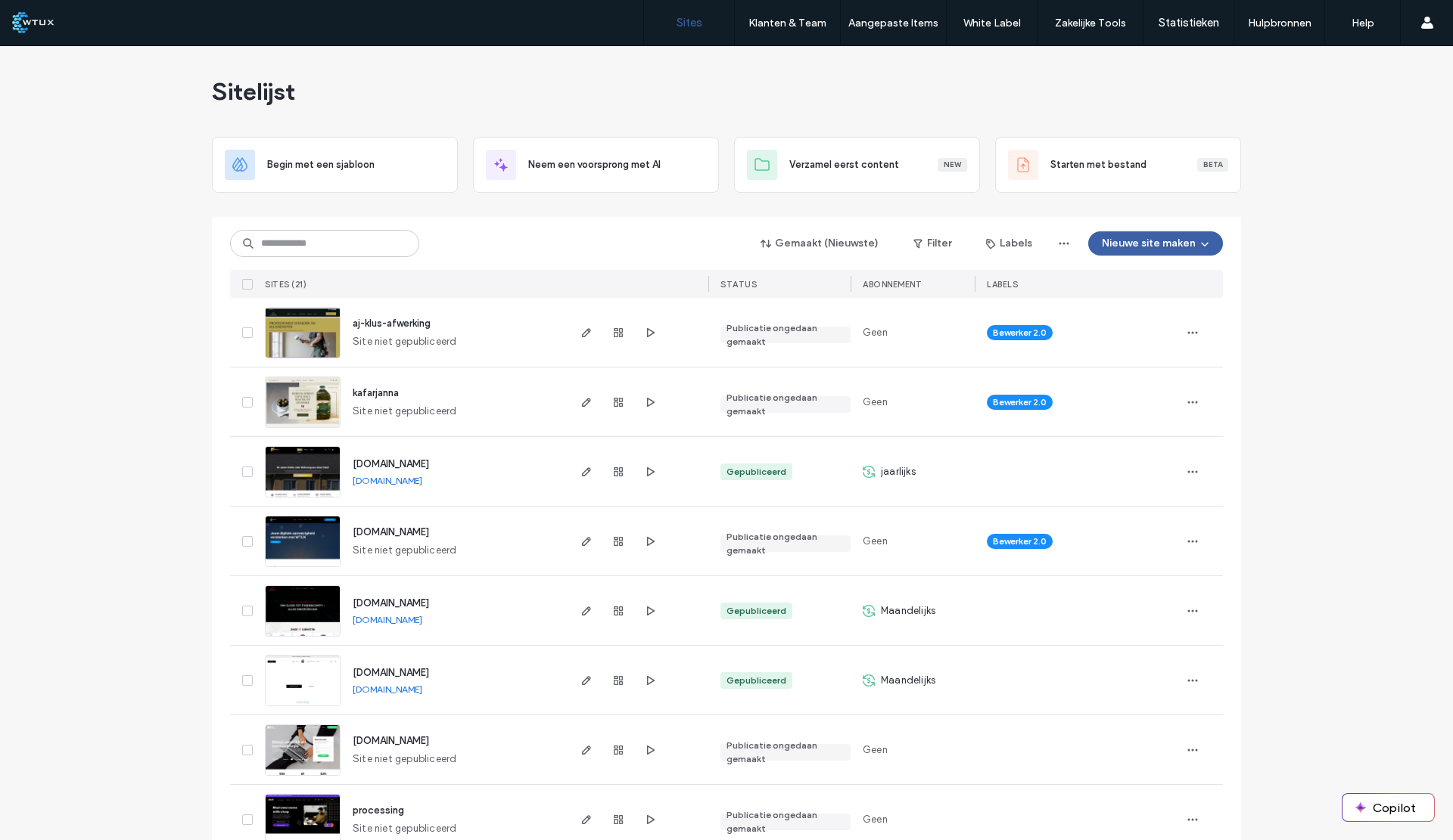
click at [781, 58] on label "Klantbeheer" at bounding box center [772, 62] width 54 height 11
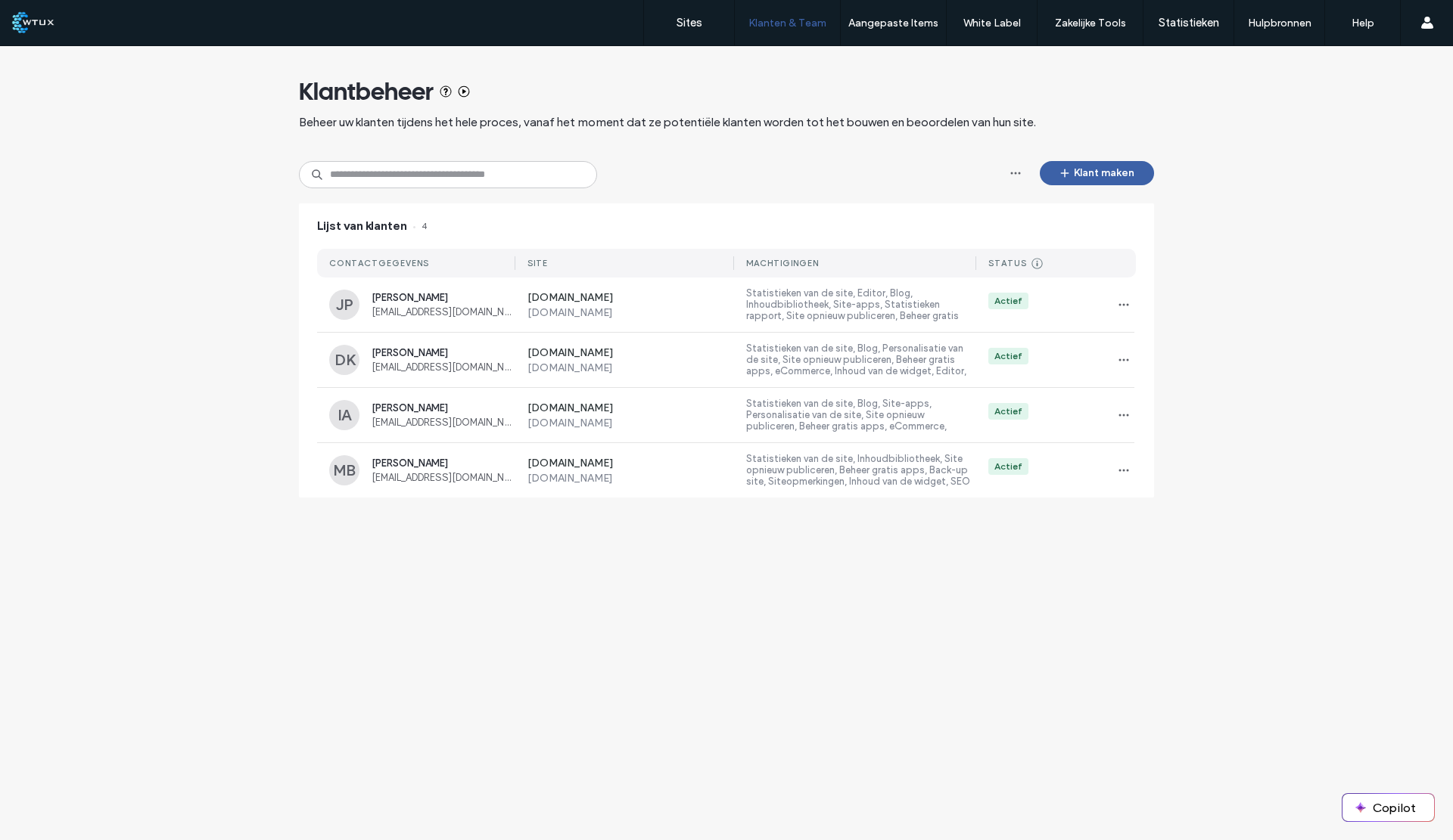
click at [1102, 173] on button "Klant maken" at bounding box center [1097, 173] width 114 height 24
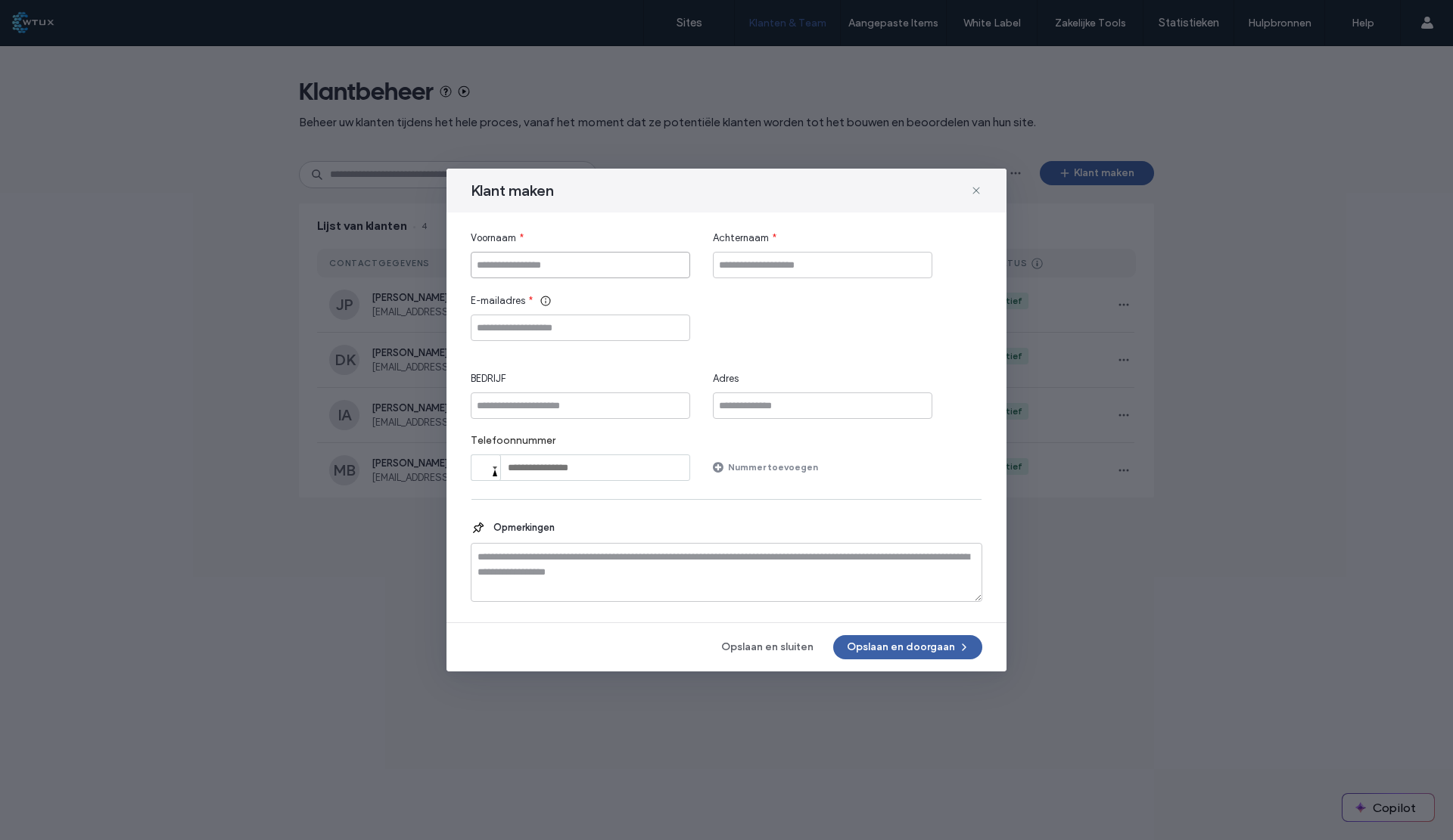
click at [612, 262] on input "Voornaam" at bounding box center [581, 265] width 220 height 26
type input "*****"
type input "**********"
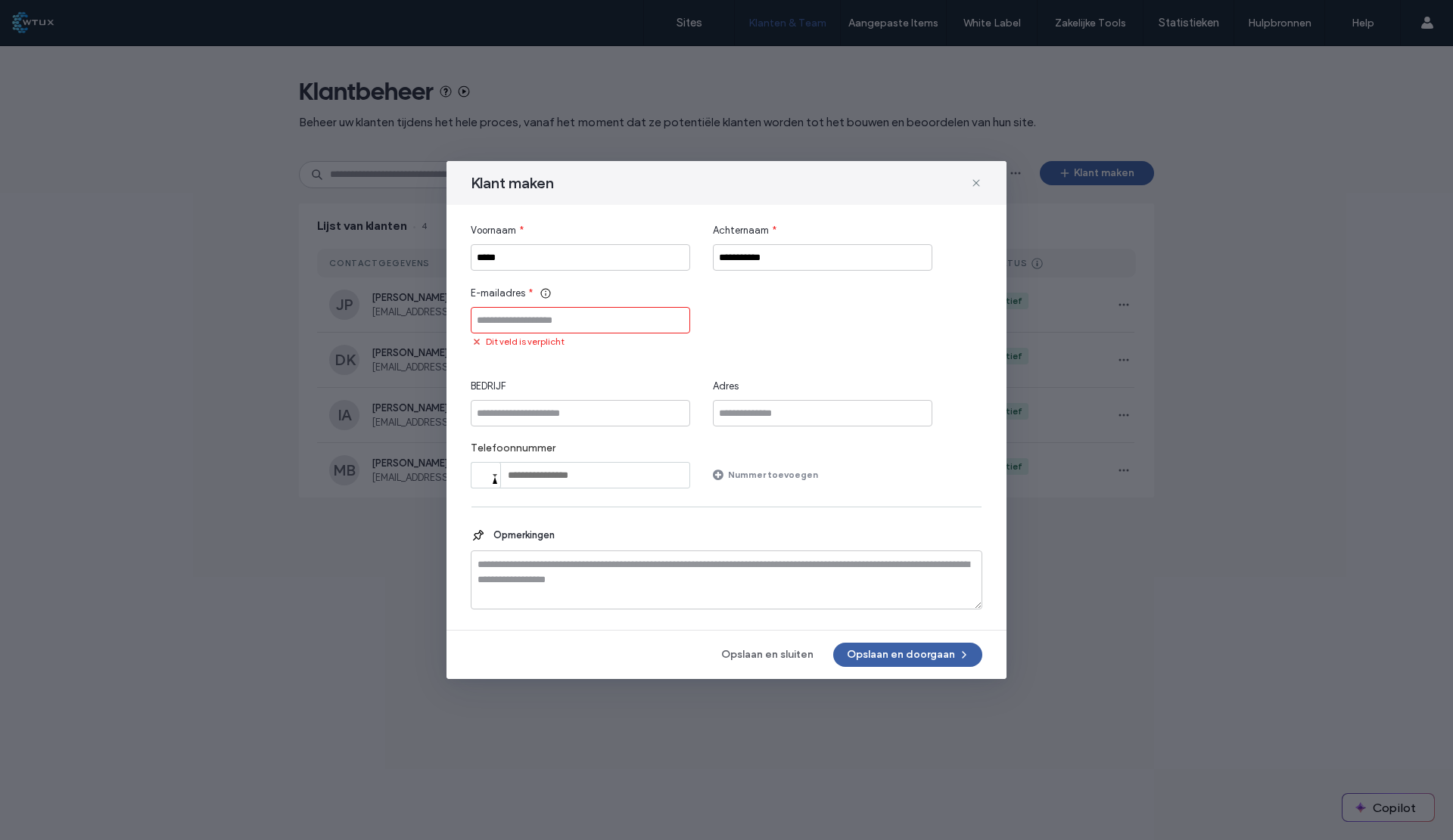
paste input "**********"
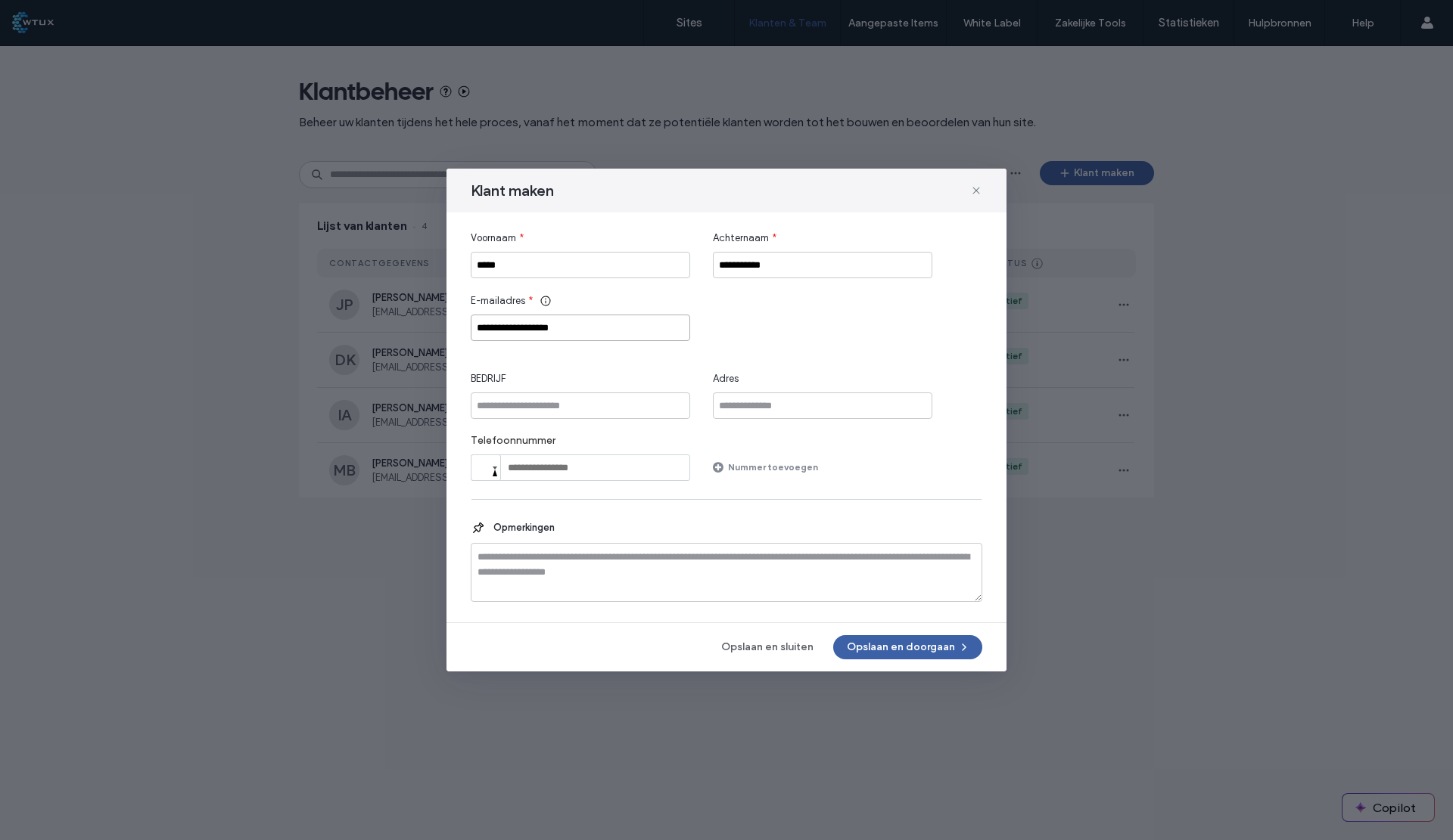
type input "**********"
click at [541, 405] on input "BEDRIJF" at bounding box center [581, 406] width 220 height 26
type input "**********"
click at [776, 403] on input "Adres" at bounding box center [823, 406] width 220 height 26
click at [710, 432] on div "**********" at bounding box center [726, 356] width 512 height 250
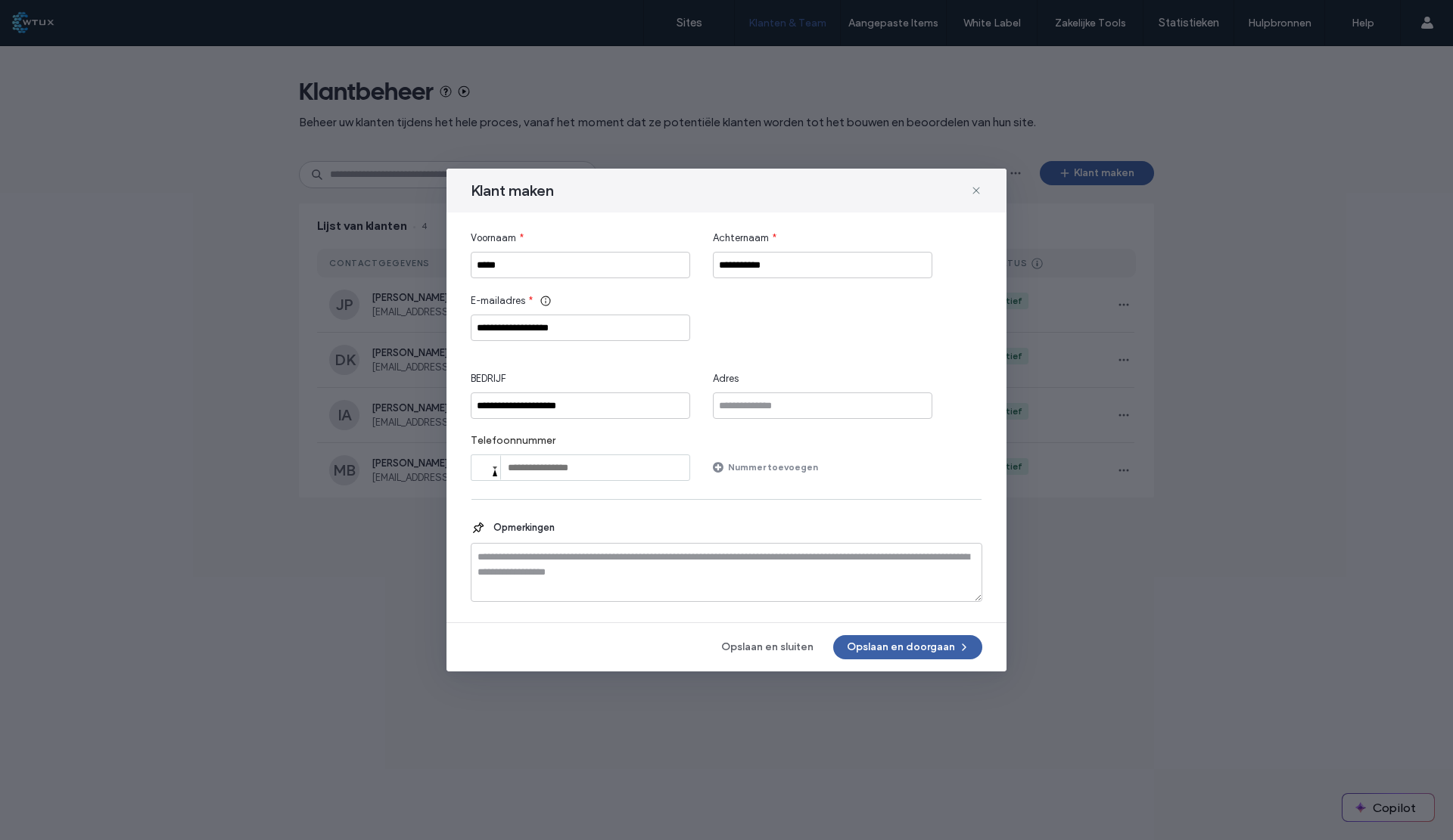
click at [494, 470] on div at bounding box center [495, 471] width 5 height 10
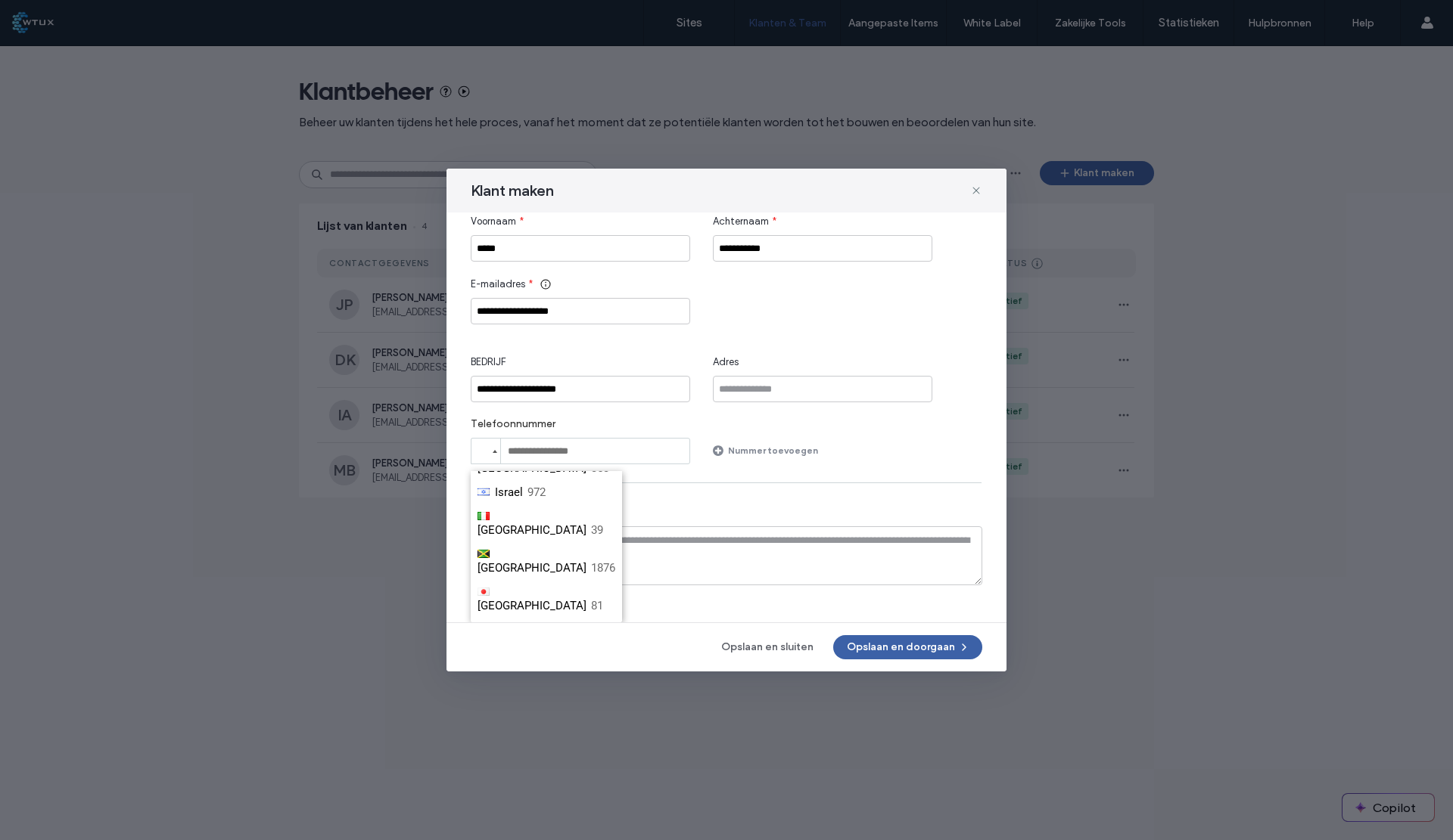
scroll to position [3268, 0]
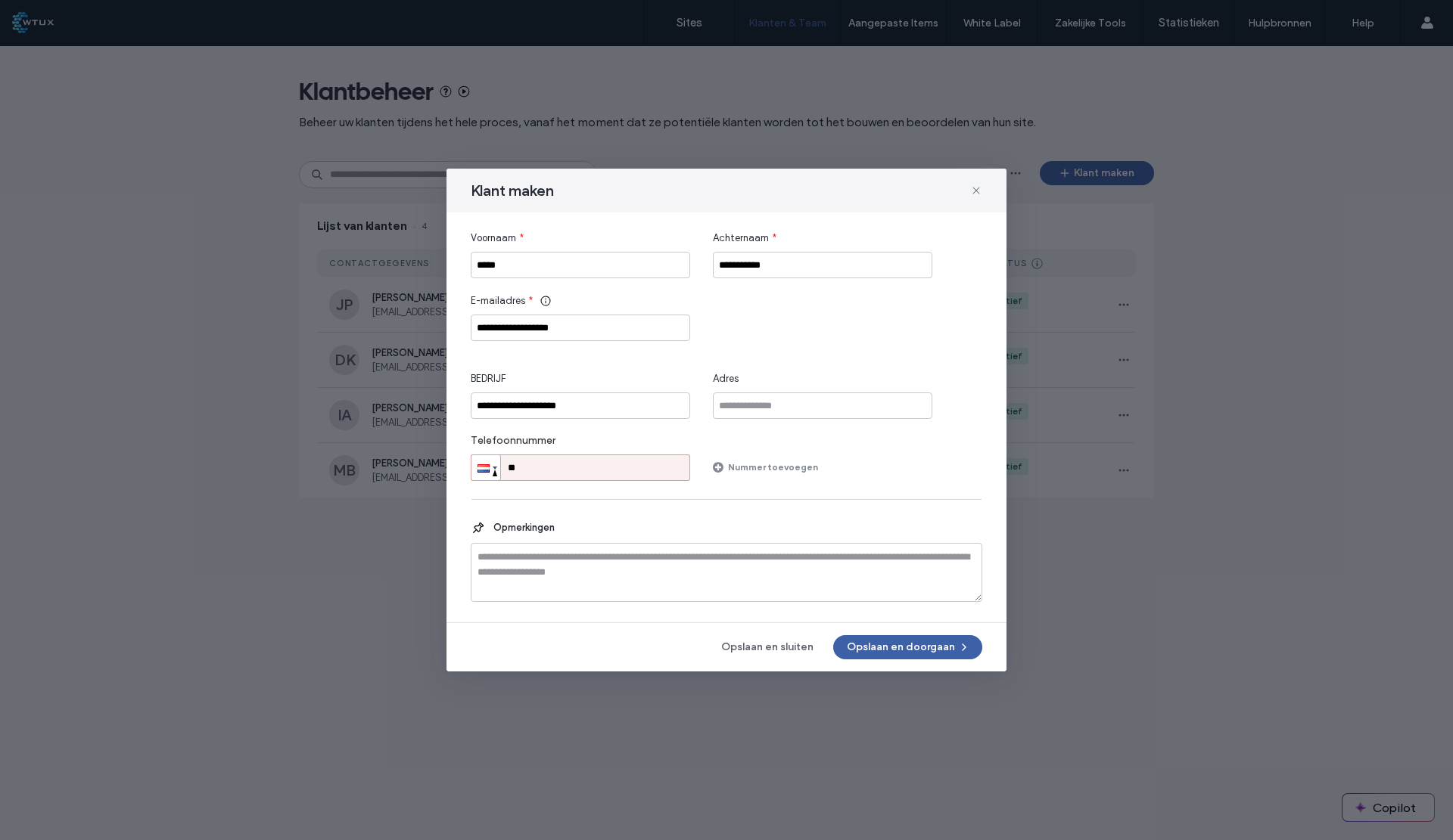
click at [539, 473] on input "**" at bounding box center [581, 467] width 220 height 26
drag, startPoint x: 601, startPoint y: 466, endPoint x: 523, endPoint y: 466, distance: 78.0
click at [523, 466] on input "**********" at bounding box center [581, 467] width 220 height 26
type input "**********"
click at [947, 529] on div "Opmerkingen" at bounding box center [726, 555] width 512 height 97
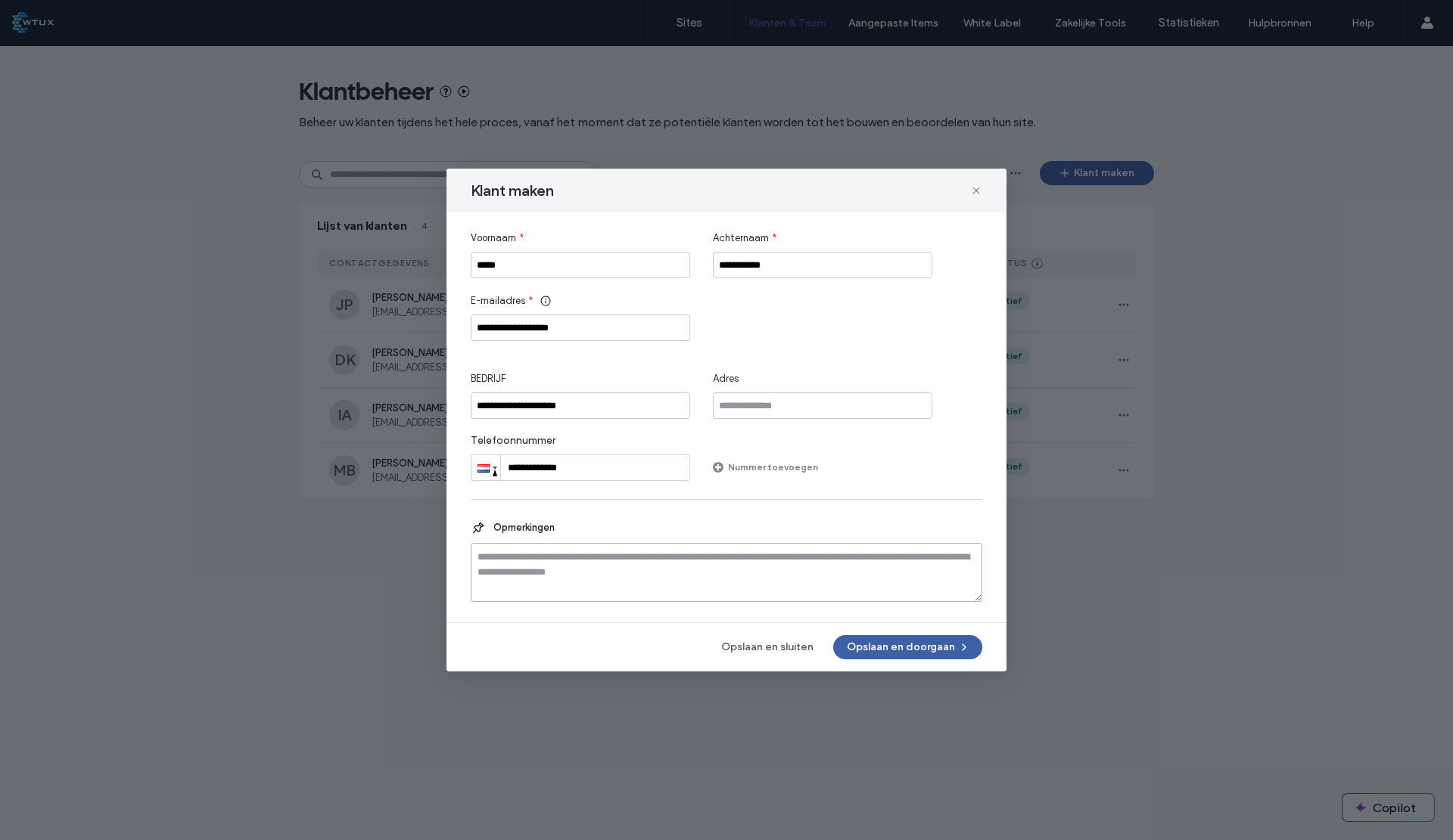
click at [843, 571] on textarea at bounding box center [726, 573] width 512 height 59
click at [905, 654] on button "Opslaan en doorgaan" at bounding box center [908, 648] width 149 height 24
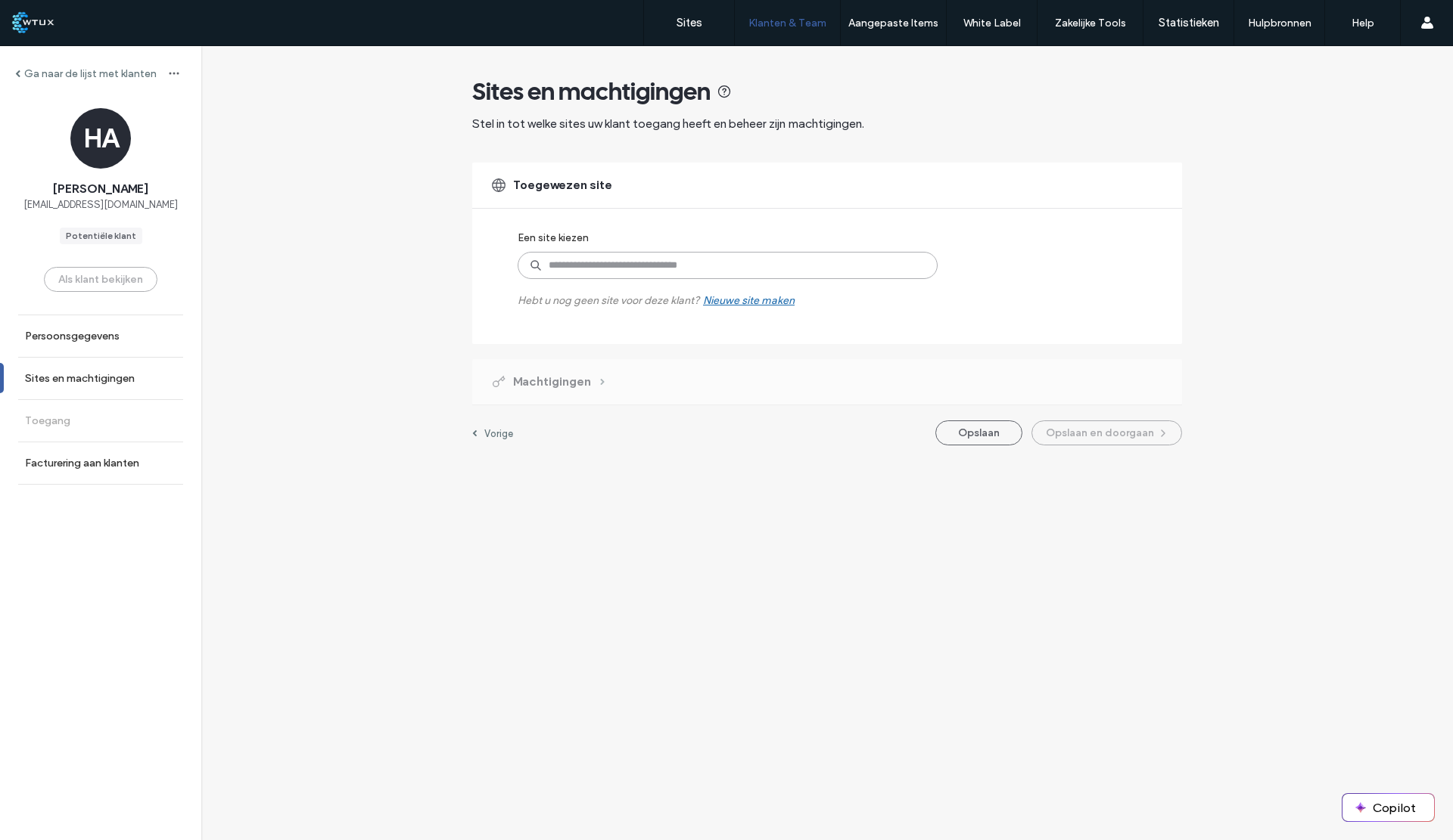
click at [706, 265] on input at bounding box center [727, 265] width 420 height 27
type input "*"
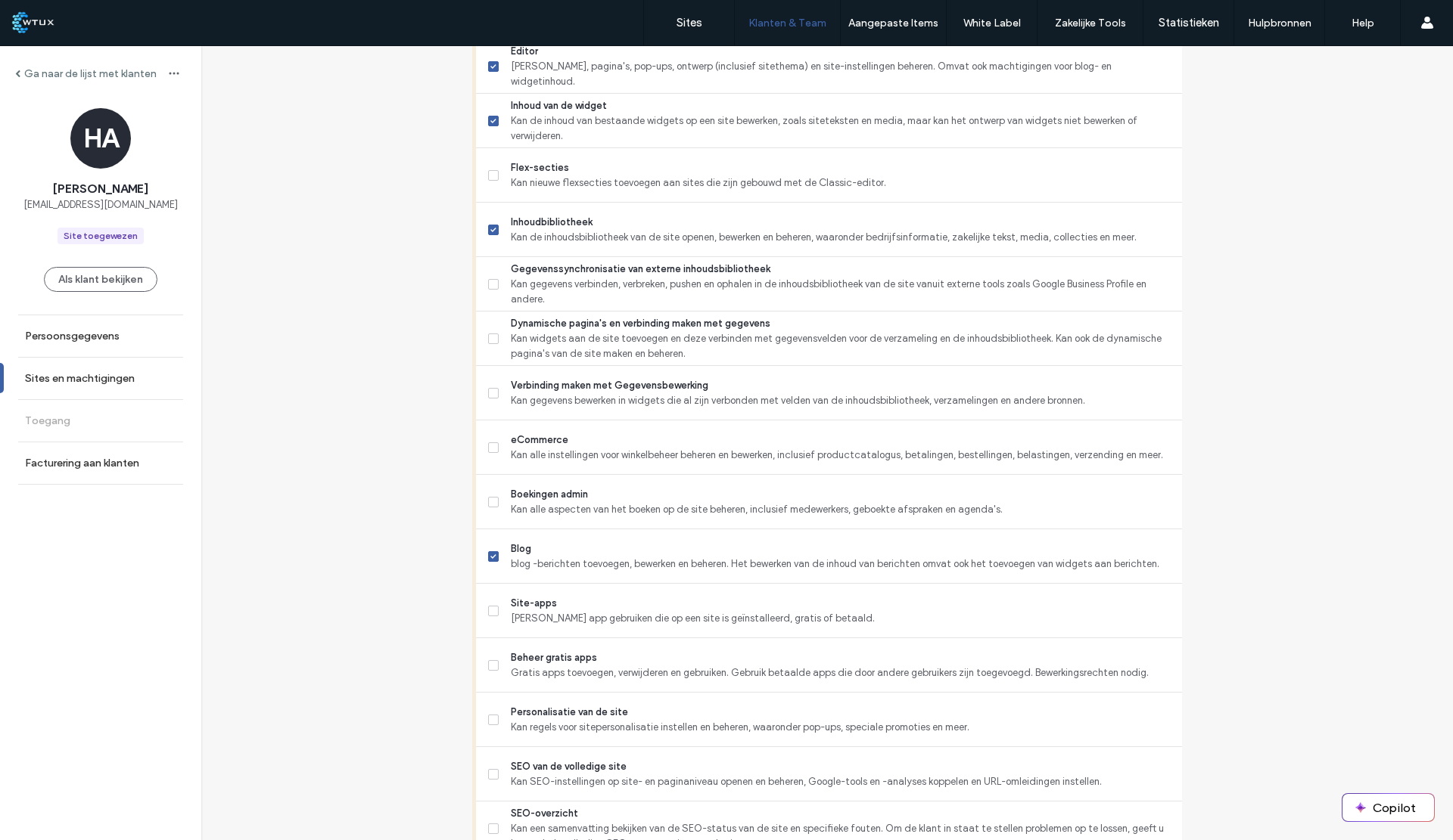
scroll to position [635, 0]
click at [491, 559] on label "Blog blog -berichten toevoegen, bewerken en beheren. Het bewerken van de inhoud…" at bounding box center [829, 556] width 682 height 30
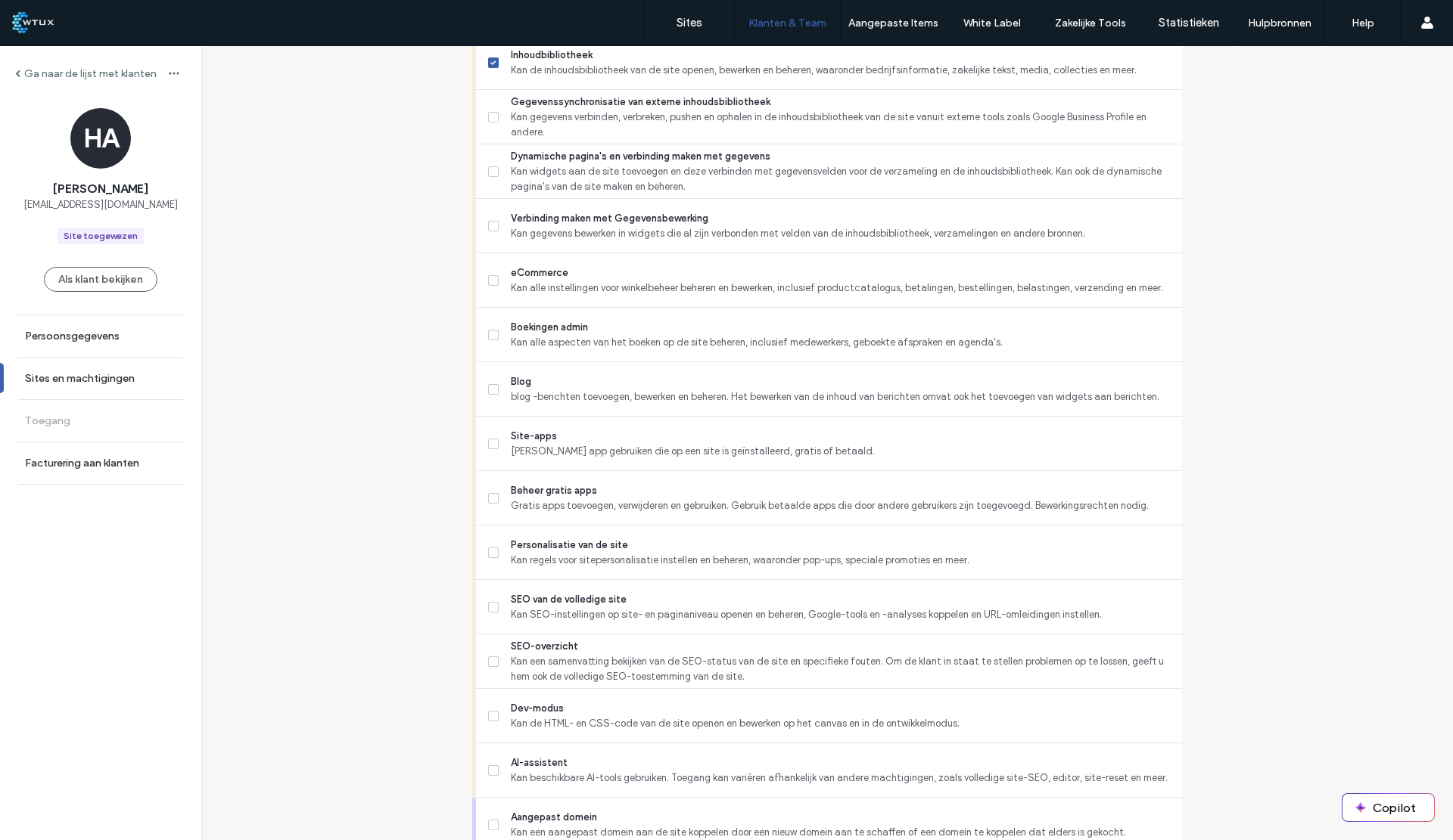
scroll to position [802, 0]
click at [501, 611] on label "SEO van de volledige site Kan SEO-instellingen op site- en paginaniveau openen …" at bounding box center [829, 607] width 682 height 30
click at [501, 661] on label "SEO-overzicht Kan een samenvatting bekijken van de SEO-status van de site en sp…" at bounding box center [829, 660] width 682 height 46
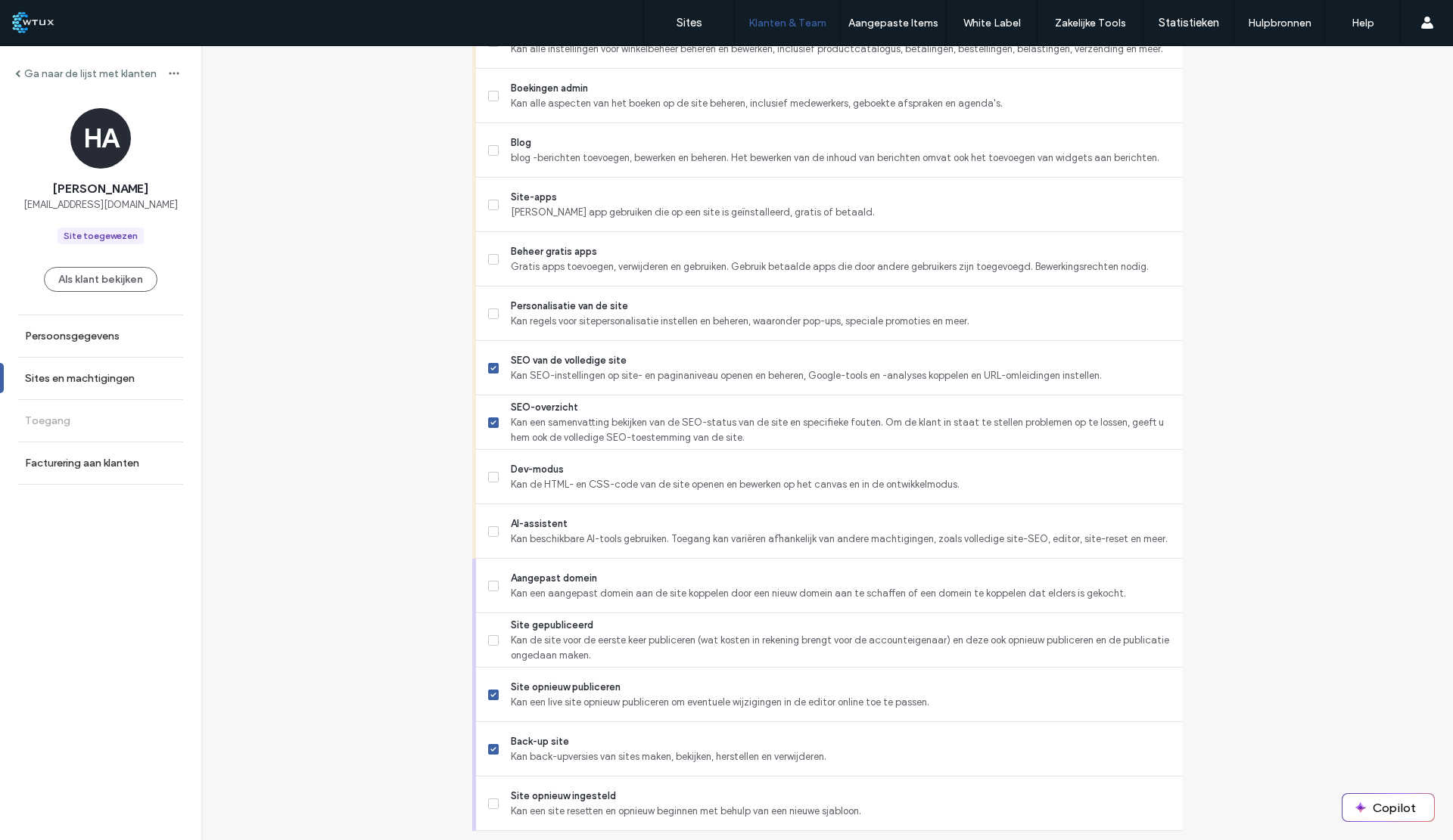
scroll to position [1040, 0]
click at [515, 654] on span "Kan de site voor de eerste keer publiceren (wat kosten in rekening brengt voor …" at bounding box center [840, 648] width 659 height 30
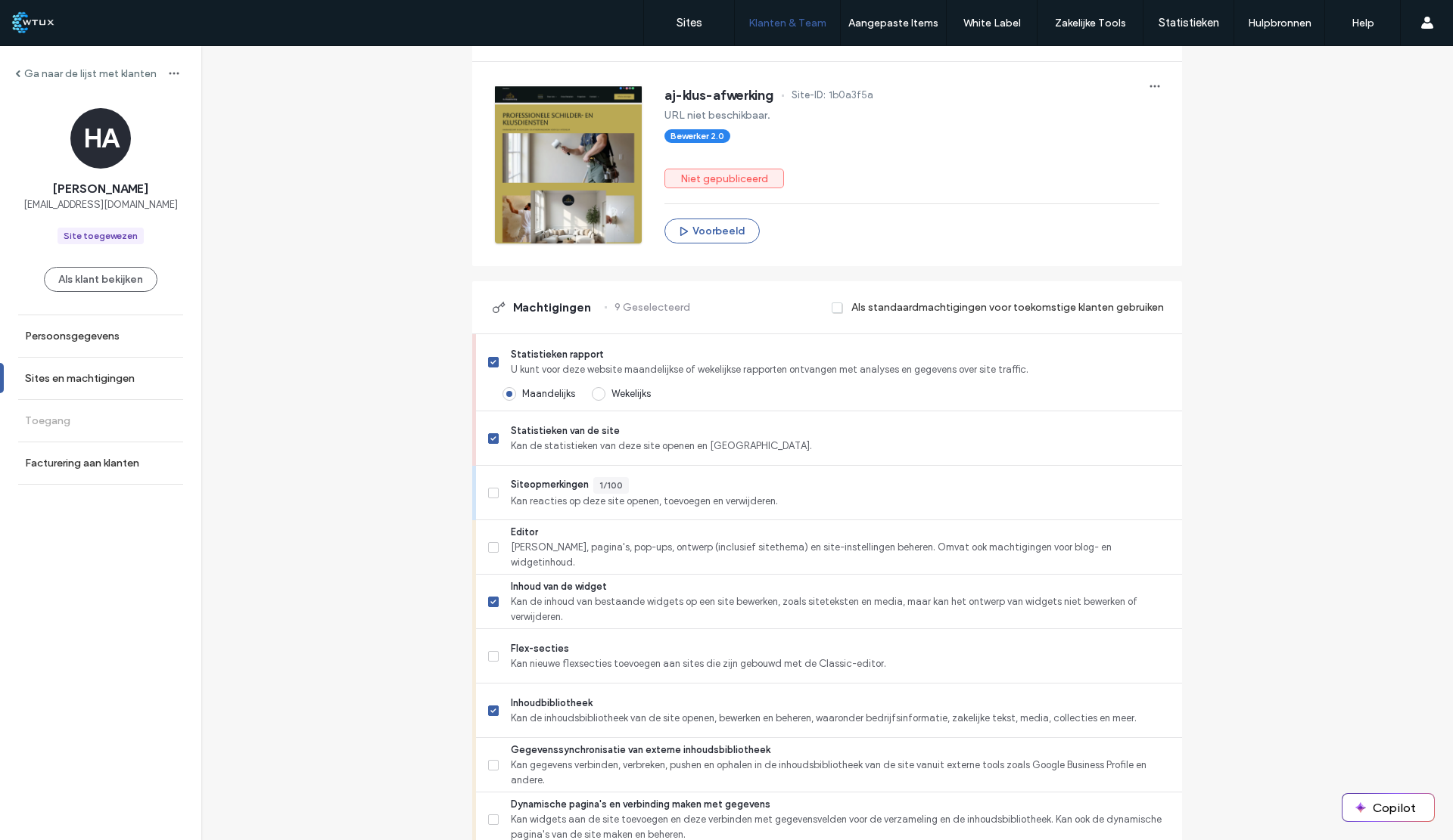
scroll to position [152, 0]
click at [536, 537] on span "Editor" at bounding box center [840, 533] width 659 height 15
click at [544, 499] on span "Kan reacties op deze site openen, toevoegen en verwijderen." at bounding box center [840, 502] width 659 height 15
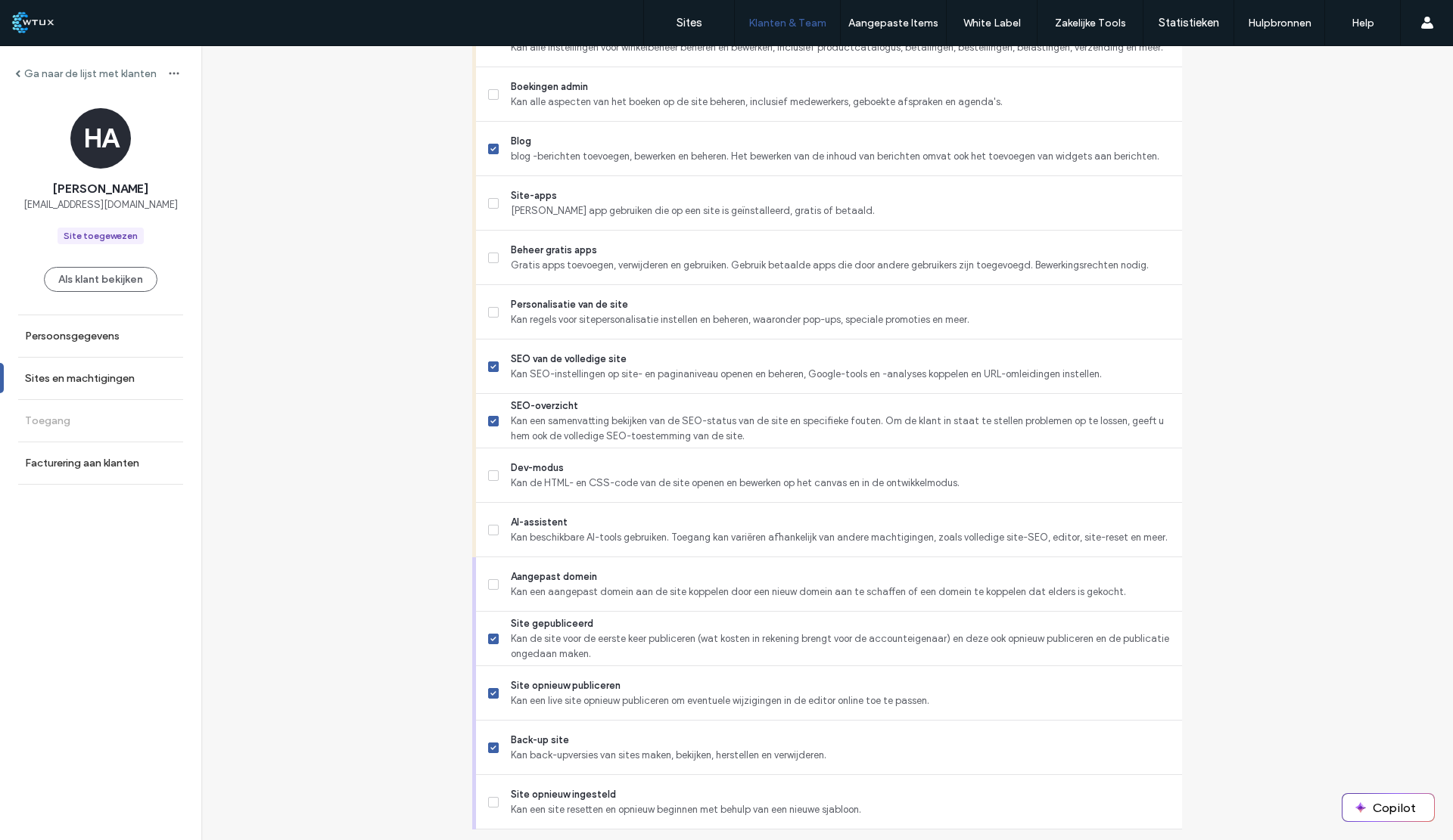
scroll to position [1084, 0]
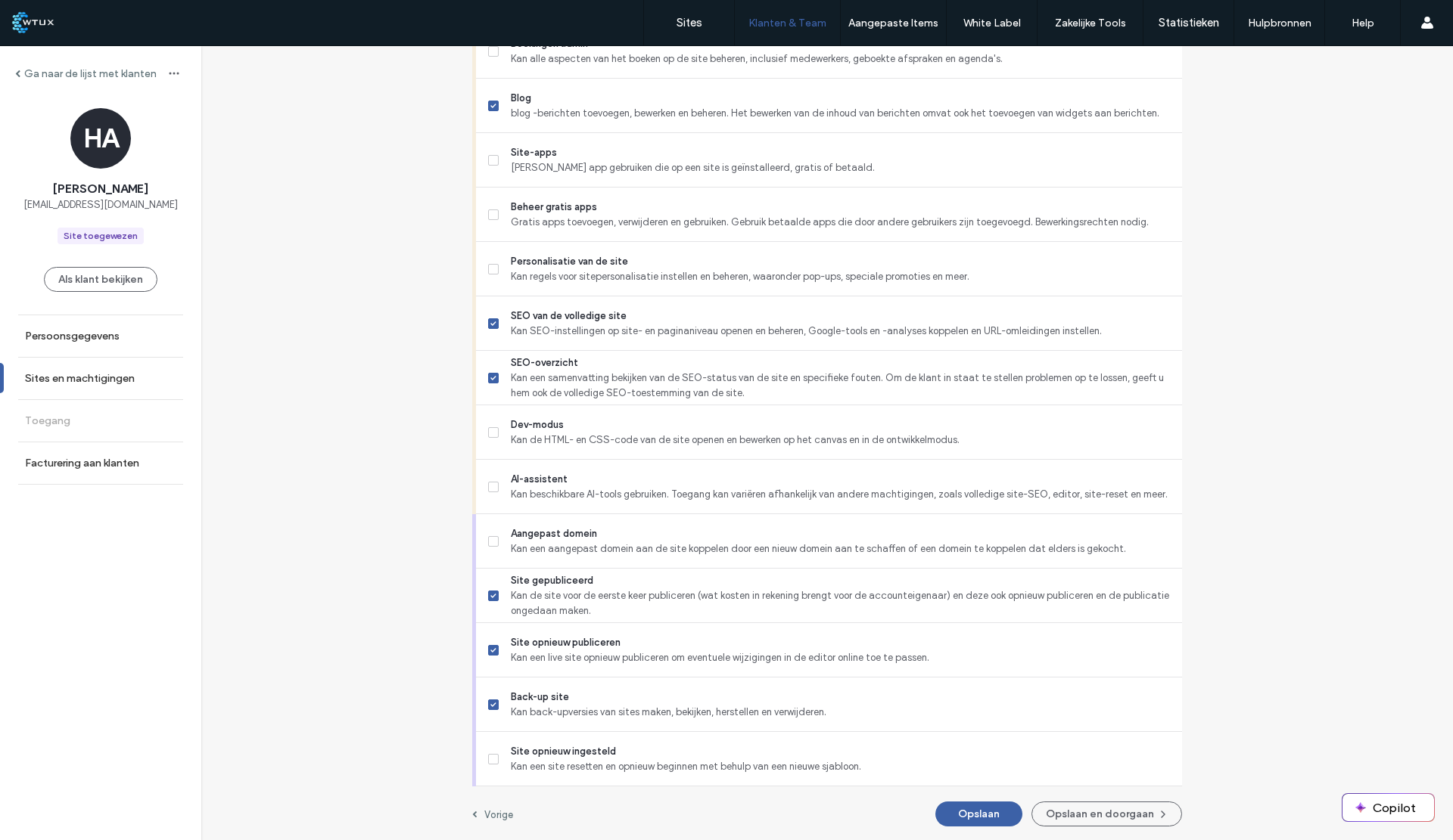
click at [976, 809] on button "Opslaan" at bounding box center [978, 814] width 87 height 25
click at [1083, 811] on button "Opslaan en doorgaan" at bounding box center [1107, 814] width 151 height 25
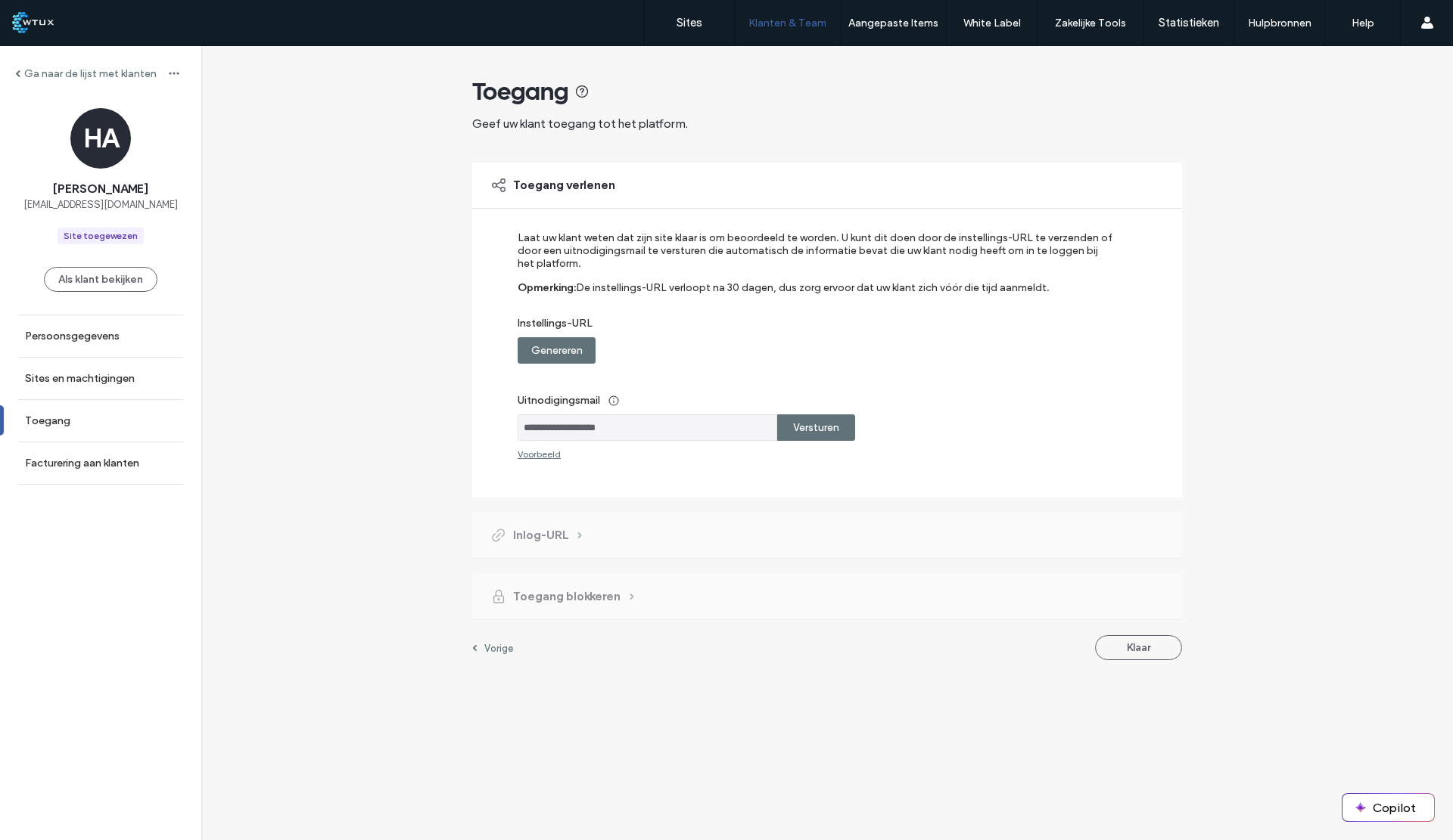
click at [571, 346] on label "Genereren" at bounding box center [557, 350] width 51 height 28
click at [818, 356] on label "Kopiëren" at bounding box center [816, 350] width 44 height 28
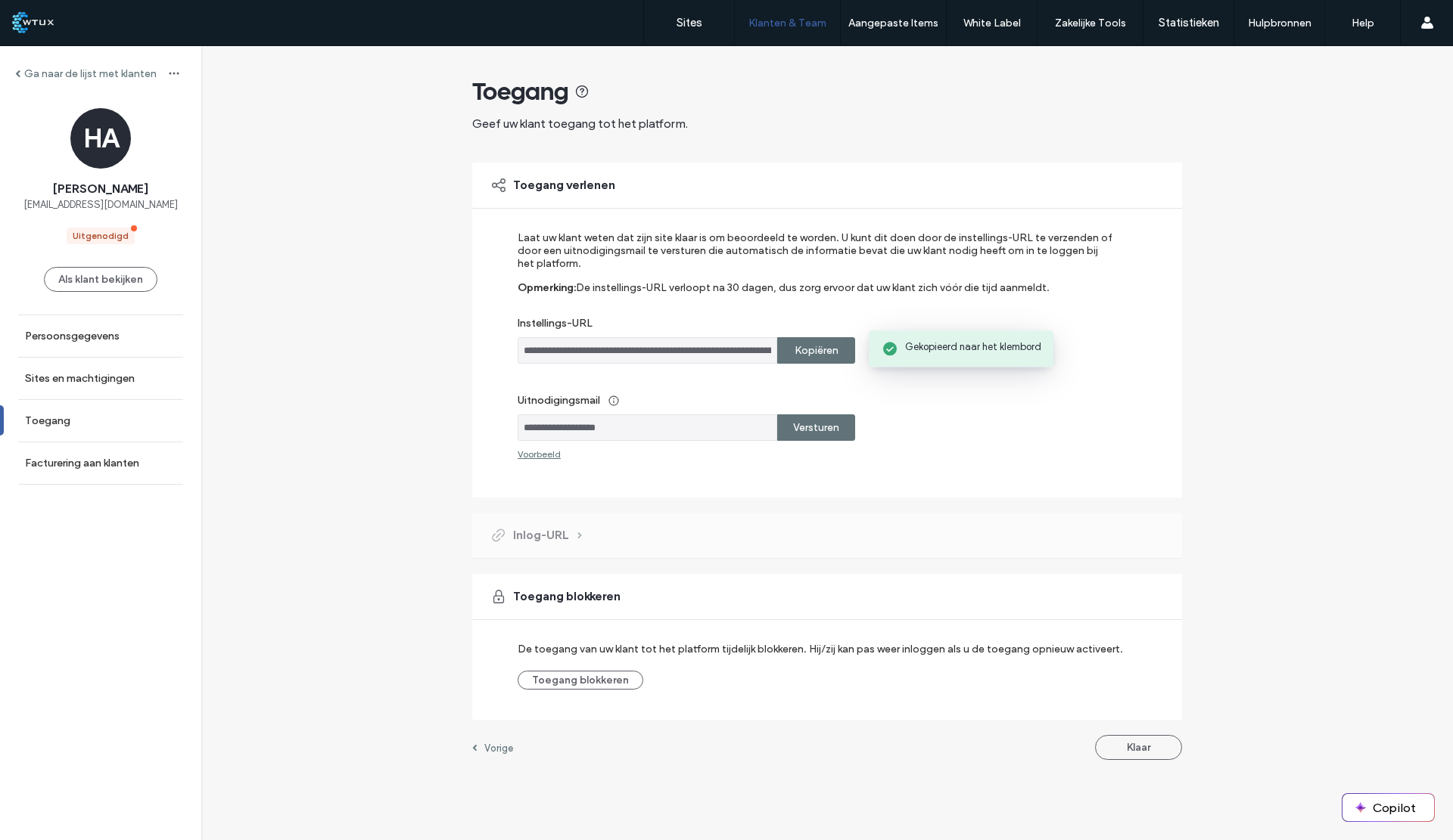
click at [548, 451] on div "Voorbeeld" at bounding box center [539, 454] width 43 height 11
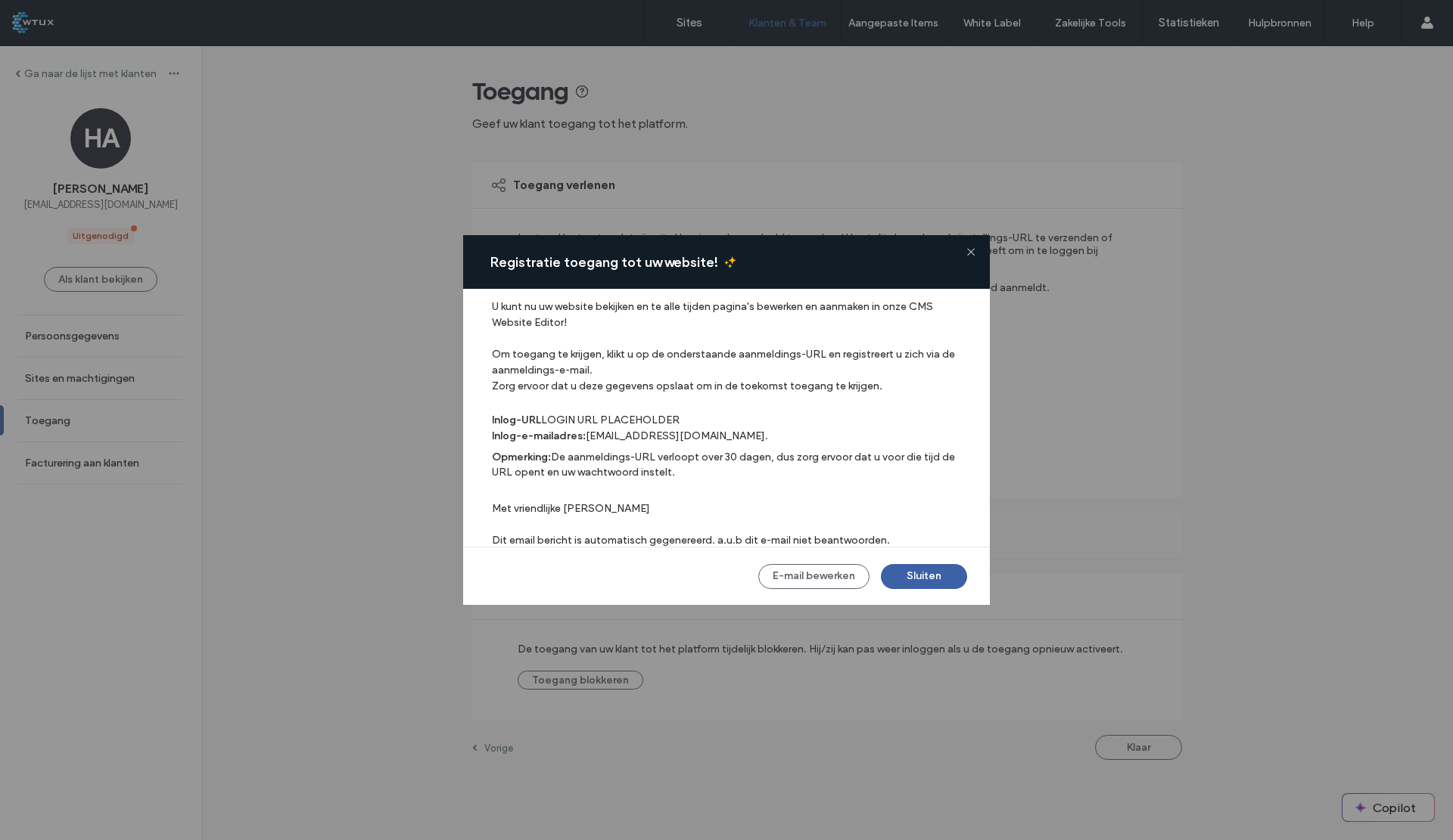
scroll to position [15, 0]
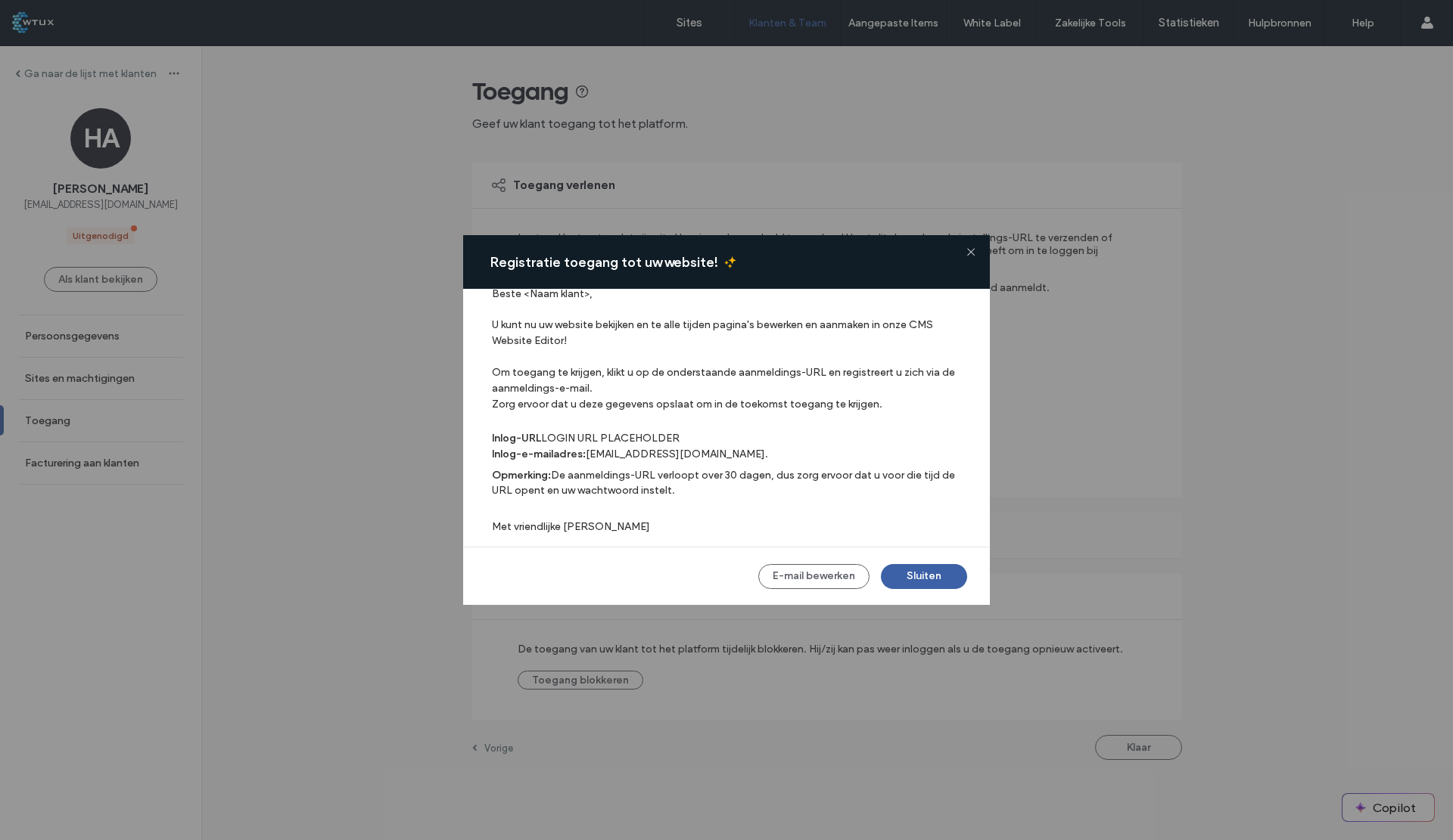
click at [818, 579] on button "E-mail bewerken" at bounding box center [814, 576] width 111 height 25
click at [911, 577] on button "Sluiten" at bounding box center [924, 576] width 87 height 25
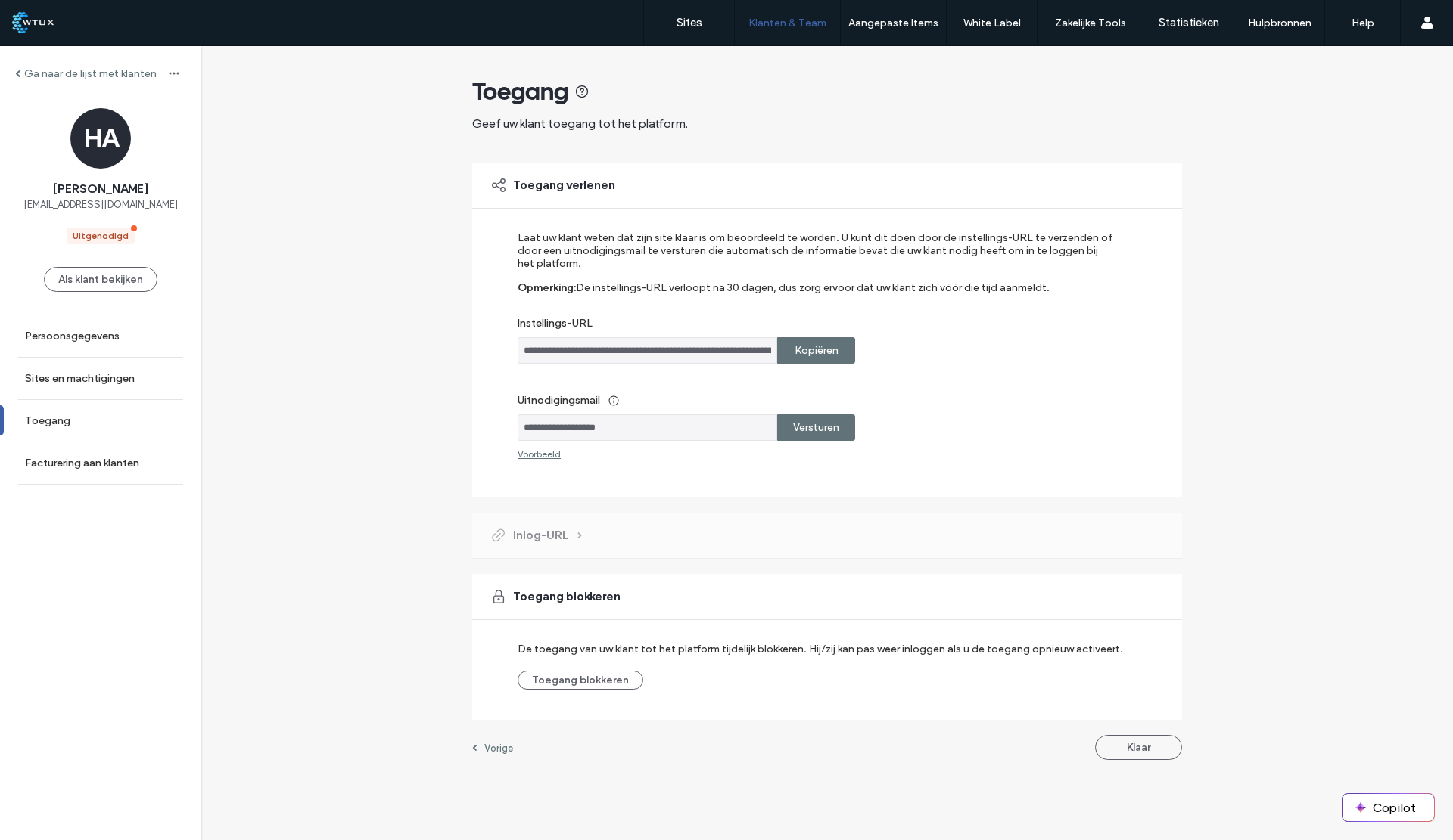
click at [832, 422] on label "Versturen" at bounding box center [816, 427] width 47 height 28
click at [1150, 742] on button "Klaar" at bounding box center [1138, 747] width 87 height 25
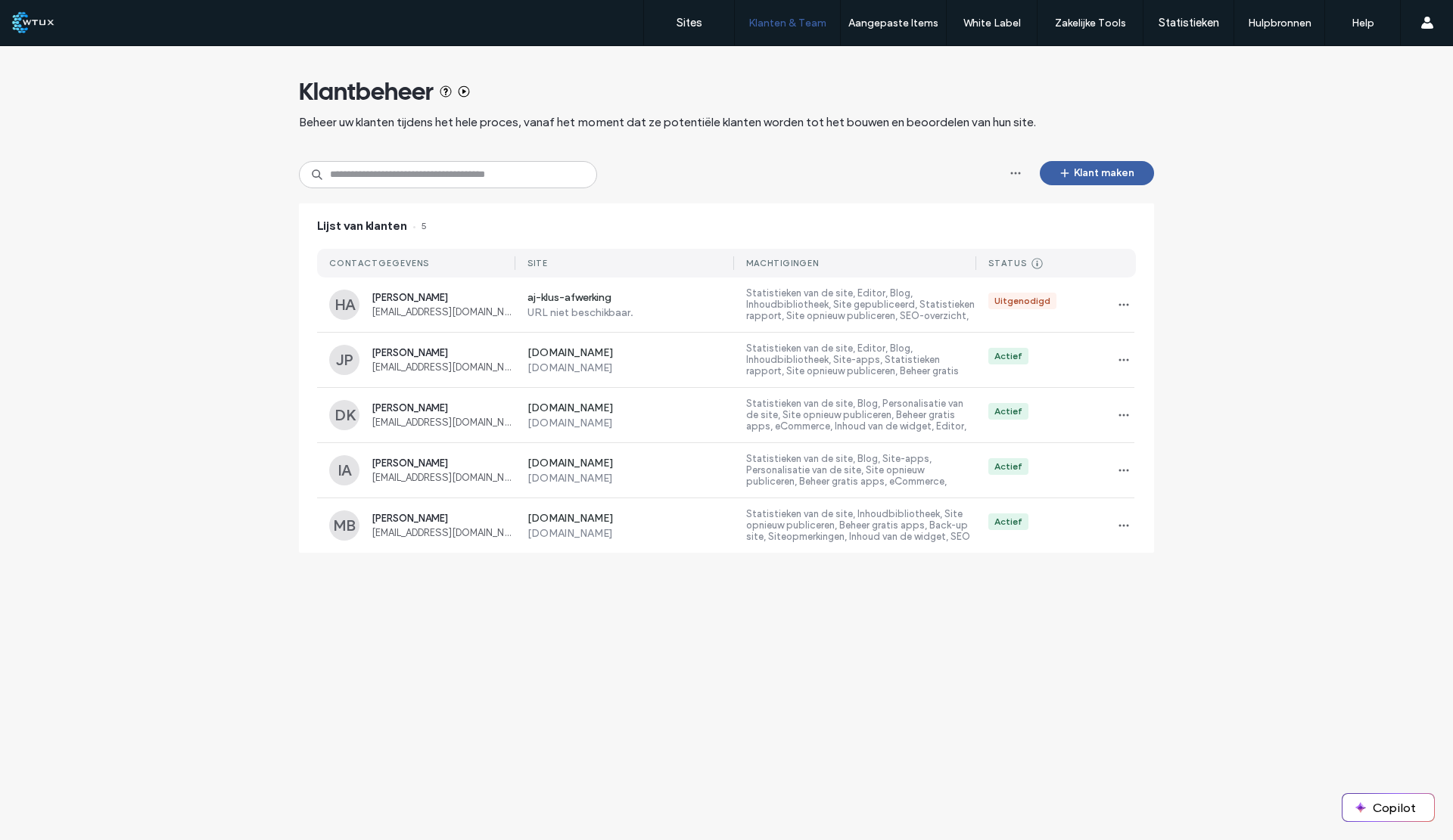
click at [455, 305] on div "Haval Abdel Jabar hawal.a@outlook.com" at bounding box center [443, 305] width 144 height 26
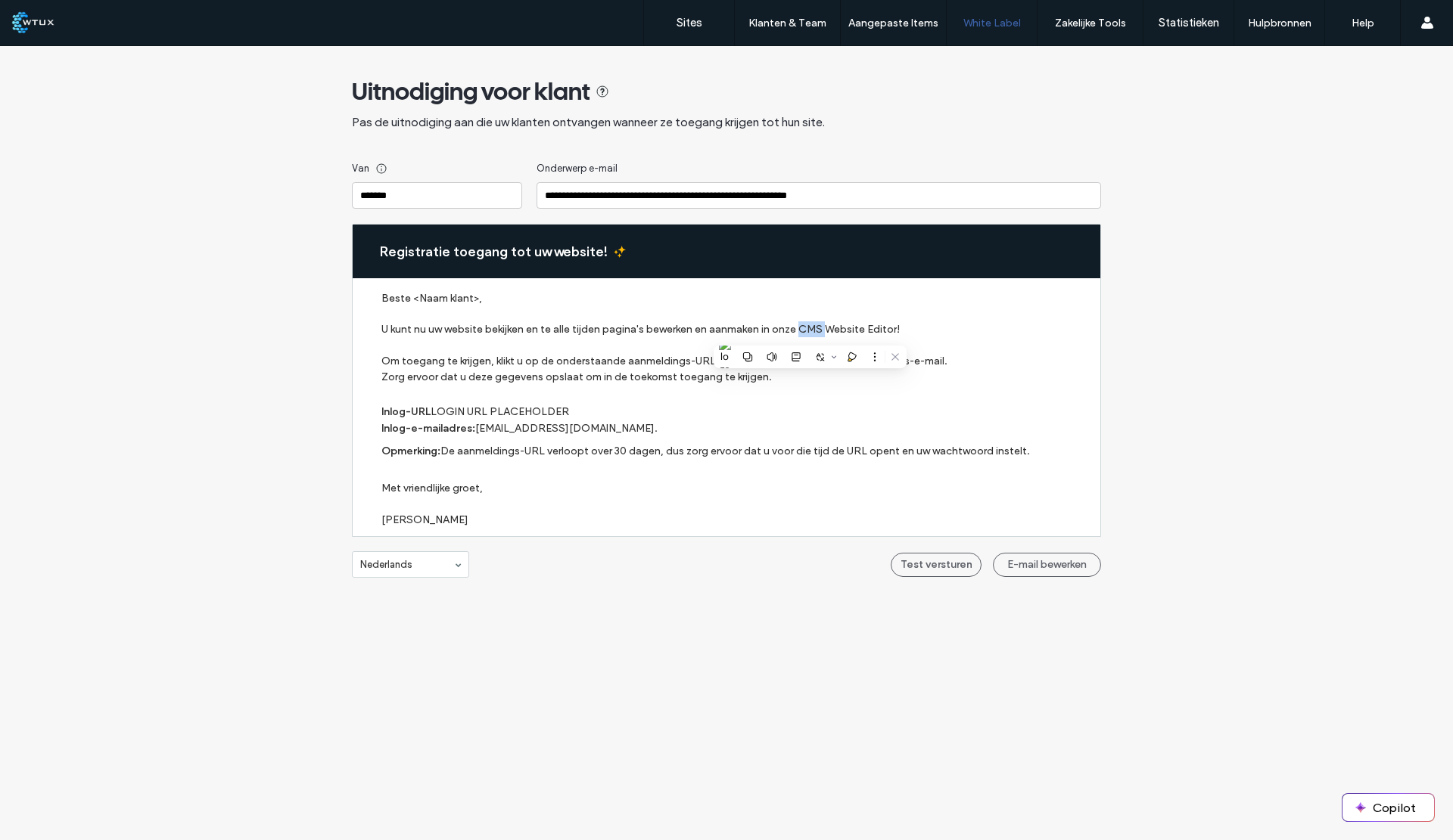
click at [1027, 569] on button "E-mail bewerken" at bounding box center [1046, 565] width 108 height 24
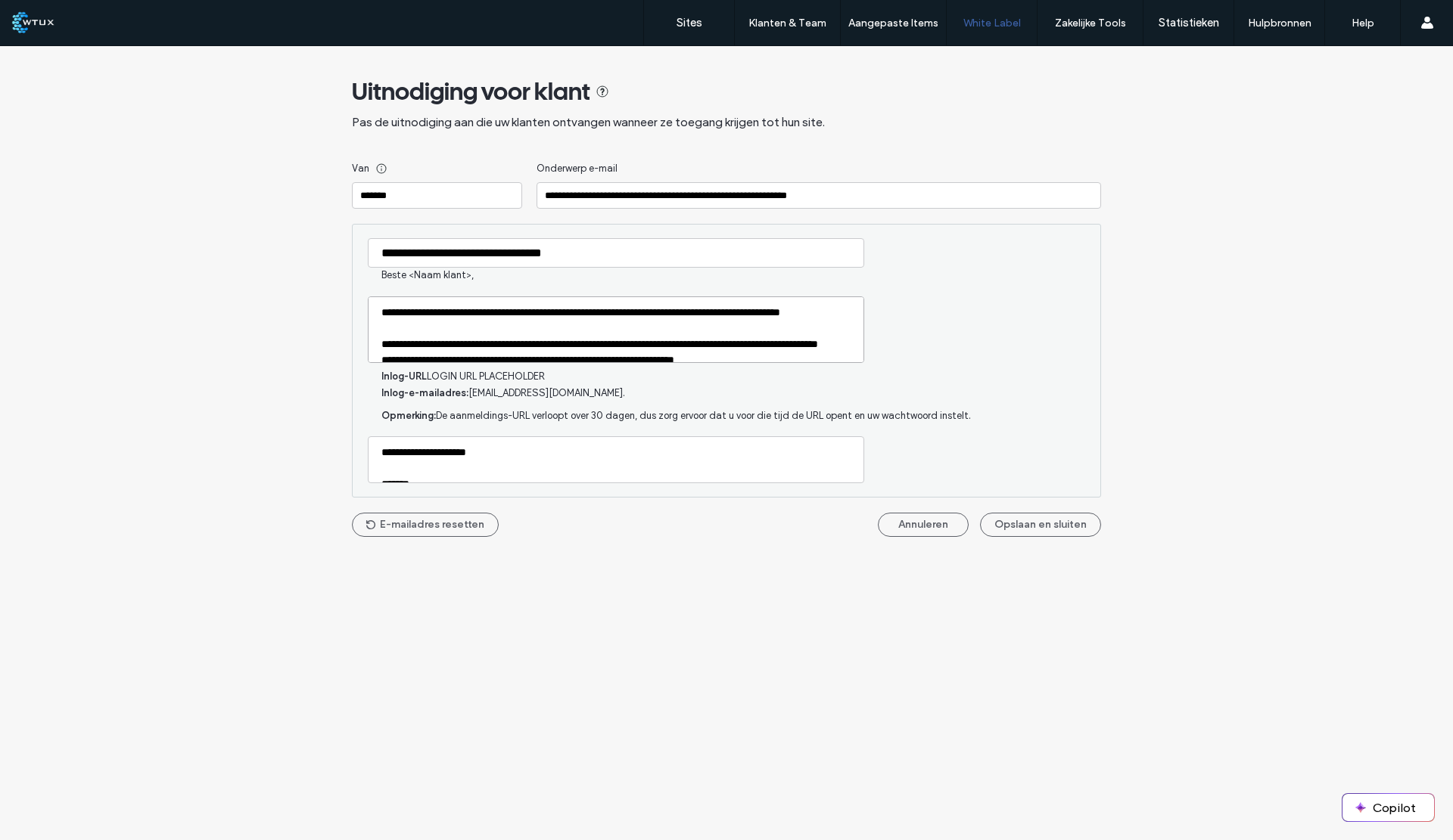
click at [784, 314] on textarea "**********" at bounding box center [616, 329] width 496 height 67
click at [395, 330] on textarea "**********" at bounding box center [616, 329] width 496 height 67
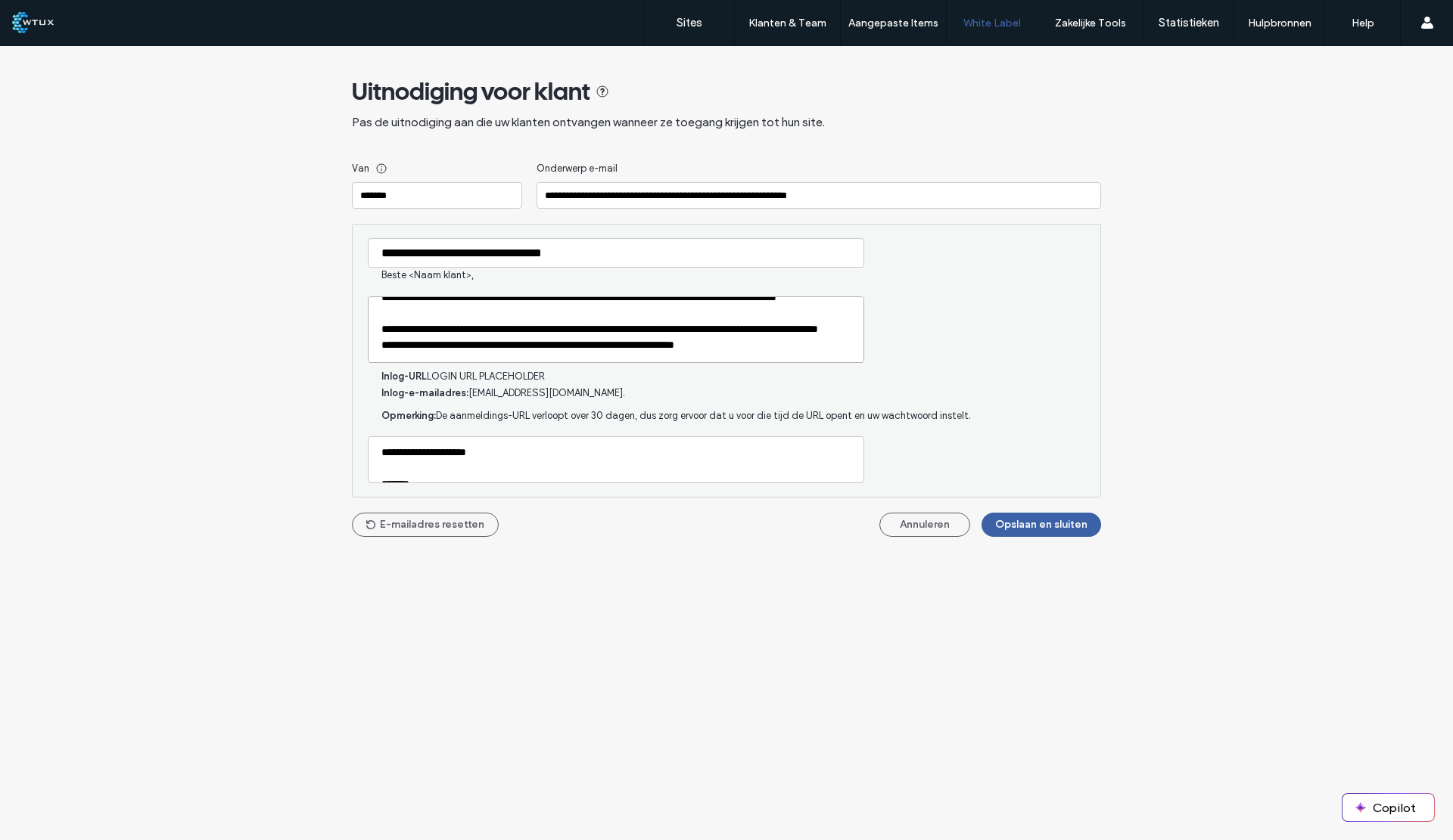
scroll to position [46, 0]
click at [514, 313] on textarea "**********" at bounding box center [616, 329] width 496 height 67
click at [523, 314] on textarea "**********" at bounding box center [616, 329] width 496 height 67
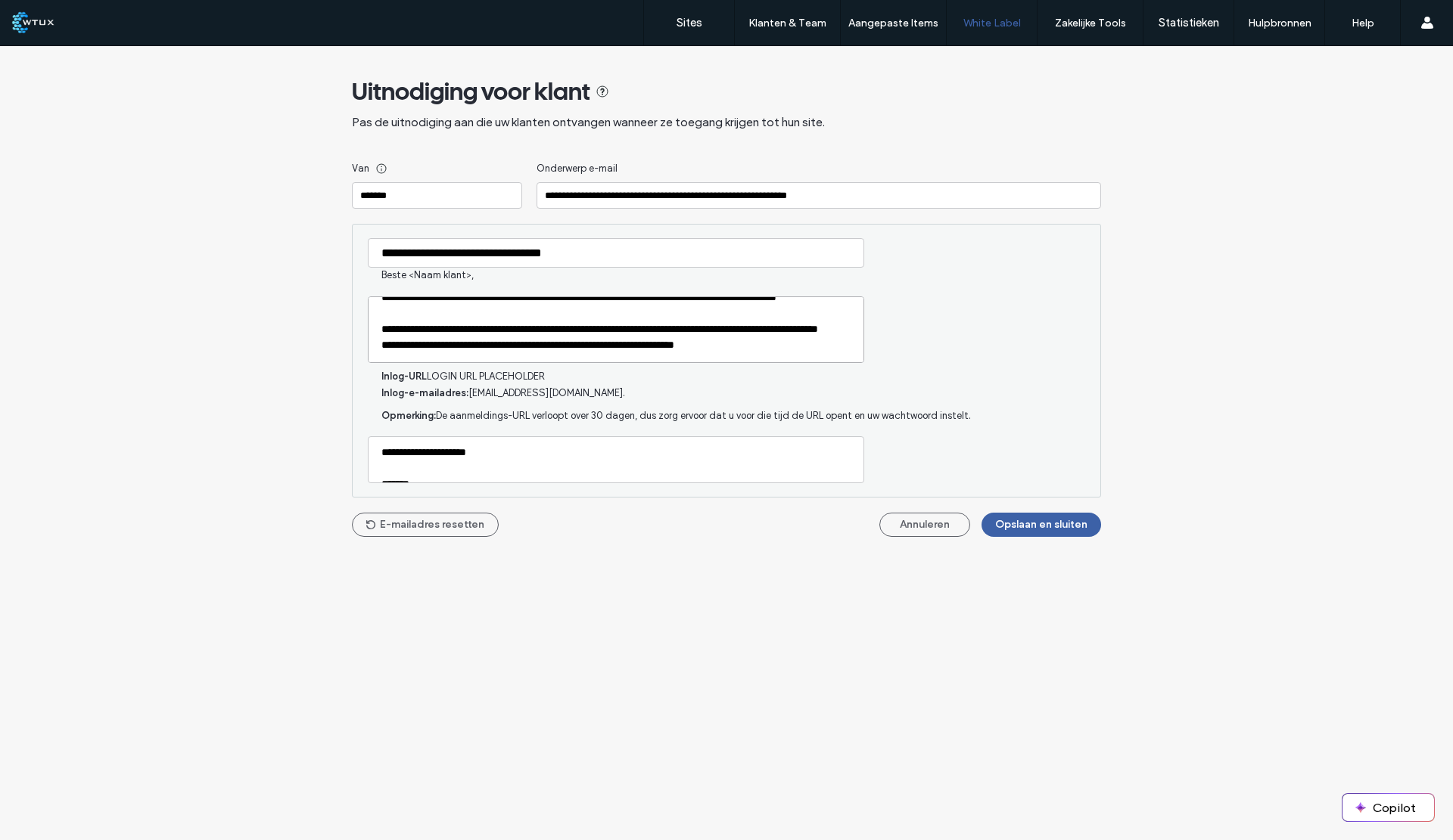
click at [522, 314] on textarea "**********" at bounding box center [616, 329] width 496 height 67
click at [769, 316] on textarea "**********" at bounding box center [616, 329] width 496 height 67
click at [770, 316] on textarea "**********" at bounding box center [616, 329] width 496 height 67
click at [784, 316] on textarea "**********" at bounding box center [616, 329] width 496 height 67
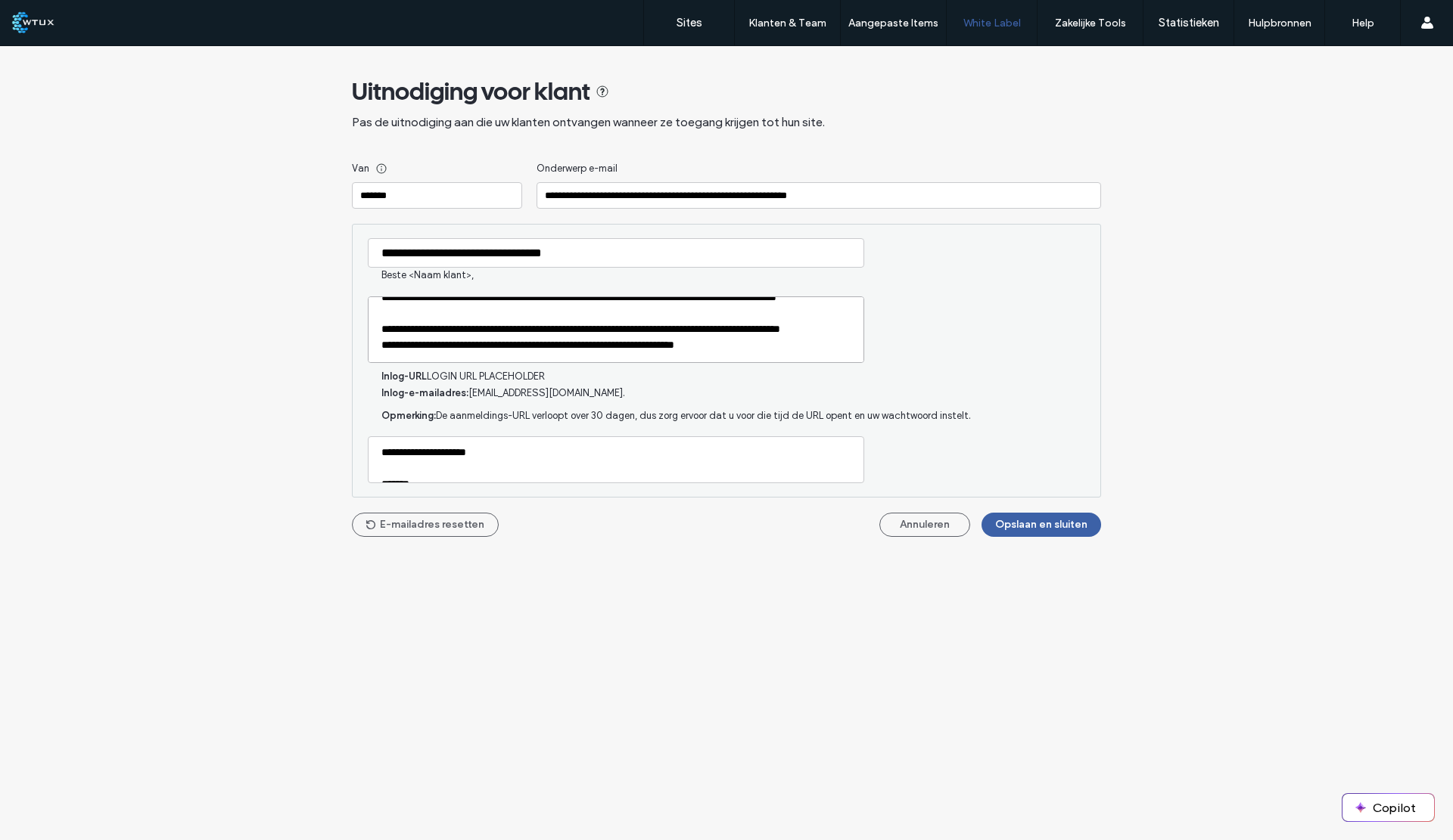
click at [455, 346] on textarea "**********" at bounding box center [616, 329] width 496 height 67
type textarea "**********"
click at [518, 385] on div "Inlog-e-mailadres: [EMAIL_ADDRESS][DOMAIN_NAME]." at bounding box center [726, 392] width 690 height 17
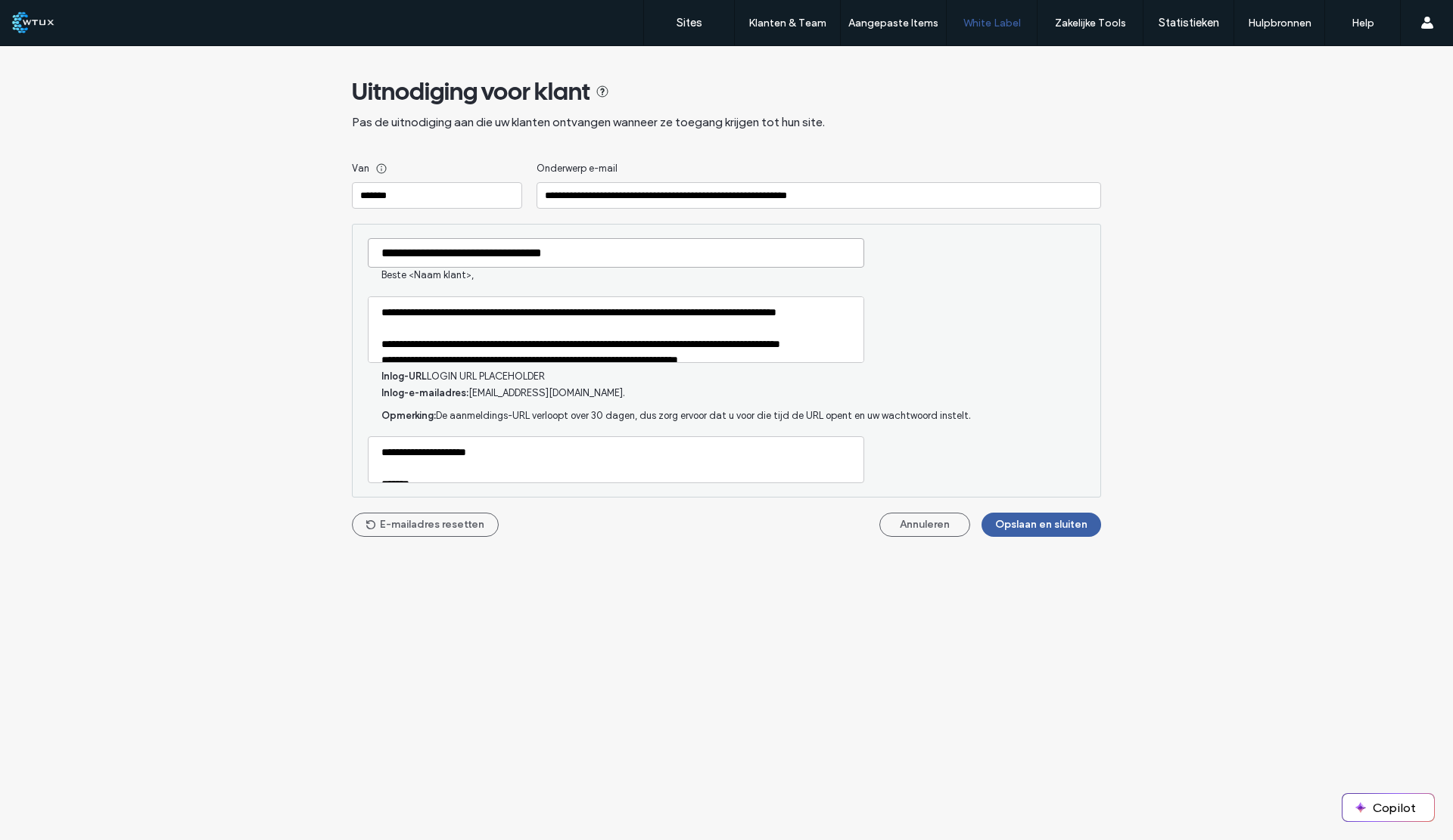
click at [517, 252] on input "**********" at bounding box center [616, 252] width 496 height 30
type input "**********"
click at [994, 308] on div "**********" at bounding box center [726, 361] width 749 height 274
click at [755, 196] on input "**********" at bounding box center [819, 195] width 565 height 26
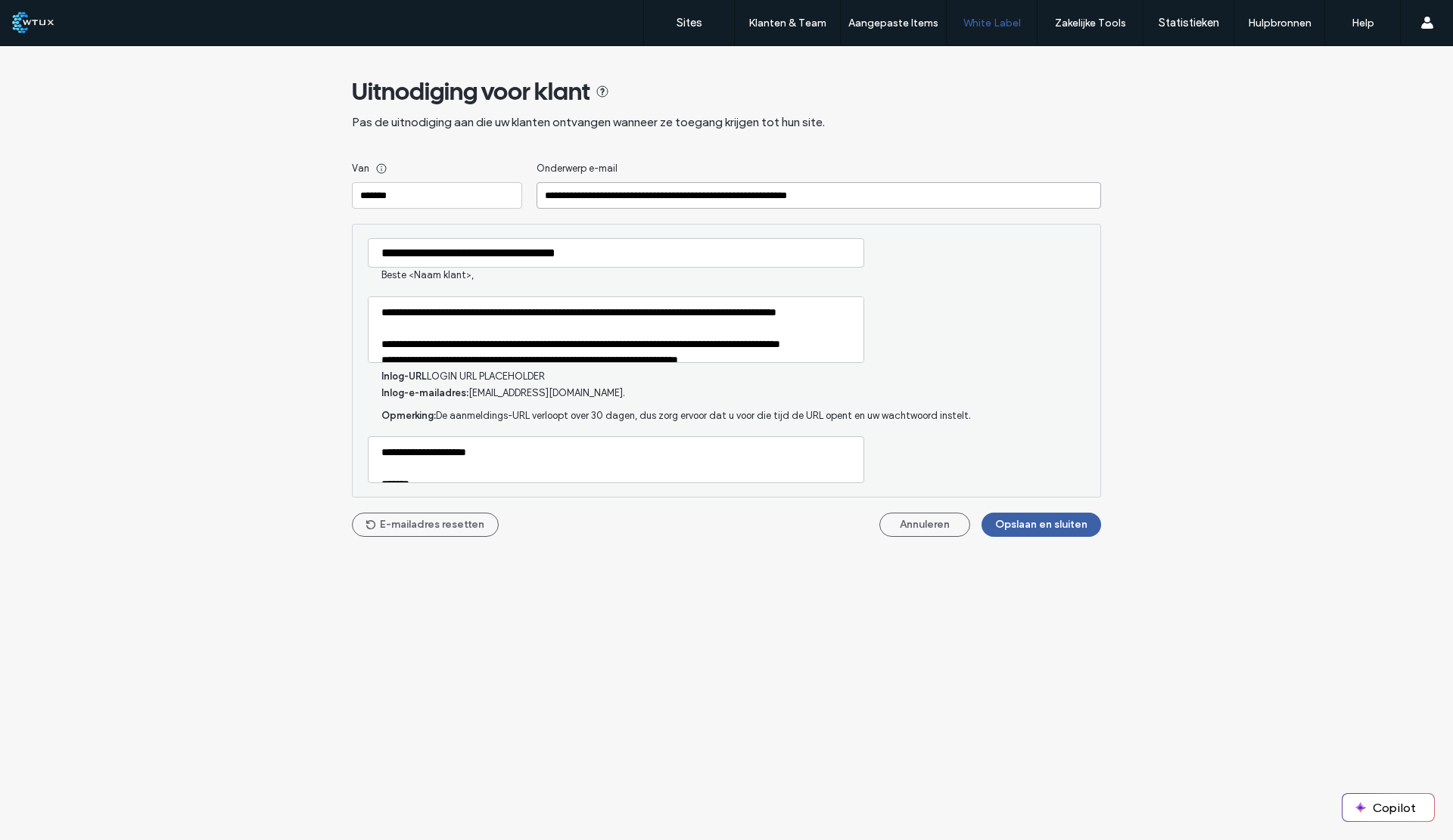
click at [755, 196] on input "**********" at bounding box center [819, 195] width 565 height 26
type input "**********"
click at [998, 307] on div "**********" at bounding box center [726, 361] width 749 height 274
click at [361, 202] on input "*******" at bounding box center [437, 195] width 170 height 26
type input "**********"
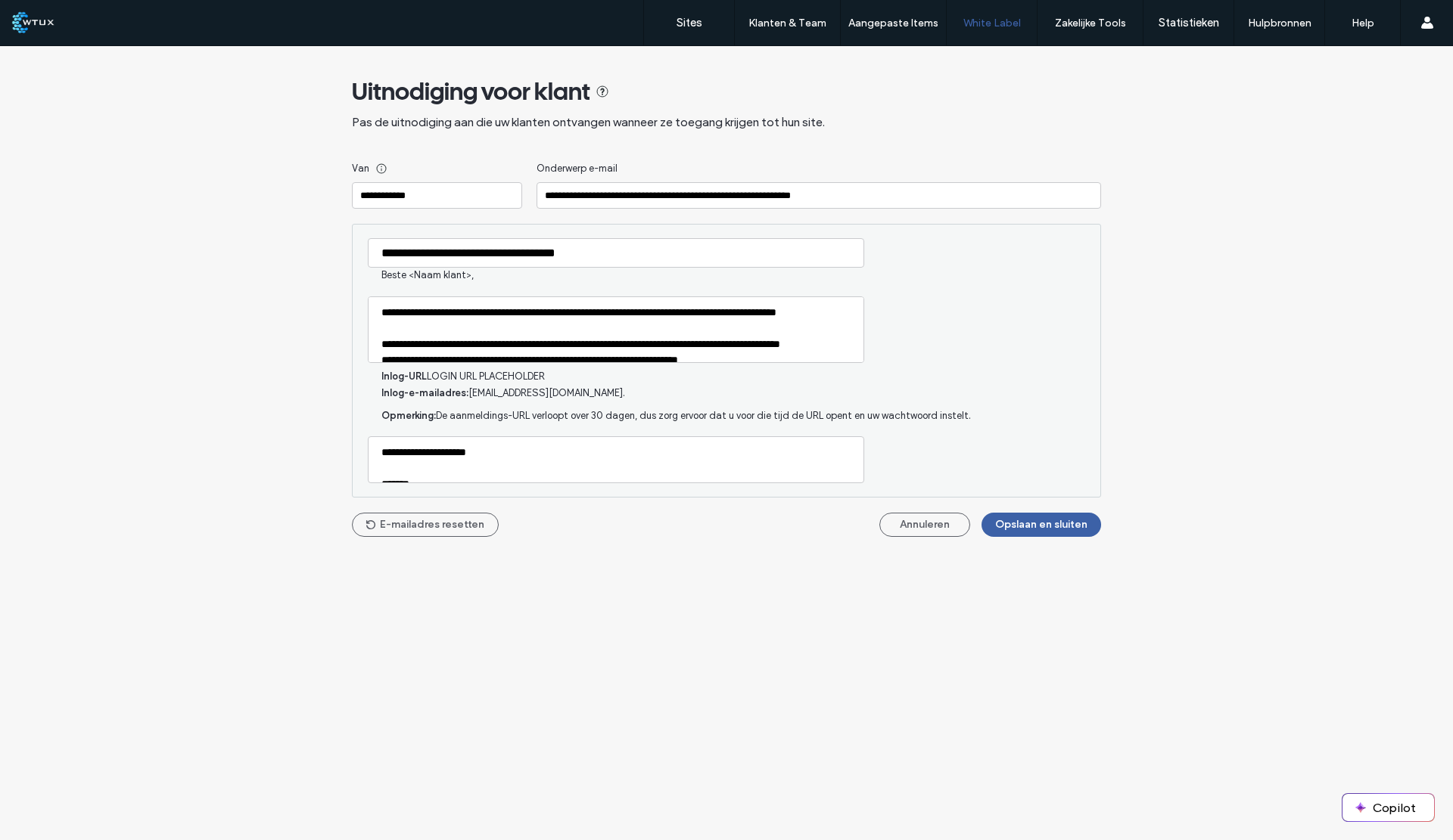
click at [986, 333] on div "**********" at bounding box center [726, 361] width 749 height 274
click at [1054, 527] on button "Opslaan en sluiten" at bounding box center [1041, 525] width 119 height 24
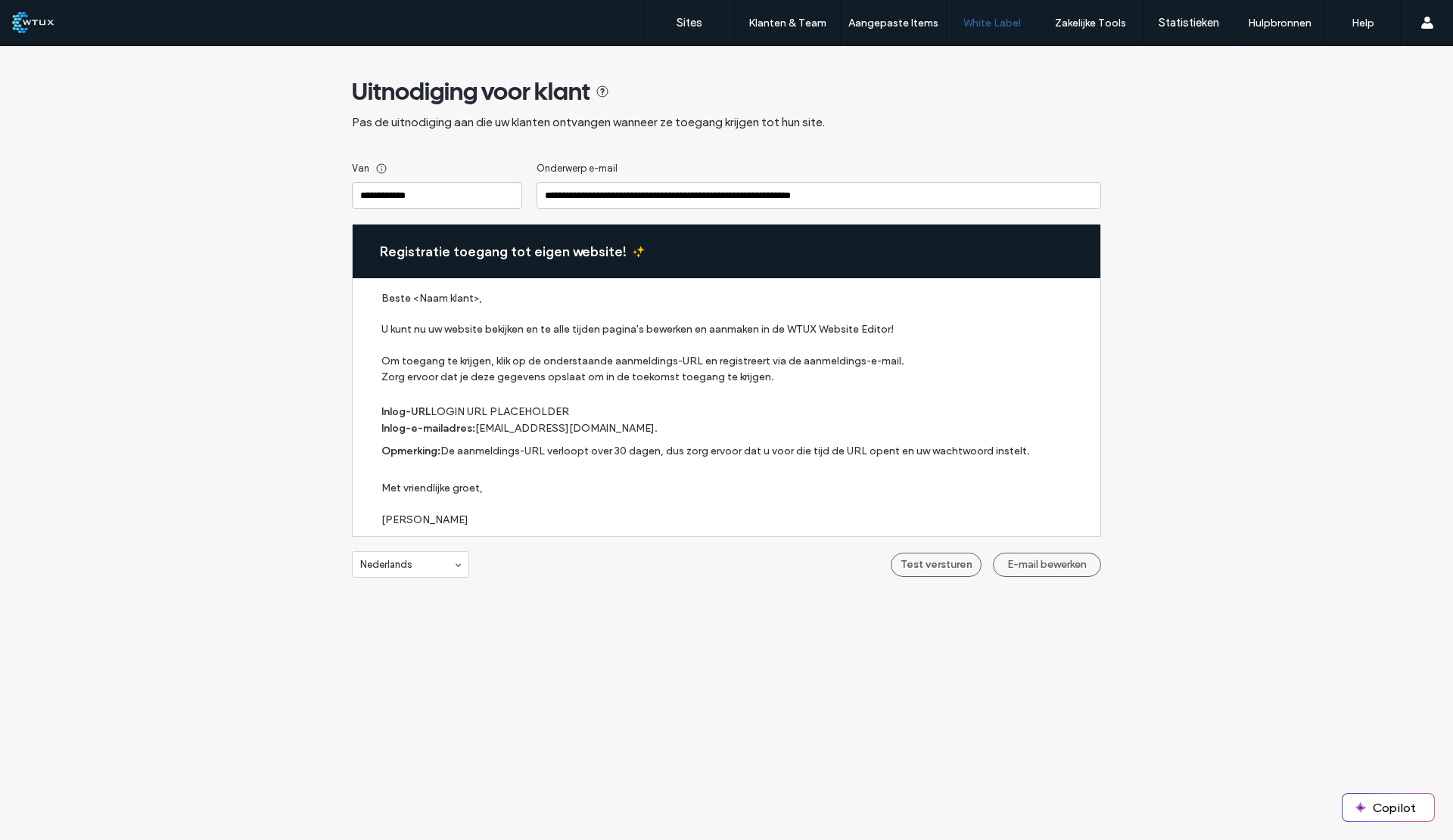
click at [476, 343] on label "U kunt nu uw website bekijken en te alle tijden pagina's bewerken en aanmaken i…" at bounding box center [734, 353] width 704 height 63
click at [1060, 567] on button "E-mail bewerken" at bounding box center [1046, 565] width 108 height 24
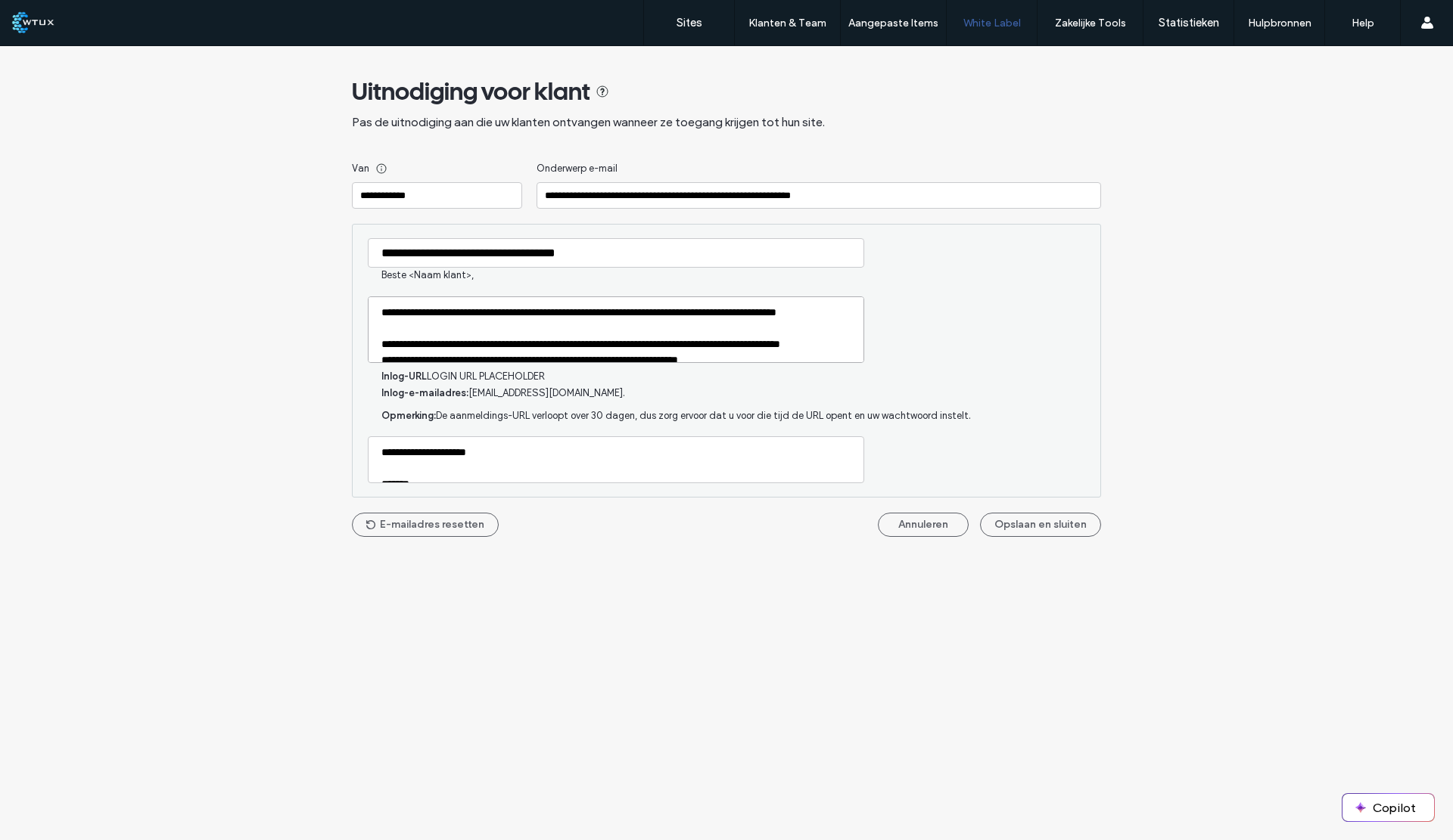
click at [544, 316] on textarea "**********" at bounding box center [616, 329] width 496 height 67
type textarea "**********"
click at [1019, 530] on button "Opslaan en sluiten" at bounding box center [1041, 525] width 119 height 24
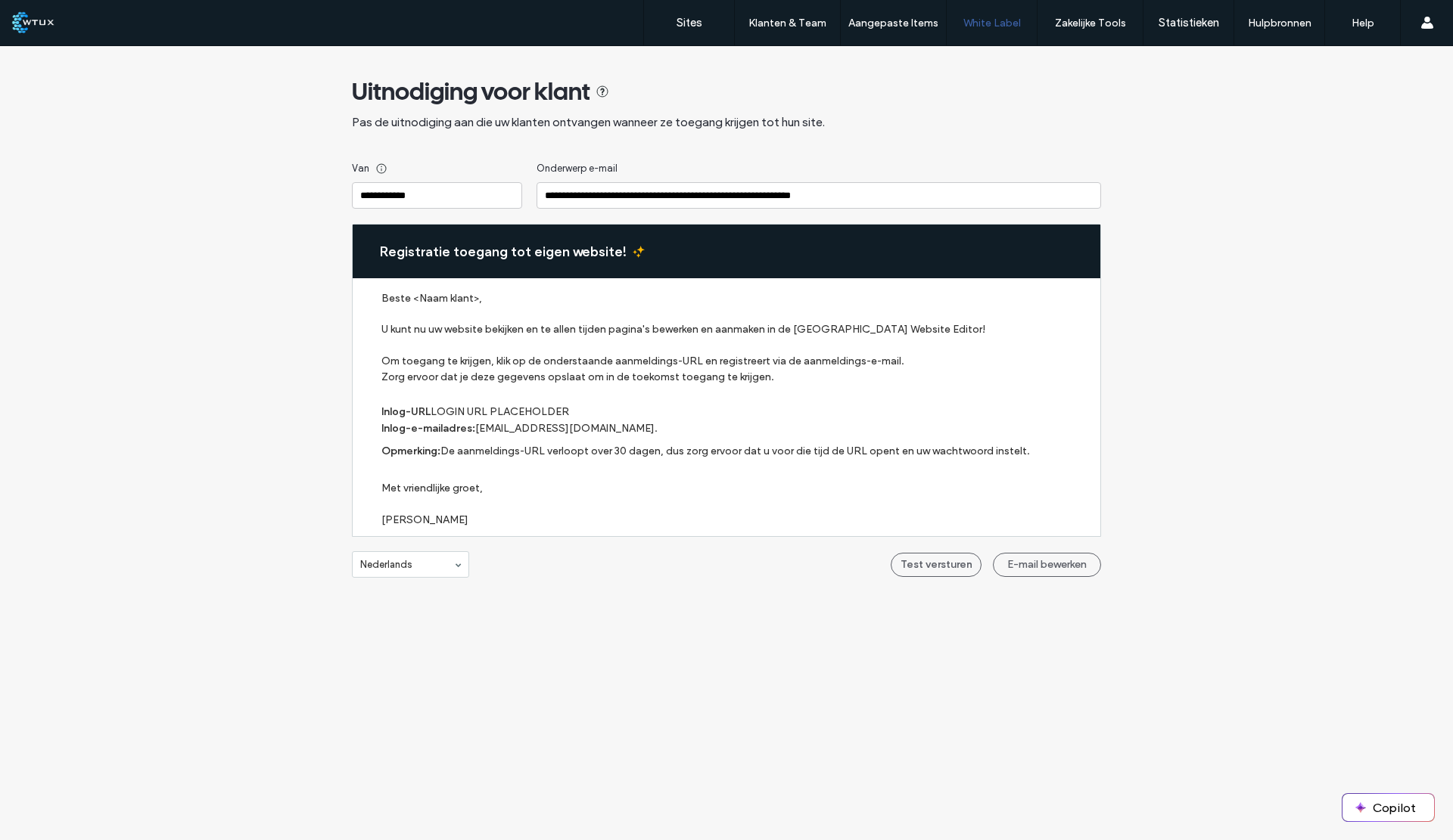
click at [678, 16] on label "Sites" at bounding box center [690, 22] width 26 height 14
